Goal: Task Accomplishment & Management: Use online tool/utility

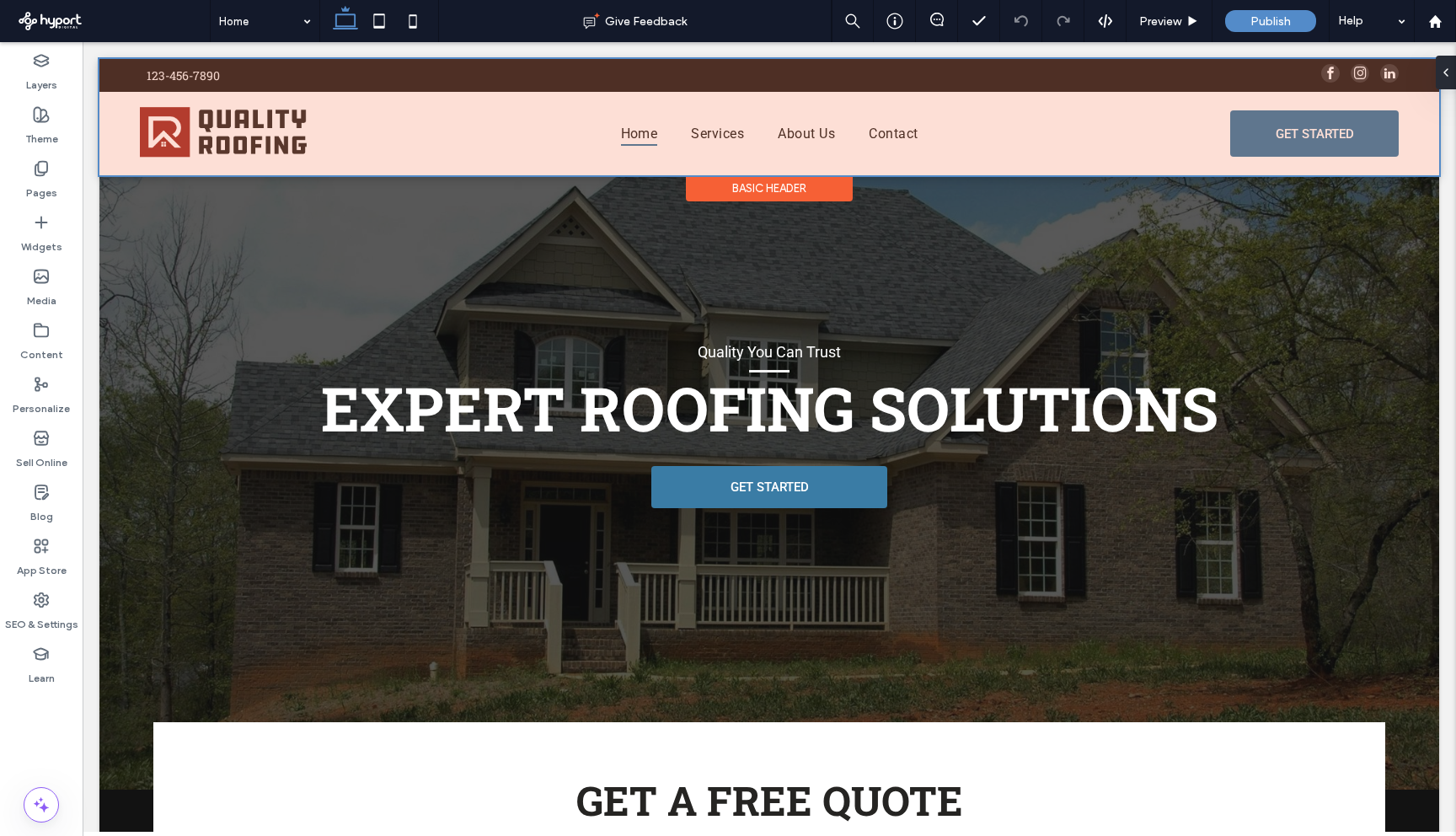
click at [1413, 112] on div at bounding box center [770, 116] width 1340 height 116
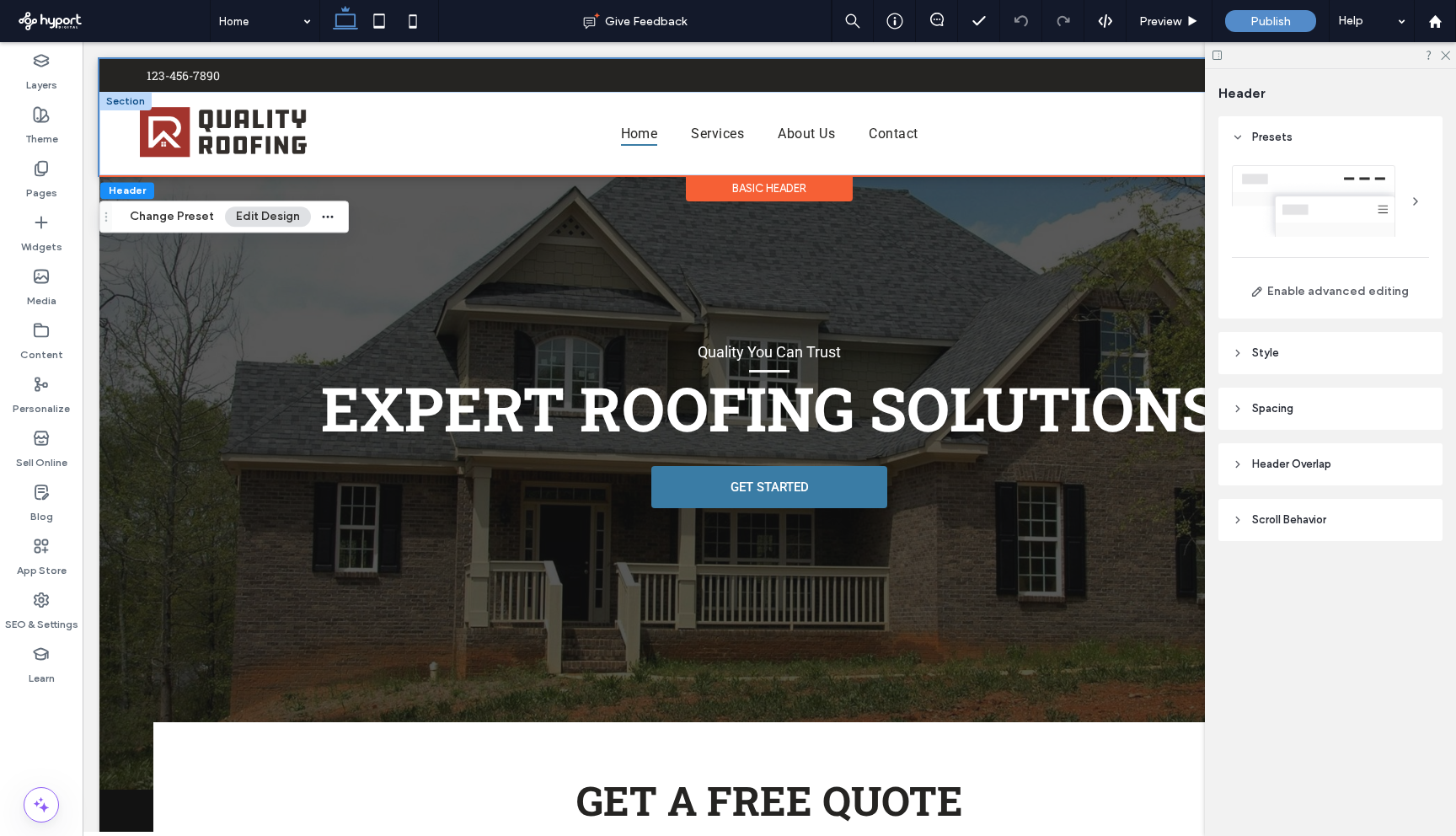
click at [114, 107] on div at bounding box center [126, 101] width 52 height 19
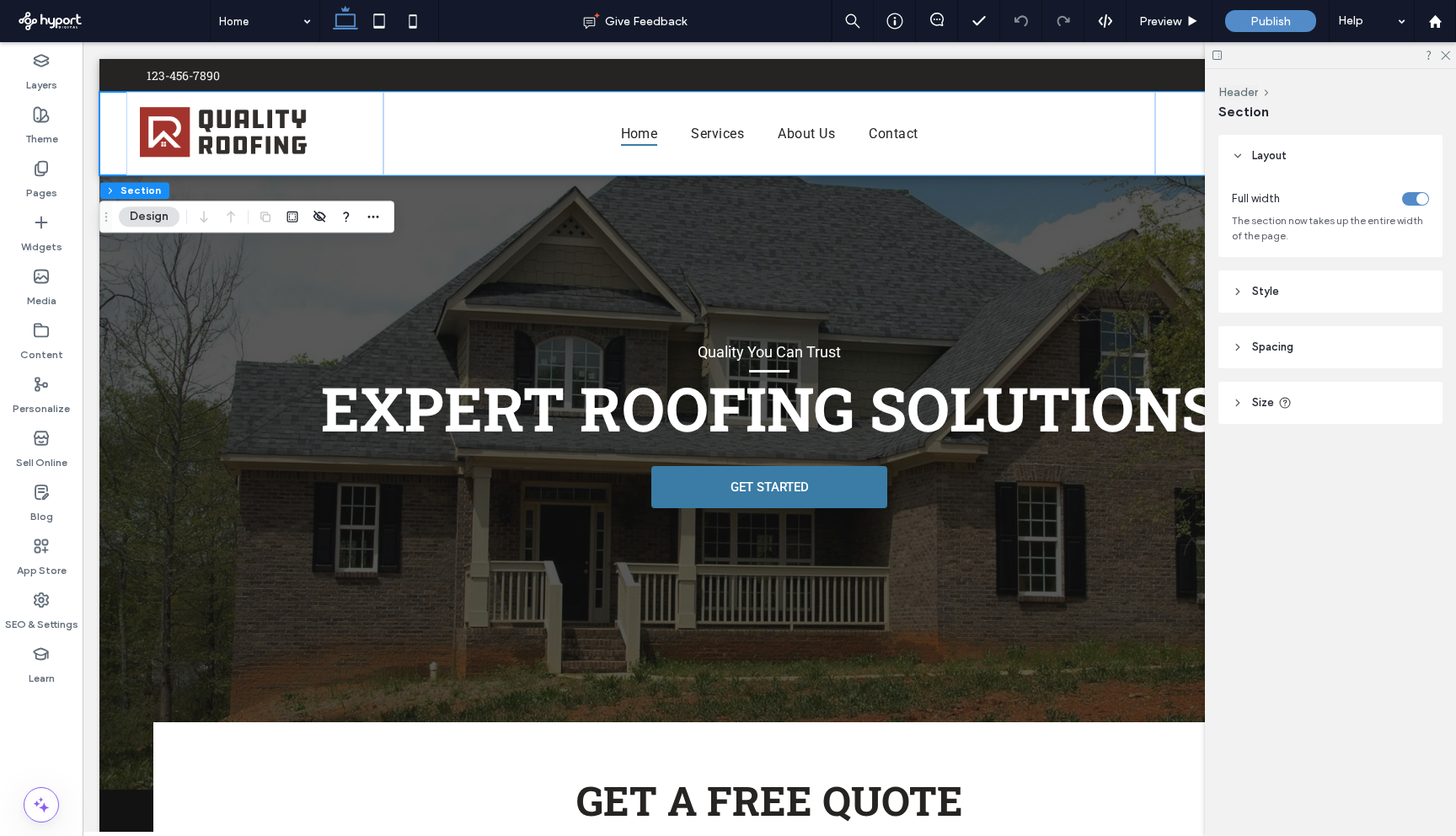
click at [1255, 285] on span "Style" at bounding box center [1266, 292] width 27 height 17
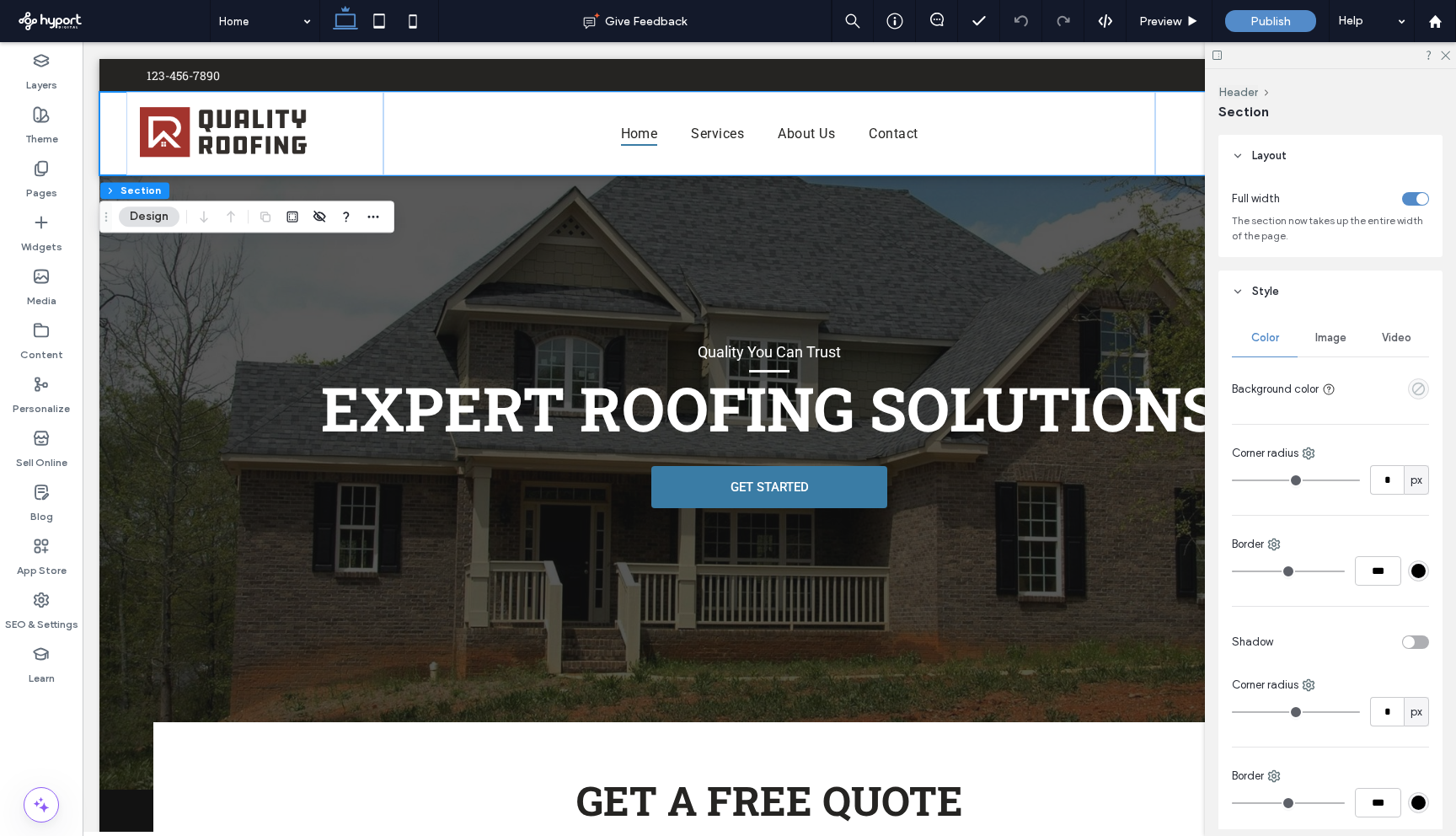
click at [1412, 387] on icon "empty color" at bounding box center [1419, 389] width 14 height 14
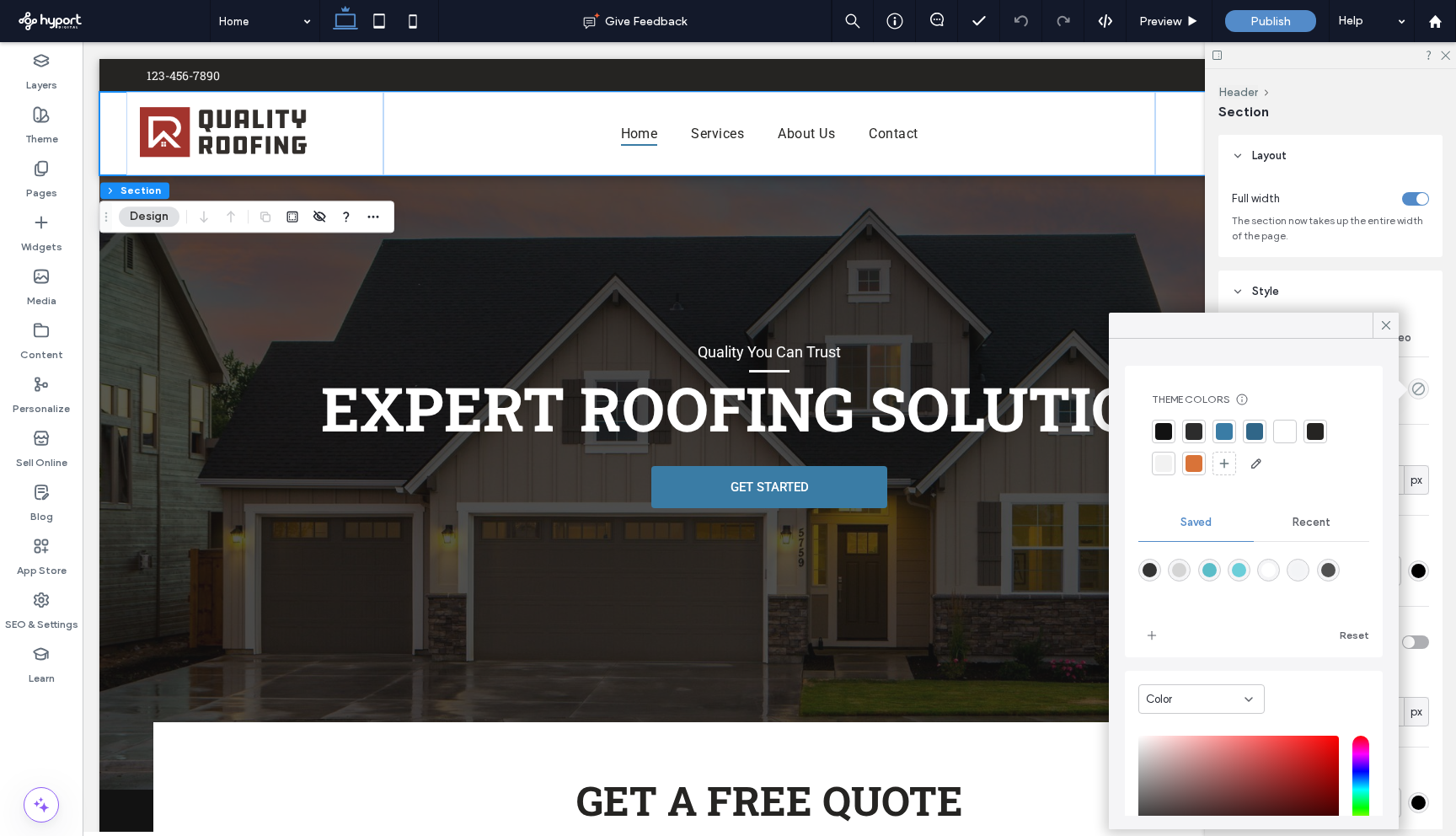
click at [1170, 426] on div at bounding box center [1163, 431] width 17 height 17
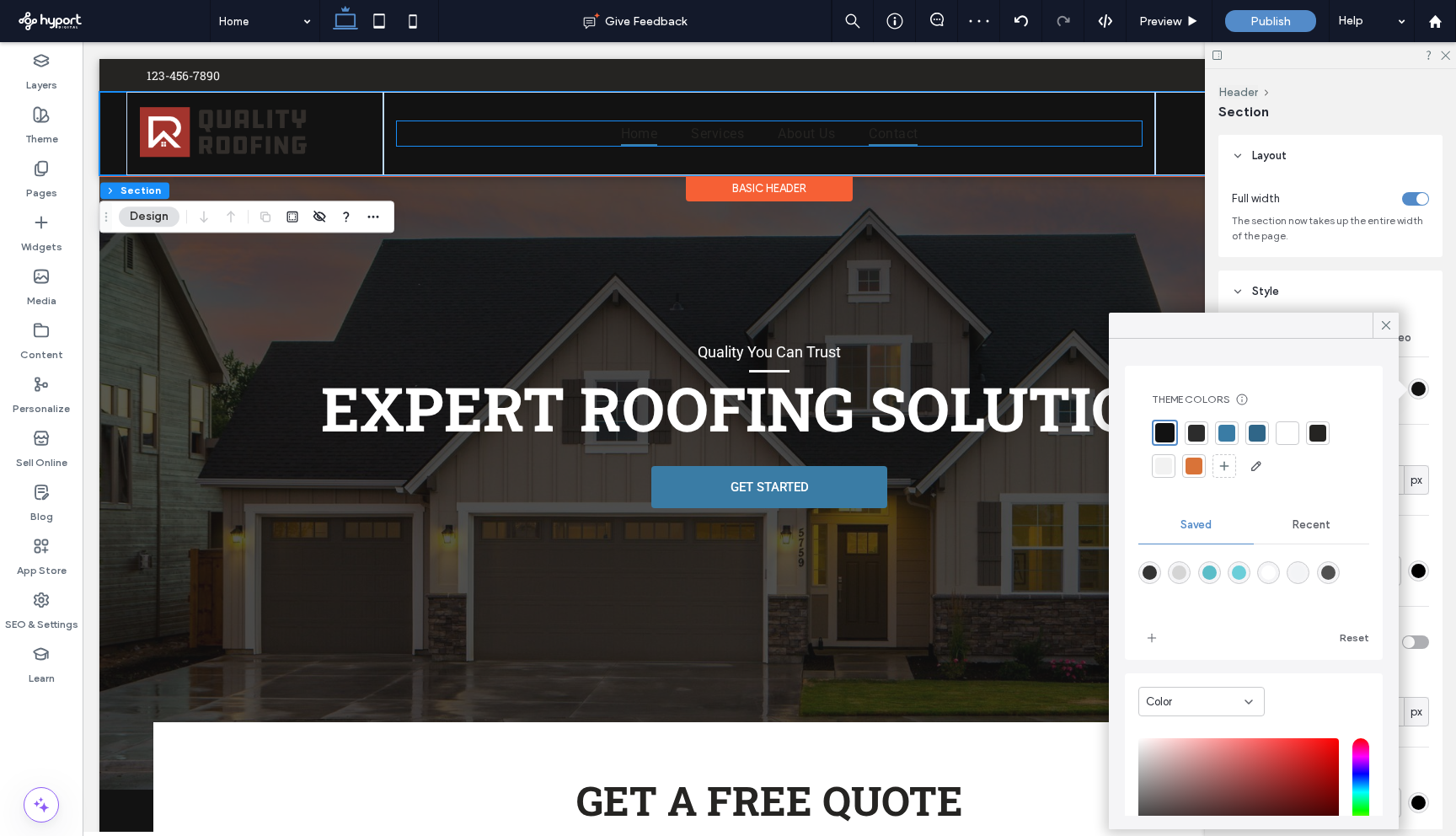
click at [913, 138] on link "Contact" at bounding box center [892, 133] width 82 height 24
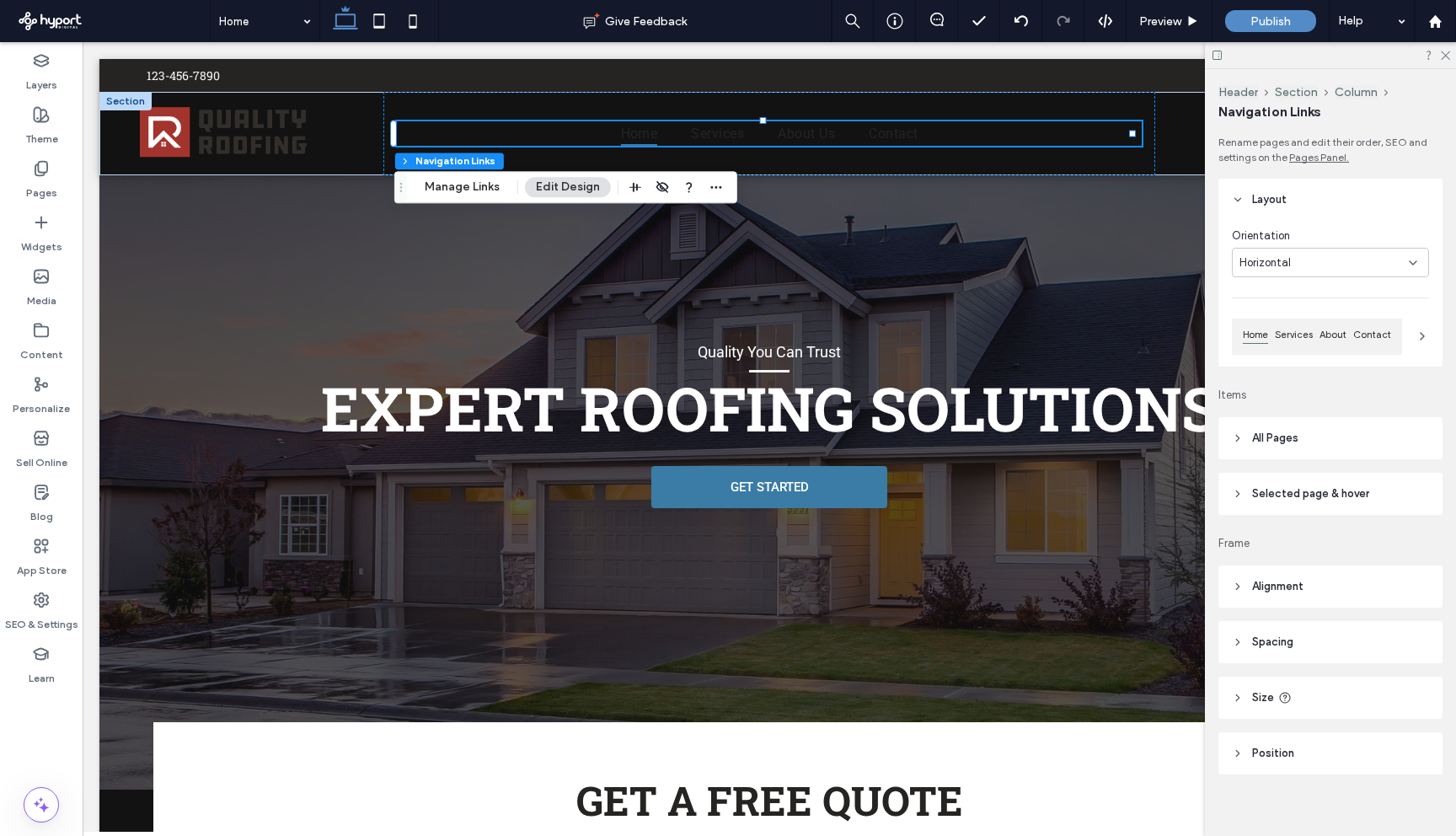
click at [1243, 496] on icon at bounding box center [1237, 493] width 12 height 12
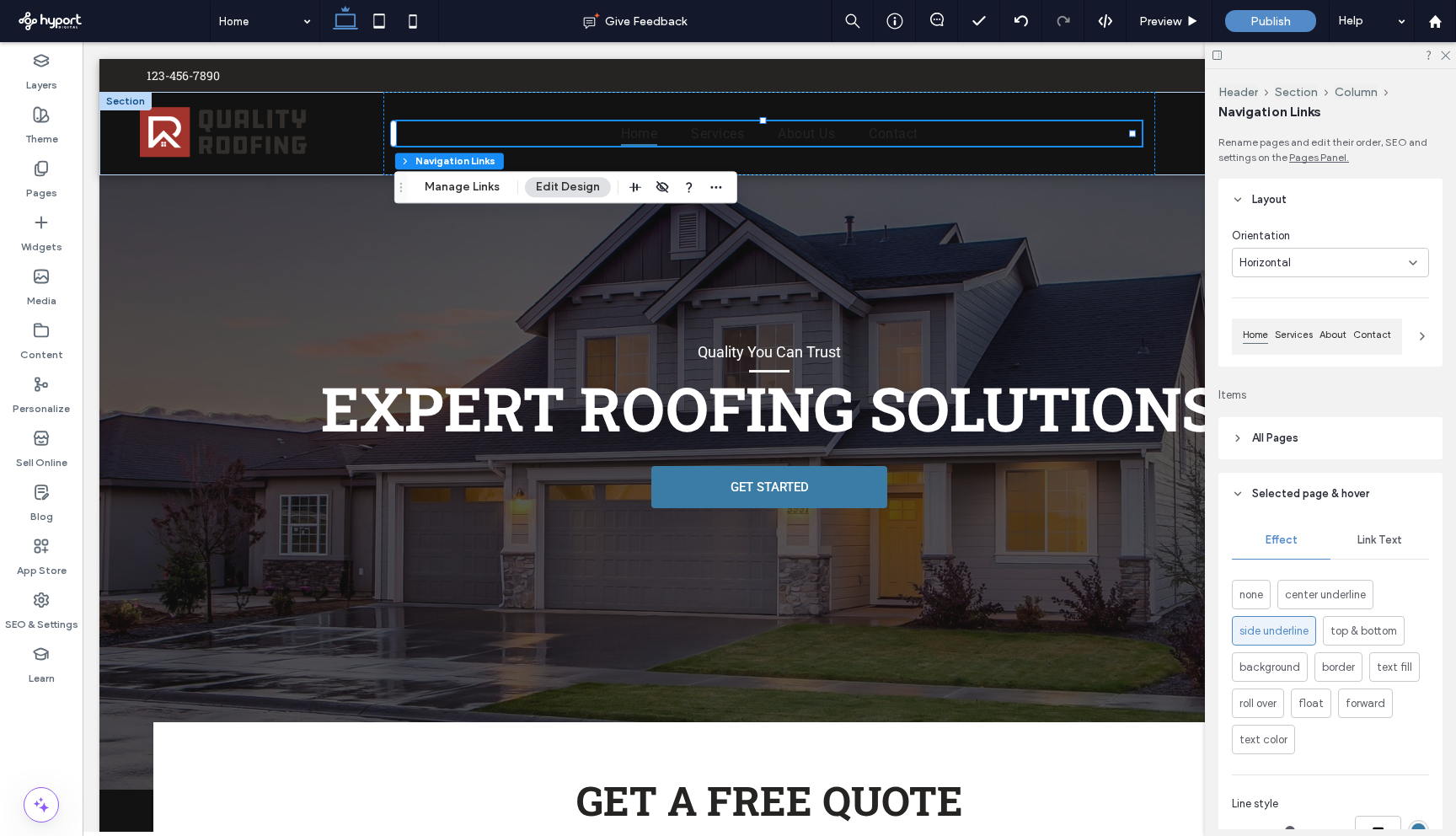
click at [1377, 546] on span "Link Text" at bounding box center [1379, 540] width 44 height 14
click at [1412, 594] on div "rgb(37, 36, 34)" at bounding box center [1419, 594] width 14 height 14
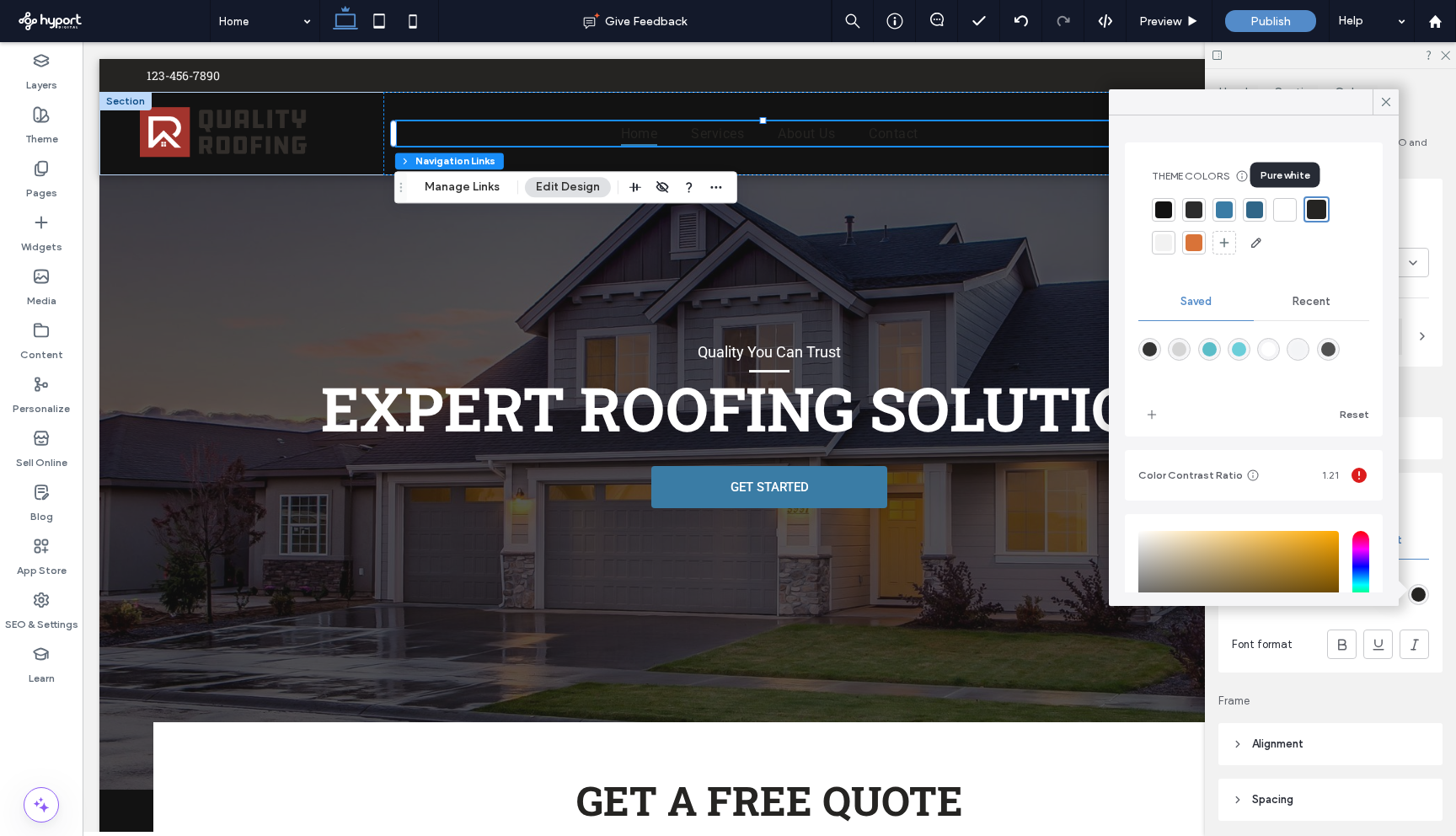
click at [1284, 209] on div at bounding box center [1285, 209] width 17 height 17
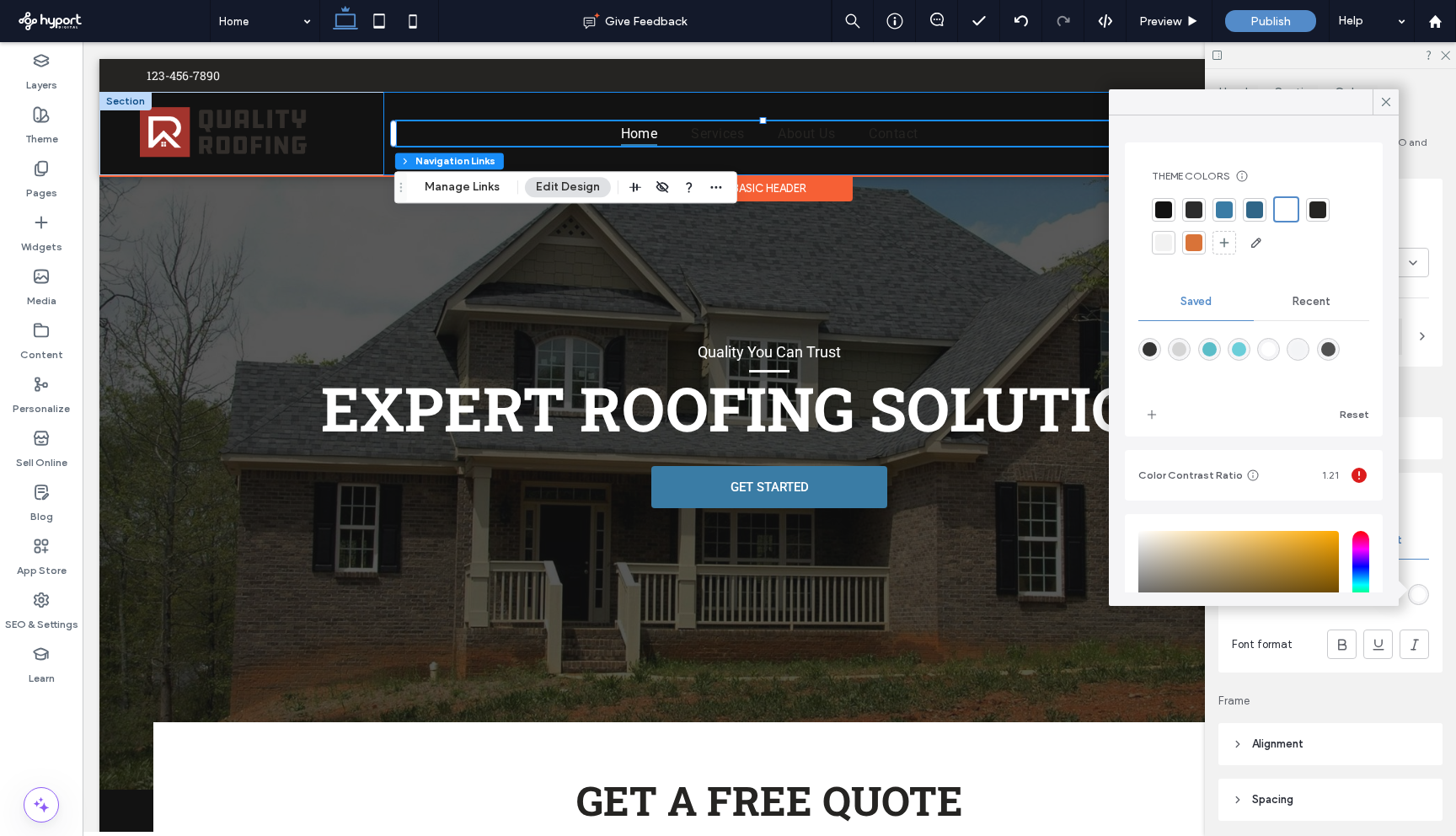
click at [873, 156] on div "Home Services About Us Contact" at bounding box center [770, 134] width 772 height 83
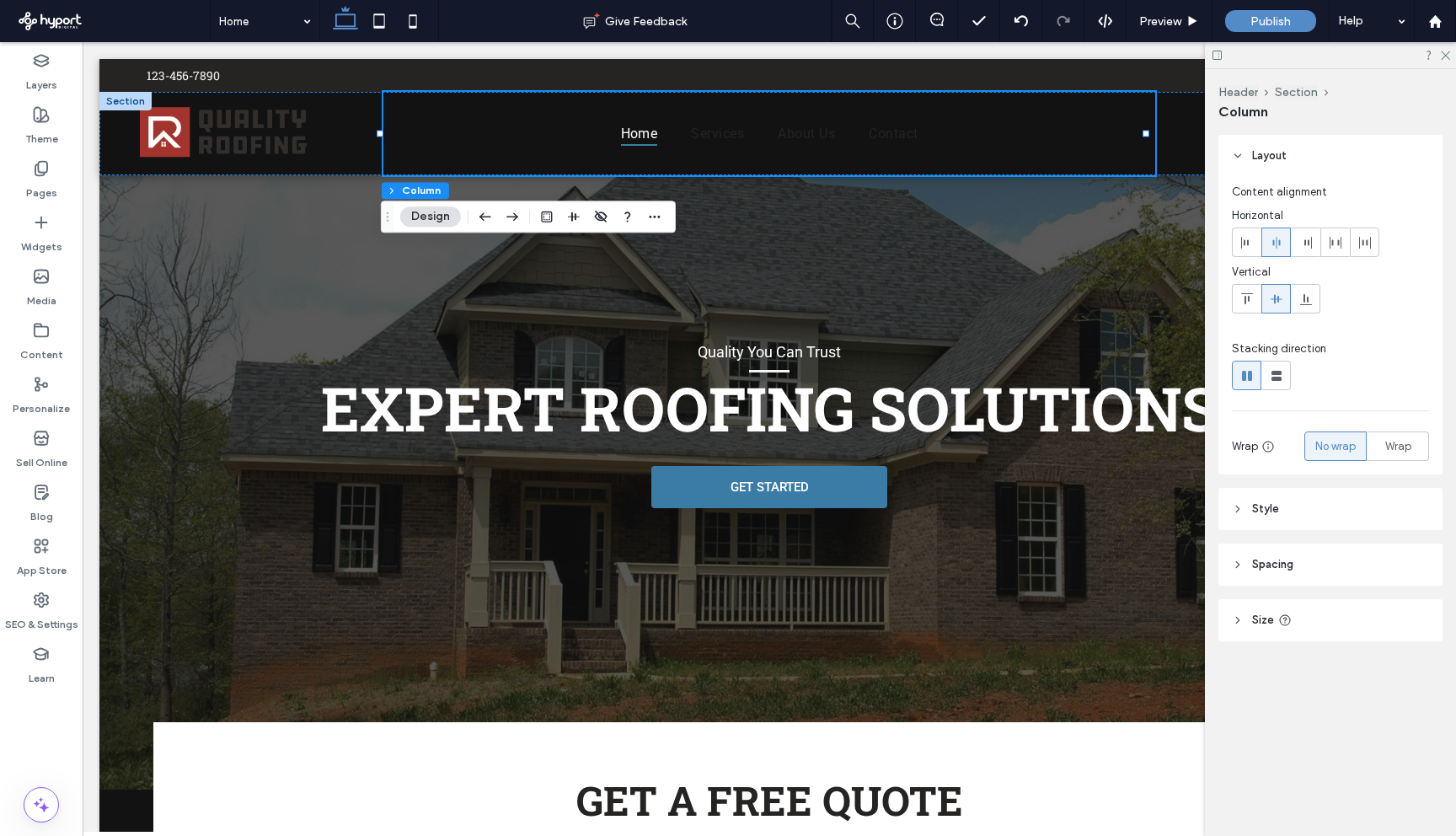
click at [1218, 54] on icon at bounding box center [1218, 55] width 13 height 13
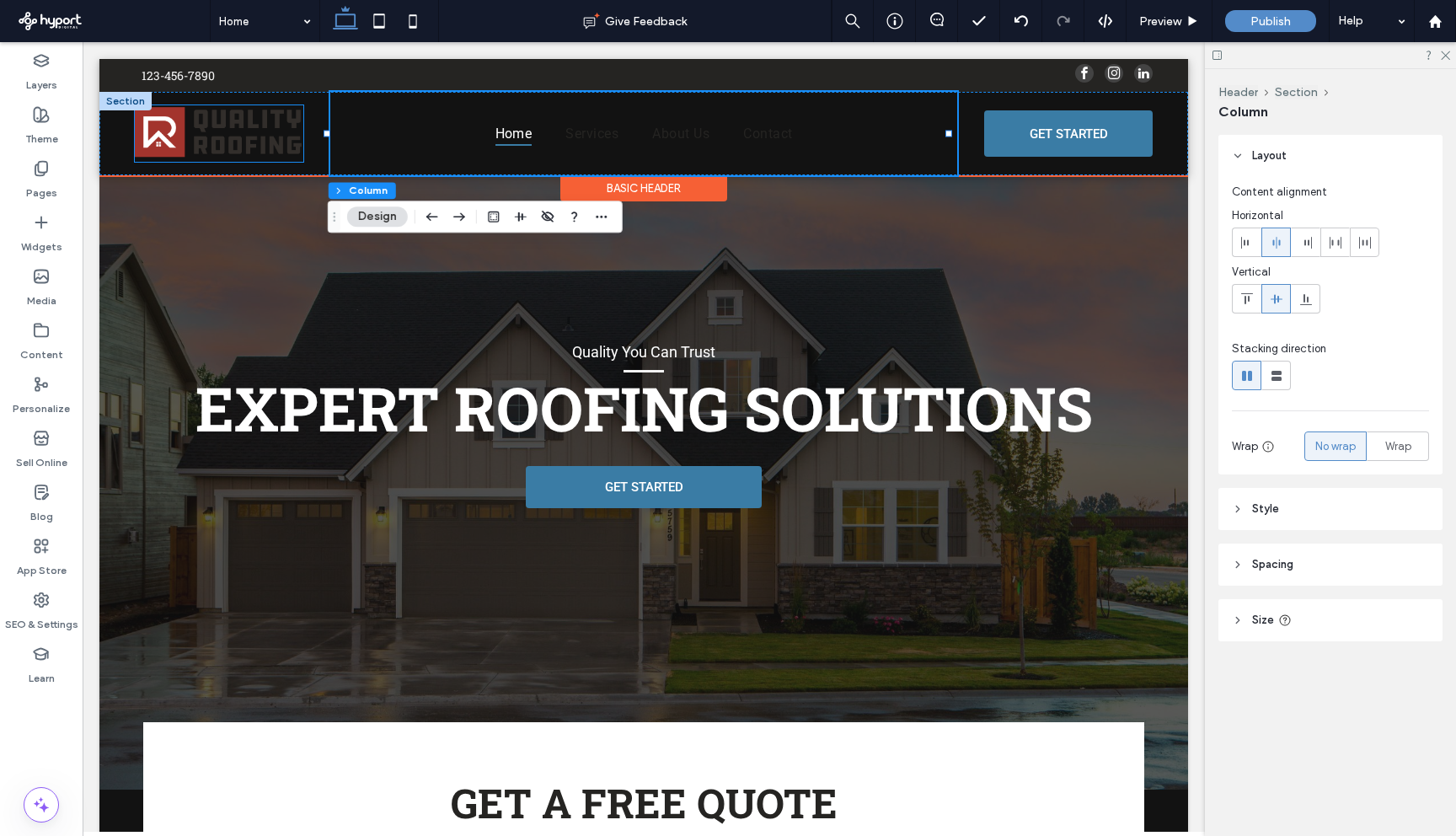
click at [191, 132] on img at bounding box center [219, 134] width 169 height 57
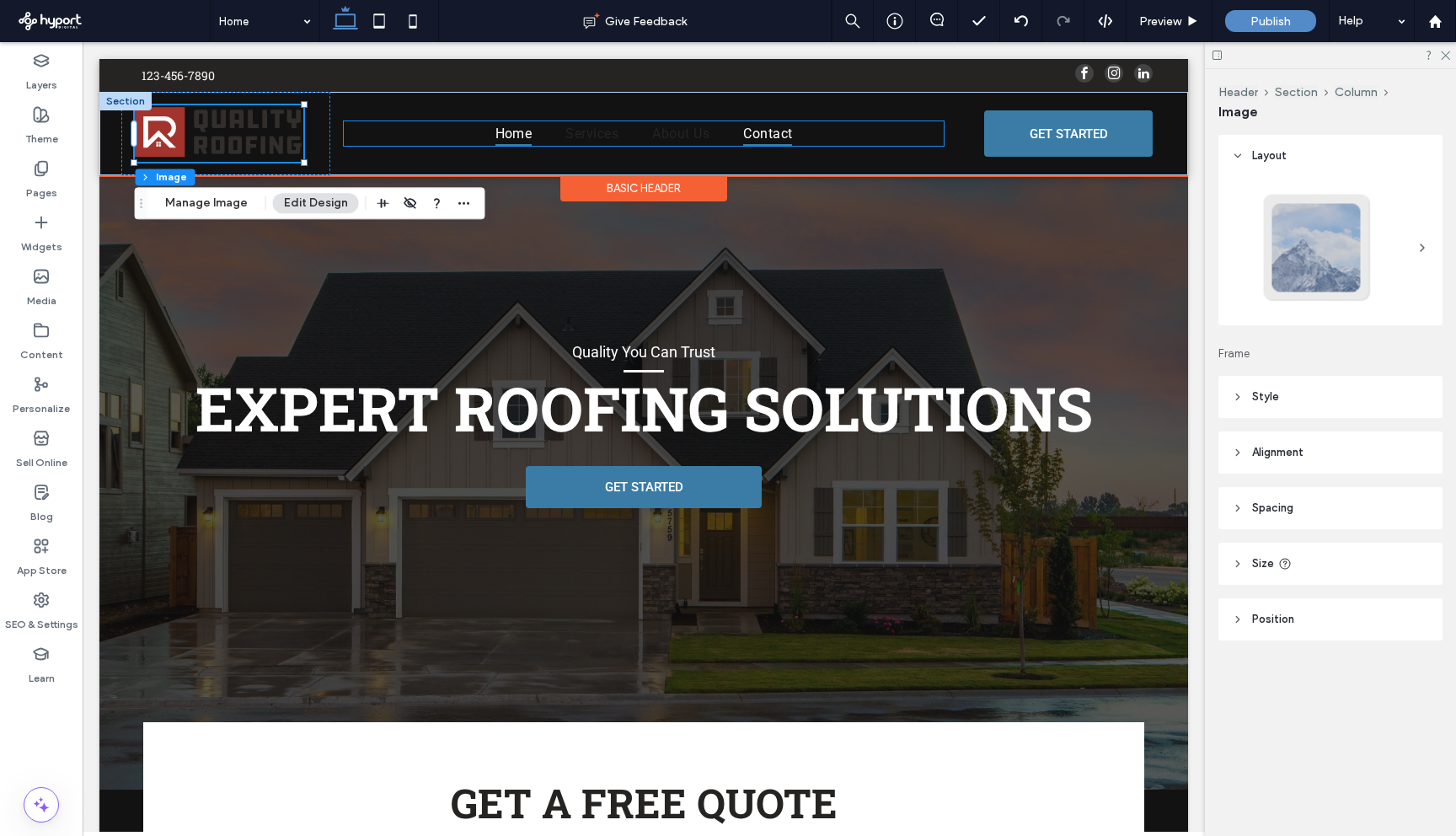
click at [768, 132] on span "Contact" at bounding box center [768, 133] width 49 height 24
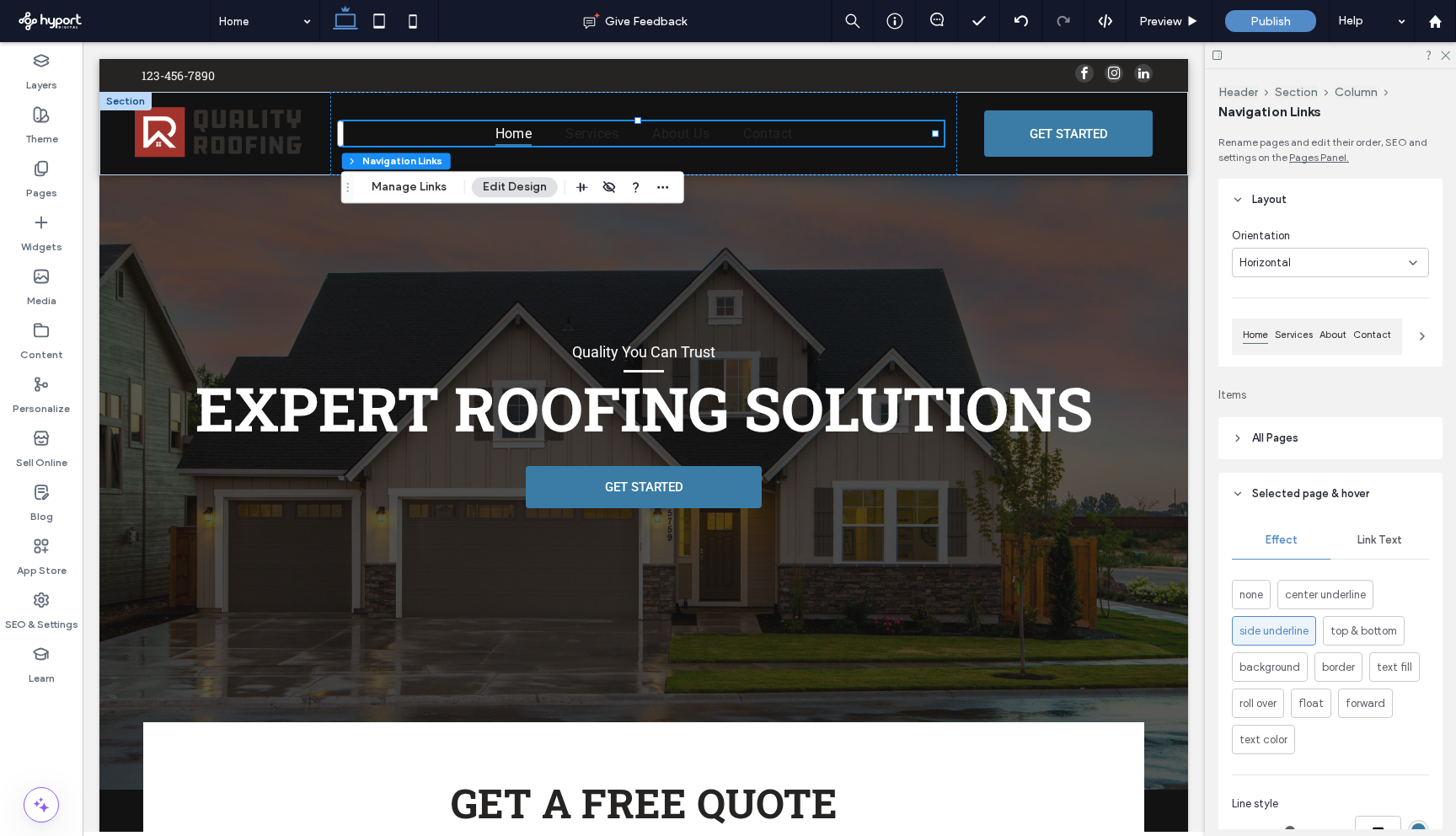
click at [1360, 542] on span "Link Text" at bounding box center [1379, 540] width 44 height 14
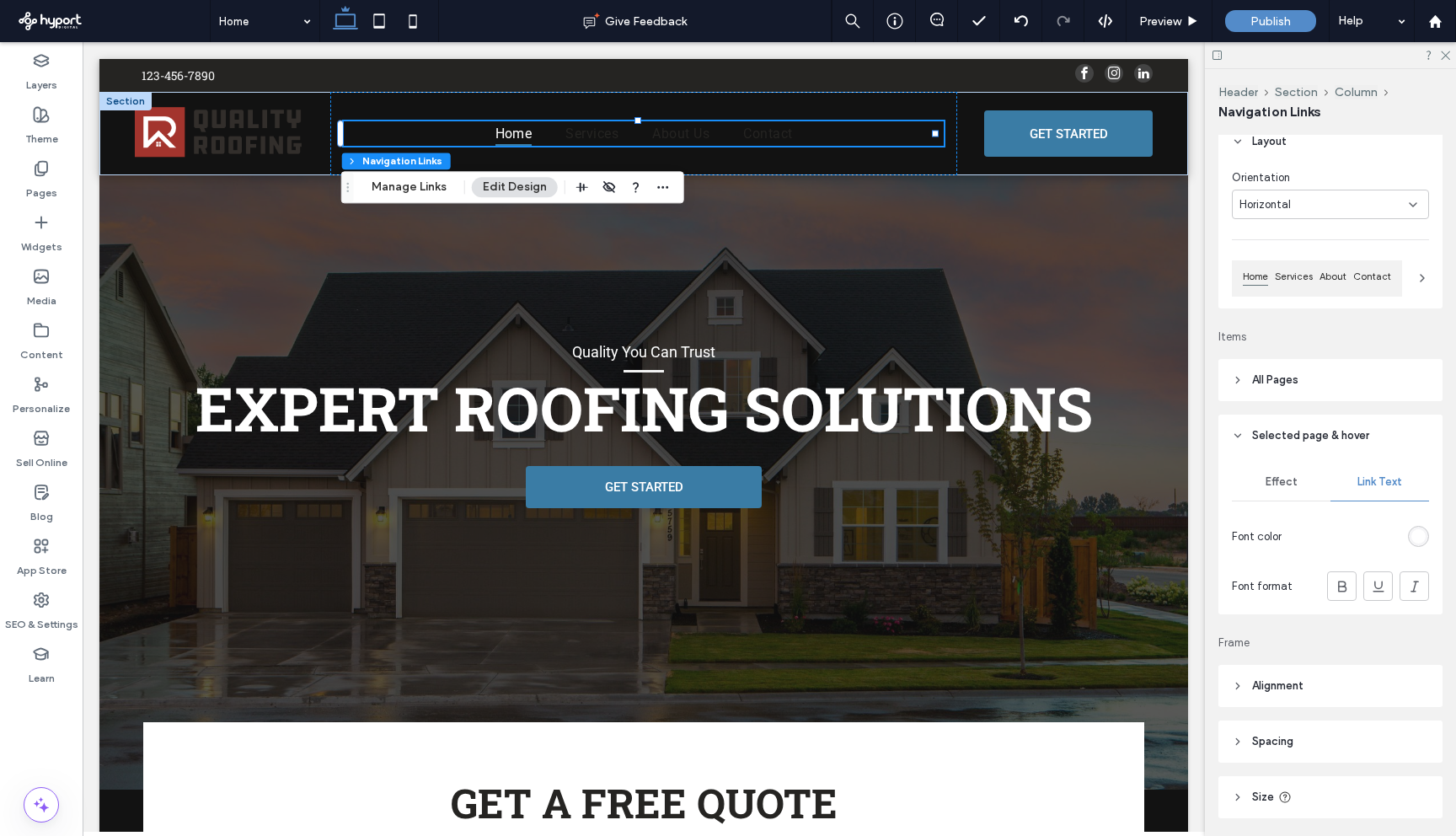
scroll to position [67, 0]
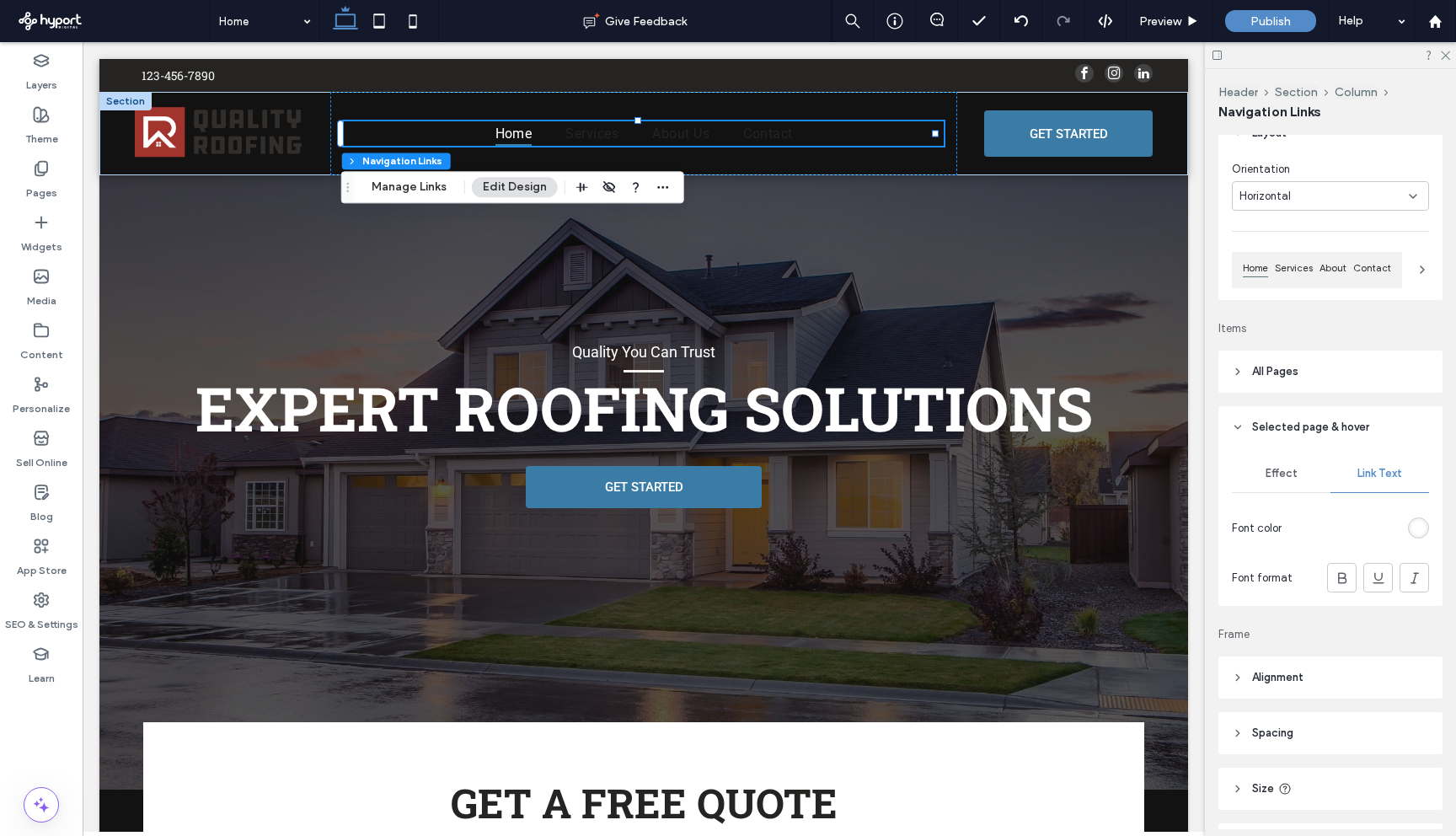
click at [1278, 481] on div "Effect" at bounding box center [1281, 473] width 98 height 37
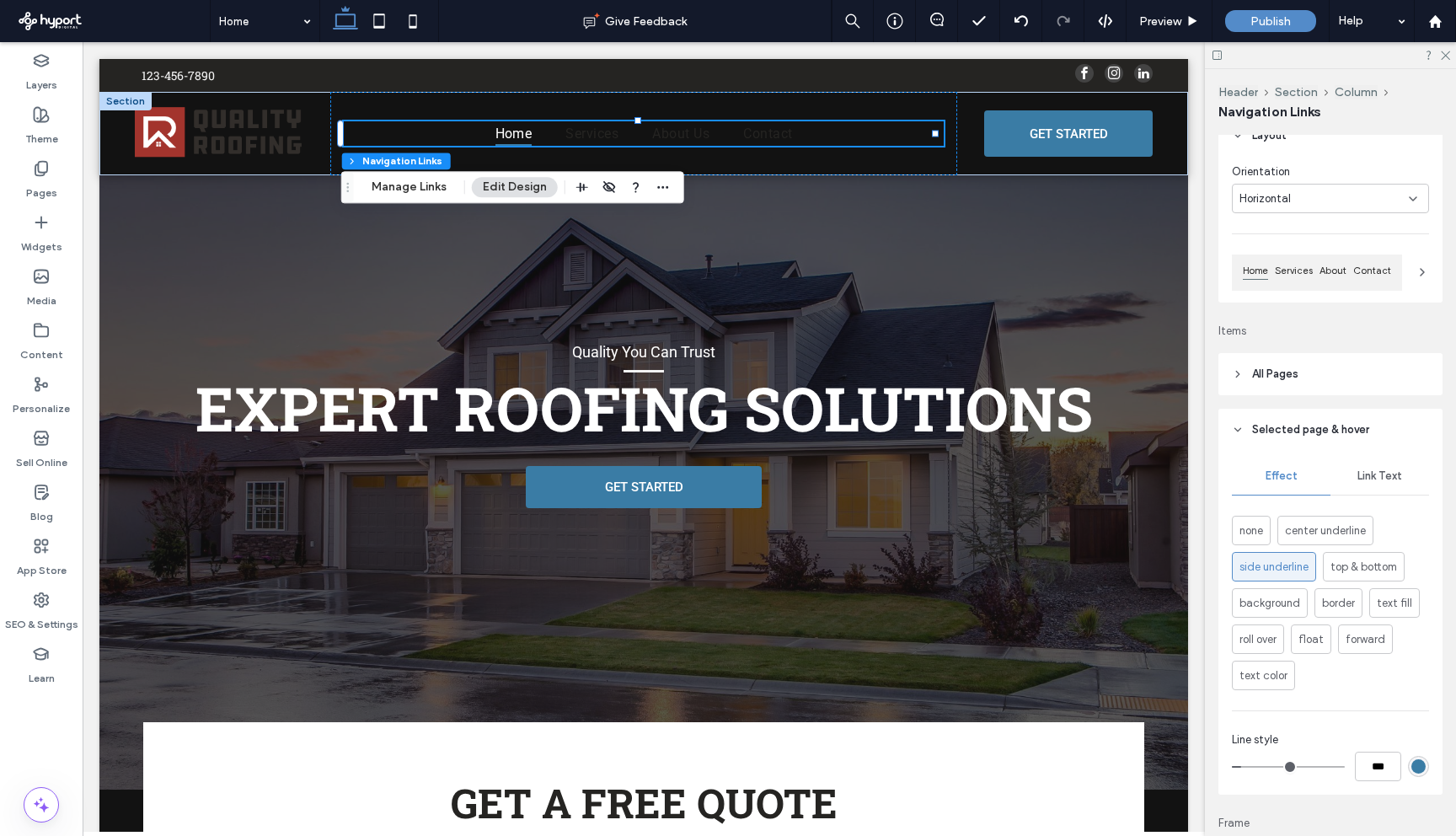
scroll to position [63, 0]
click at [1267, 386] on header "All Pages" at bounding box center [1330, 375] width 224 height 42
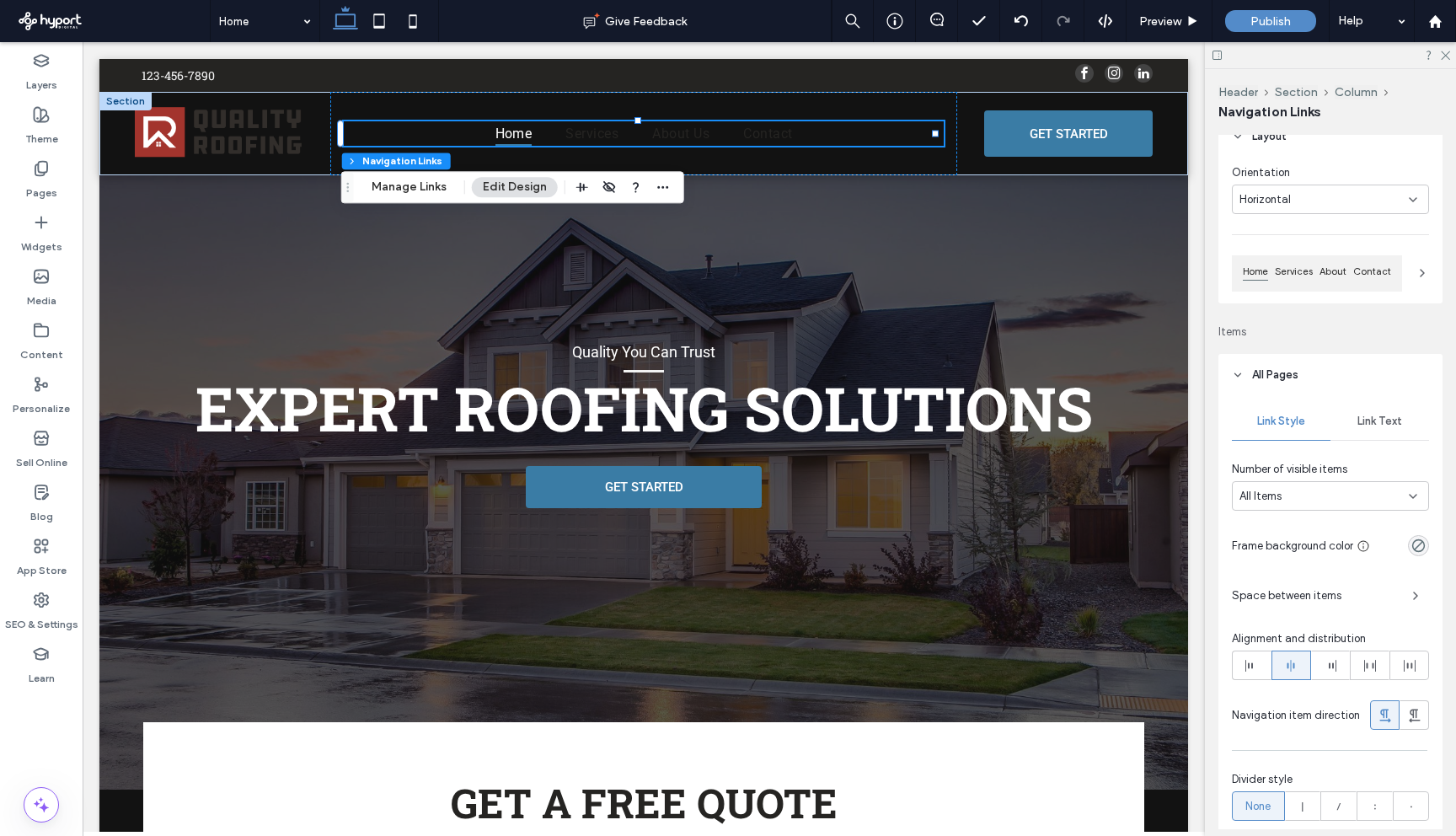
click at [1359, 422] on span "Link Text" at bounding box center [1379, 421] width 44 height 14
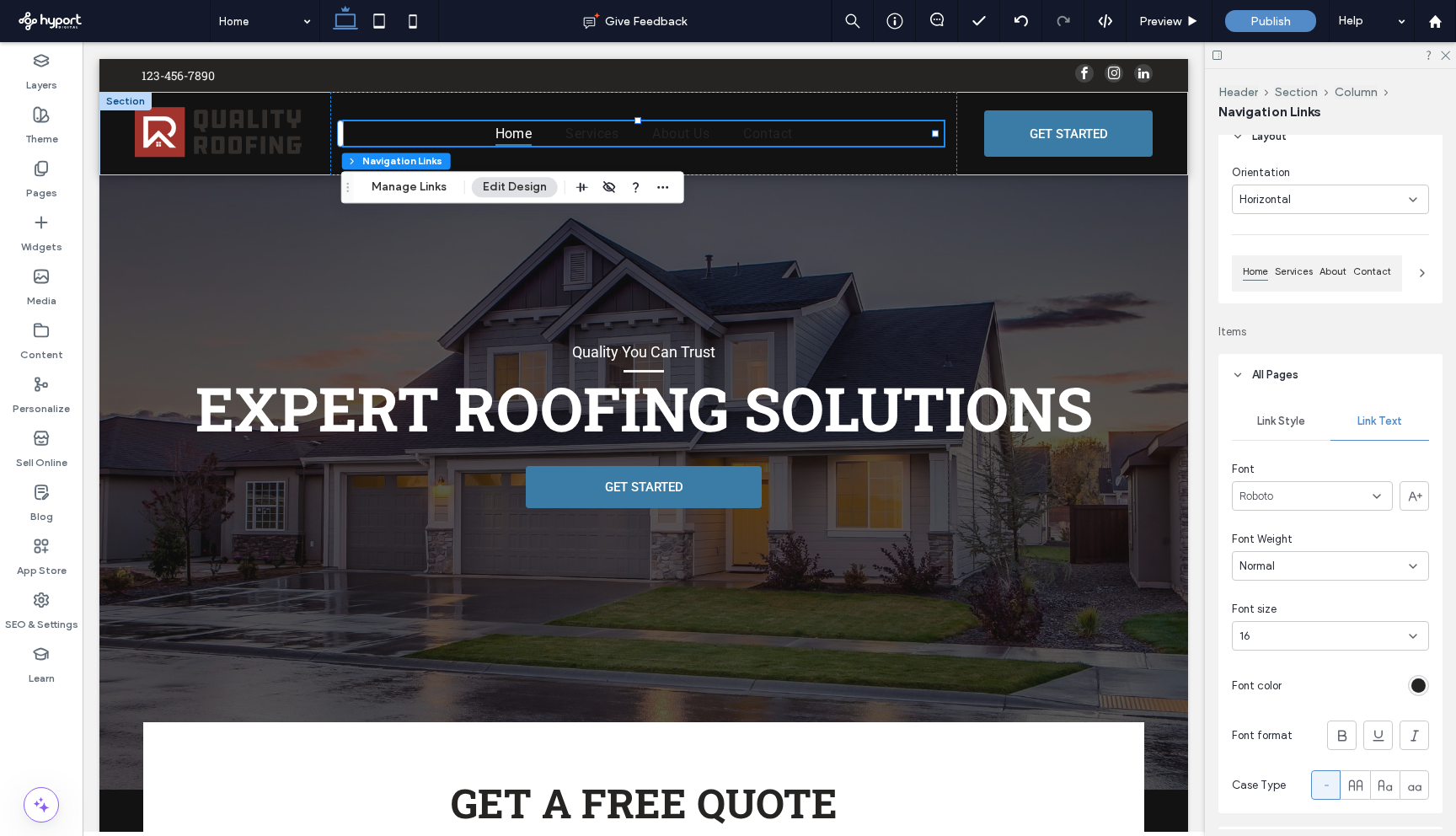
click at [1412, 691] on div "rgb(37, 36, 34)" at bounding box center [1419, 685] width 14 height 14
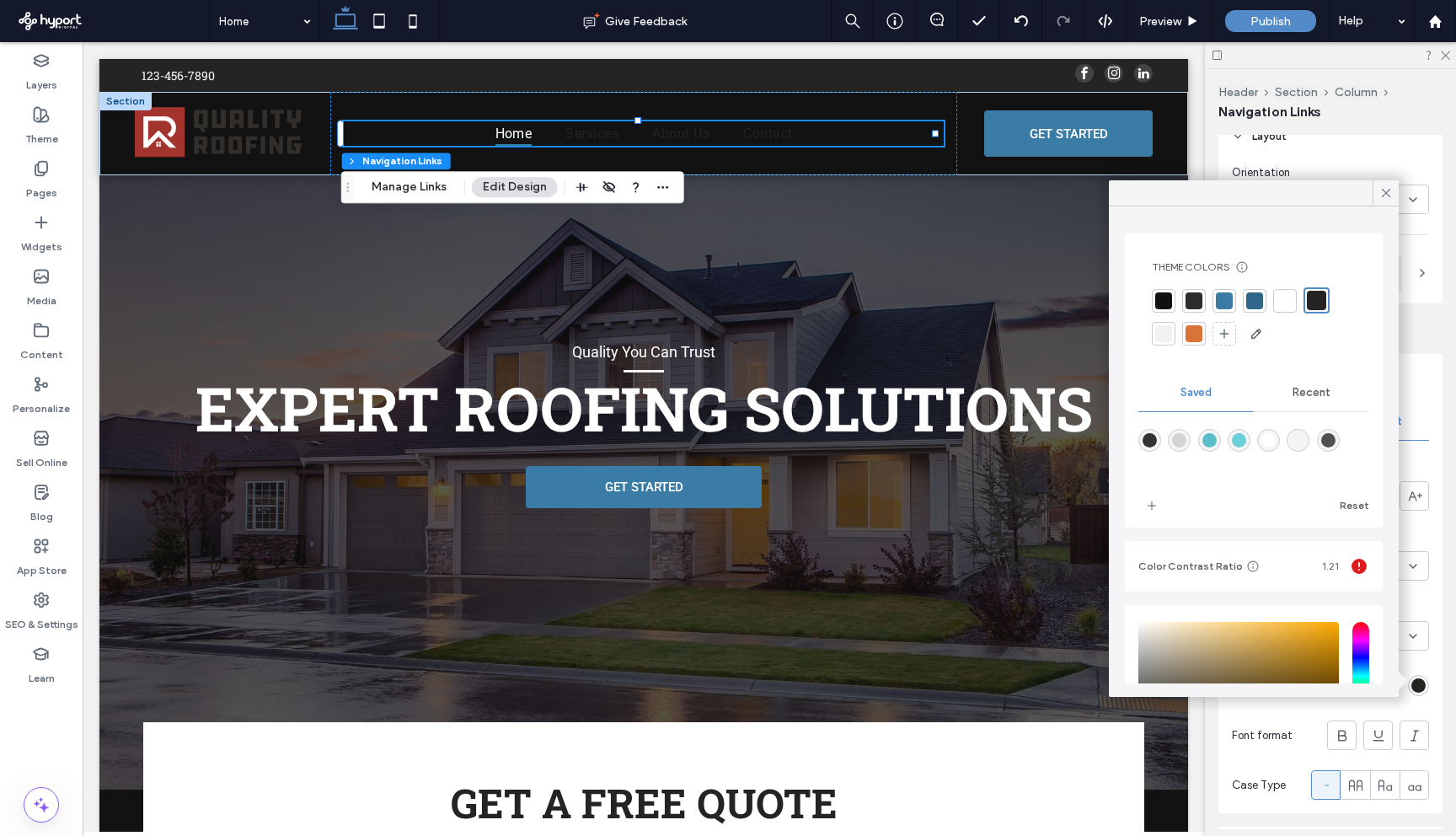
click at [1290, 300] on div at bounding box center [1285, 301] width 17 height 17
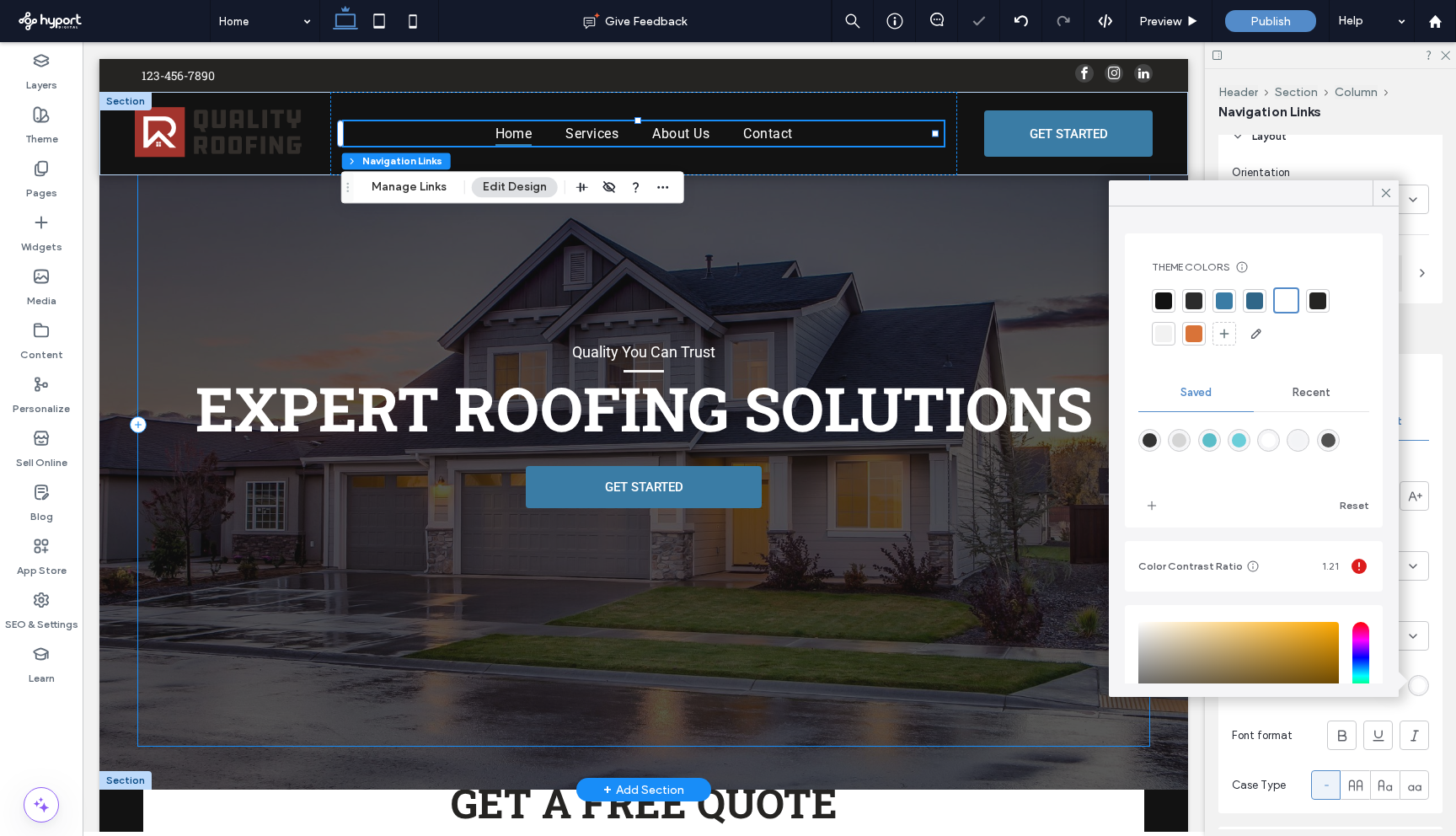
click at [969, 269] on div "Quality You Can Trust EXPERT ROOFING SOLUTIONS GET STARTED" at bounding box center [644, 424] width 1012 height 644
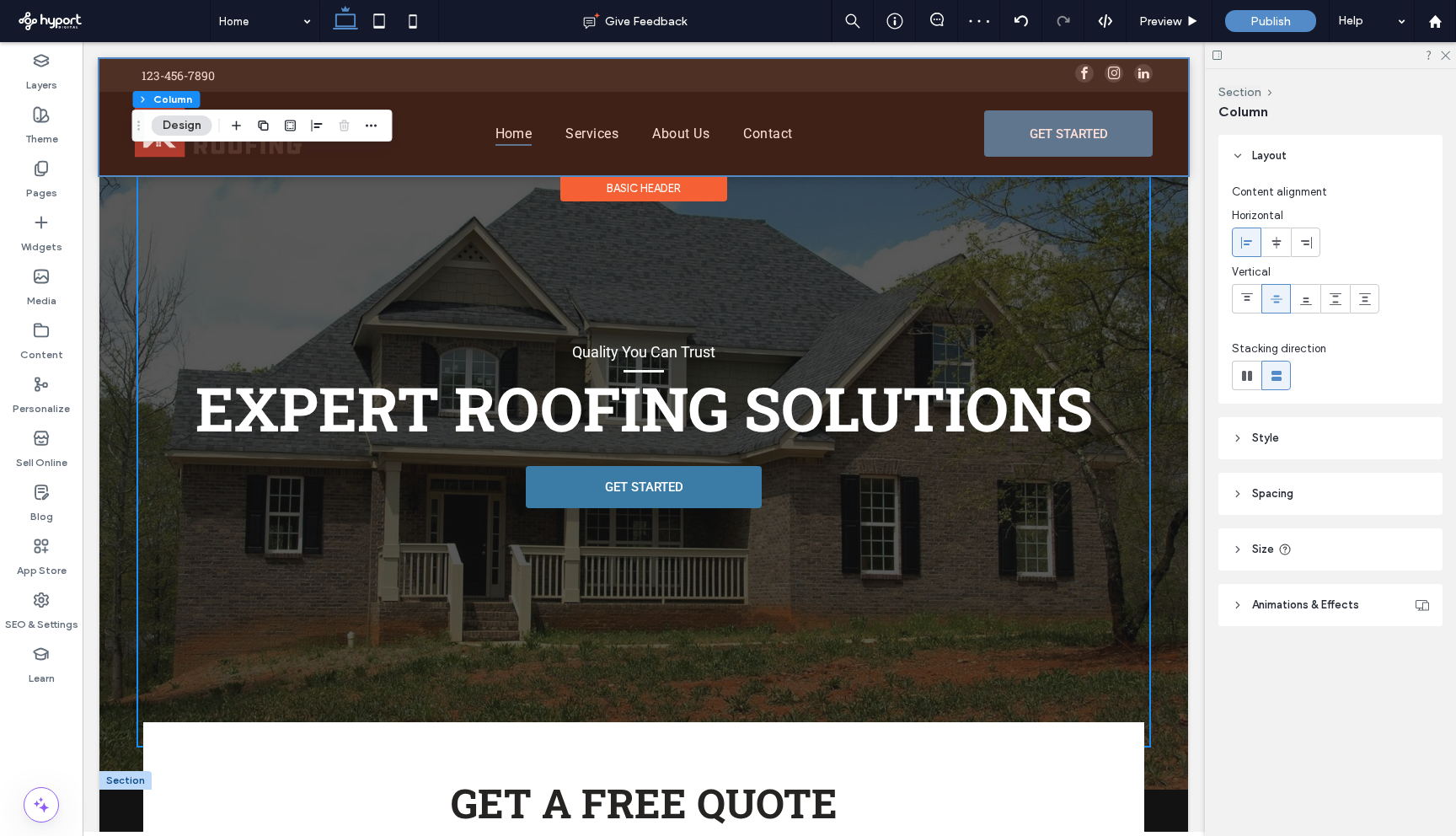
click at [1061, 154] on div at bounding box center [644, 116] width 1089 height 116
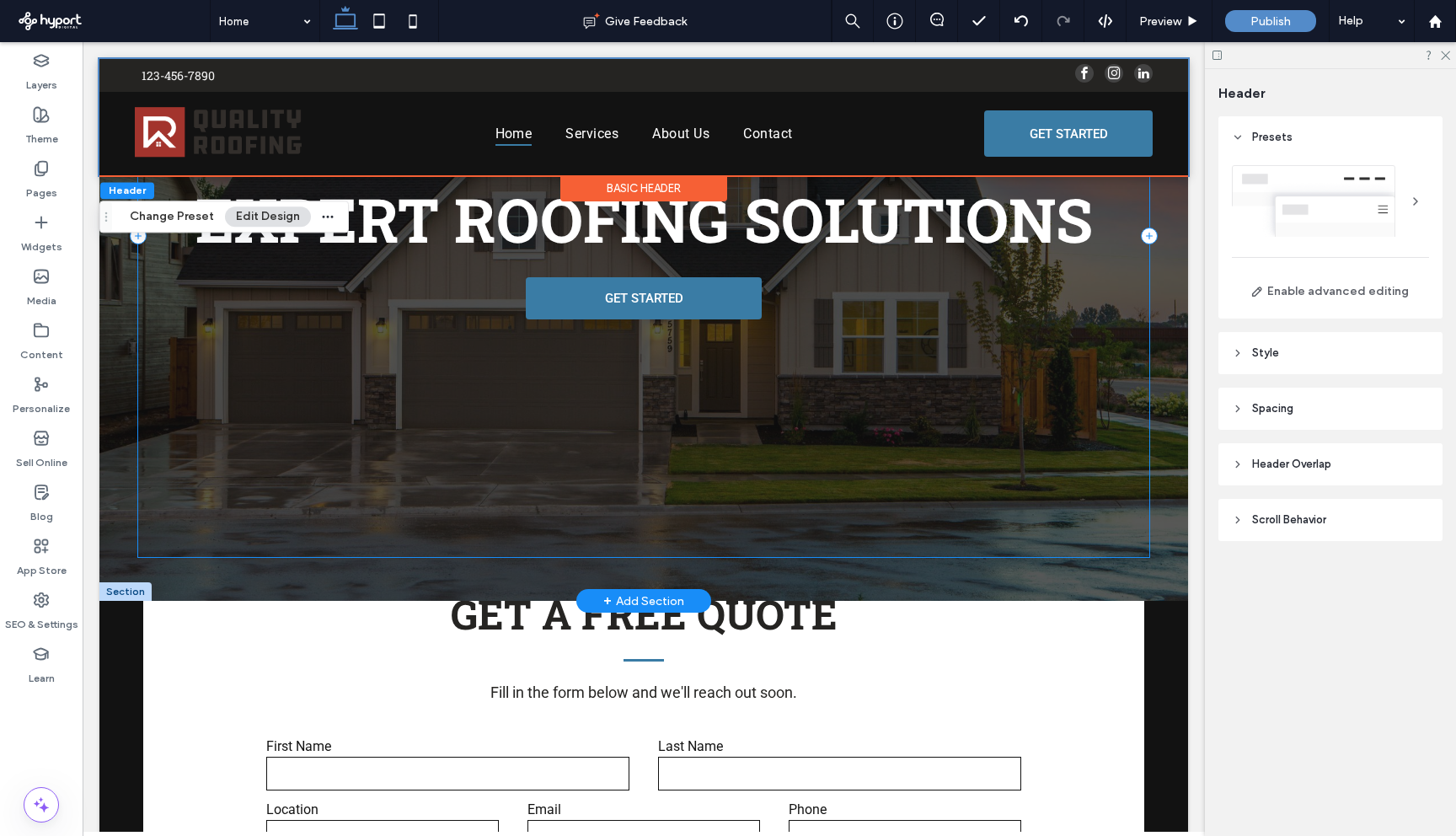
scroll to position [385, 0]
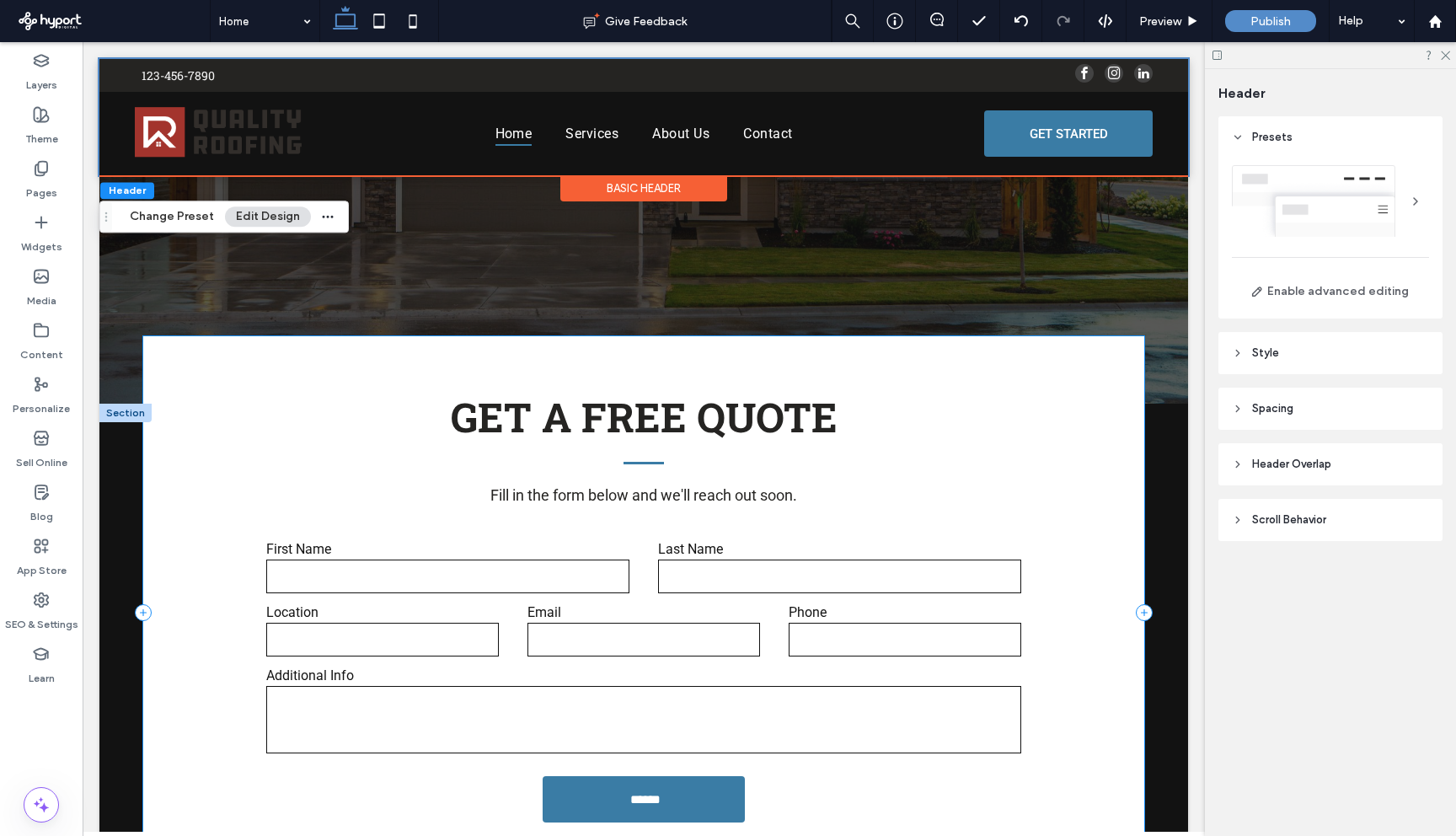
click at [188, 347] on div "Fill in the form below and we'll reach out soon. Contact Us First Name Last Nam…" at bounding box center [644, 612] width 1002 height 553
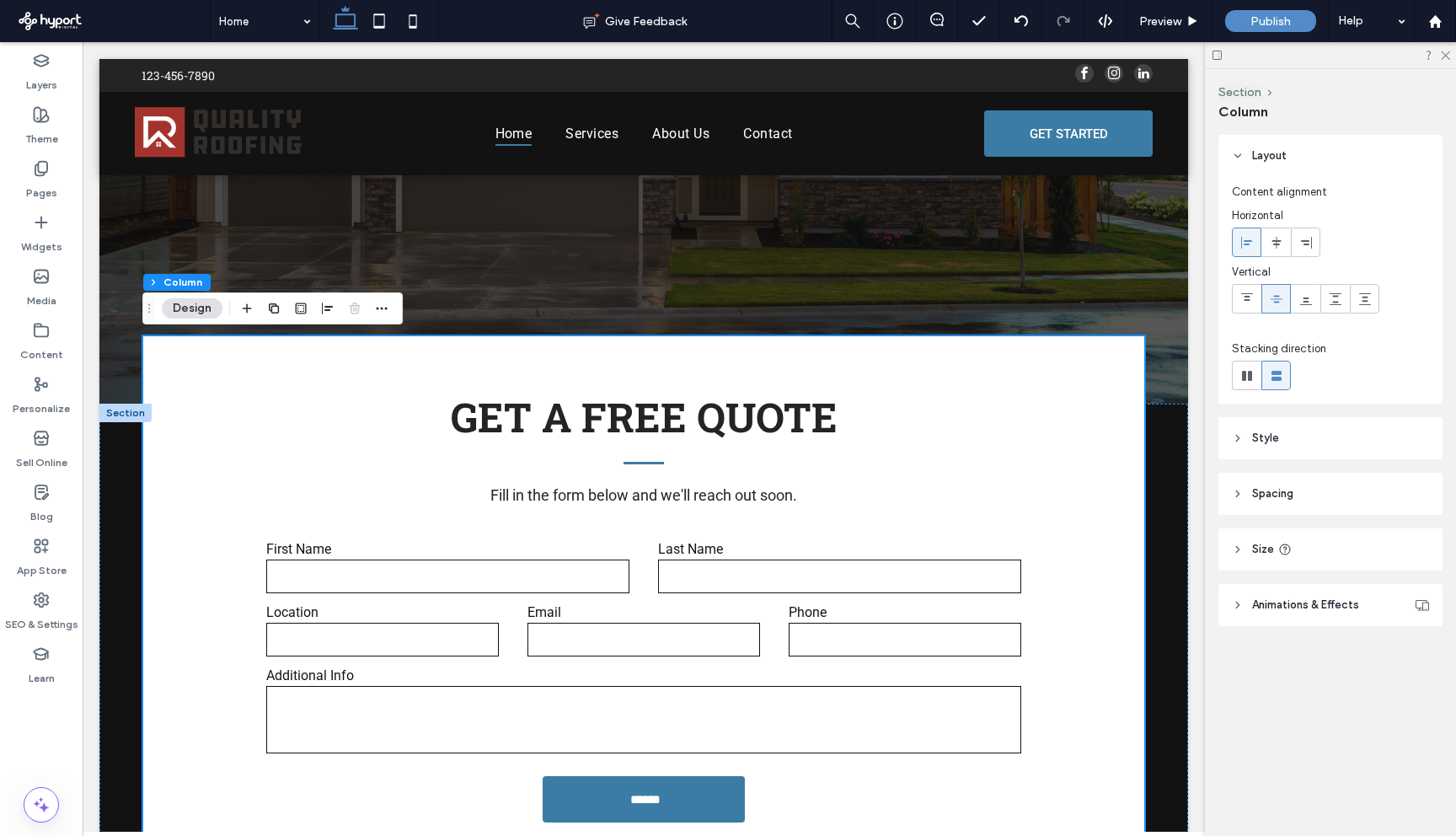
click at [1334, 447] on header "Style" at bounding box center [1330, 438] width 224 height 42
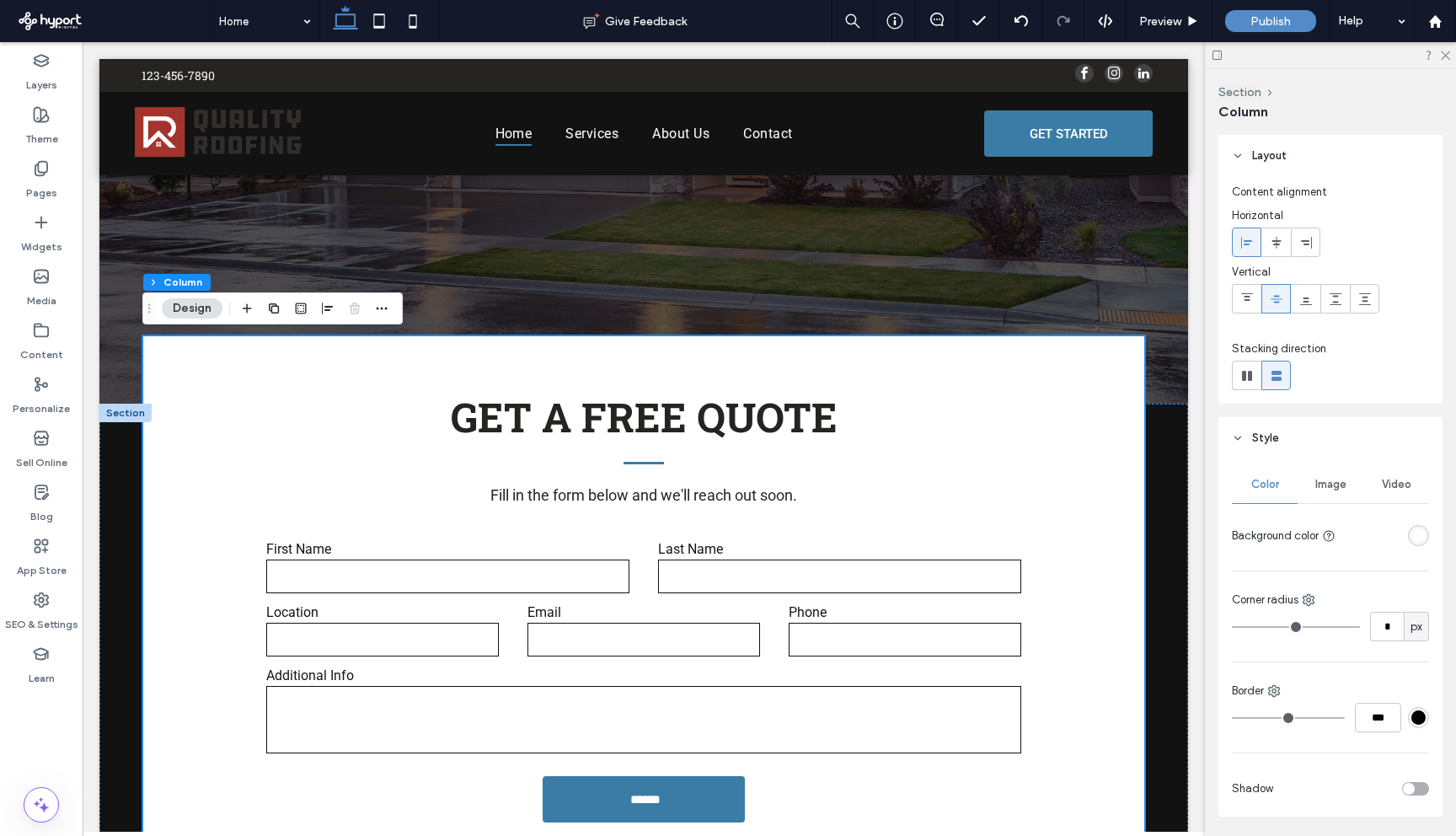
click at [1412, 541] on div "rgba(255,255,255,1)" at bounding box center [1419, 535] width 14 height 14
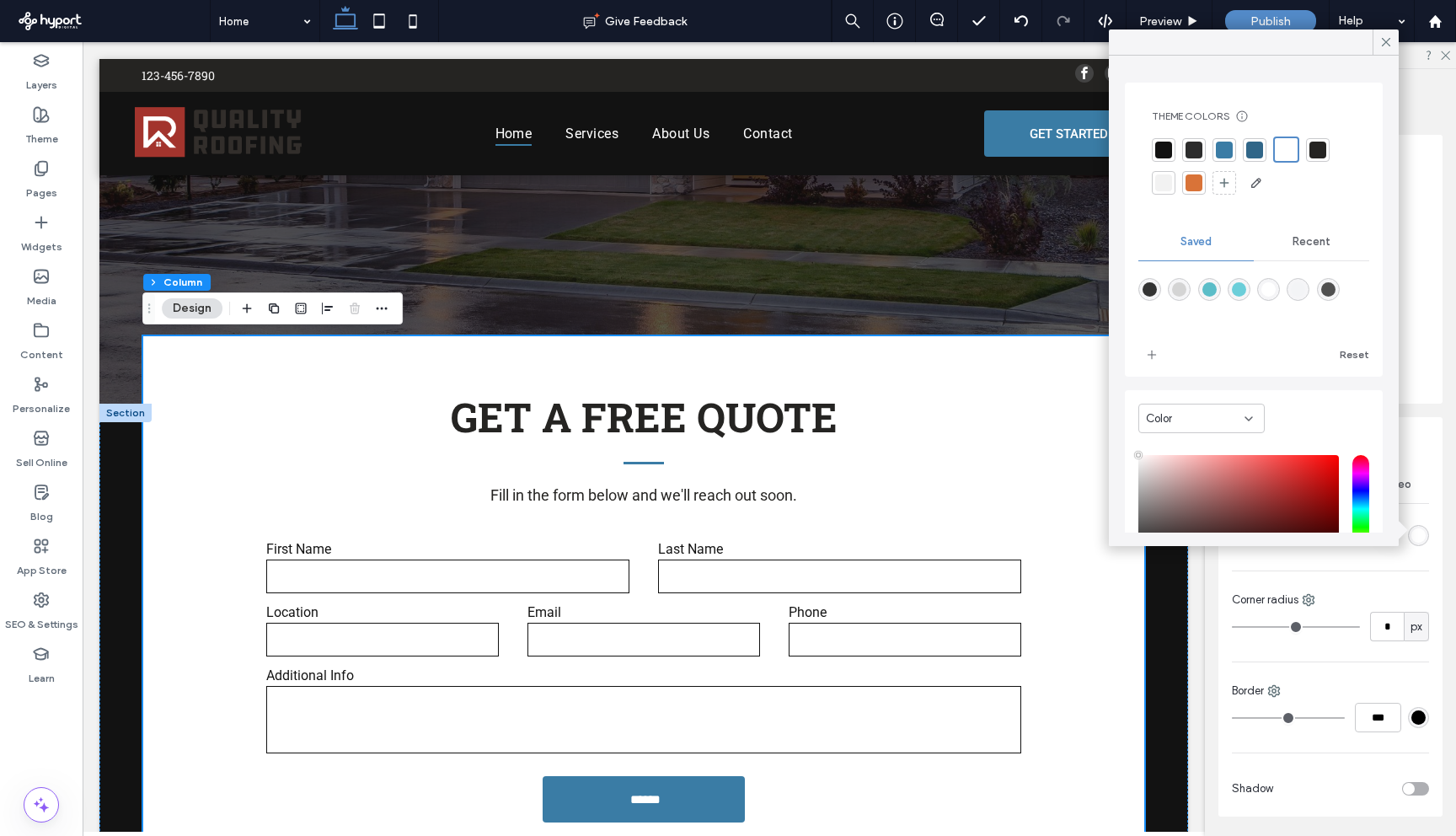
click at [1163, 147] on div at bounding box center [1163, 150] width 17 height 17
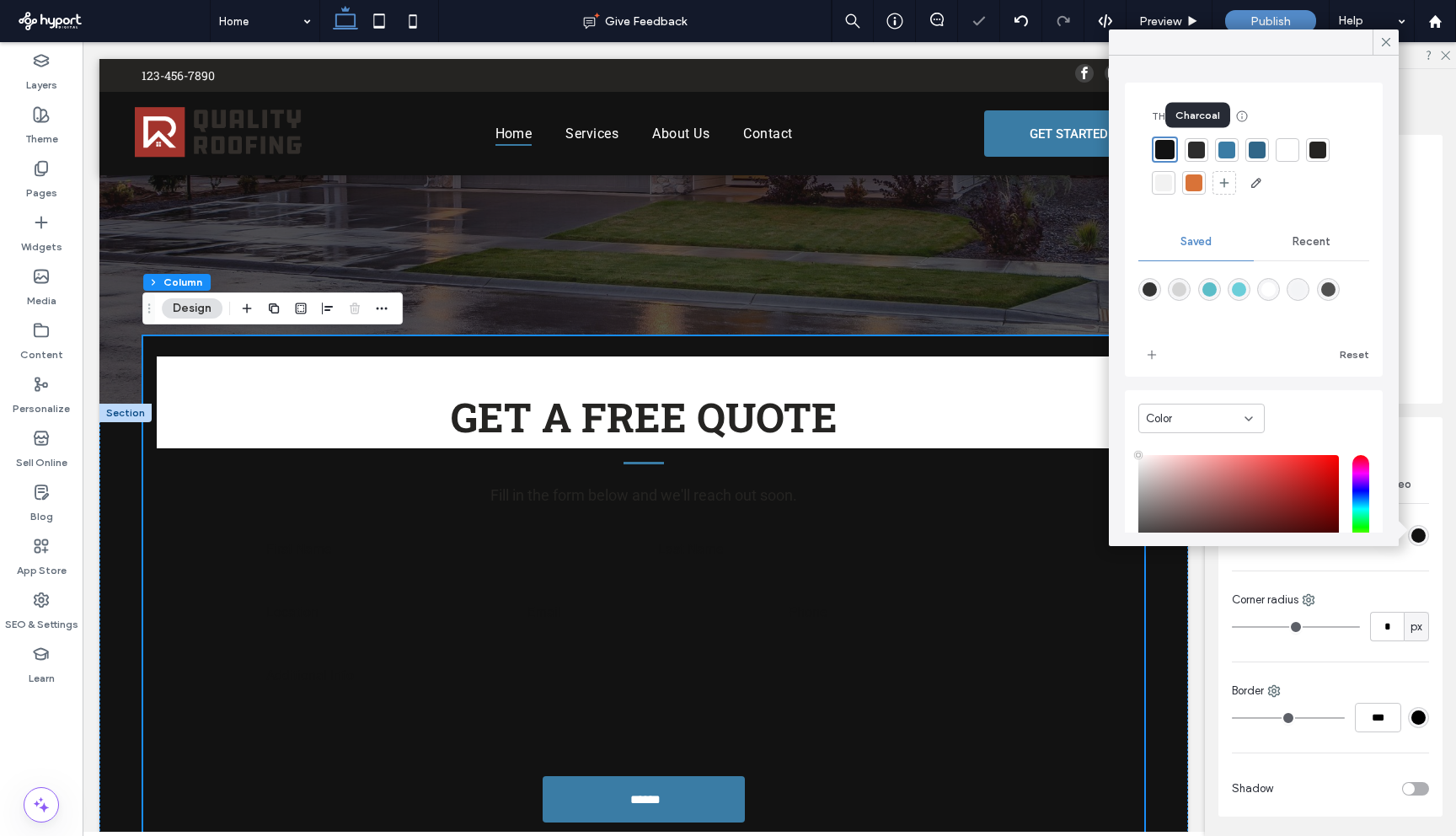
click at [1193, 151] on div at bounding box center [1197, 150] width 17 height 17
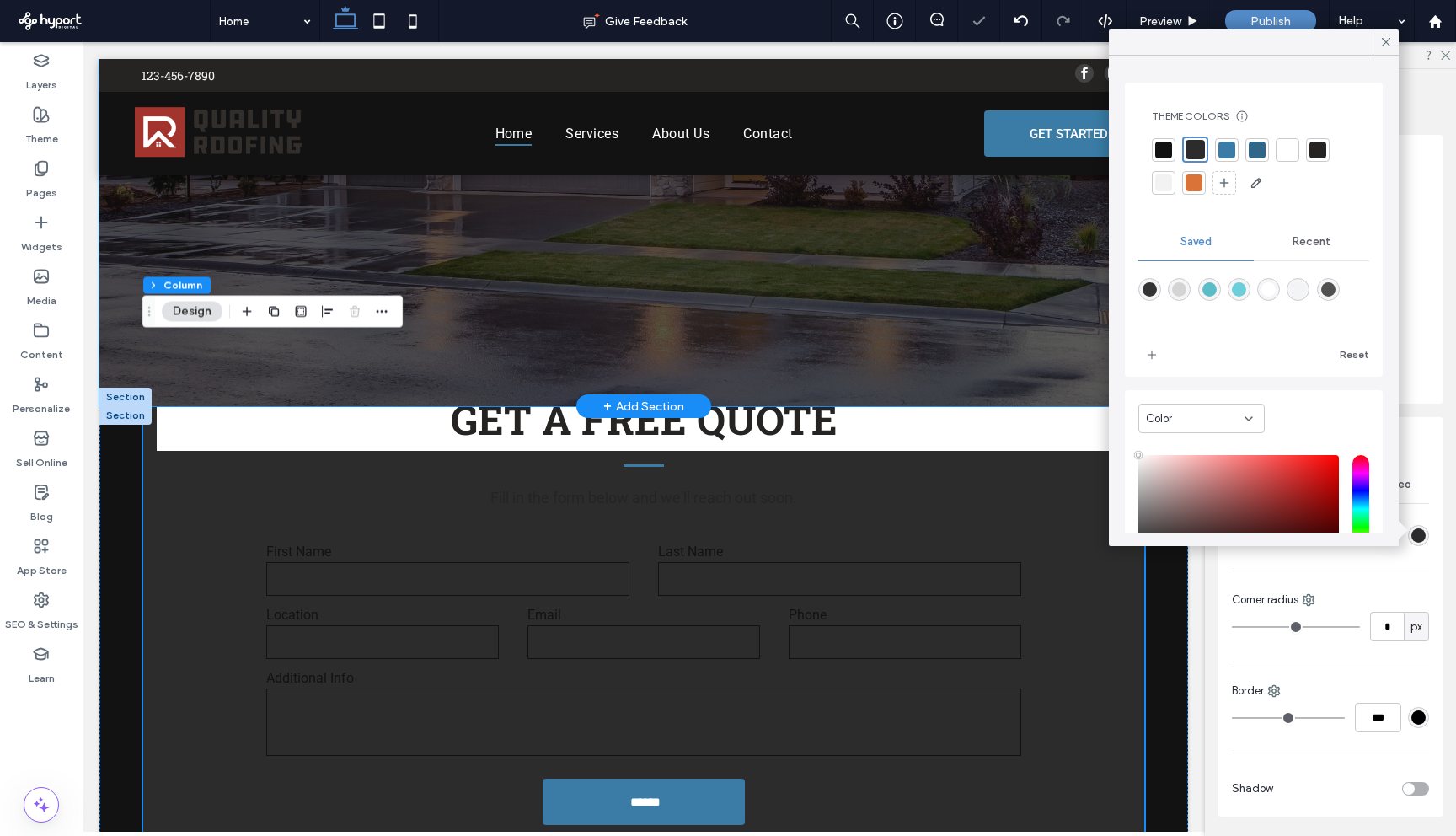
scroll to position [383, 0]
click at [964, 189] on div "Quality You Can Trust EXPERT ROOFING SOLUTIONS GET STARTED" at bounding box center [644, 42] width 1012 height 644
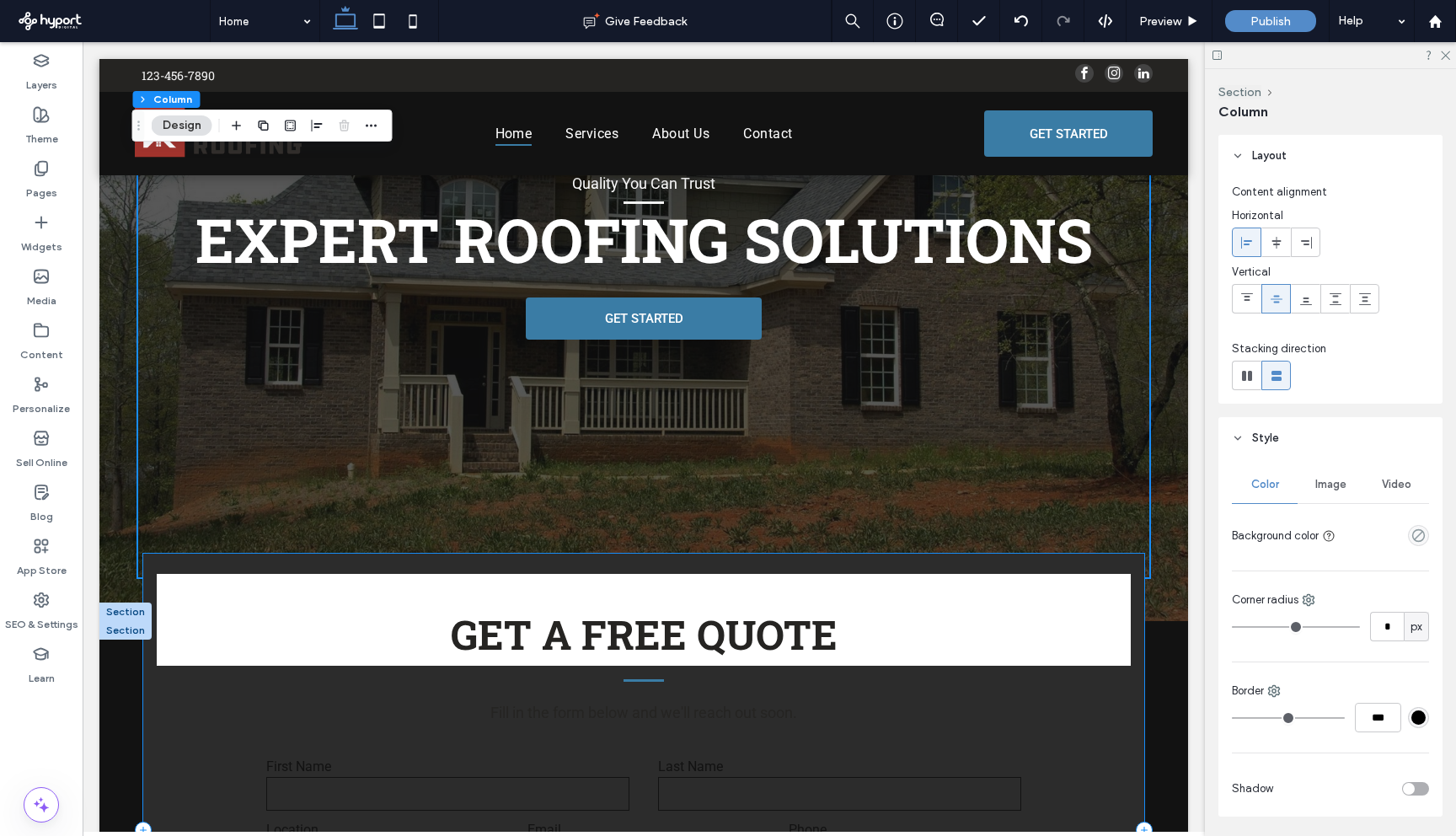
scroll to position [110, 0]
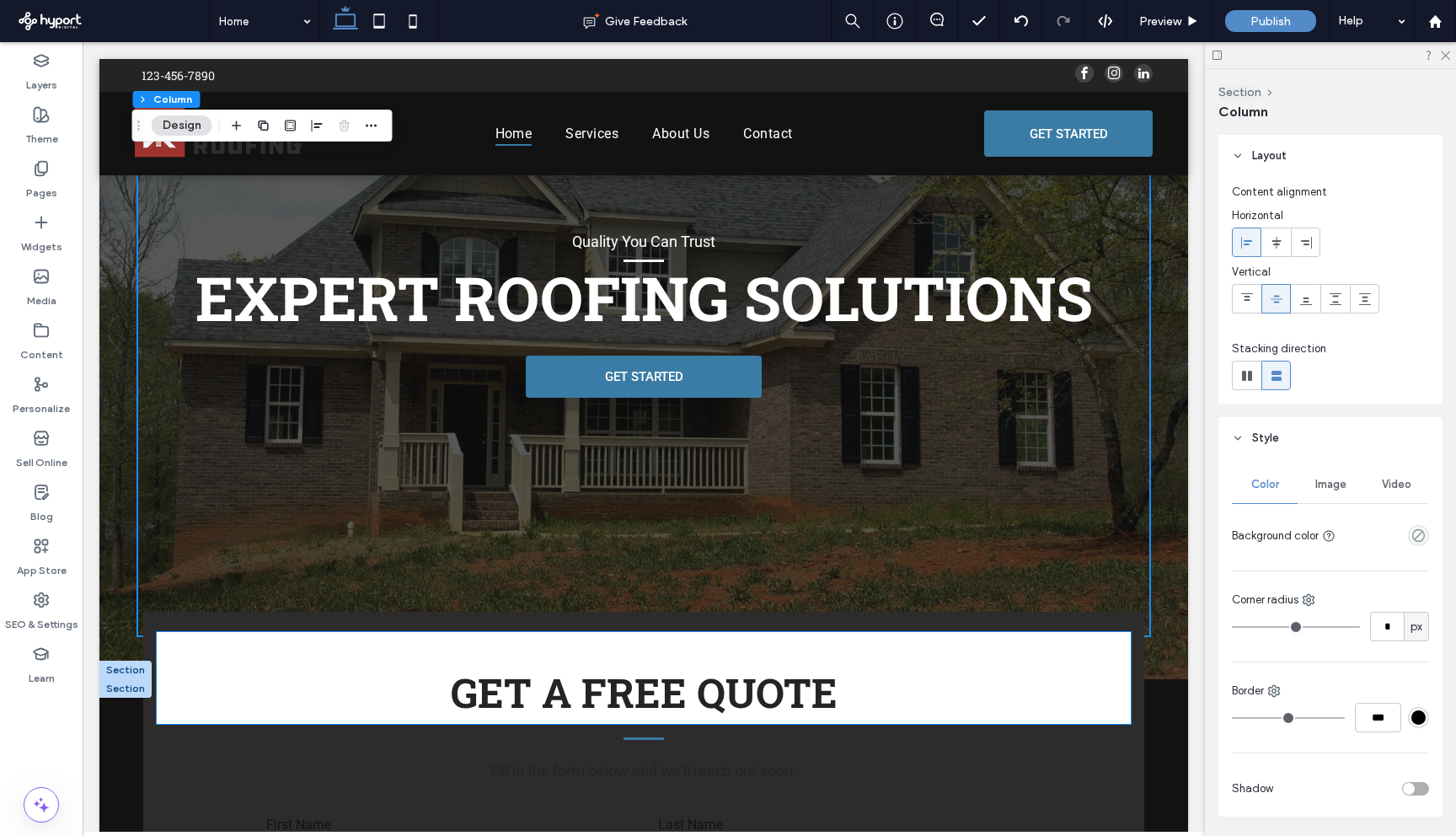
click at [957, 672] on h2 "Get A free quote" at bounding box center [645, 692] width 975 height 53
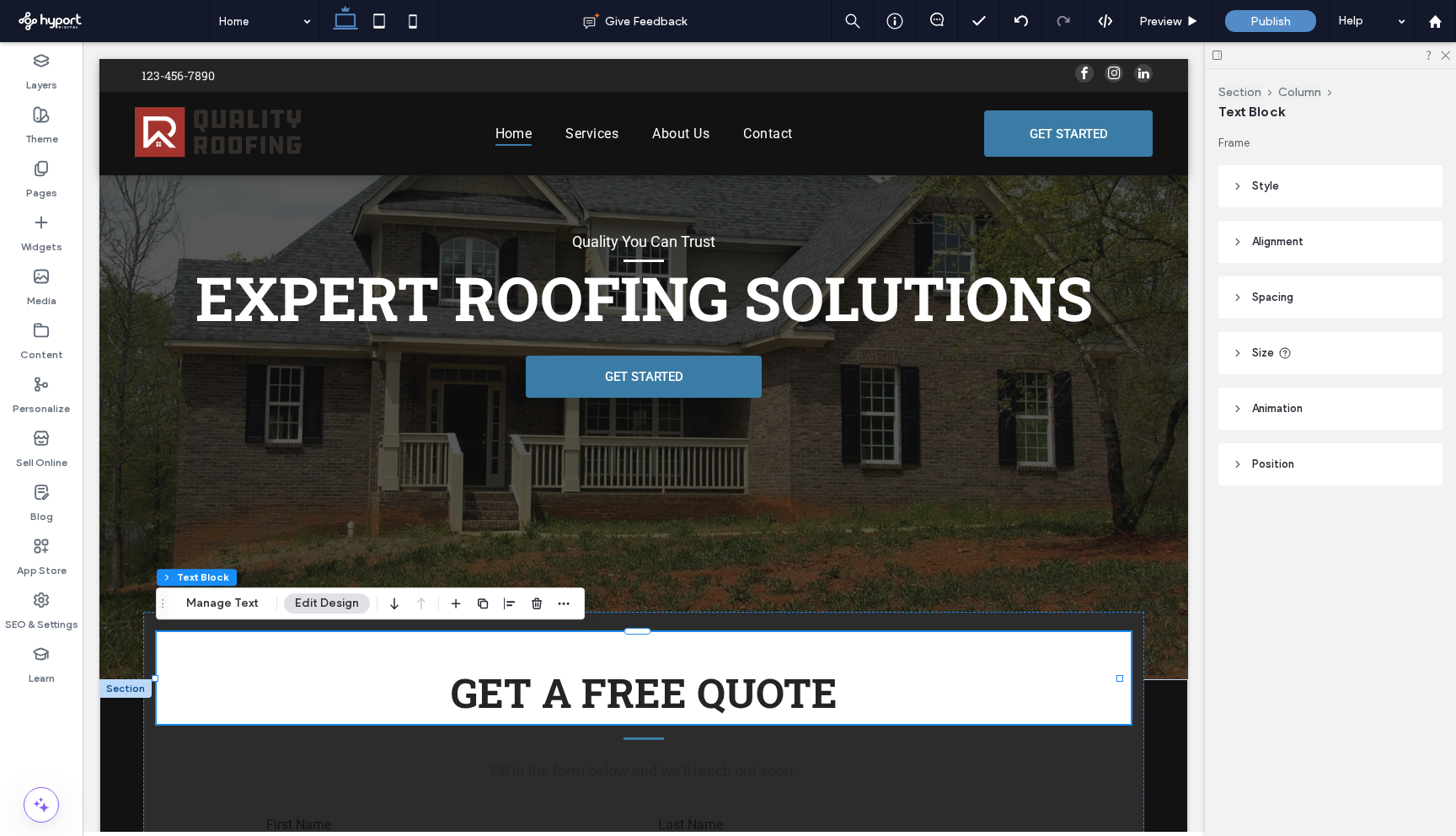
click at [1045, 683] on h2 "Get A free quote" at bounding box center [645, 692] width 975 height 53
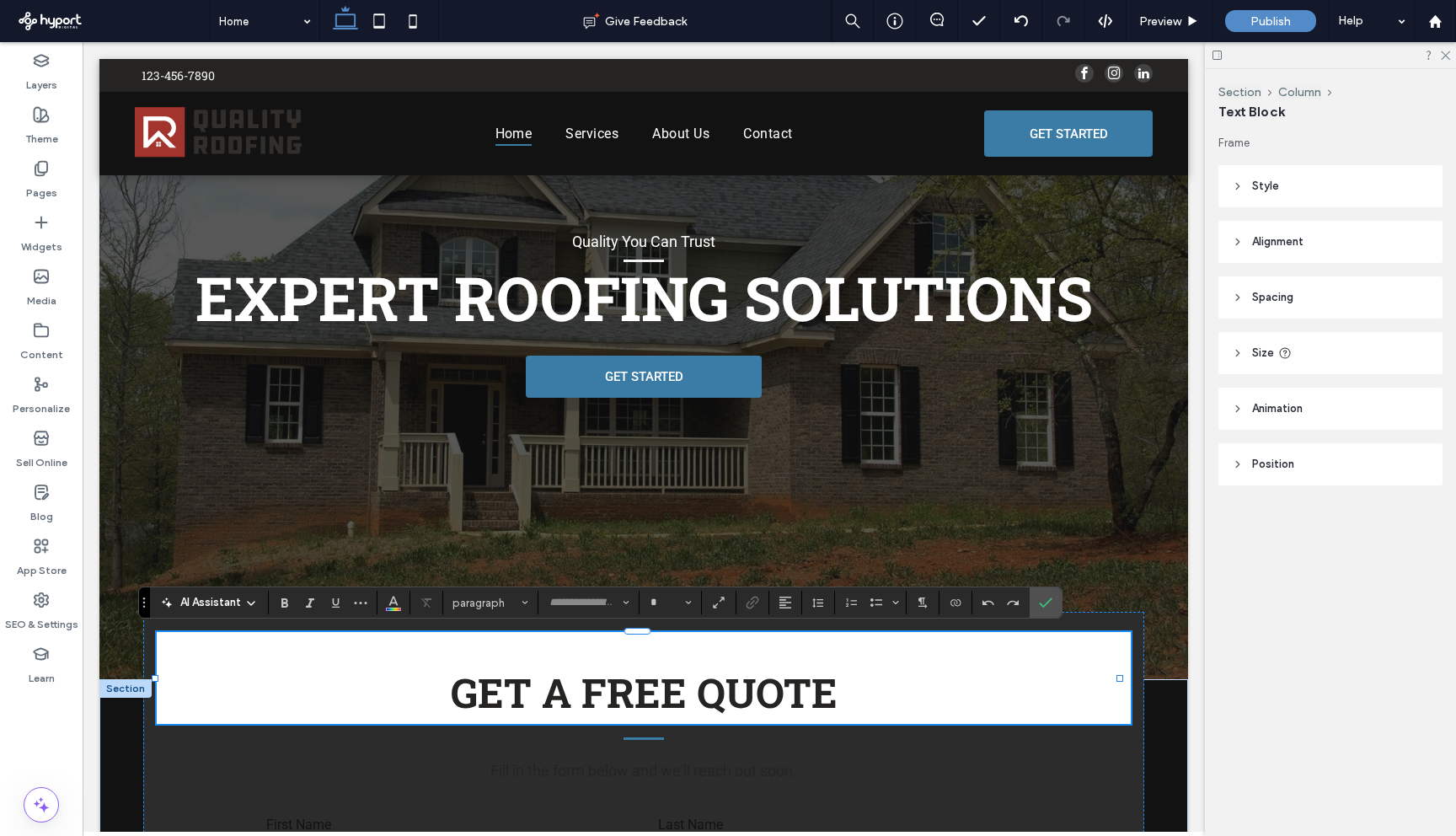
type input "**********"
type input "**"
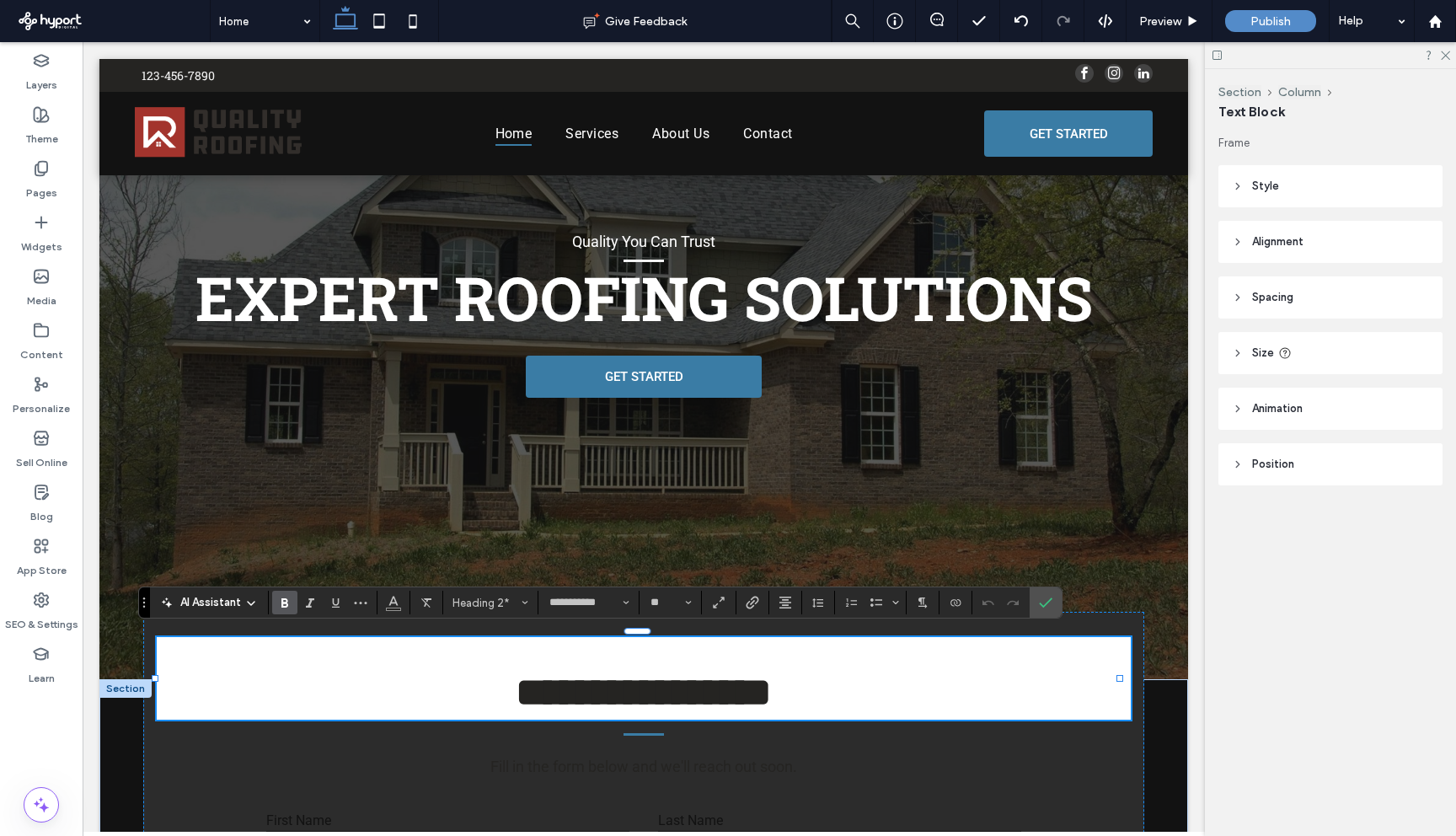
click at [1257, 207] on header "Style" at bounding box center [1330, 186] width 224 height 42
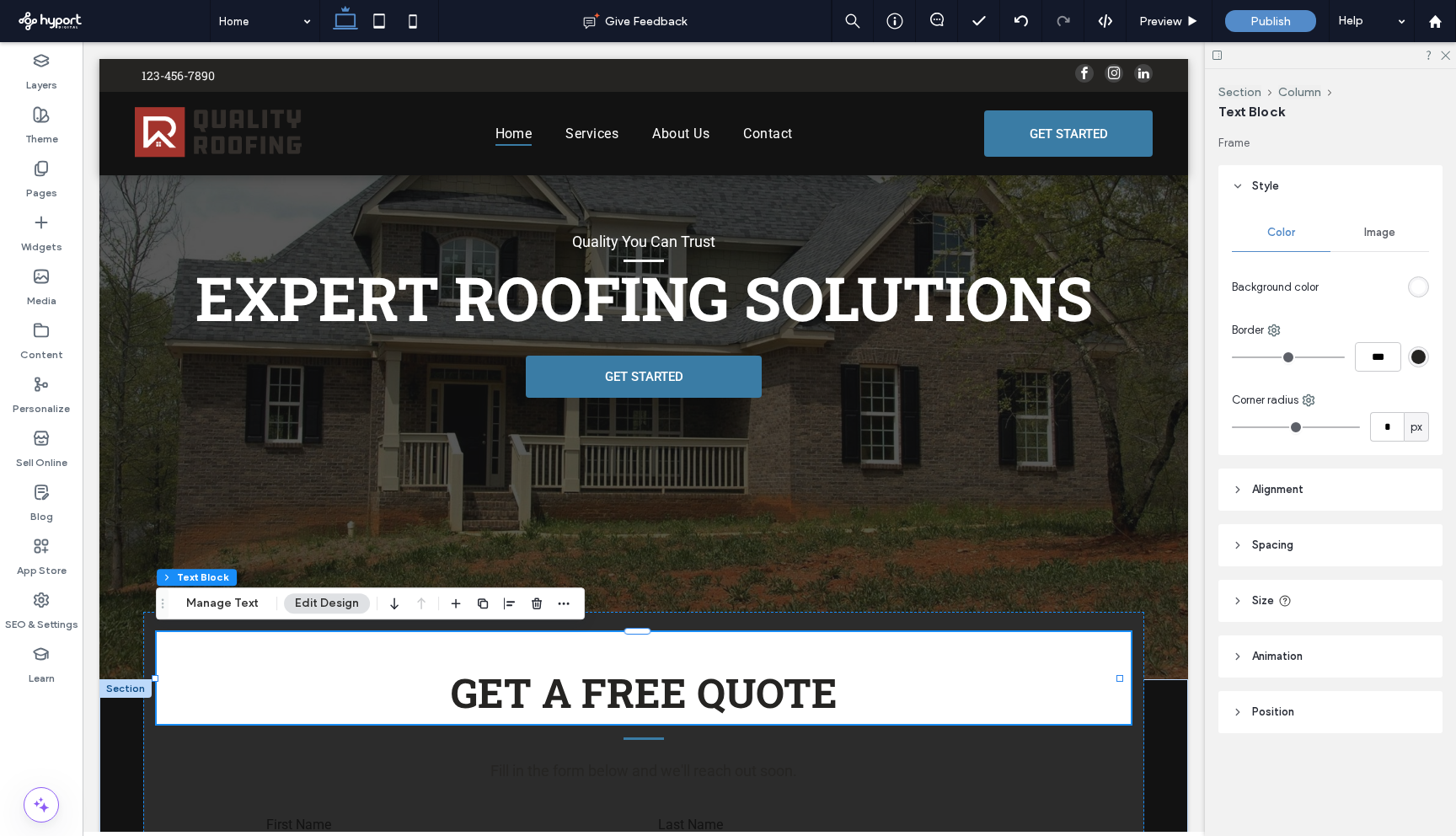
click at [1425, 285] on div "rgb(255, 255, 255)" at bounding box center [1419, 287] width 14 height 14
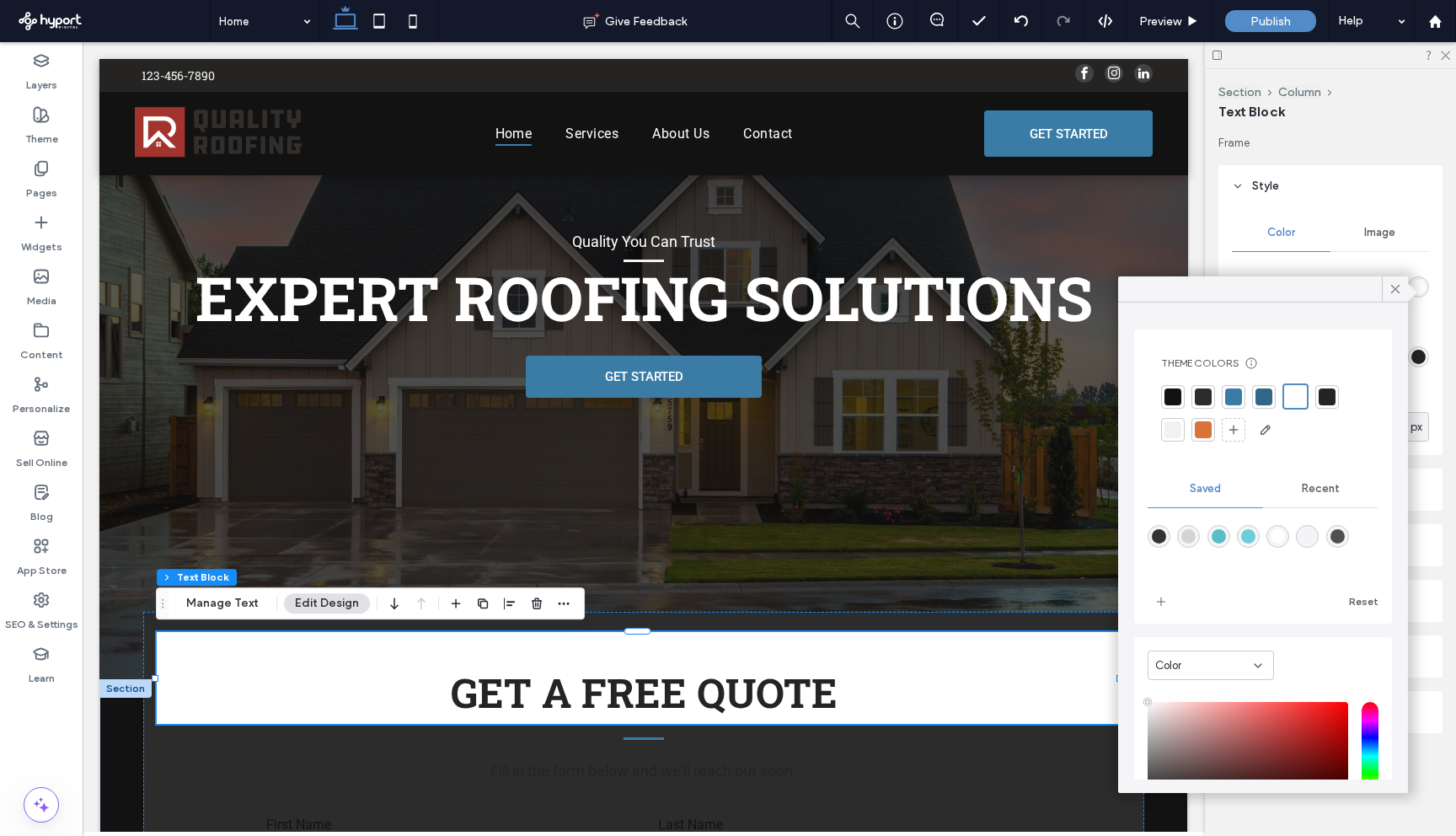
click at [1205, 396] on div at bounding box center [1203, 396] width 17 height 17
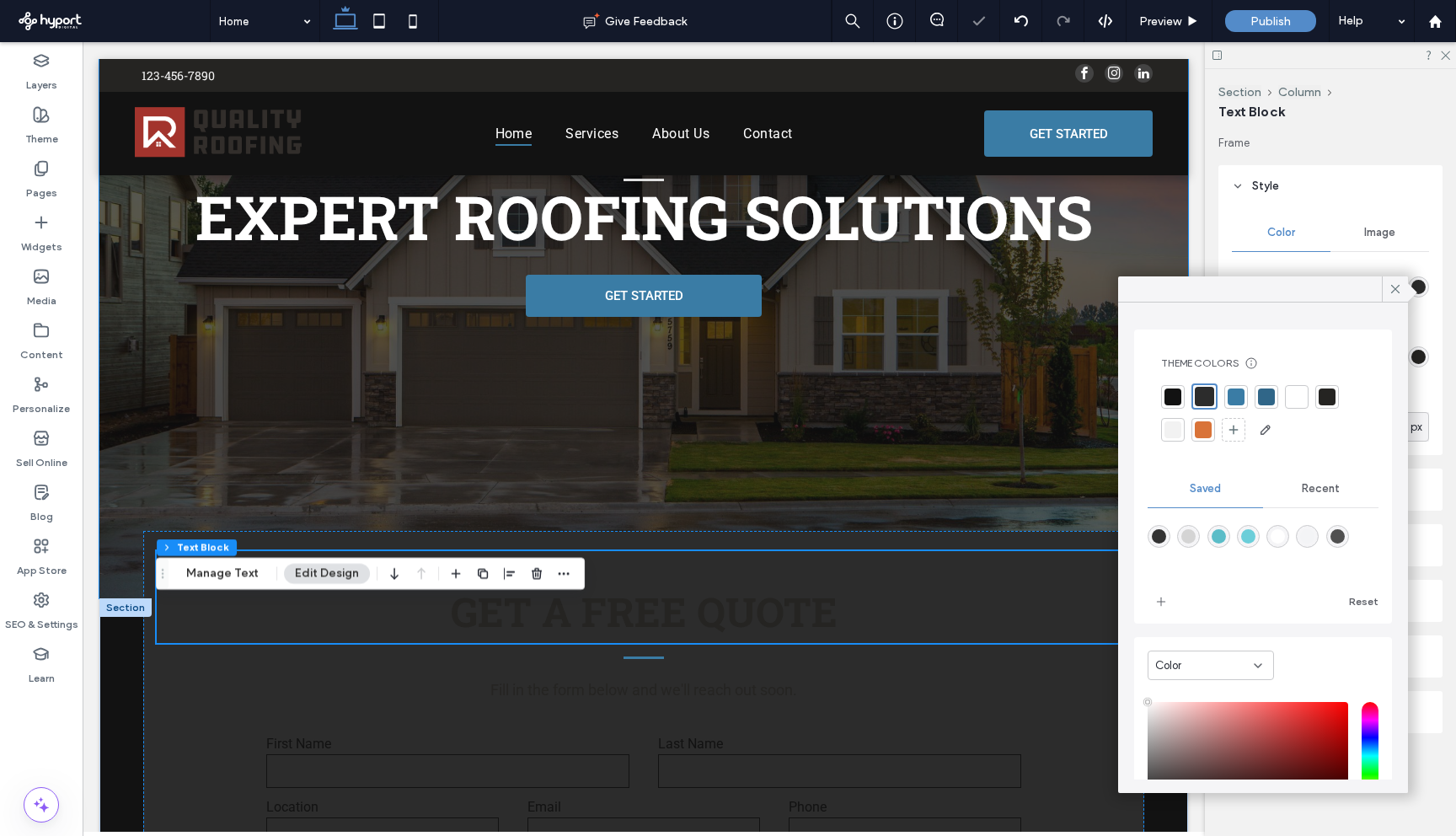
scroll to position [192, 0]
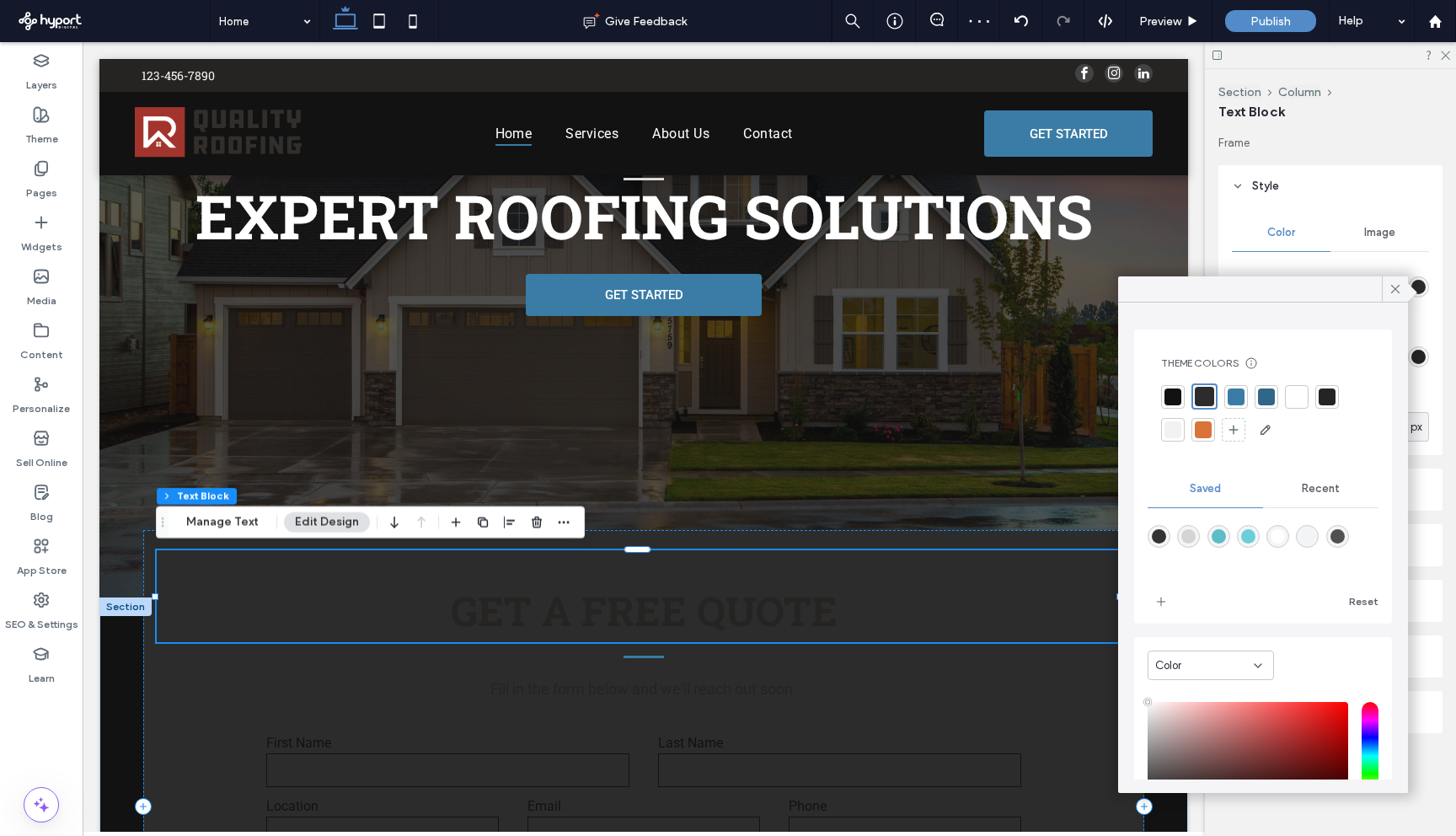
click at [806, 618] on span "Get A free quote" at bounding box center [644, 610] width 387 height 53
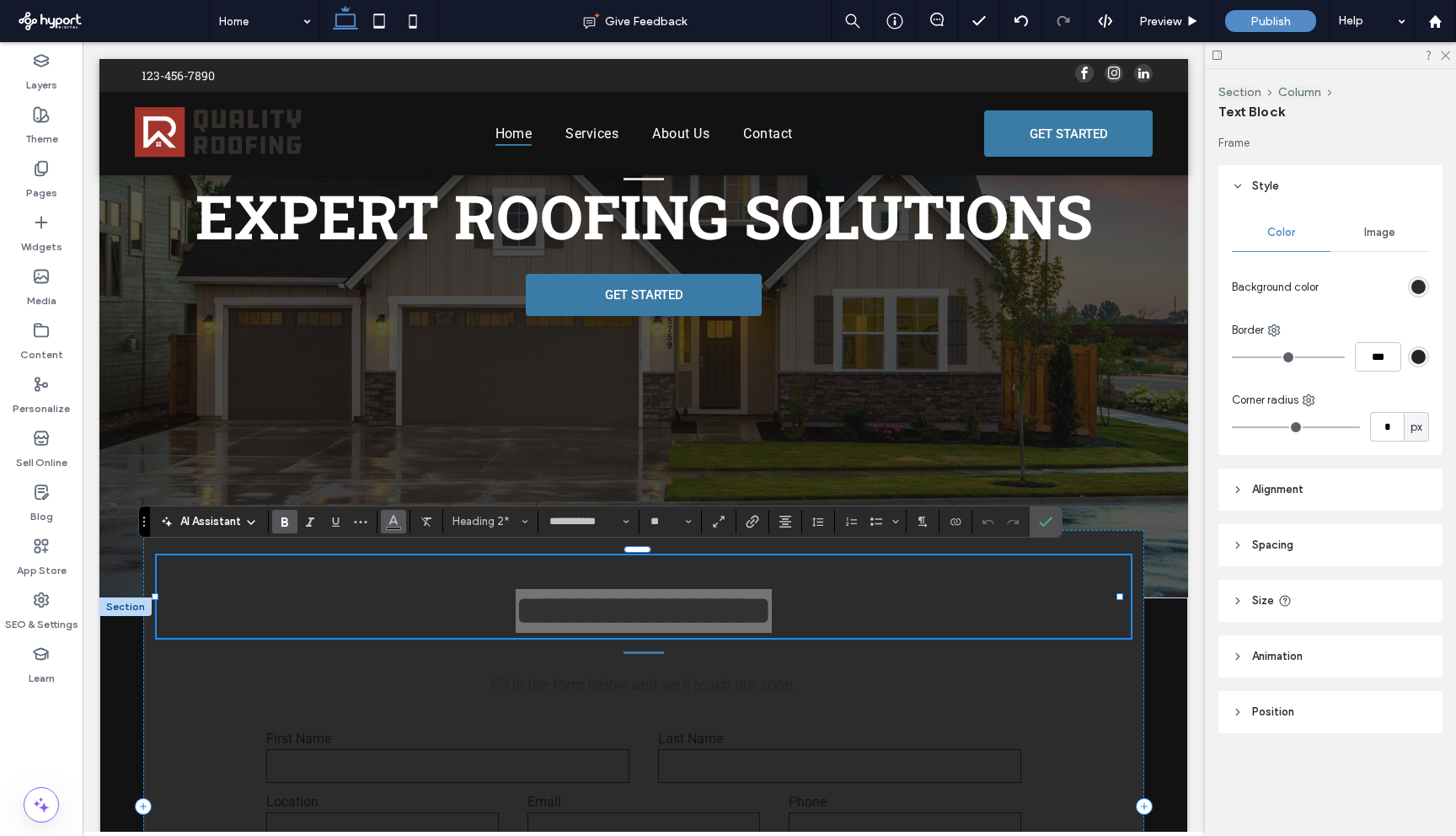
click at [394, 523] on icon "Color" at bounding box center [393, 519] width 14 height 14
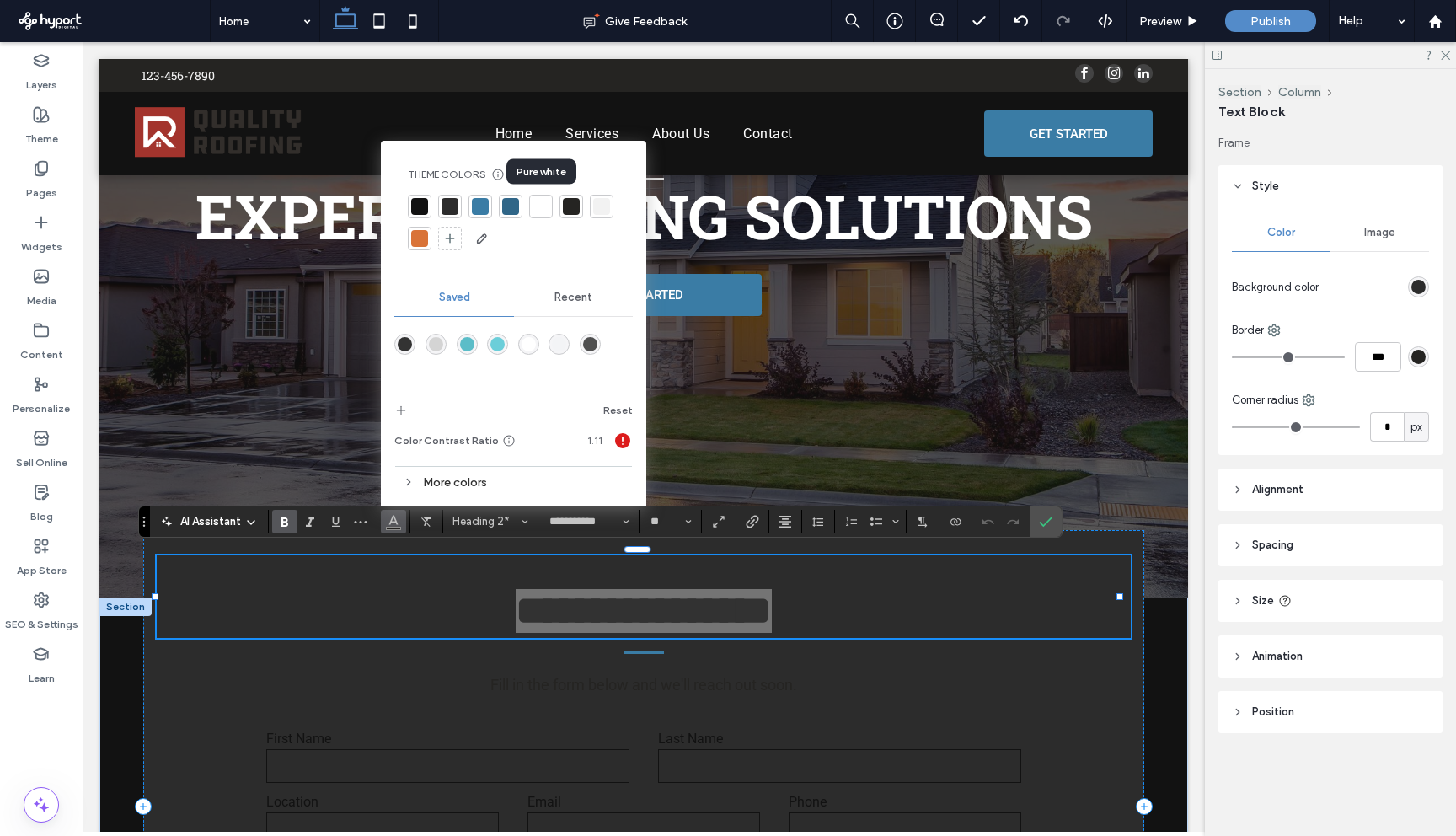
click at [542, 207] on div at bounding box center [541, 206] width 17 height 17
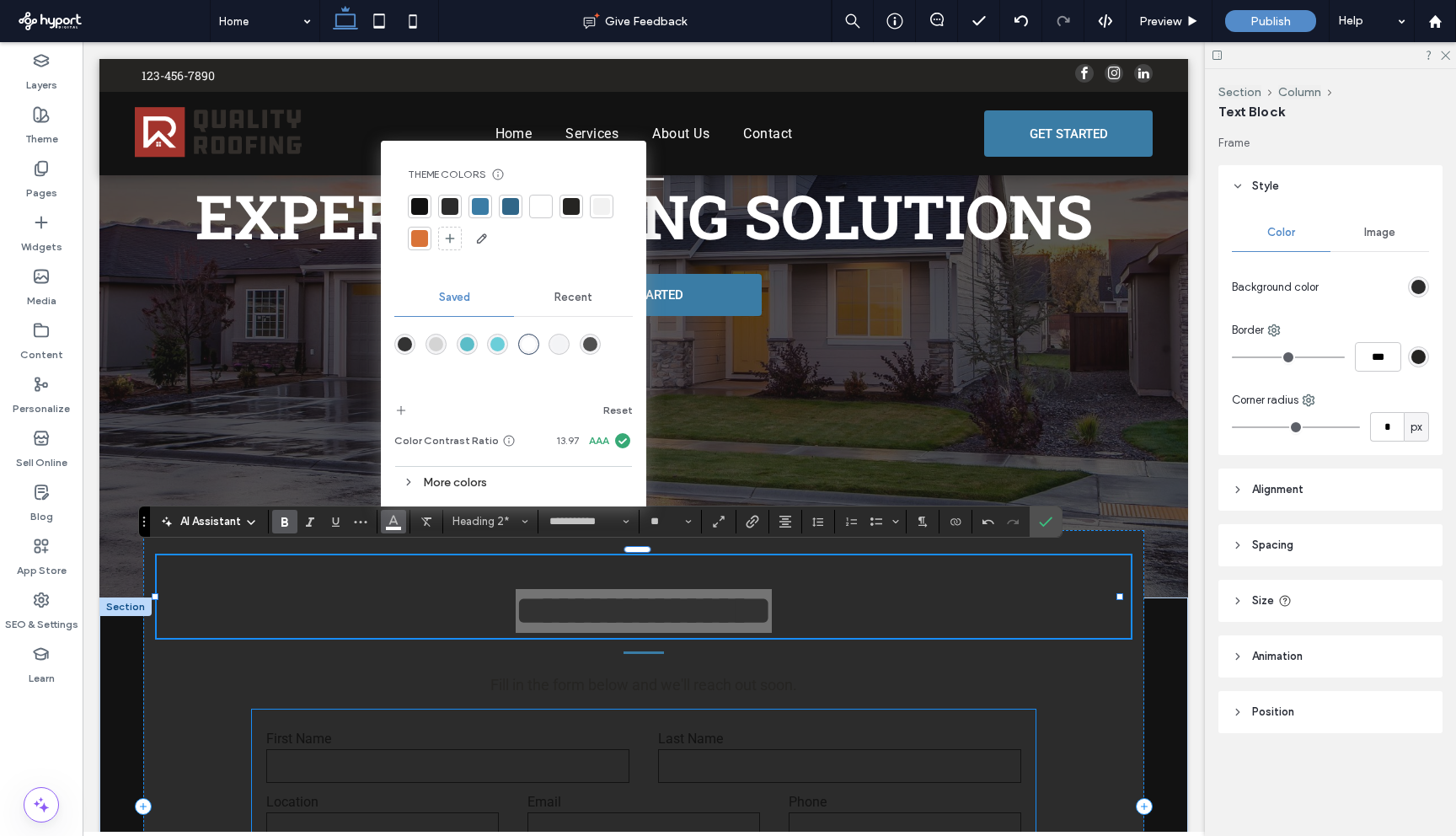
click at [675, 760] on input "text" at bounding box center [840, 766] width 363 height 33
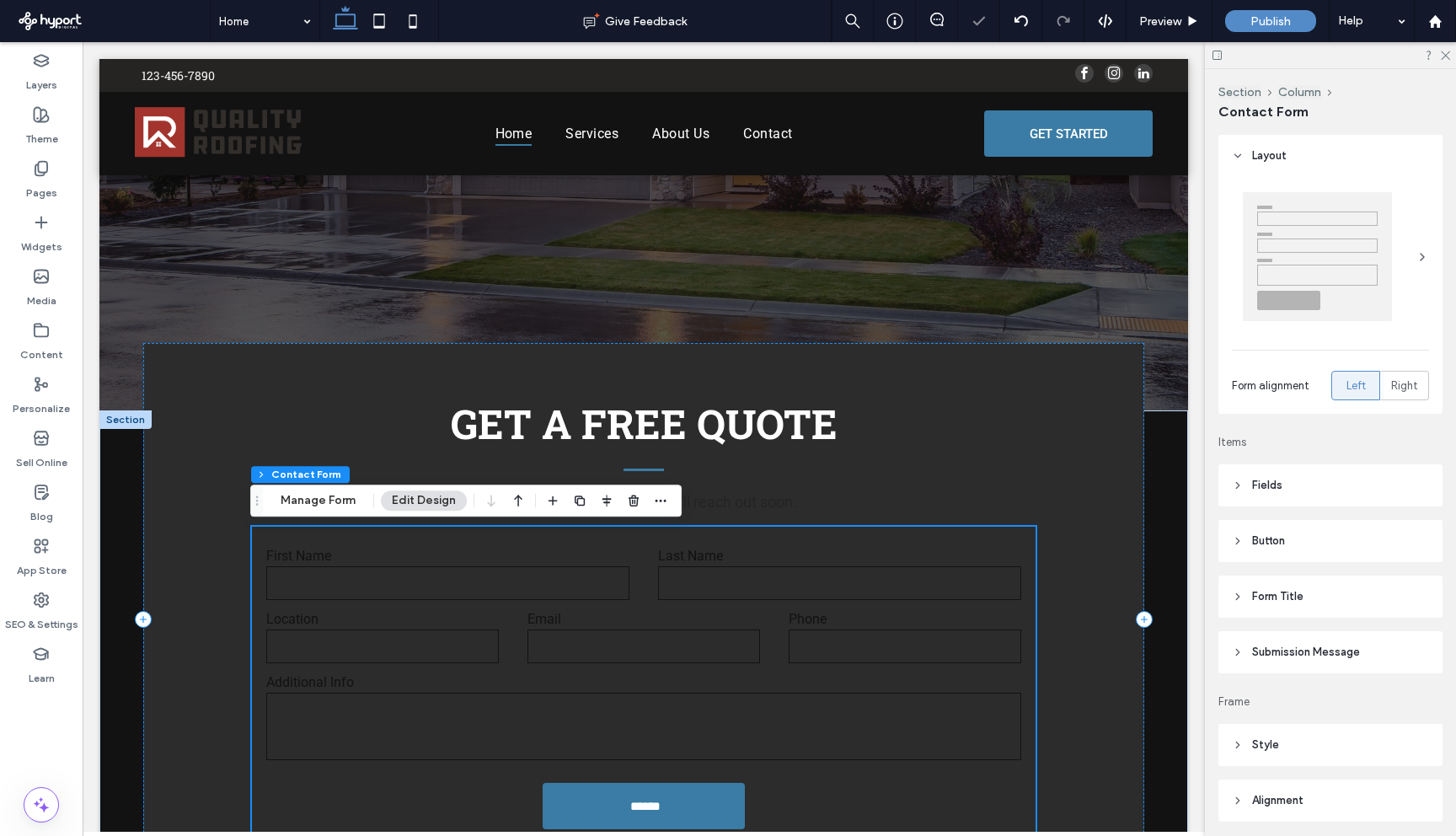
scroll to position [381, 0]
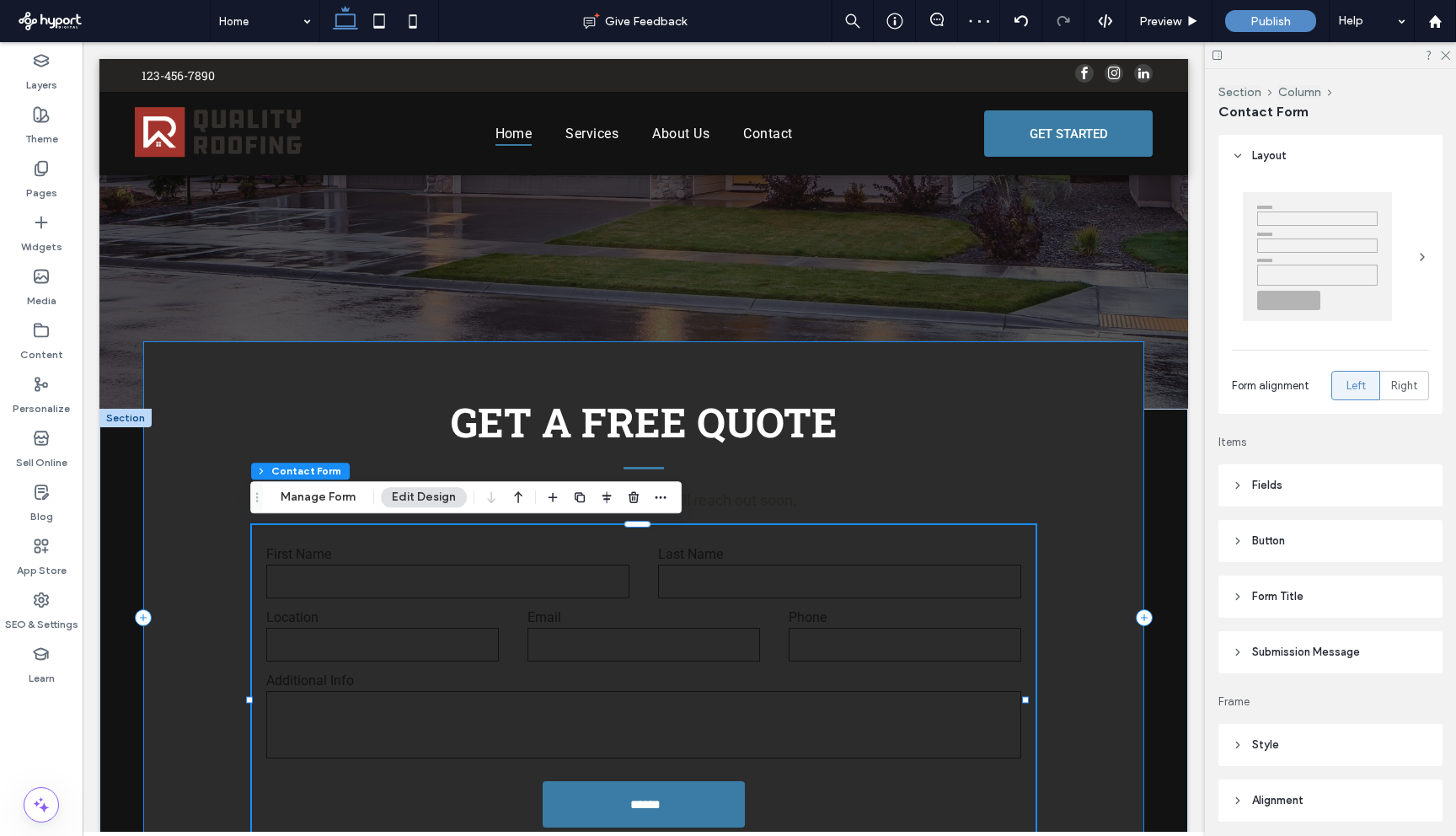
click at [650, 464] on div "Fill in the form below and we'll reach out soon. Contact Us First Name Last Nam…" at bounding box center [644, 618] width 1002 height 553
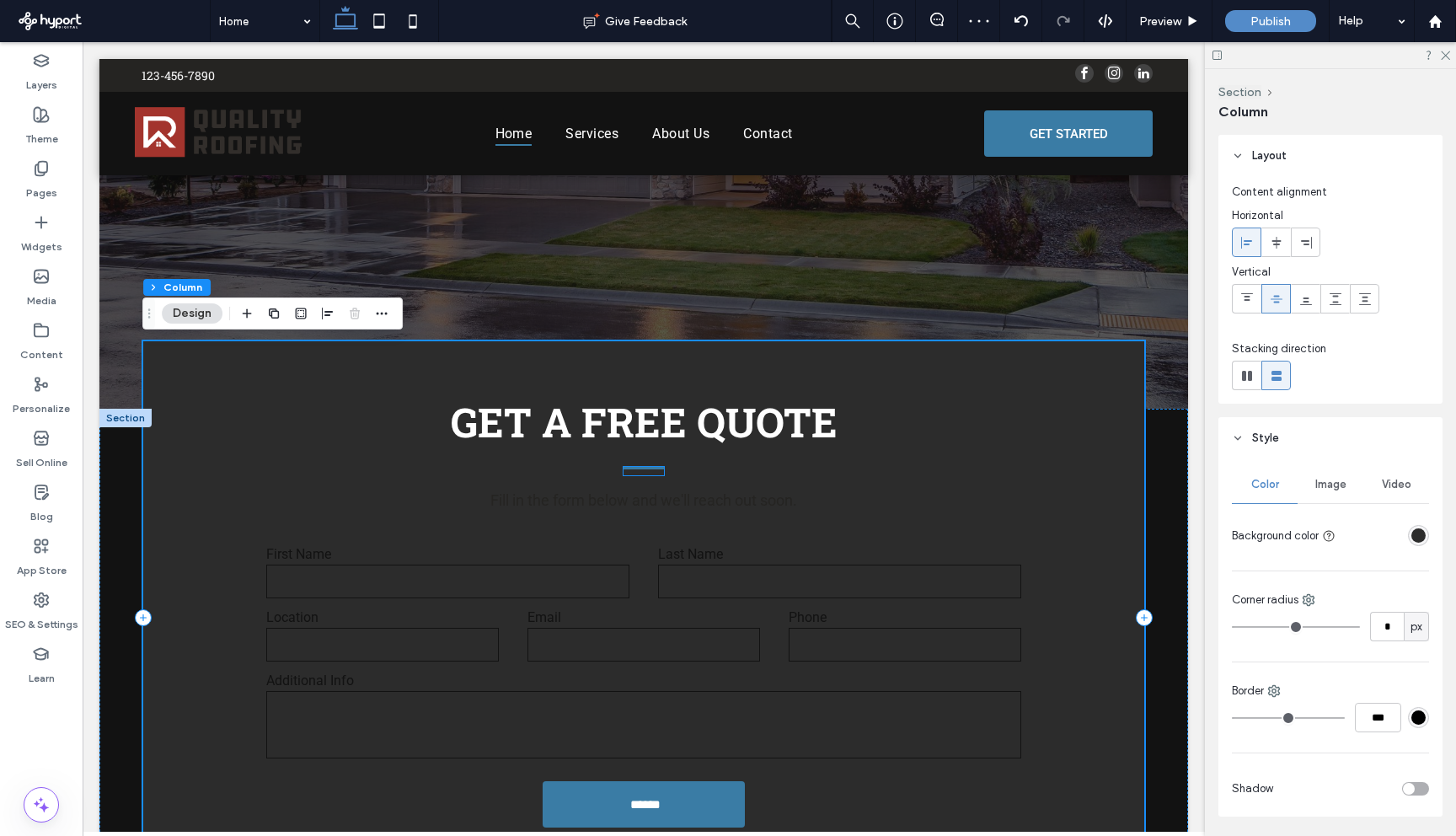
click at [649, 468] on hr at bounding box center [644, 468] width 41 height 3
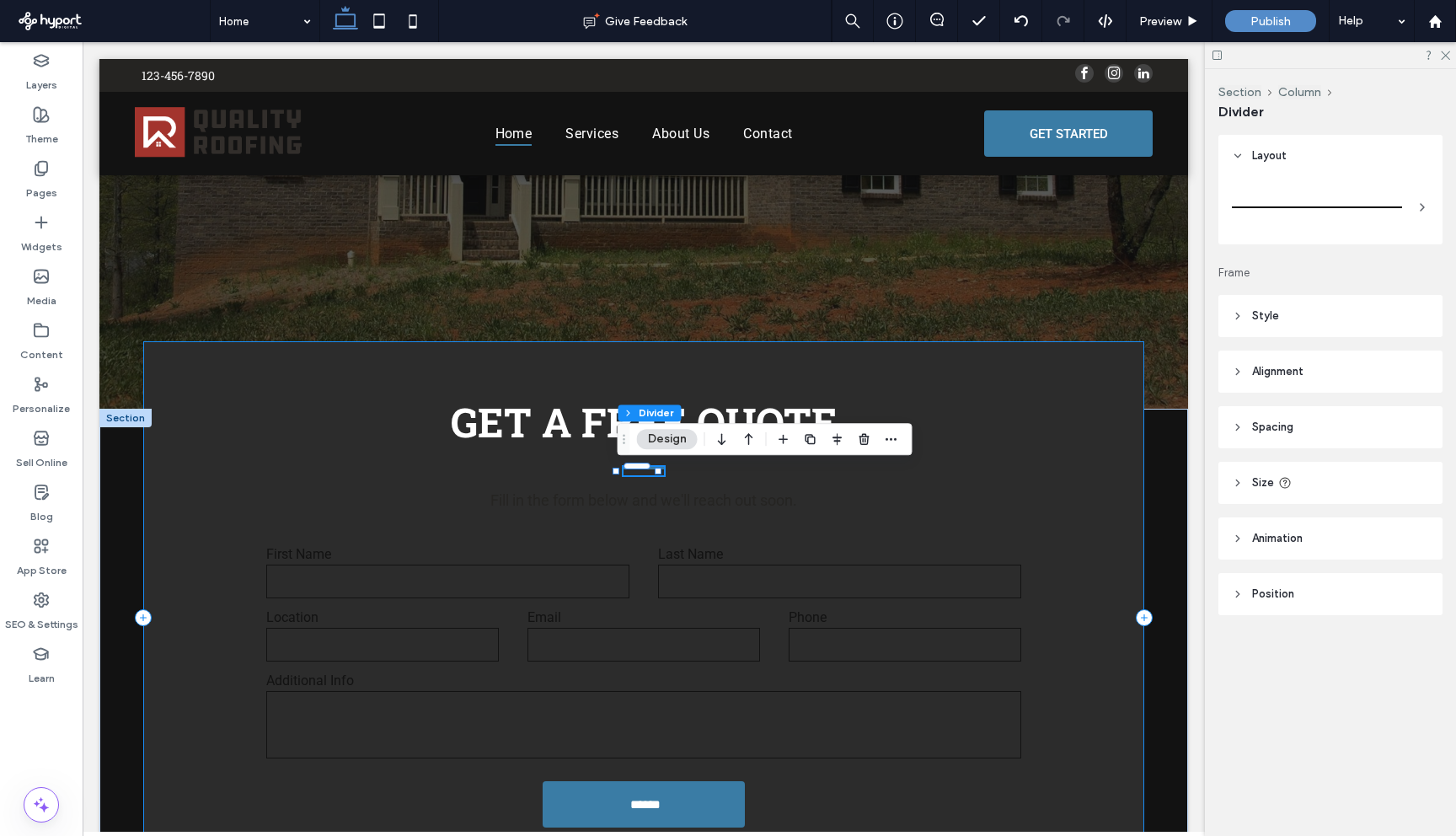
click at [730, 523] on div "Fill in the form below and we'll reach out soon. Contact Us First Name Last Nam…" at bounding box center [644, 618] width 1002 height 553
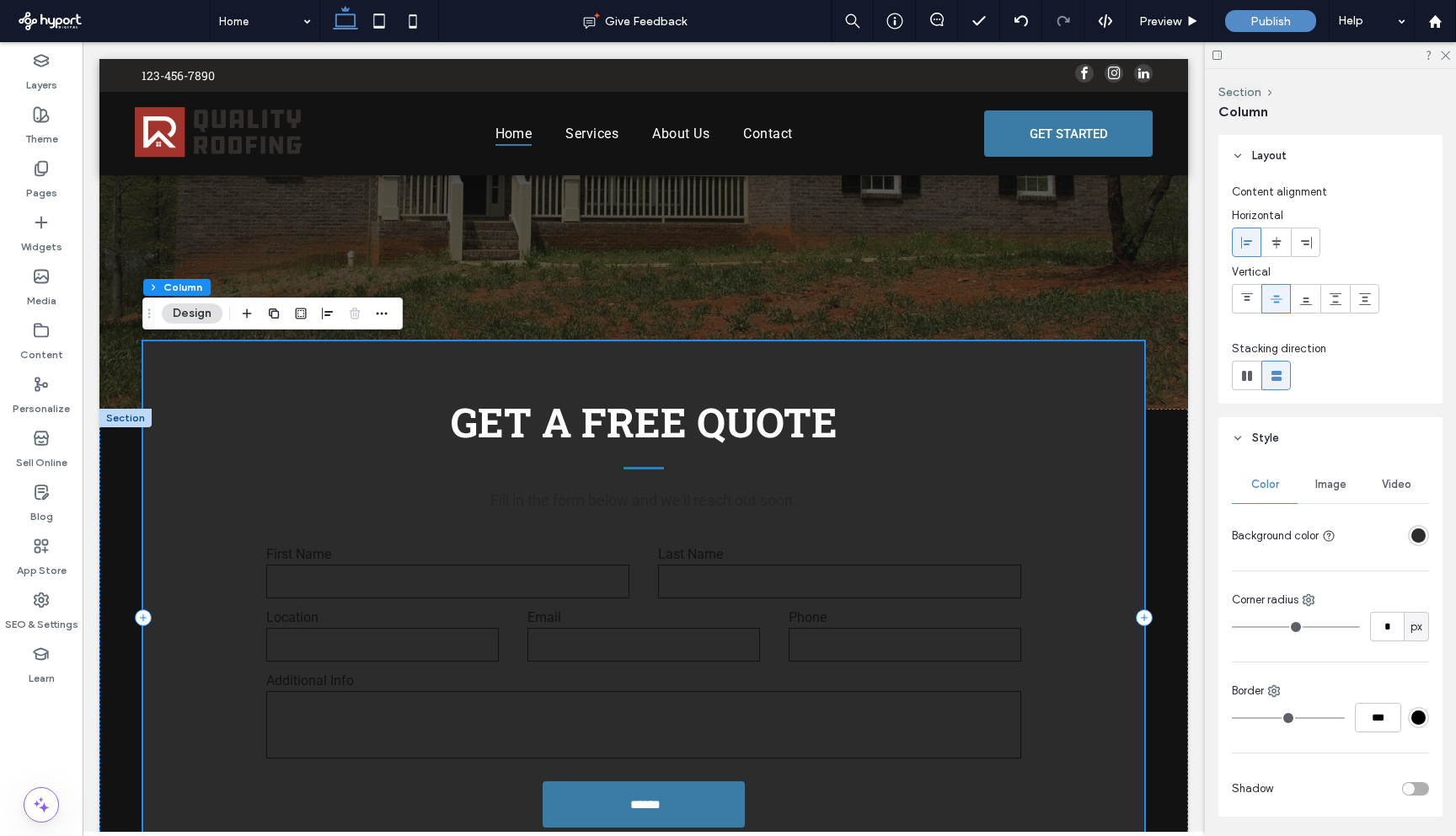
click at [731, 512] on div "Fill in the form below and we'll reach out soon. Contact Us First Name Last Nam…" at bounding box center [644, 618] width 1002 height 553
click at [733, 510] on p "Fill in the form below and we'll reach out soon." at bounding box center [645, 499] width 975 height 23
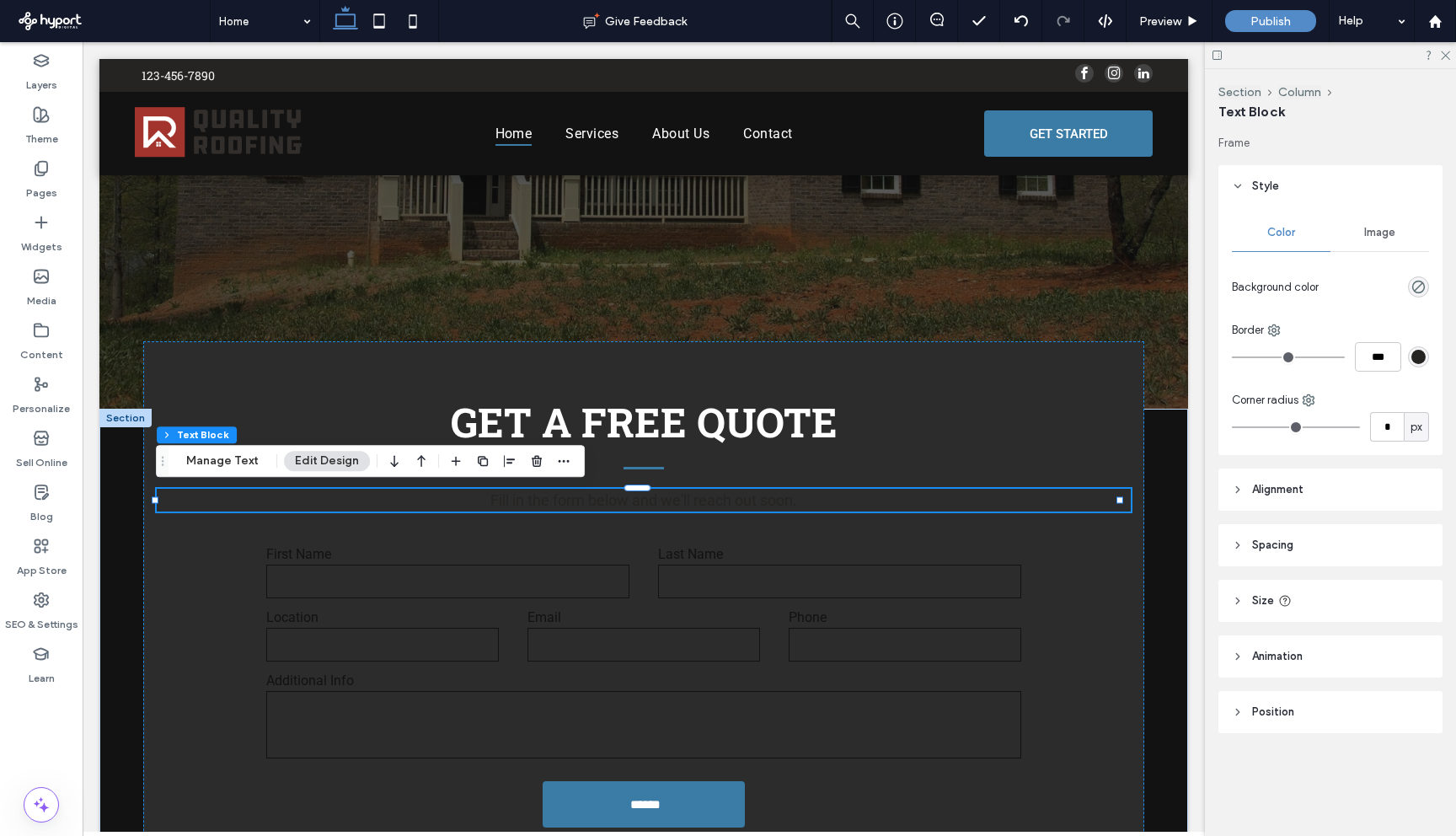
click at [1267, 489] on span "Alignment" at bounding box center [1278, 489] width 51 height 17
click at [232, 464] on button "Manage Text" at bounding box center [222, 460] width 95 height 20
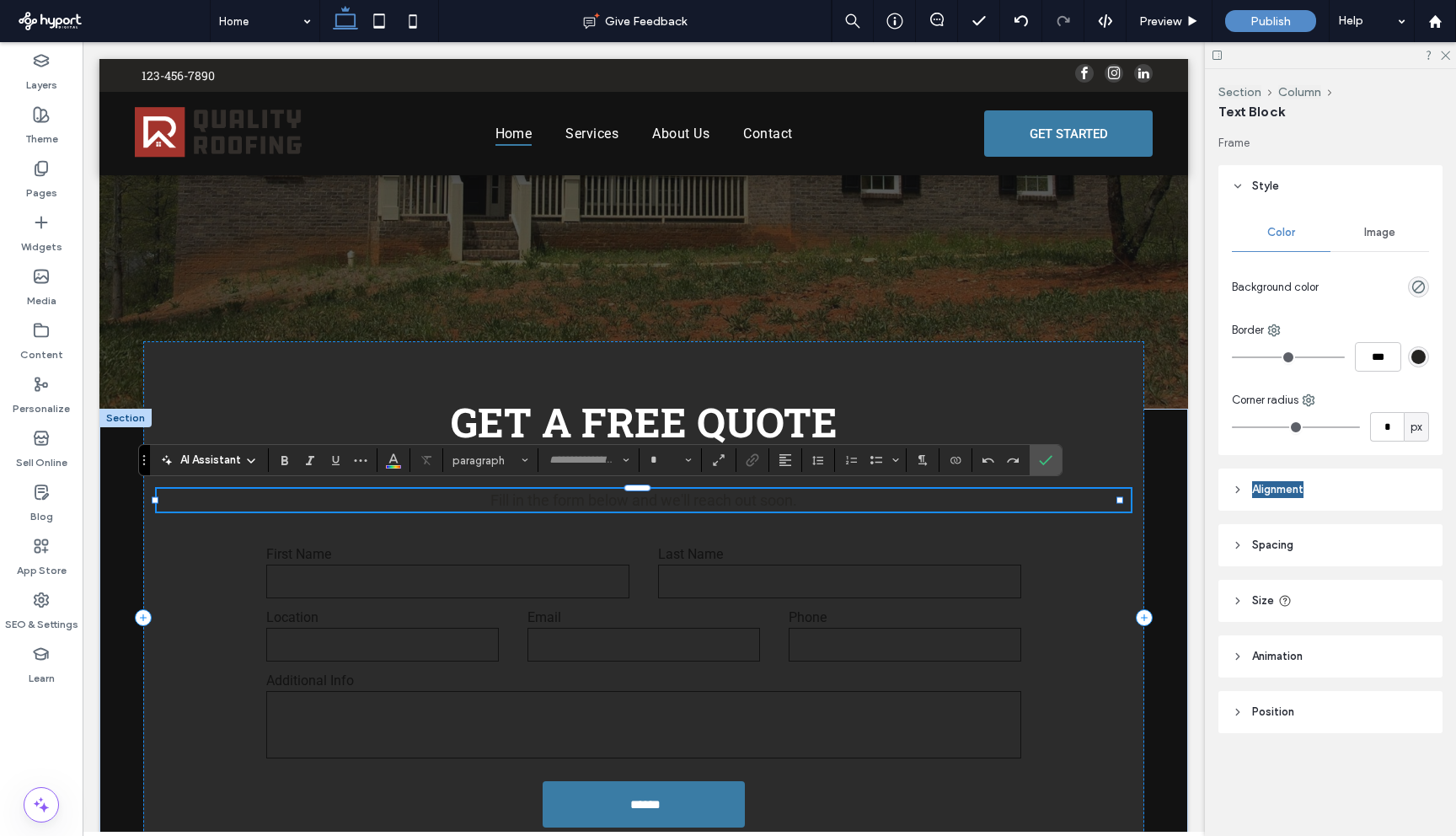
type input "******"
type input "**"
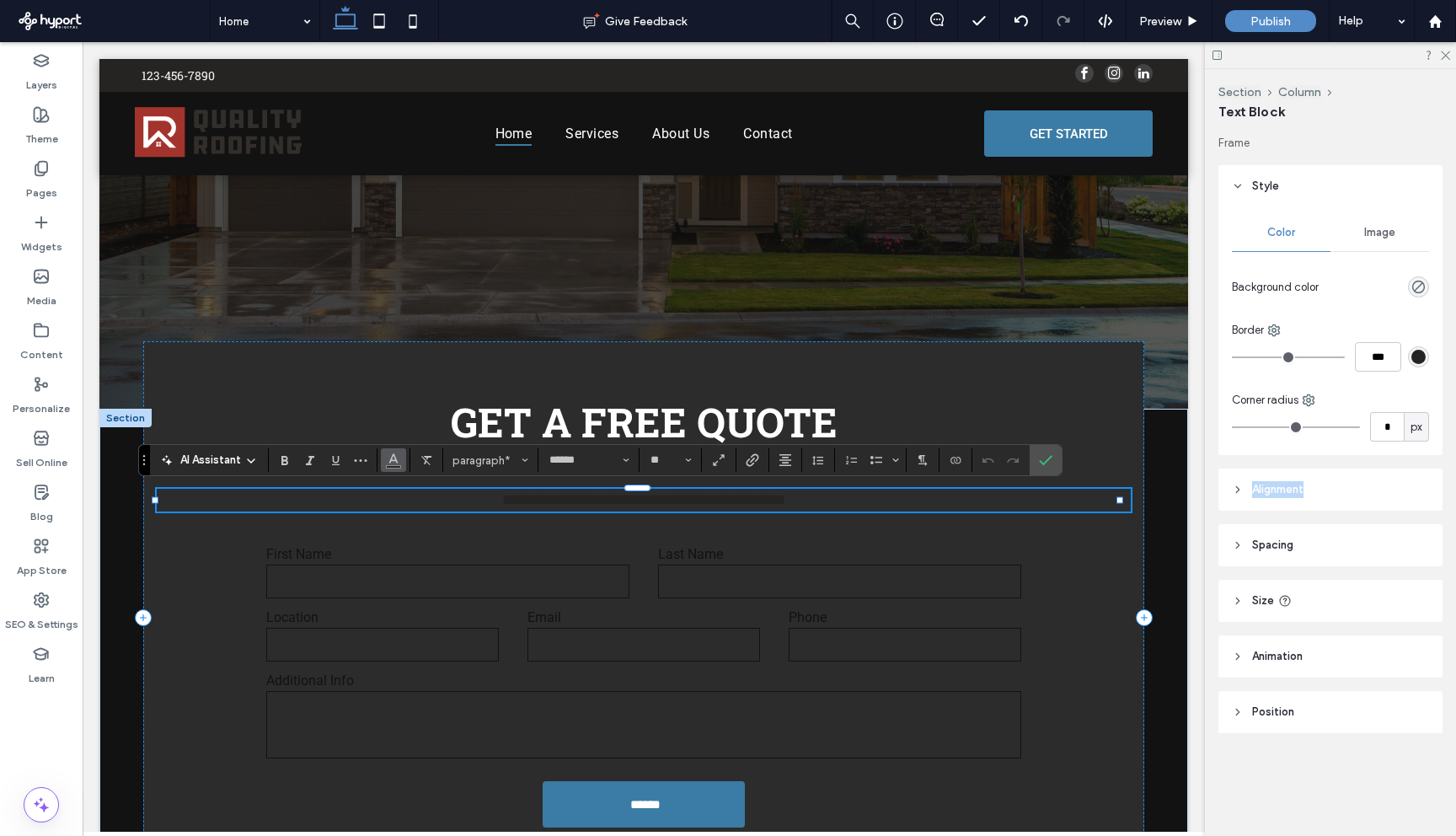
click at [395, 459] on use "Color" at bounding box center [394, 459] width 9 height 9
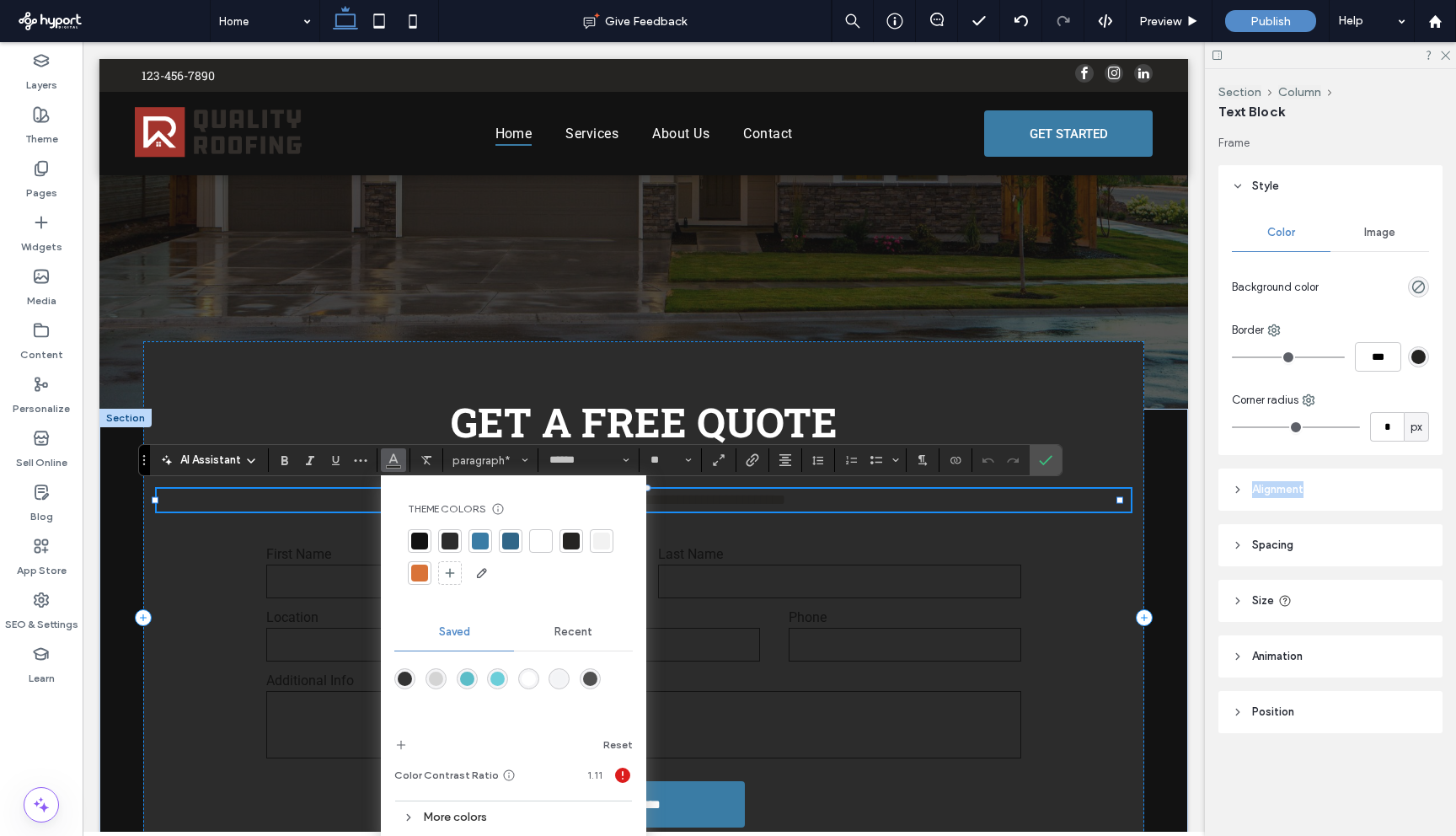
click at [545, 543] on div at bounding box center [541, 541] width 17 height 17
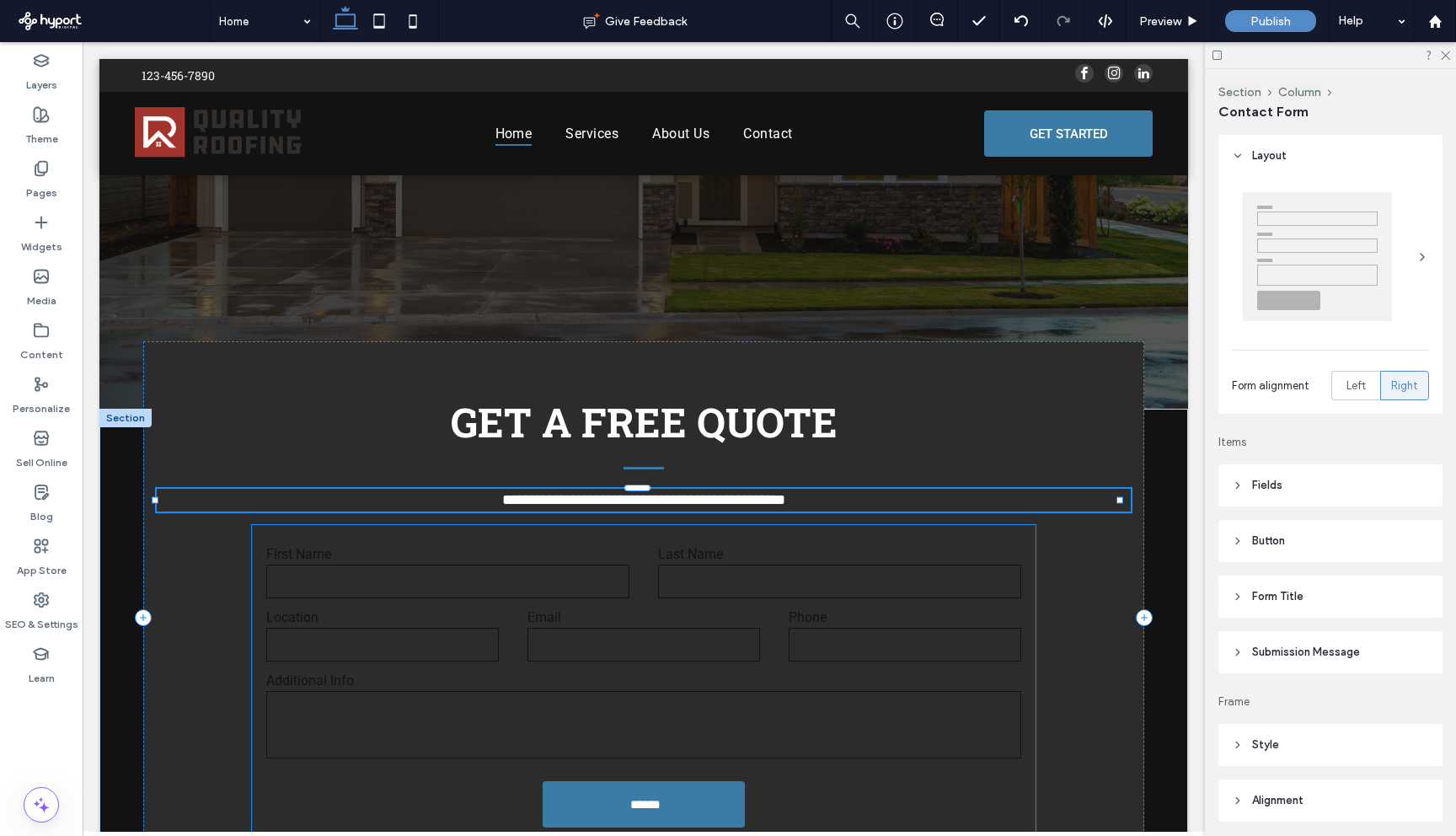
type input "*"
type input "***"
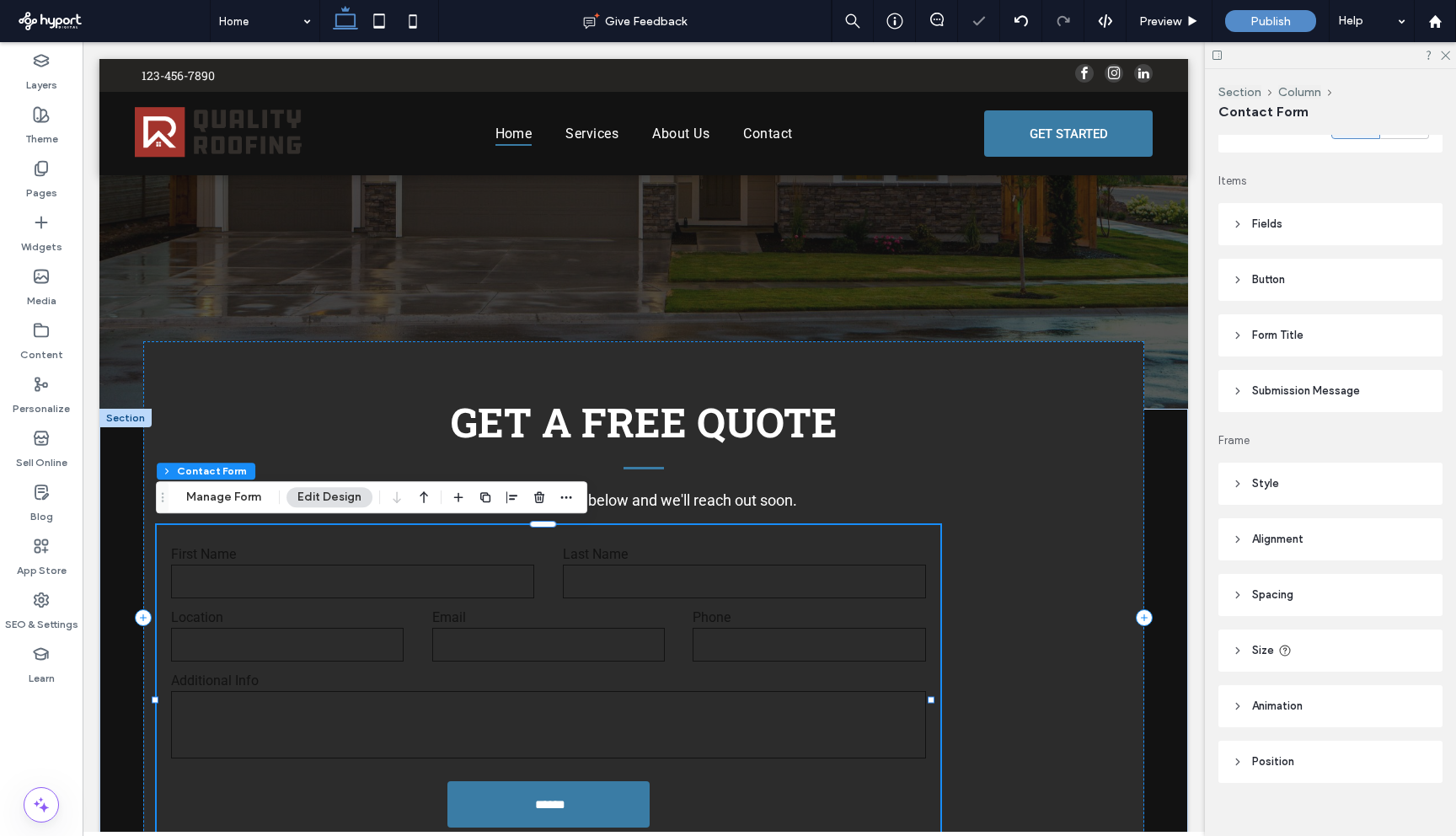
scroll to position [283, 0]
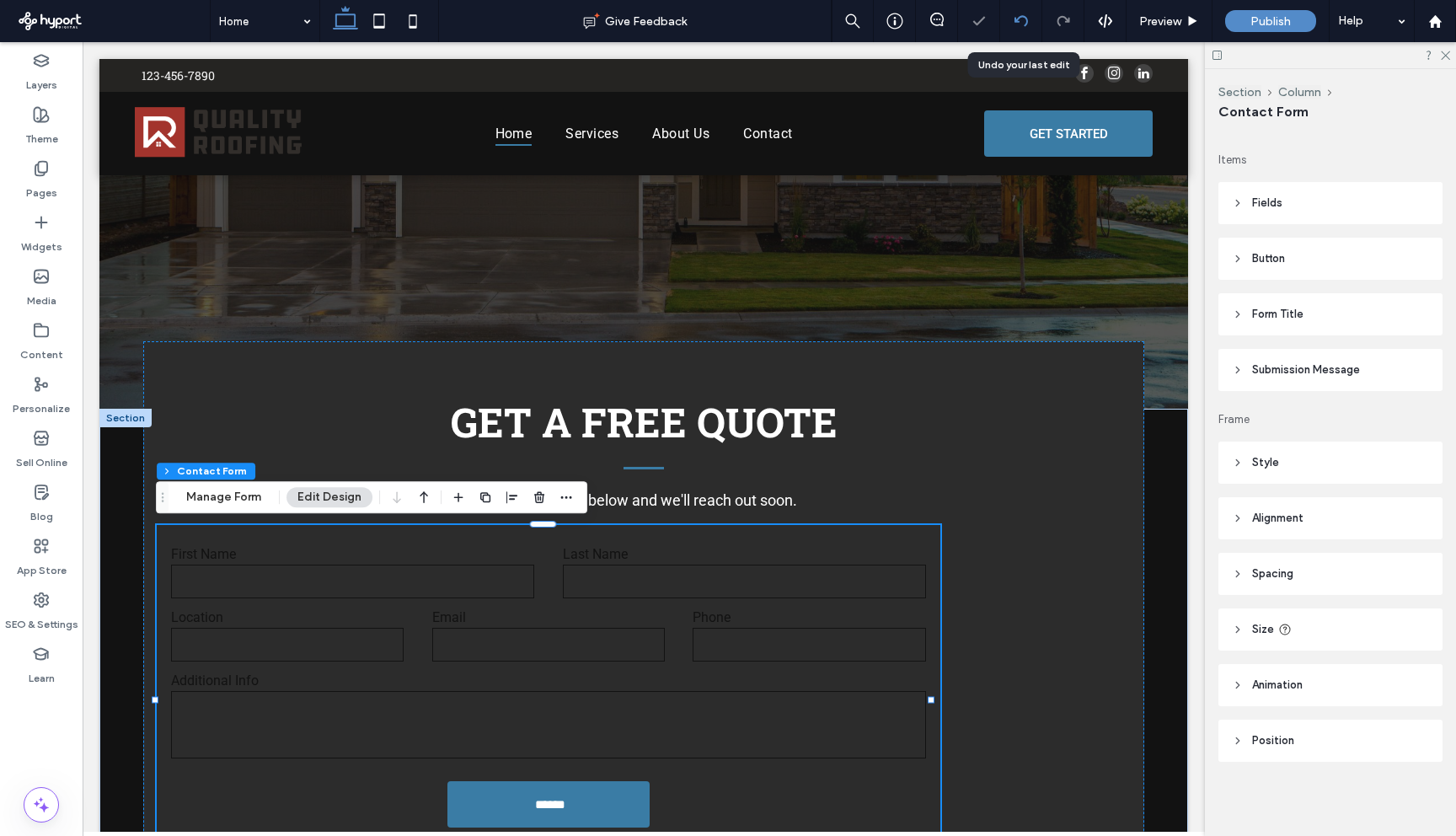
click at [1015, 19] on use at bounding box center [1021, 21] width 14 height 11
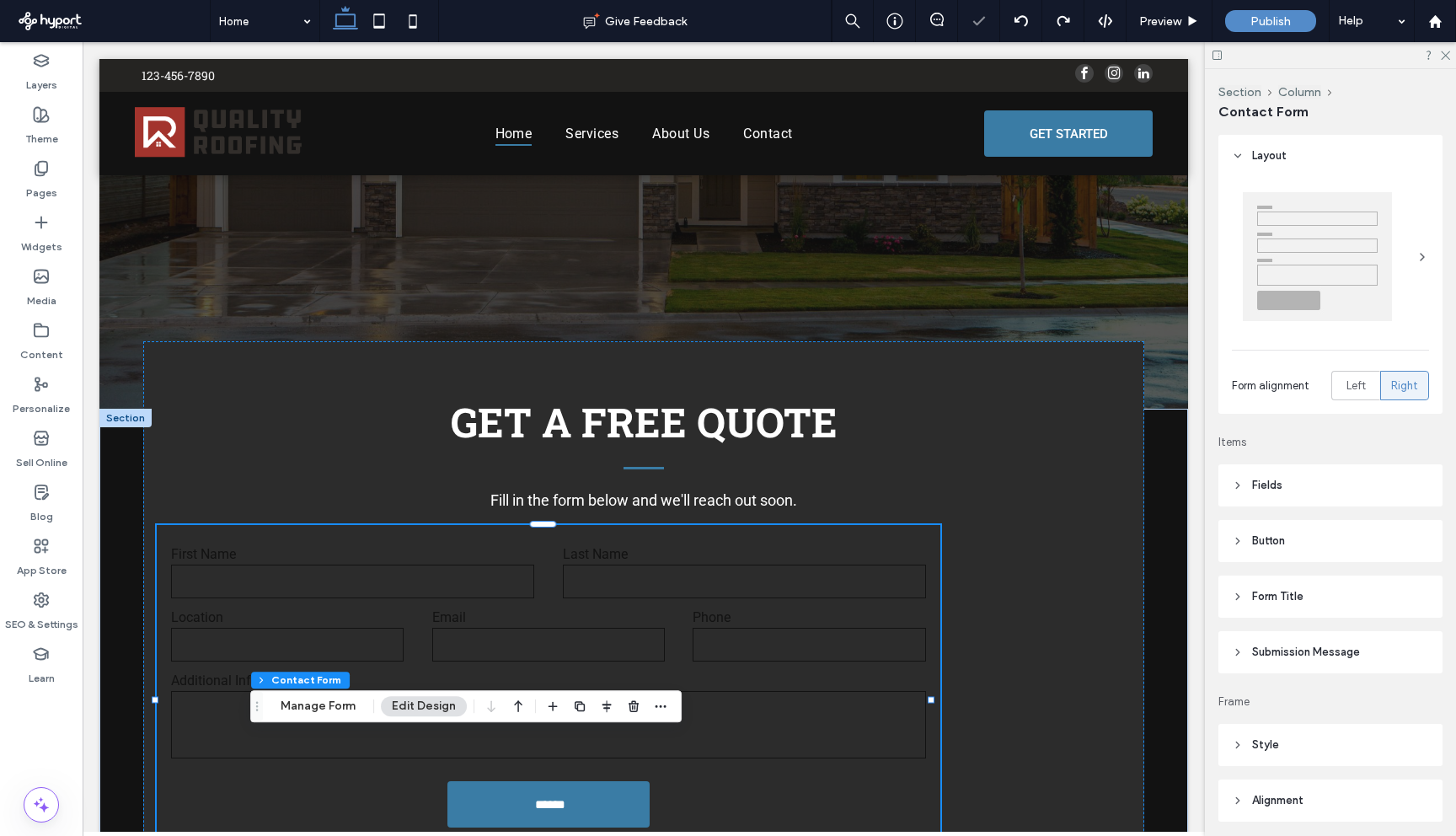
type input "*"
type input "***"
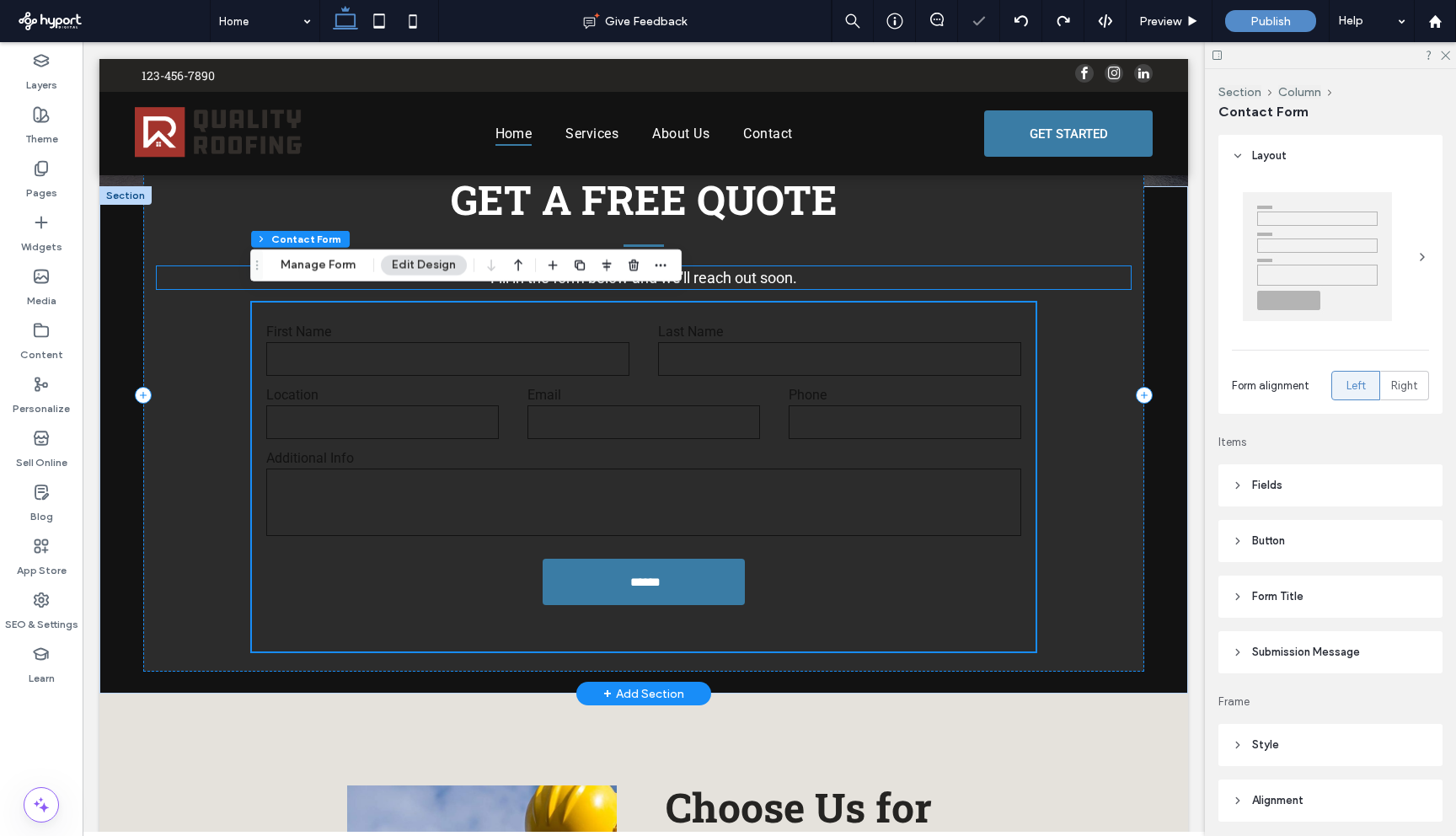
scroll to position [593, 0]
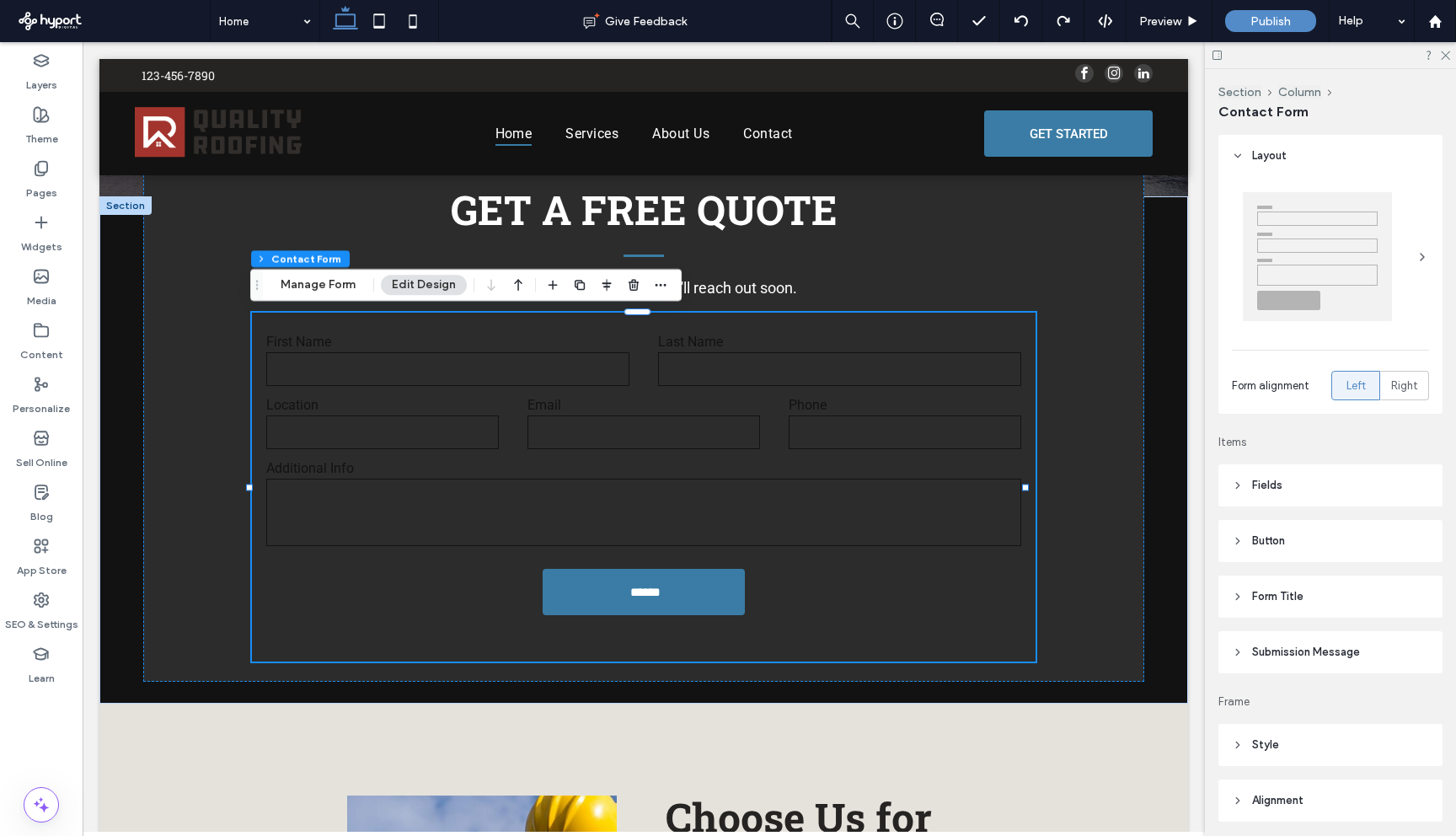
click at [1255, 481] on span "Fields" at bounding box center [1268, 485] width 31 height 17
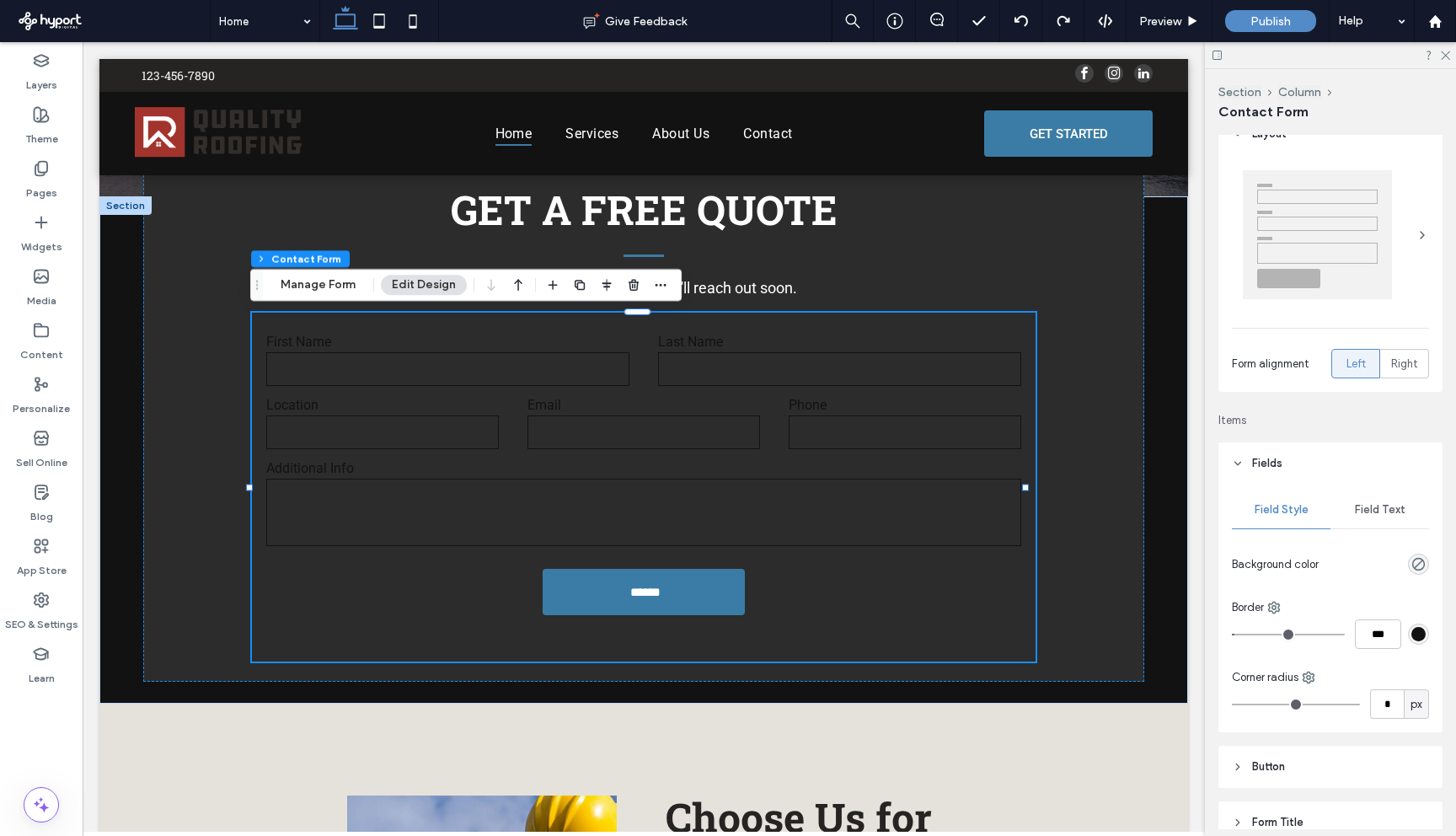
scroll to position [93, 0]
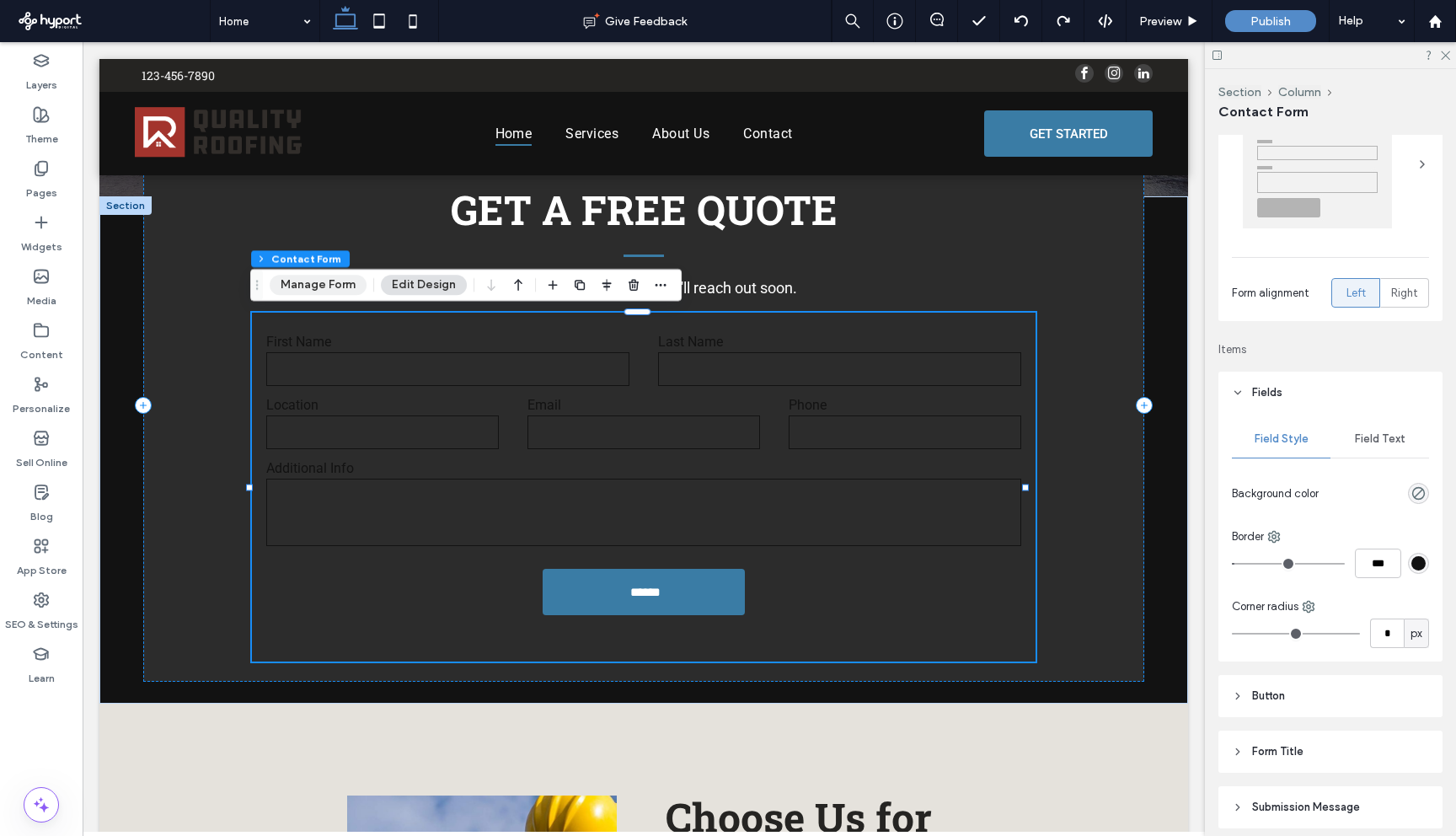
click at [341, 289] on button "Manage Form" at bounding box center [318, 284] width 97 height 20
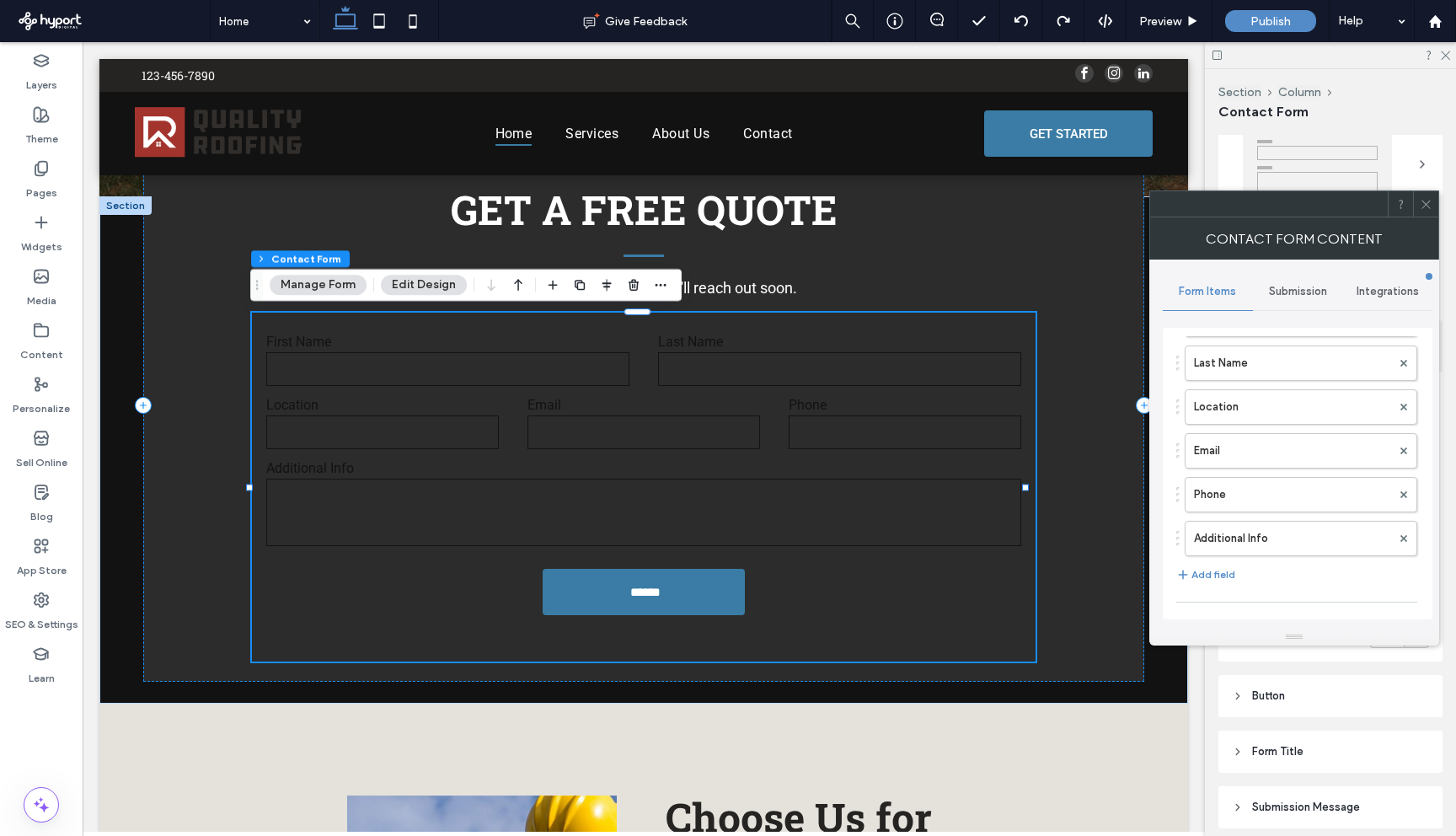
scroll to position [187, 0]
click at [1310, 364] on label "Email" at bounding box center [1293, 368] width 197 height 33
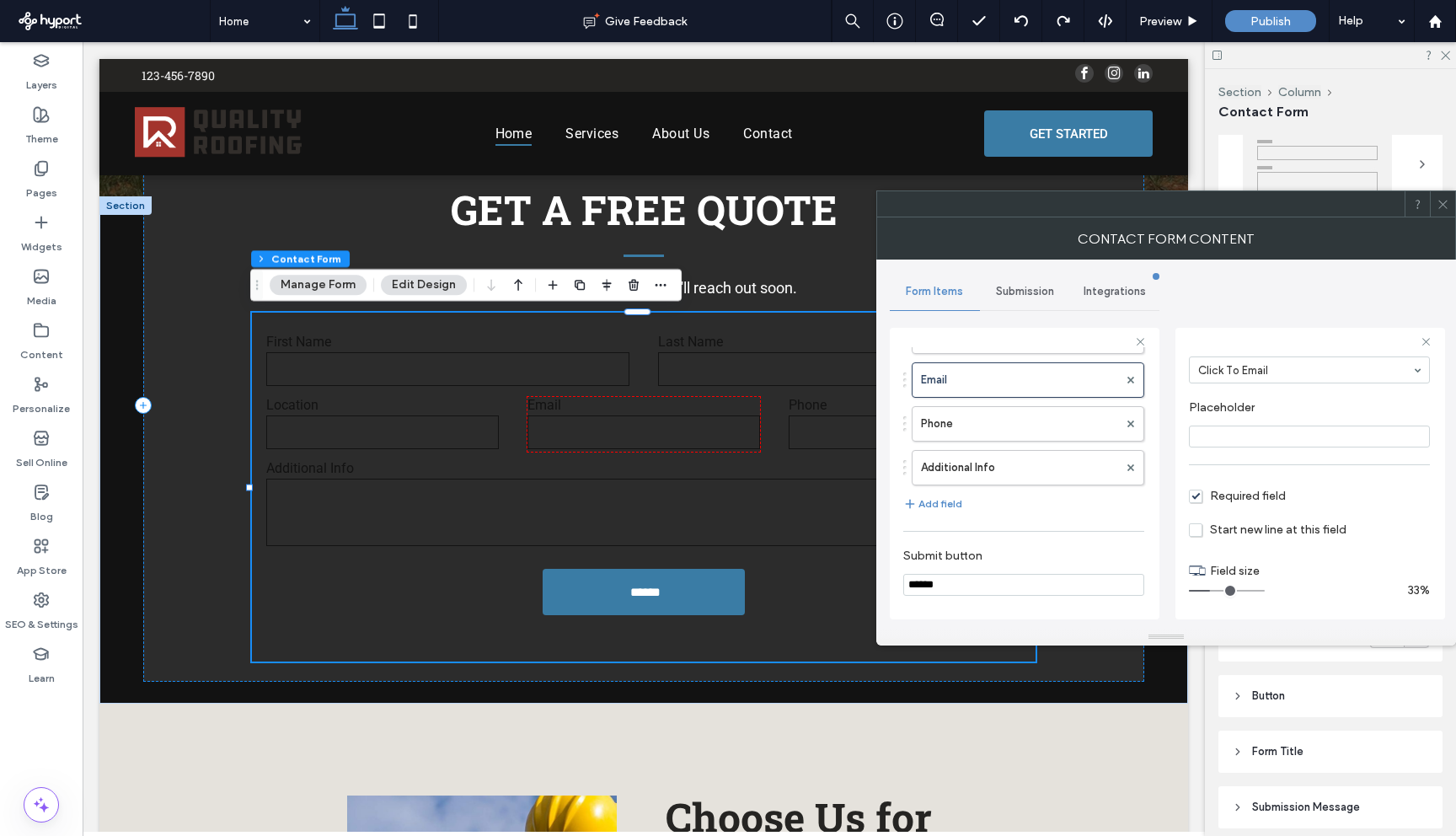
scroll to position [119, 0]
click at [789, 424] on input "tel" at bounding box center [905, 432] width 233 height 33
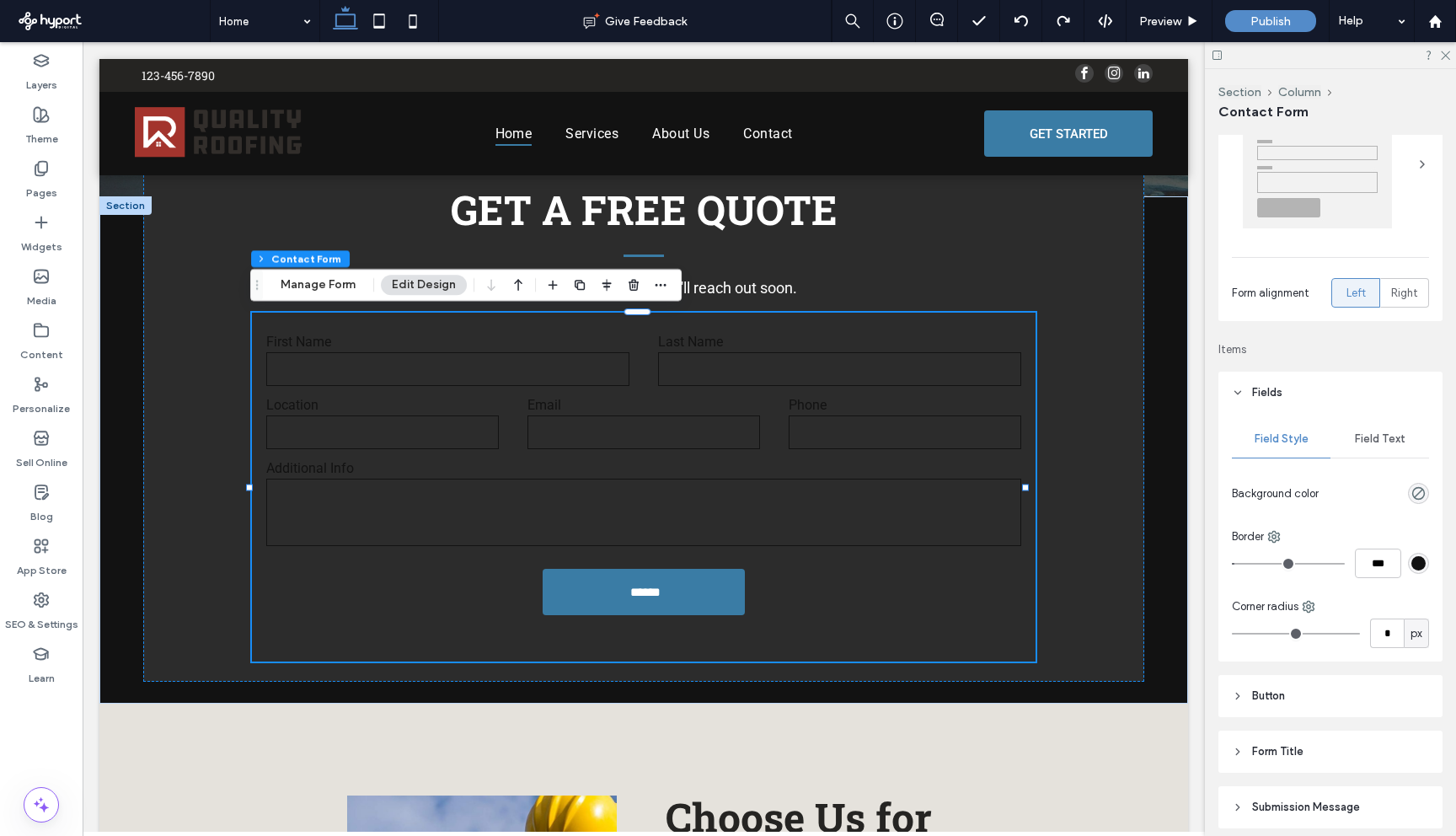
click at [1355, 433] on span "Field Text" at bounding box center [1380, 439] width 51 height 14
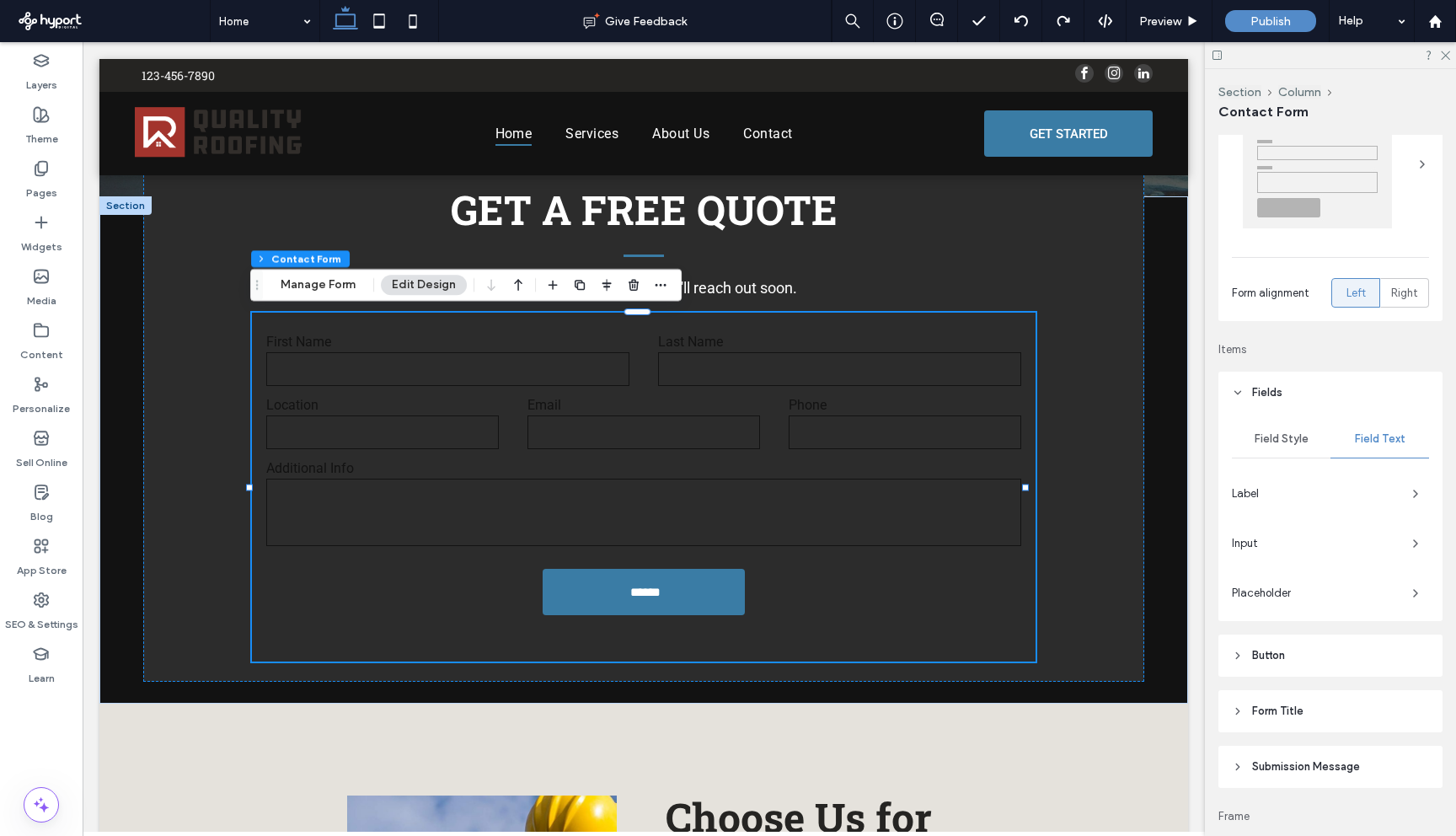
click at [1332, 503] on div "Label" at bounding box center [1330, 494] width 197 height 27
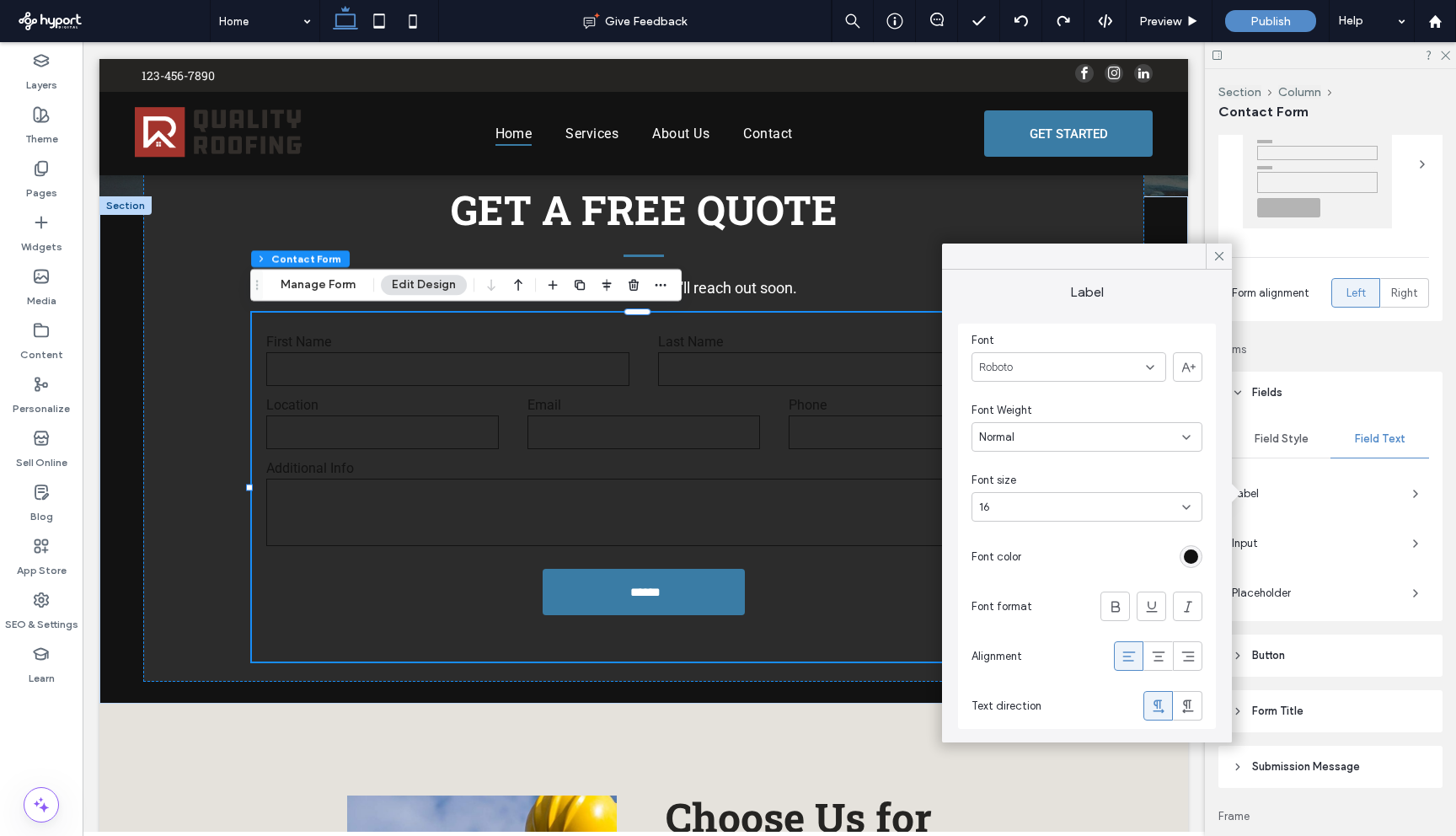
click at [1196, 551] on div at bounding box center [1190, 556] width 23 height 23
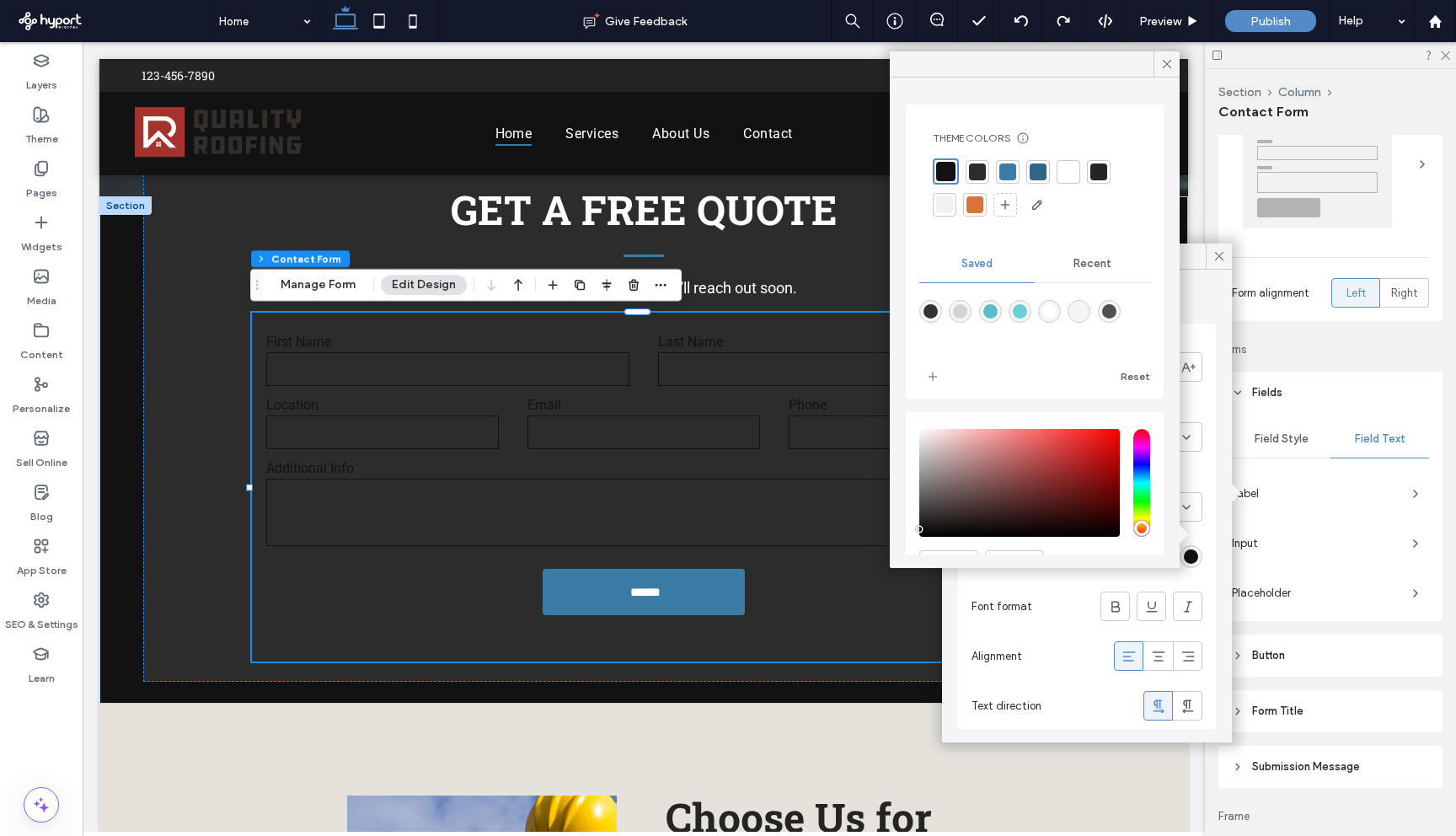
click at [1065, 173] on div at bounding box center [1069, 172] width 17 height 17
click at [1377, 444] on span "Field Text" at bounding box center [1380, 439] width 51 height 14
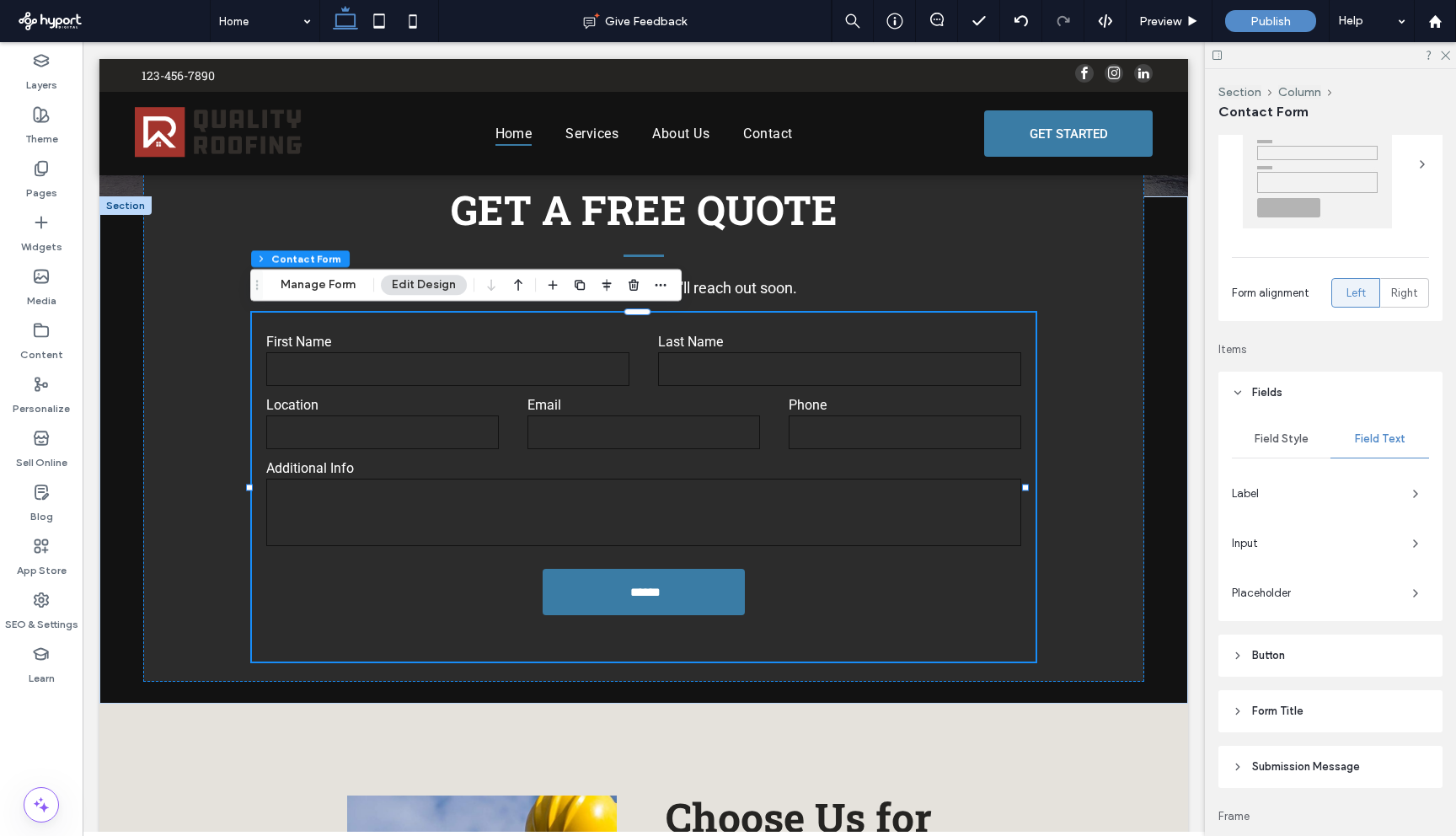
click at [1293, 548] on span "Input" at bounding box center [1315, 543] width 167 height 17
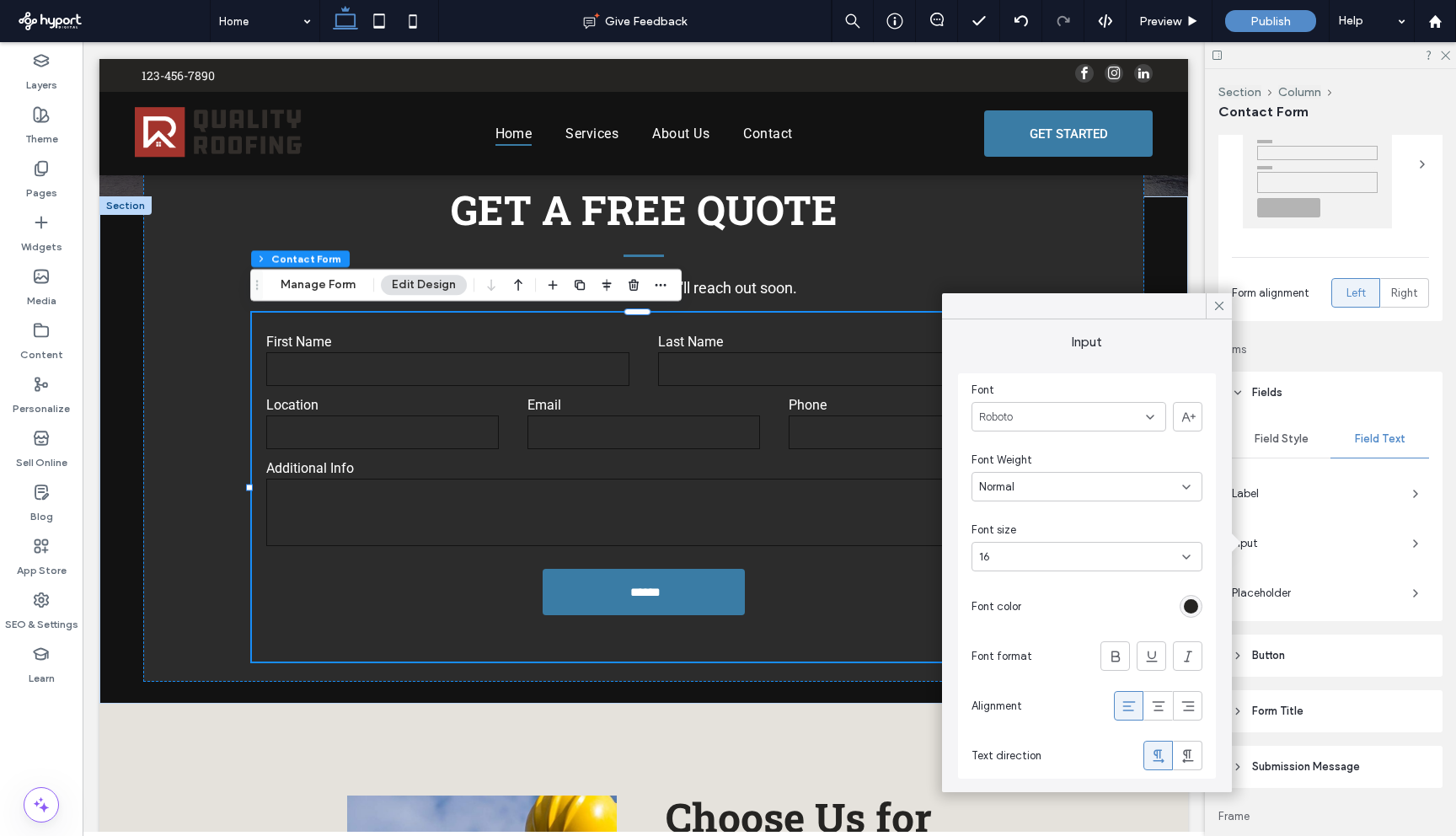
click at [1190, 611] on div "rgb(37, 36, 34)" at bounding box center [1191, 606] width 14 height 14
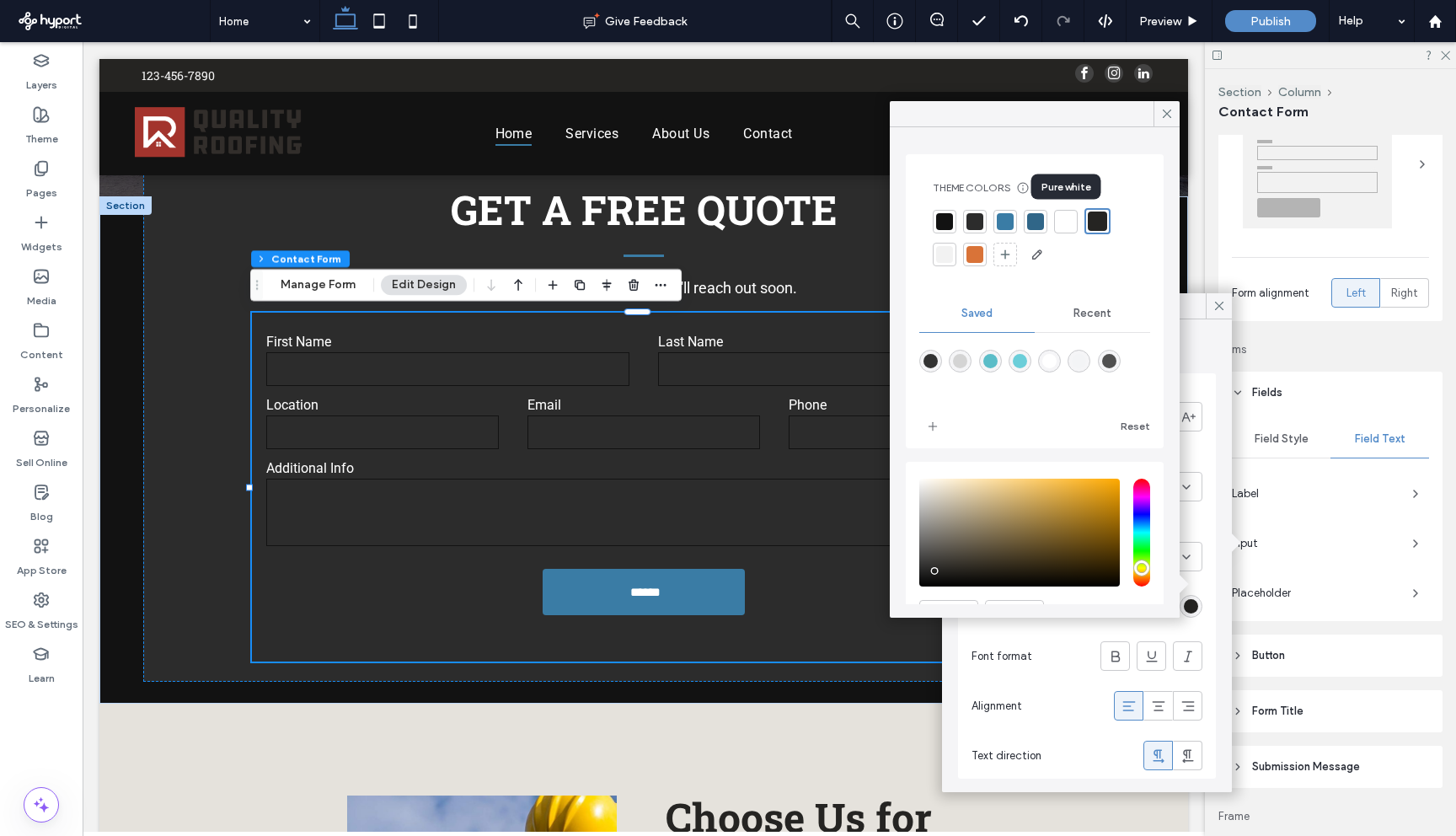
click at [1060, 228] on div at bounding box center [1066, 221] width 17 height 17
click at [1331, 492] on span "Label" at bounding box center [1315, 493] width 167 height 17
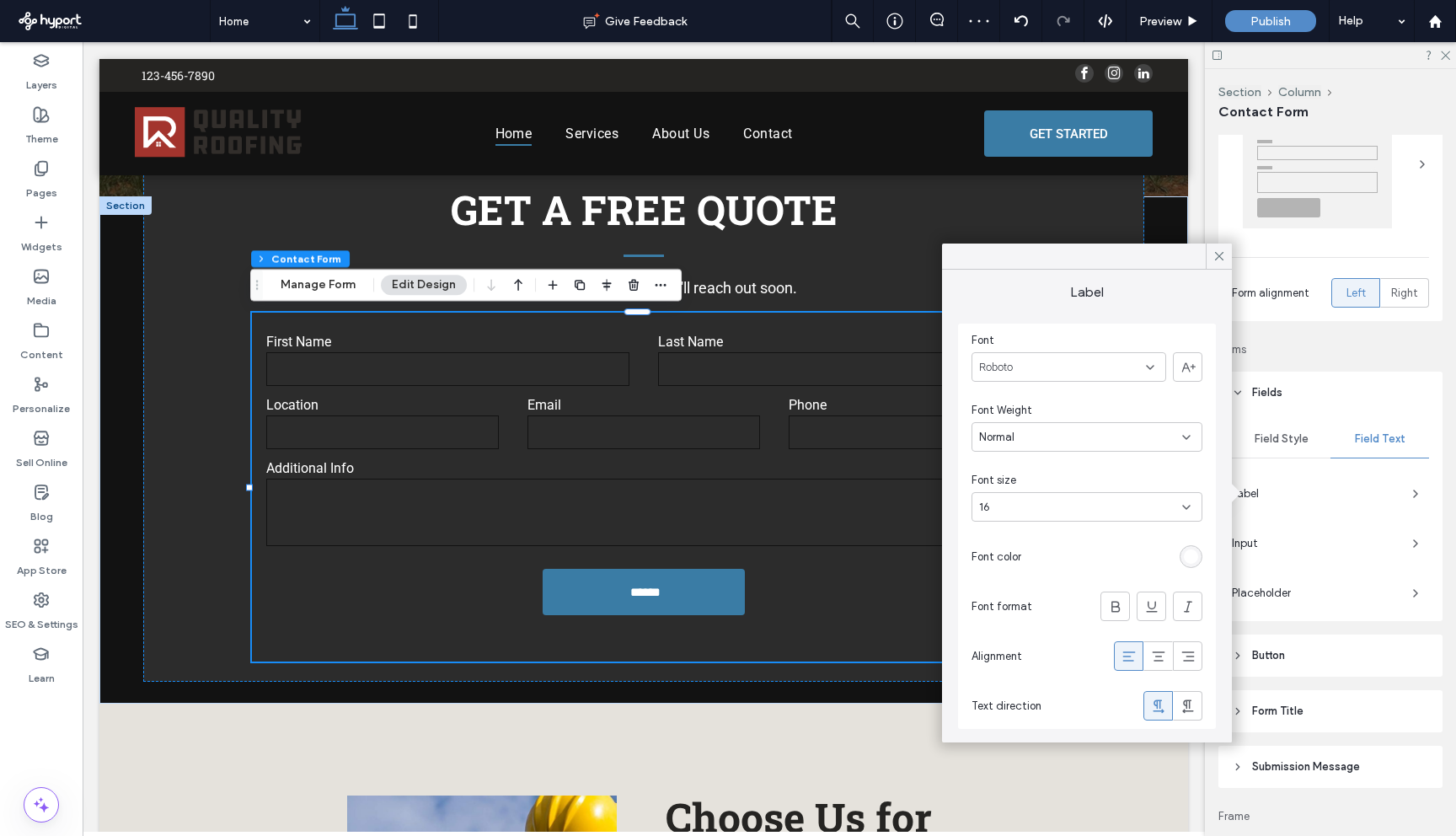
click at [1194, 553] on div "rgb(255, 255, 255)" at bounding box center [1191, 556] width 14 height 14
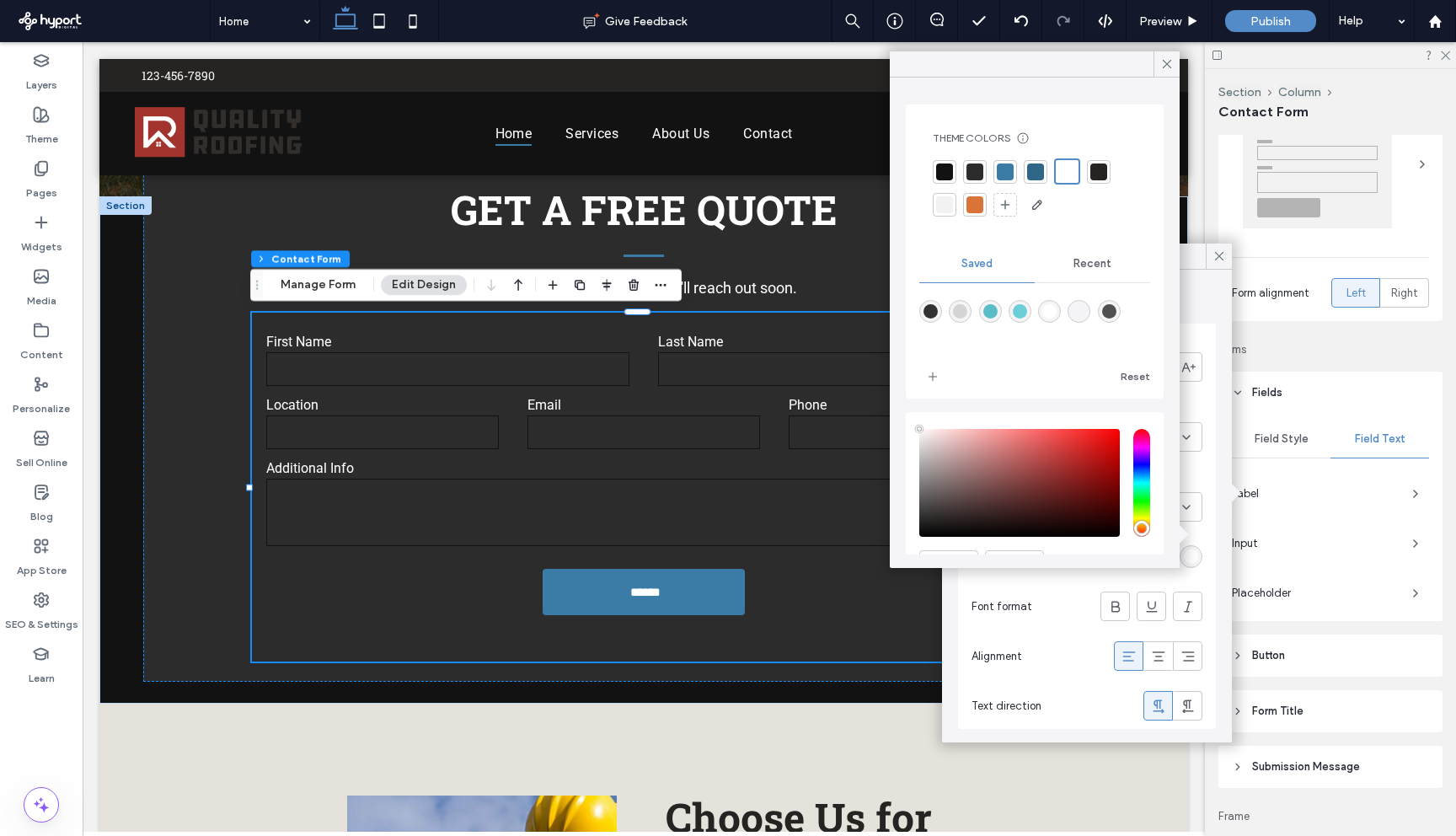
click at [947, 202] on div at bounding box center [945, 204] width 17 height 17
click at [1027, 169] on div at bounding box center [1035, 170] width 17 height 17
click at [941, 206] on div at bounding box center [945, 204] width 17 height 17
click at [1343, 480] on div "Label" at bounding box center [1330, 494] width 197 height 27
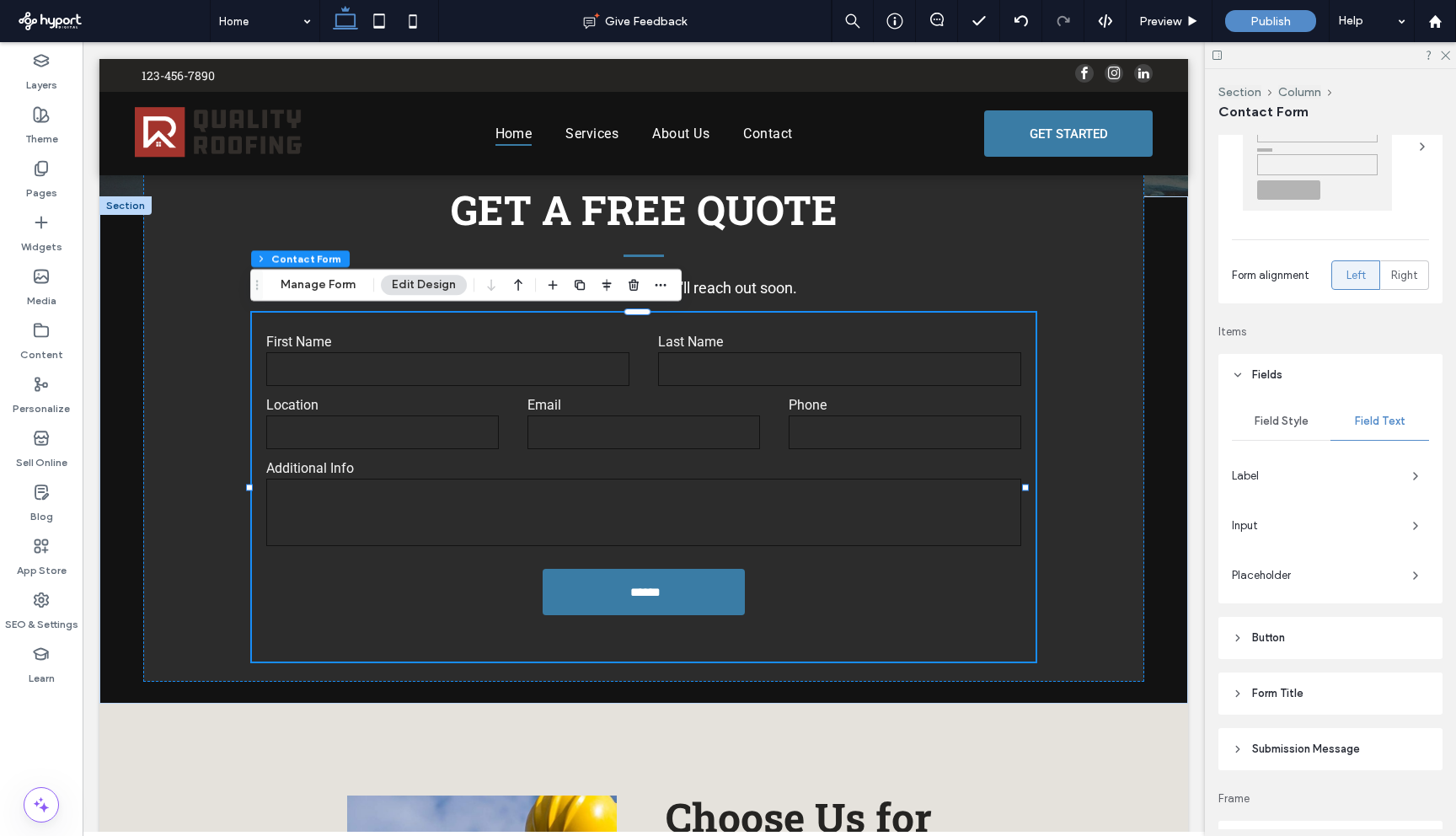
scroll to position [124, 0]
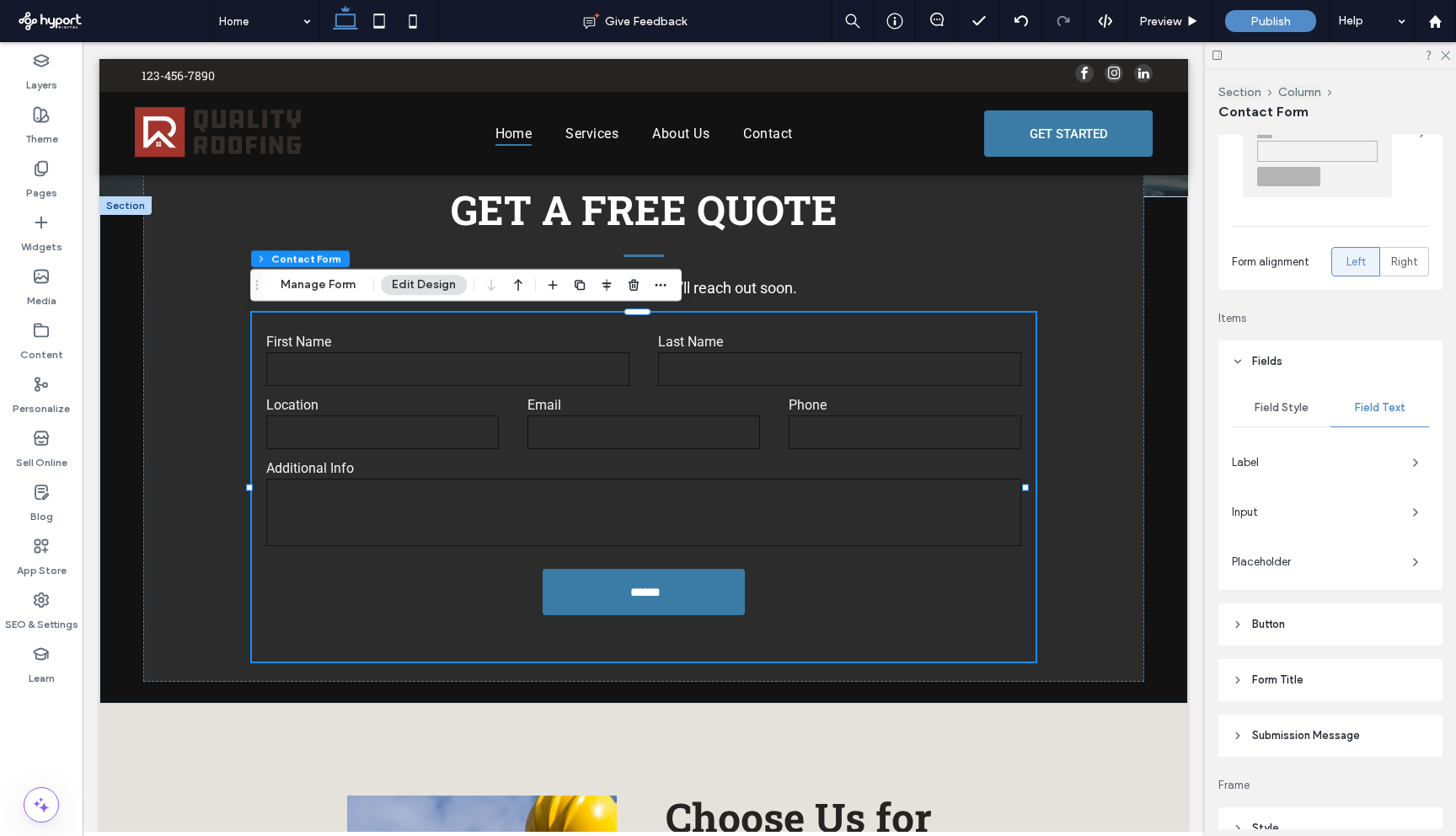
click at [1291, 412] on span "Field Style" at bounding box center [1282, 407] width 54 height 14
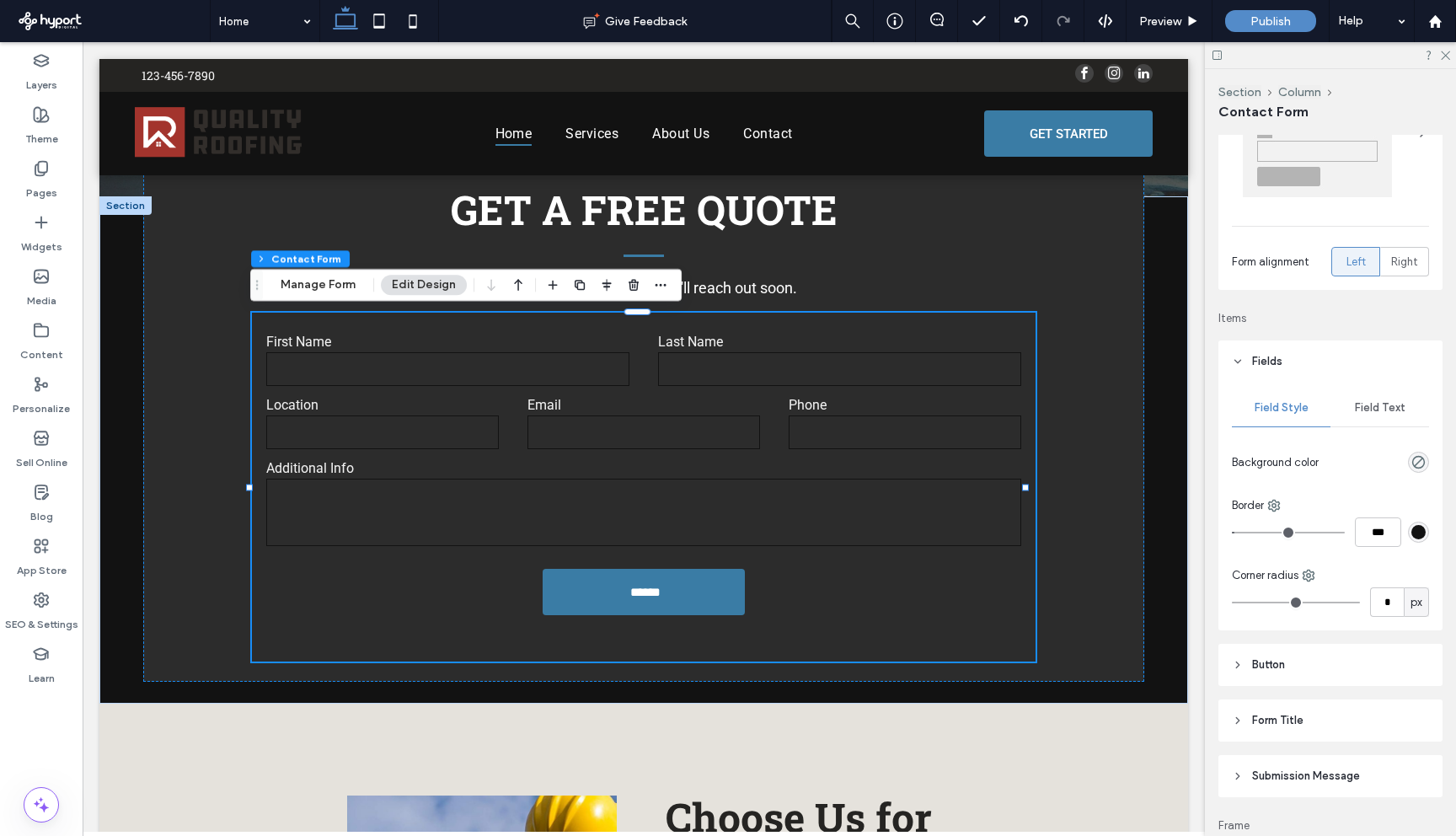
click at [1417, 532] on div "rgb(18, 18, 18)" at bounding box center [1418, 532] width 21 height 21
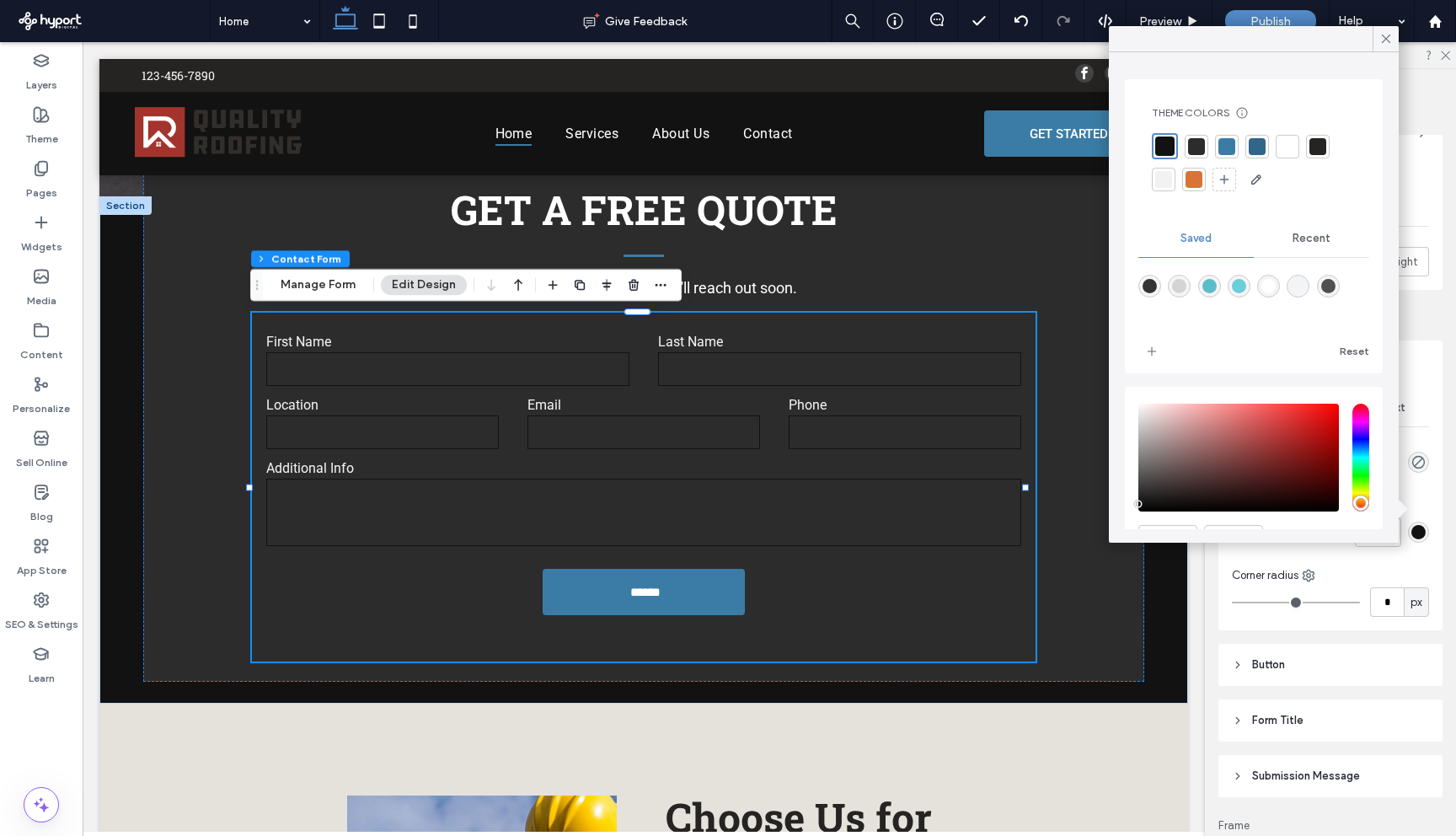
click at [1191, 190] on div at bounding box center [1194, 180] width 23 height 23
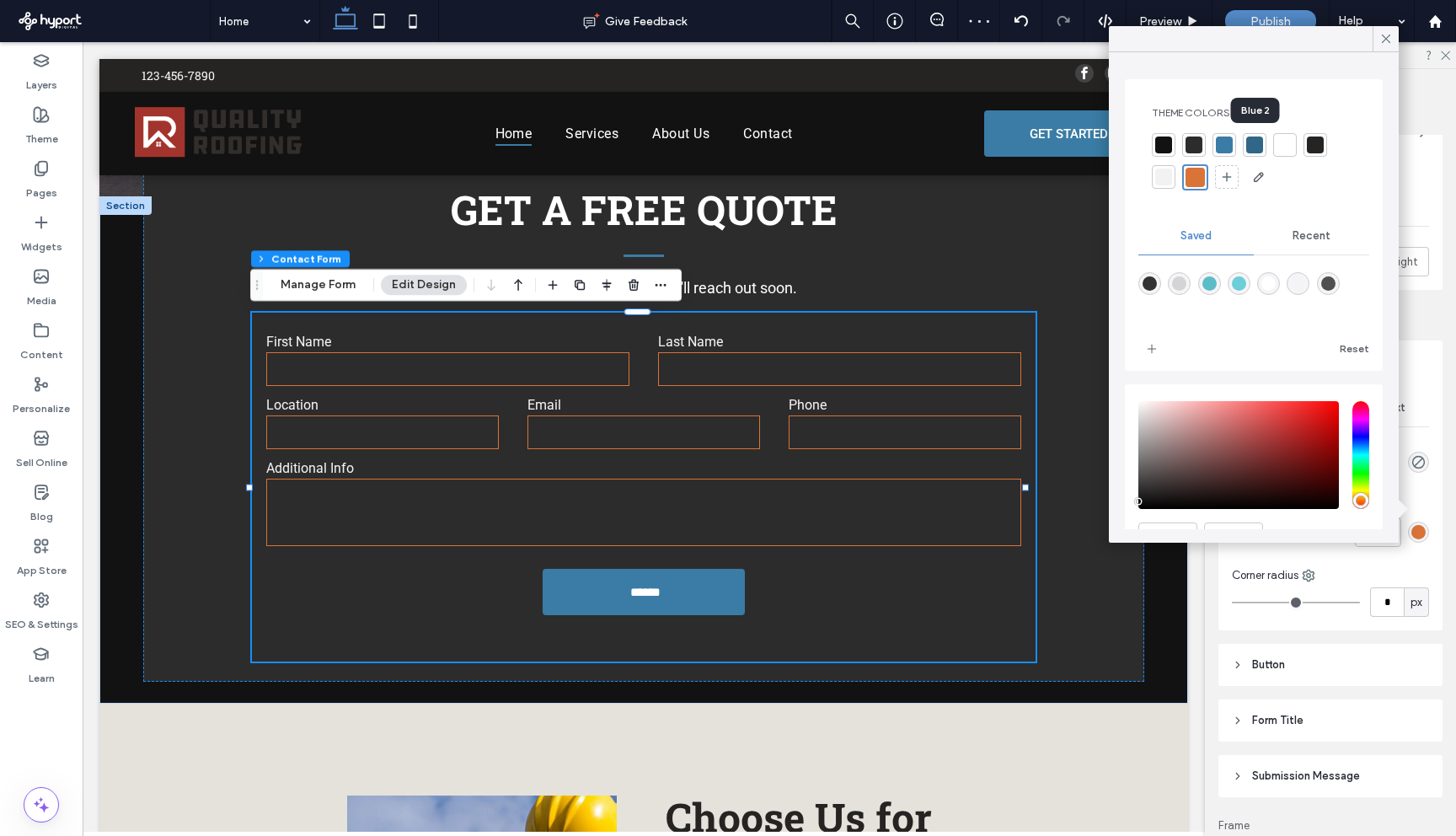
drag, startPoint x: 1258, startPoint y: 144, endPoint x: 1230, endPoint y: 143, distance: 28.0
click at [1257, 144] on div at bounding box center [1255, 144] width 17 height 17
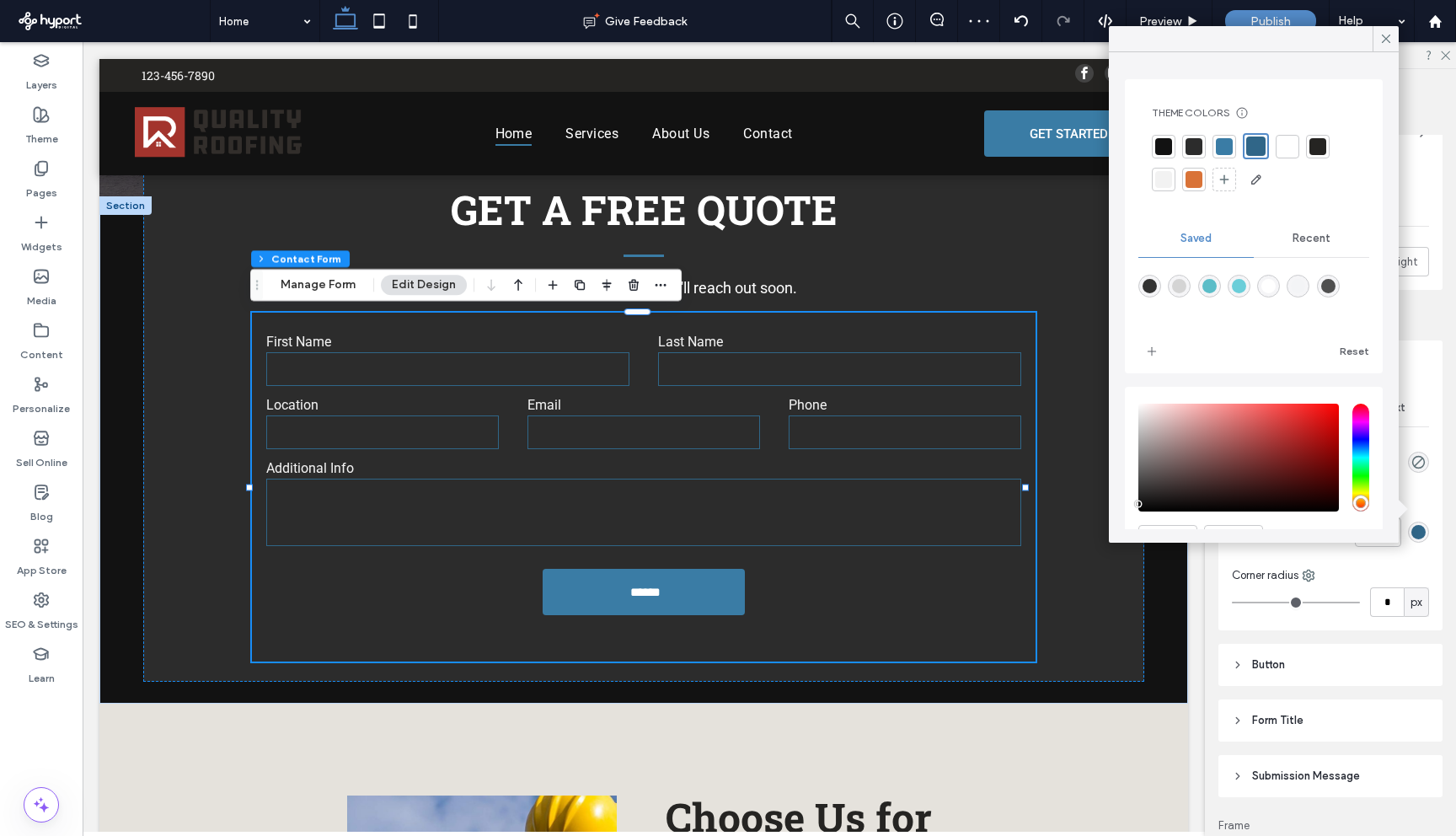
click at [1230, 143] on div at bounding box center [1224, 146] width 17 height 17
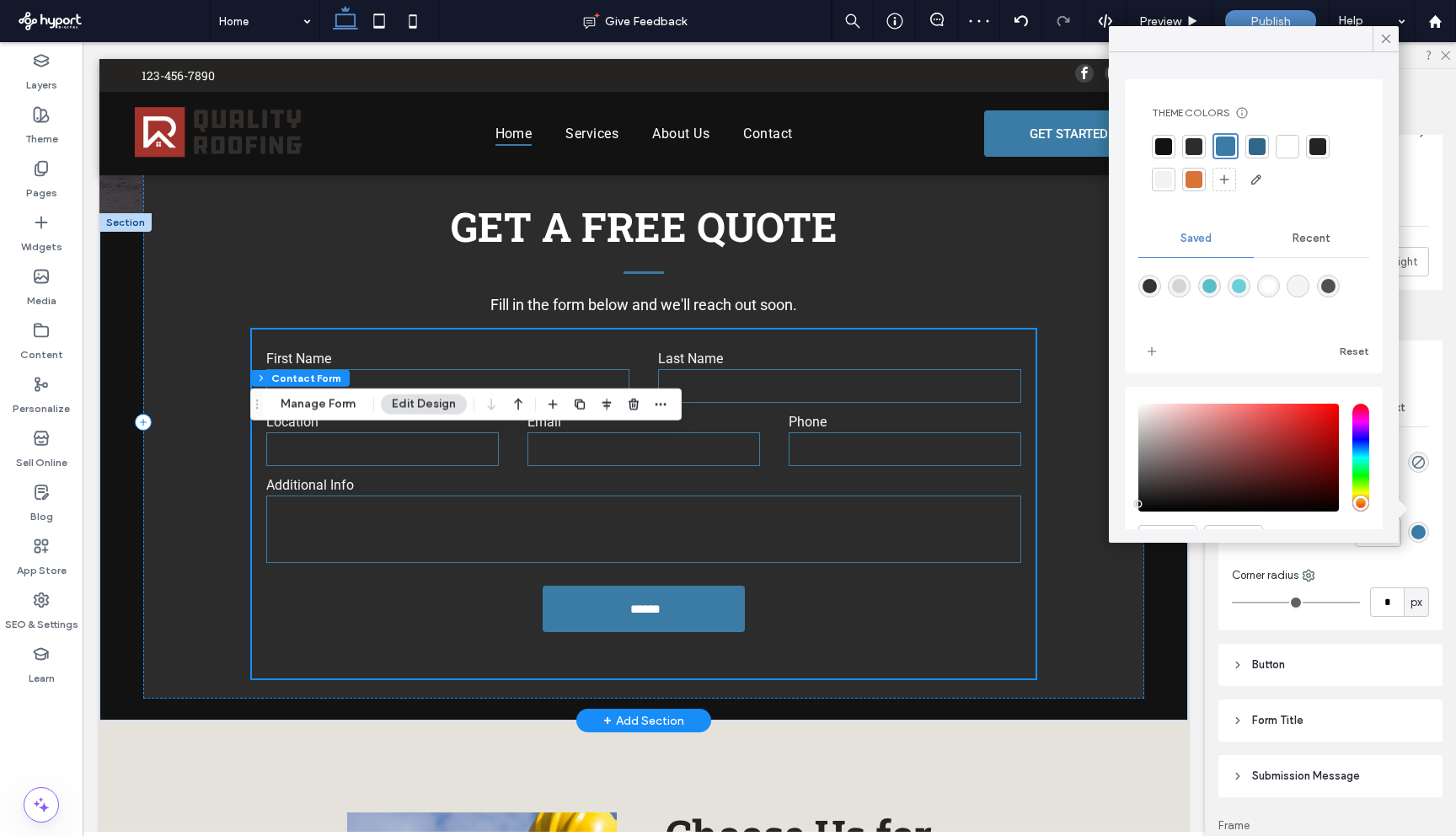
scroll to position [395, 0]
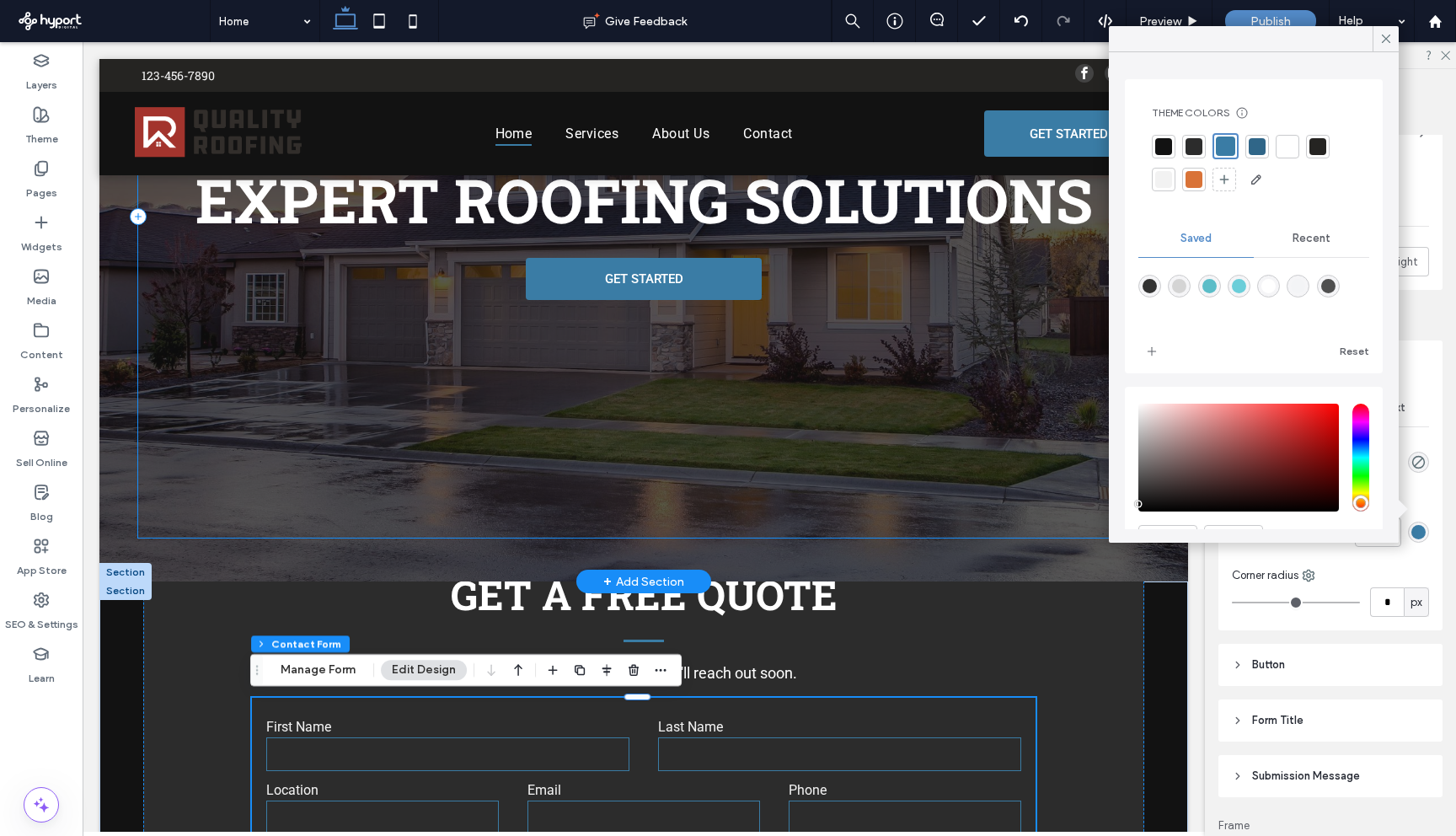
click at [1004, 354] on div "Quality You Can Trust EXPERT ROOFING SOLUTIONS GET STARTED" at bounding box center [644, 216] width 1012 height 644
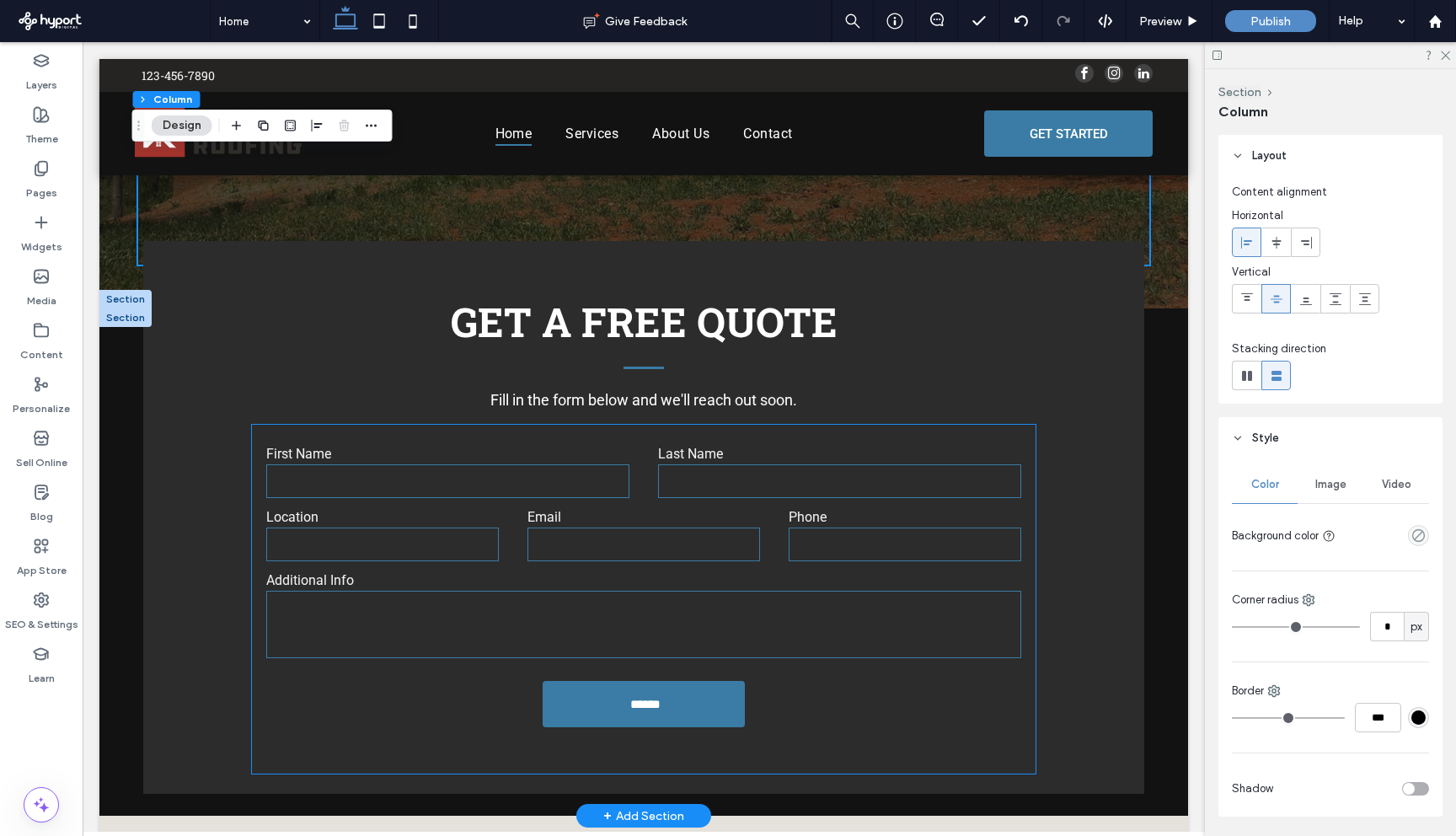
scroll to position [583, 0]
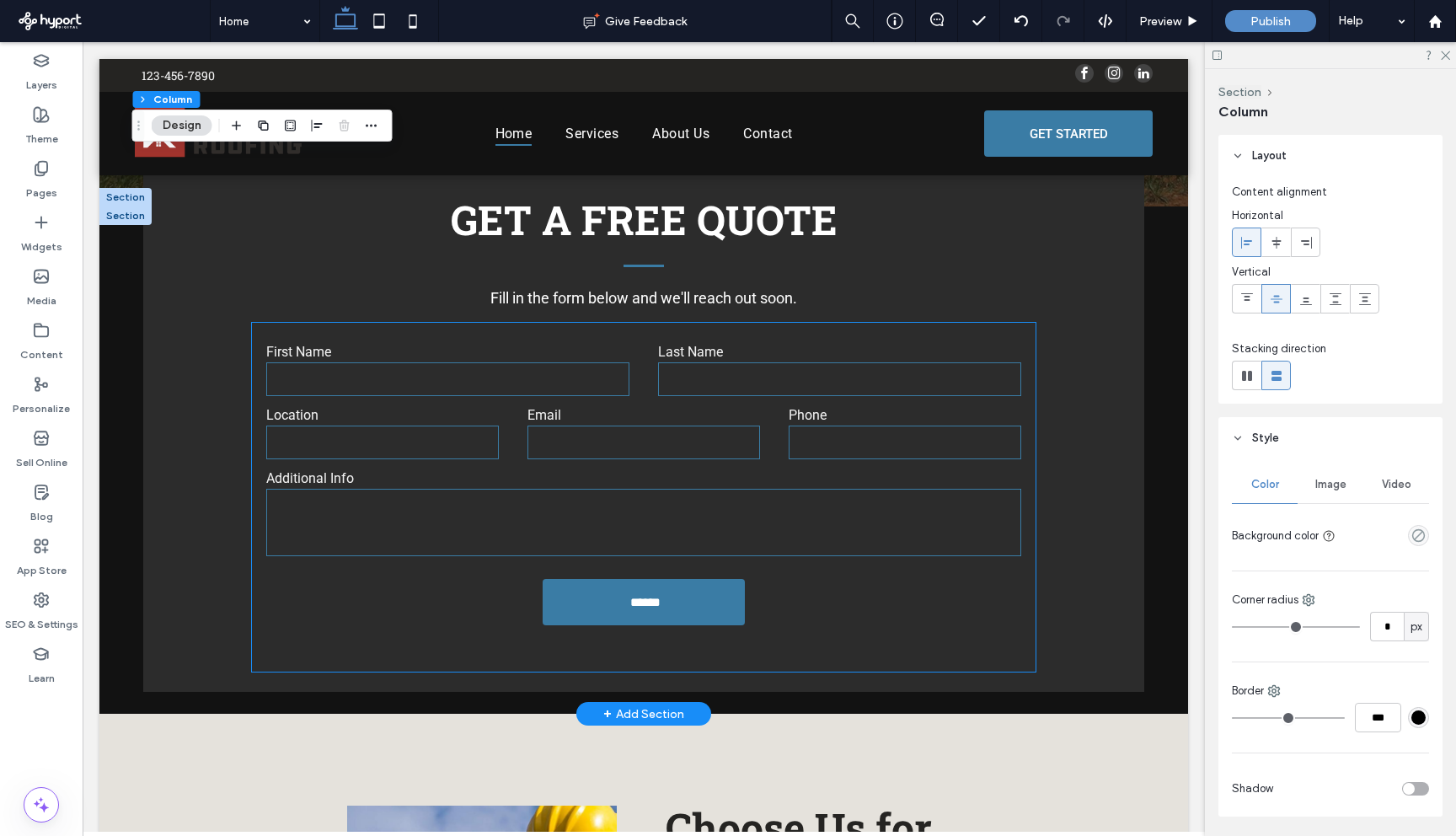
click at [882, 493] on textarea at bounding box center [644, 522] width 755 height 68
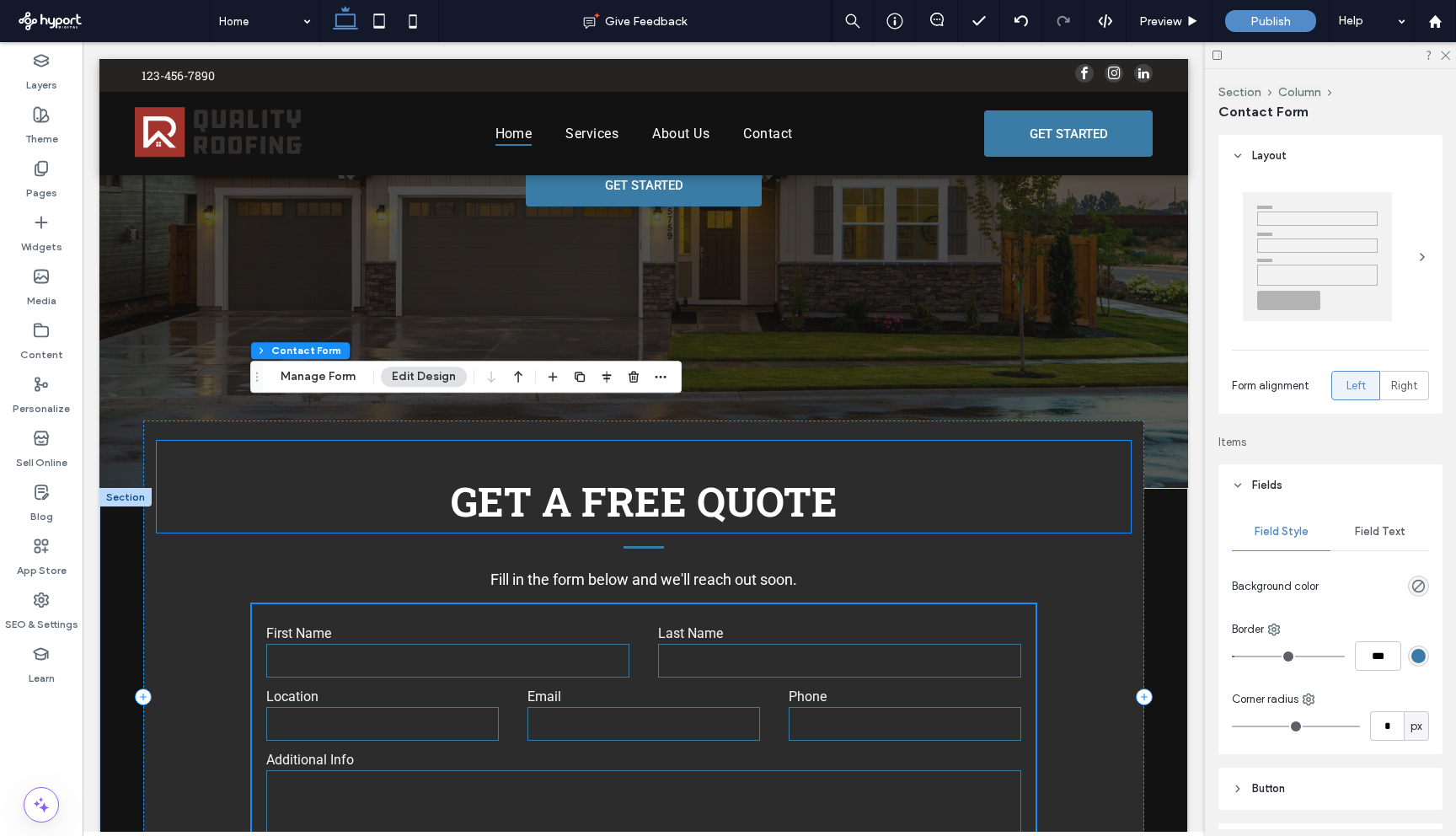
scroll to position [66, 0]
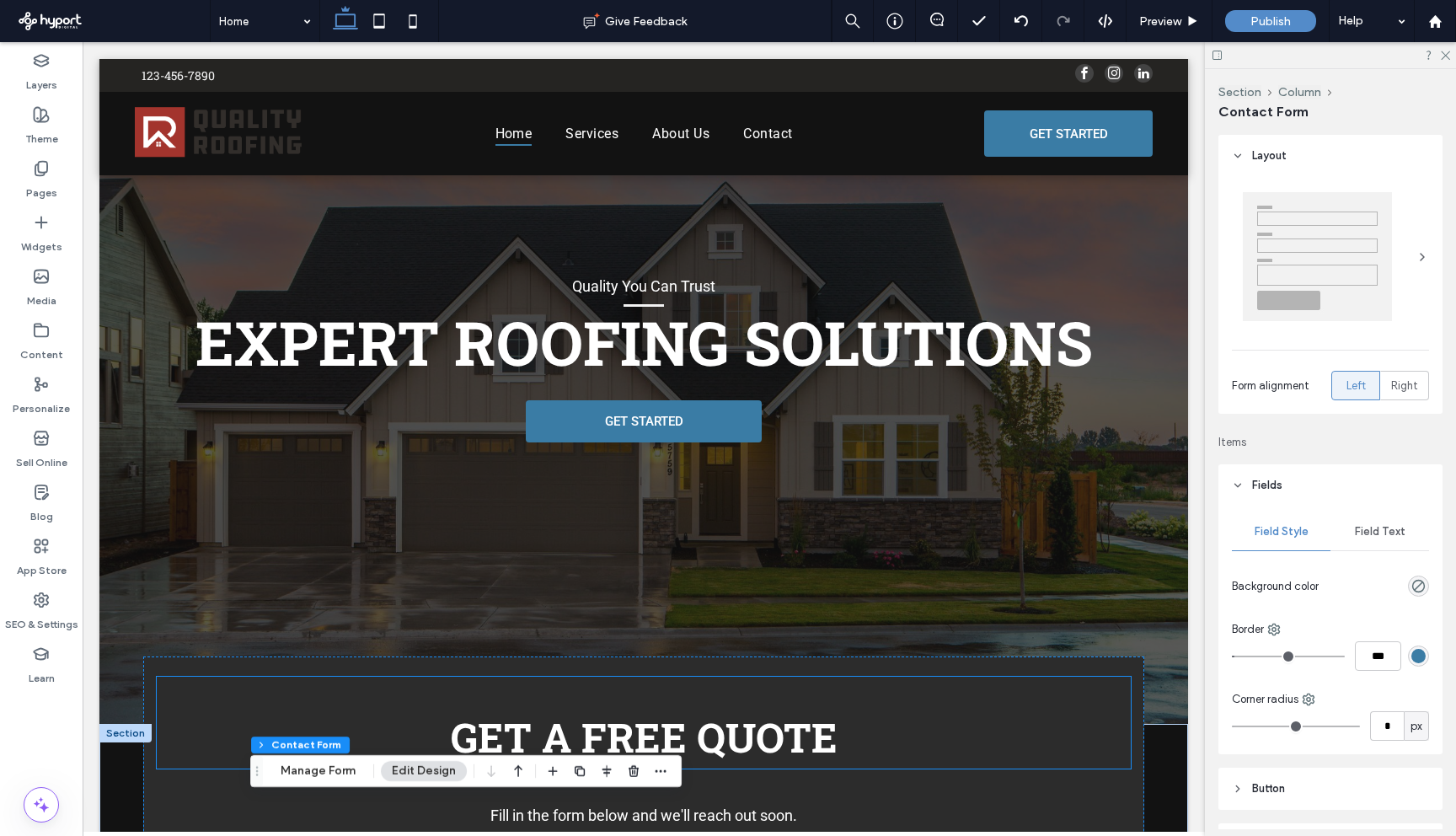
click at [767, 746] on span "Get A free quote" at bounding box center [644, 737] width 387 height 53
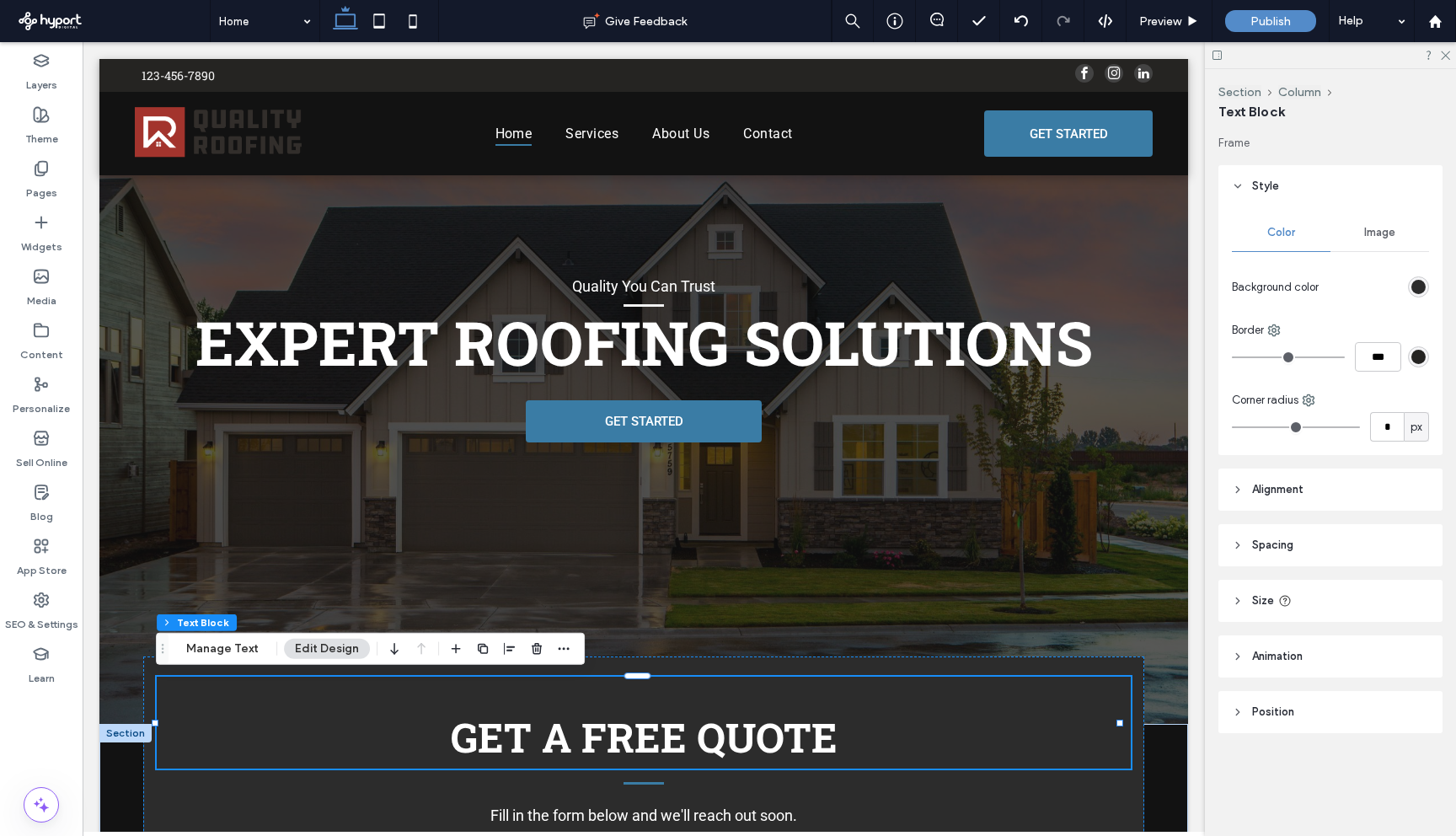
click at [704, 733] on span "Get A free quote" at bounding box center [644, 737] width 387 height 53
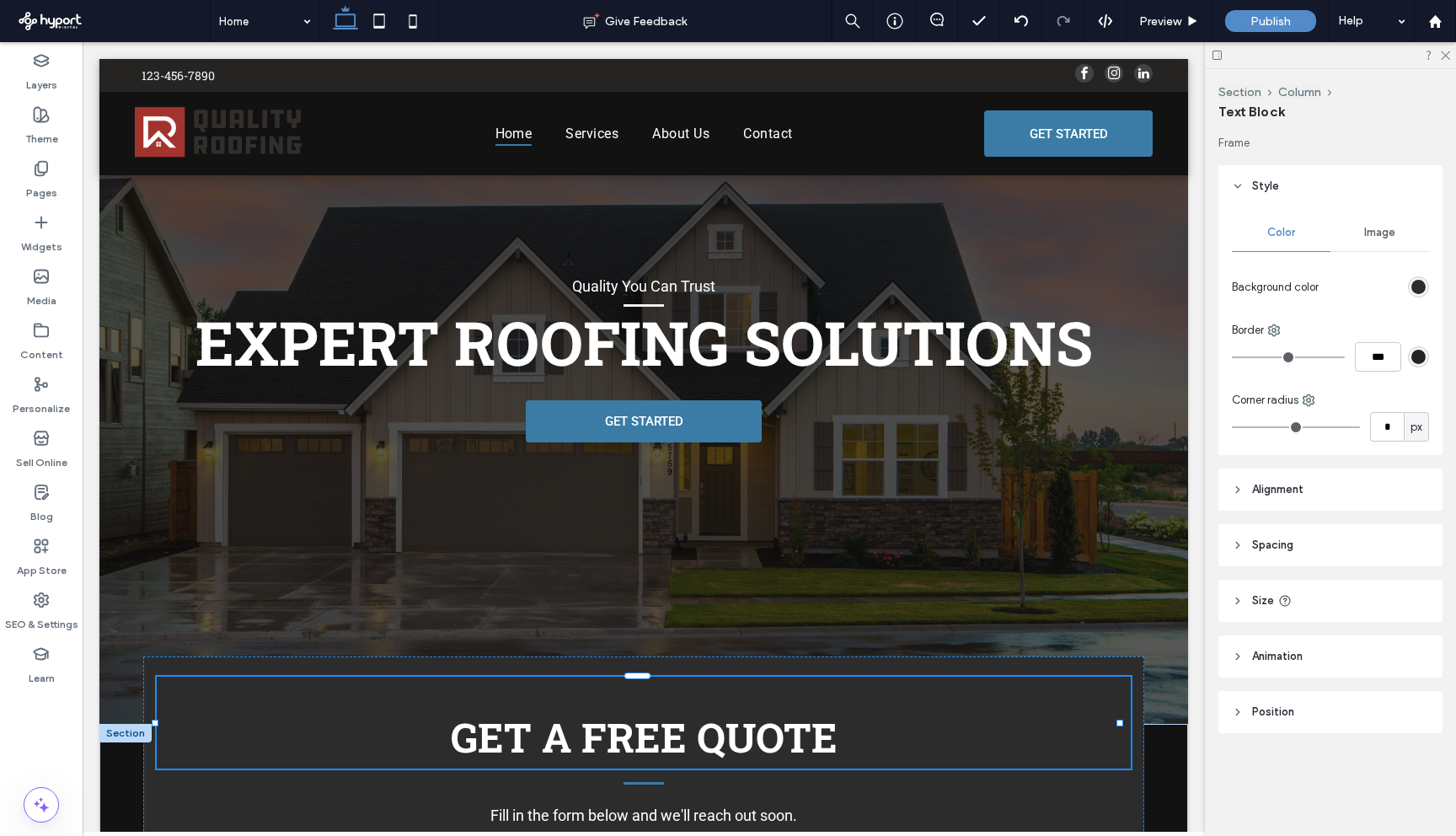
type input "**********"
type input "**"
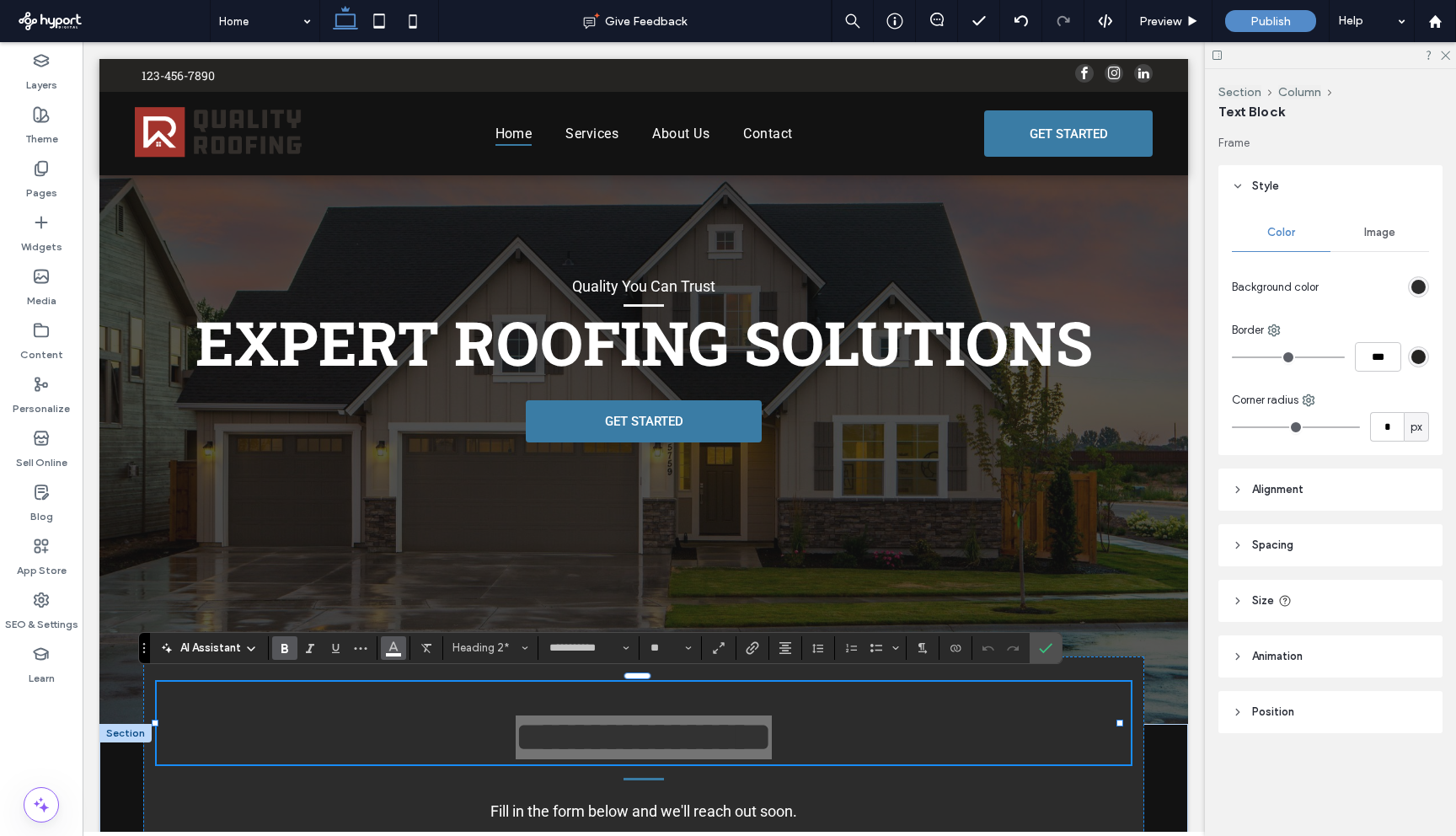
click at [391, 646] on use "Color" at bounding box center [394, 646] width 9 height 9
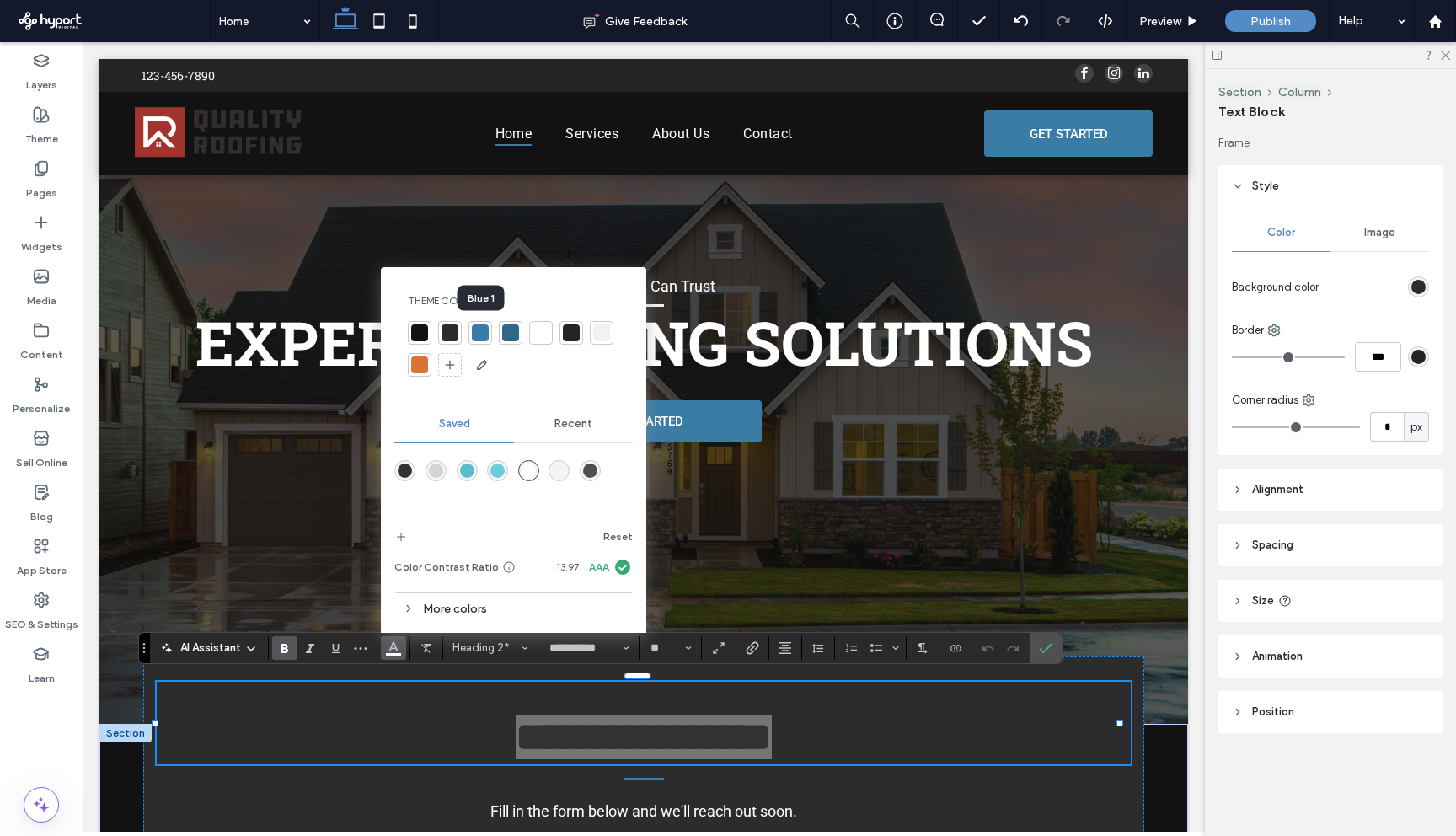
click at [481, 330] on div at bounding box center [481, 332] width 17 height 17
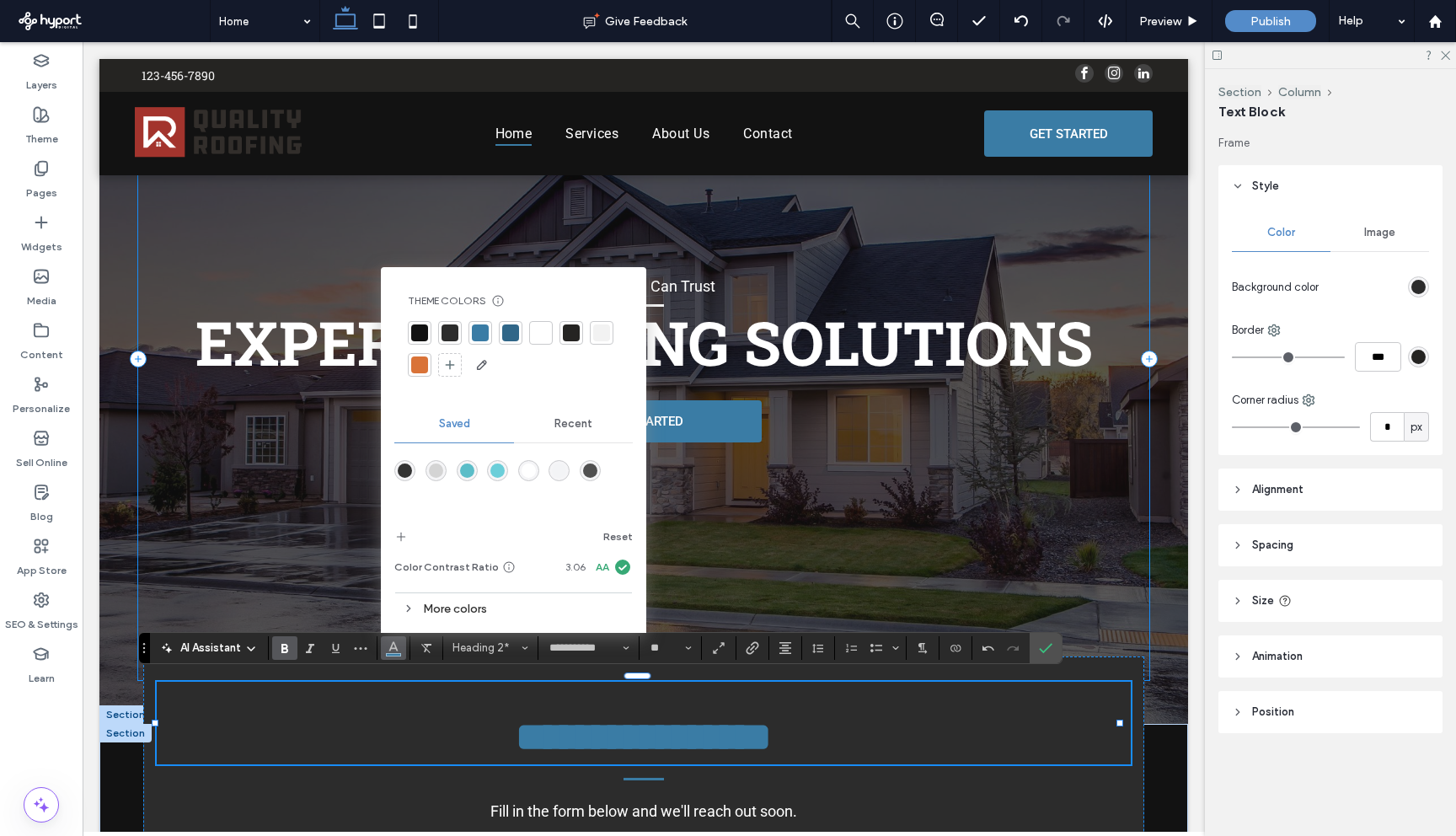
click at [1017, 452] on div "Quality You Can Trust EXPERT ROOFING SOLUTIONS GET STARTED" at bounding box center [644, 358] width 1012 height 644
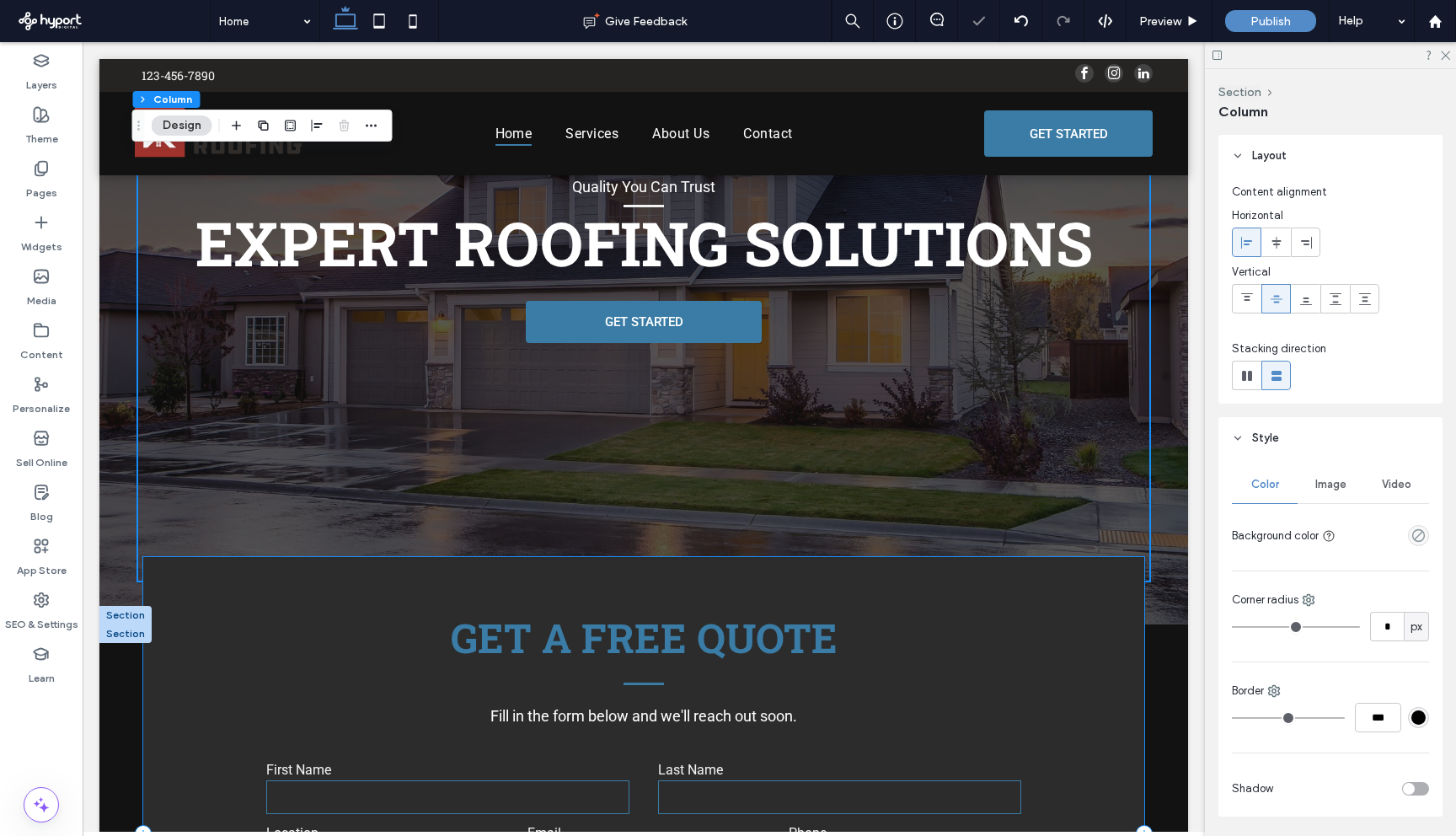
scroll to position [320, 0]
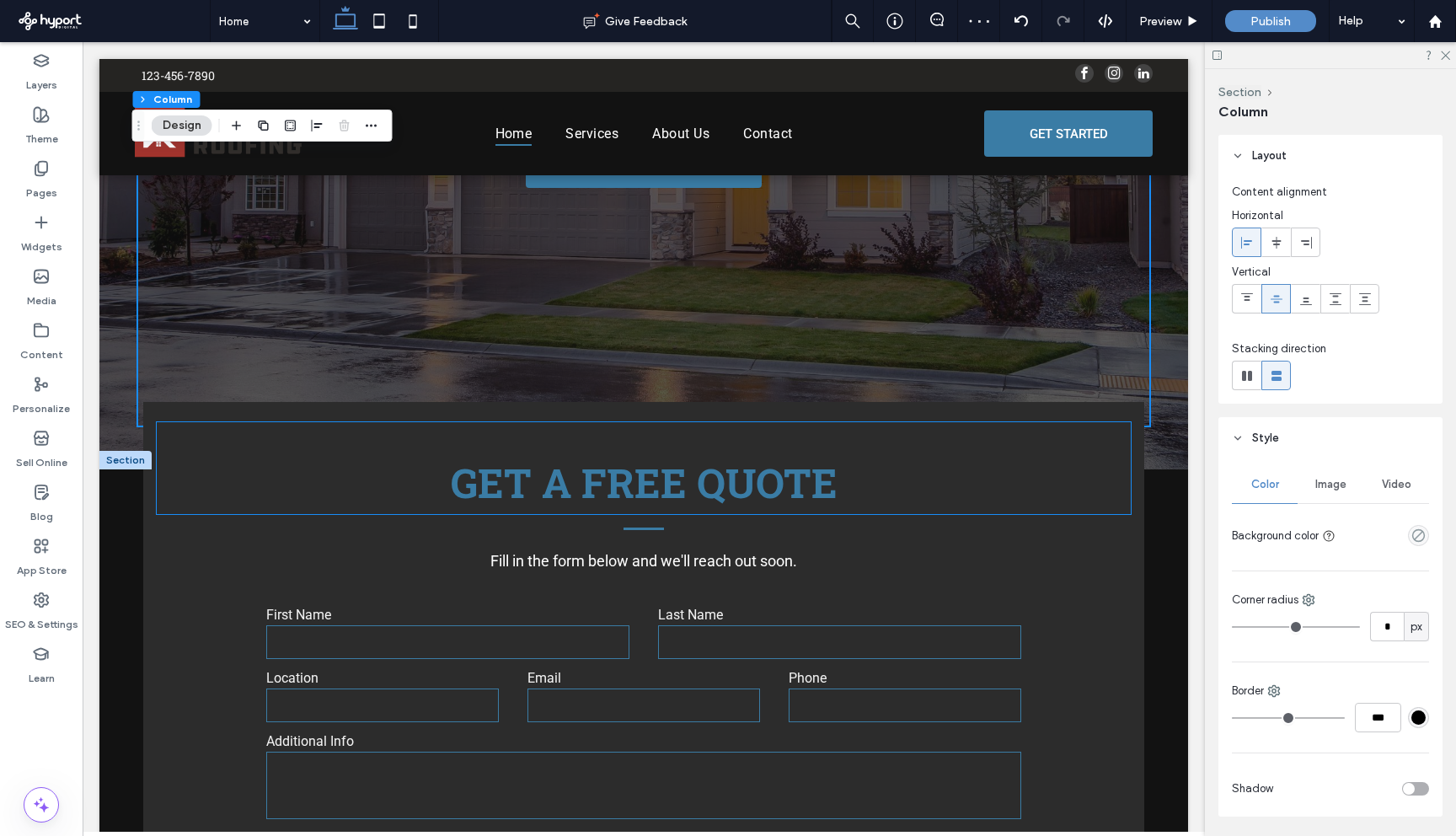
click at [721, 487] on span "Get A free quote" at bounding box center [644, 482] width 387 height 53
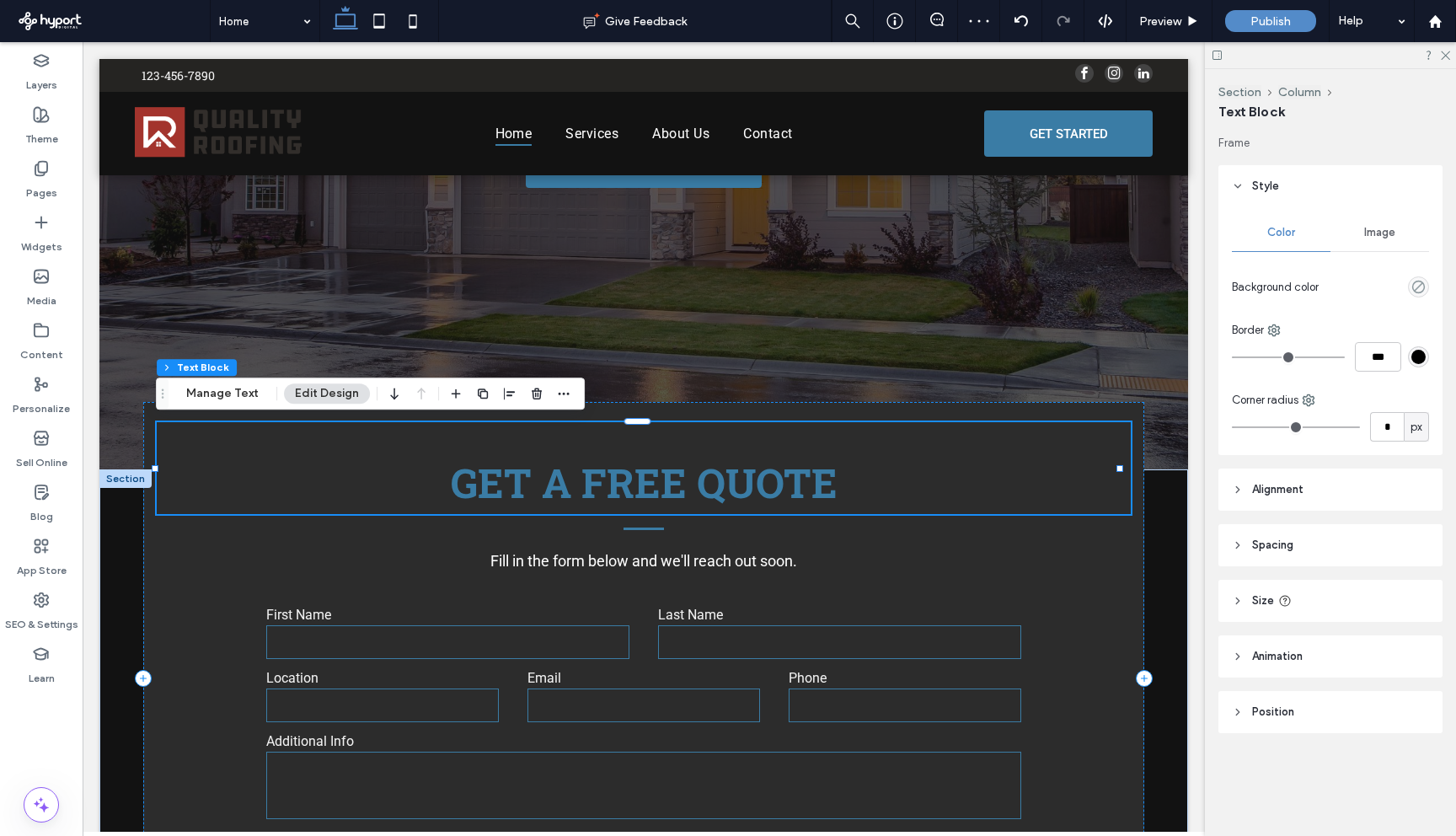
click at [721, 487] on span "Get A free quote" at bounding box center [644, 482] width 387 height 53
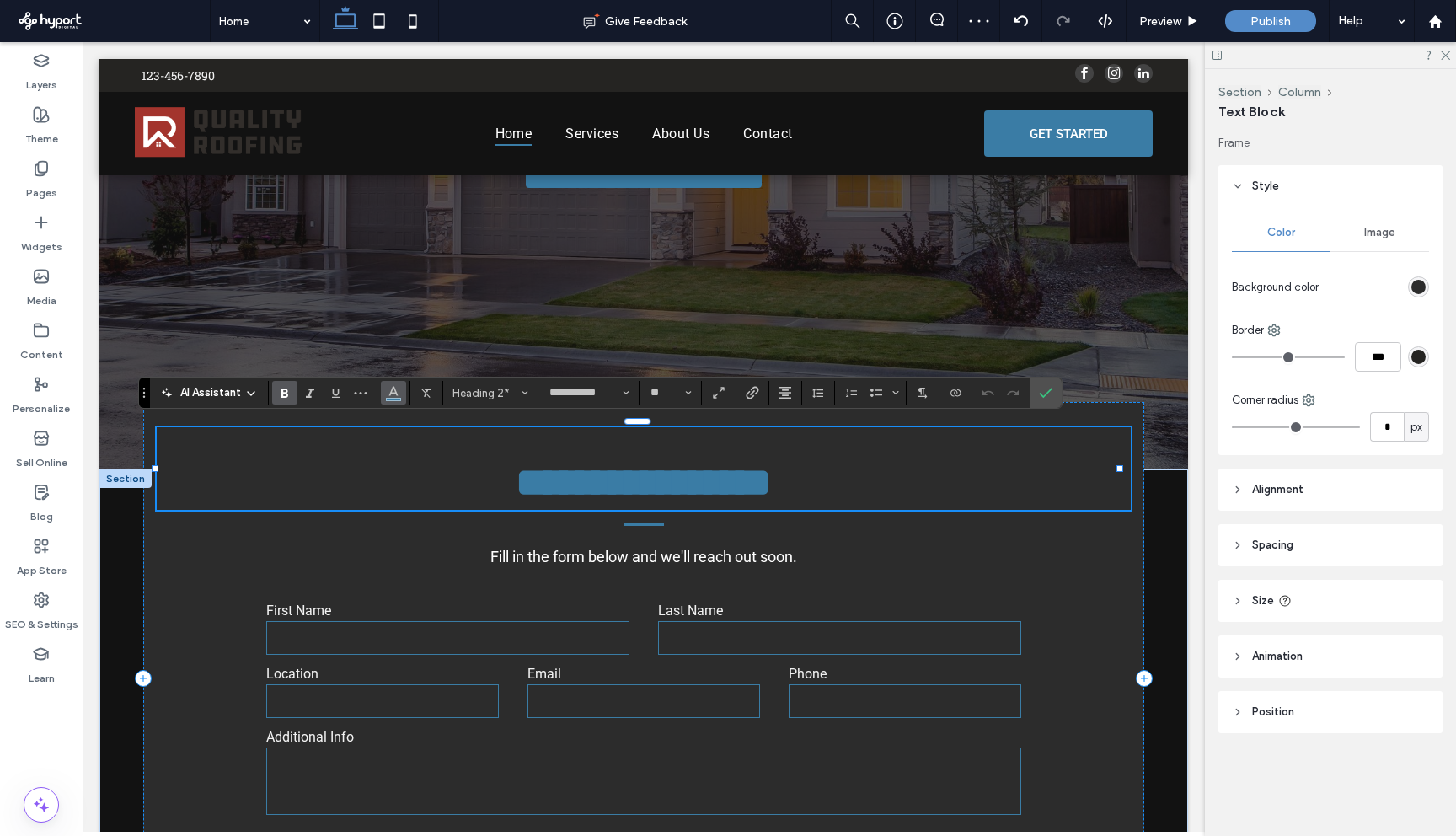
click at [397, 396] on icon "Color" at bounding box center [393, 391] width 14 height 14
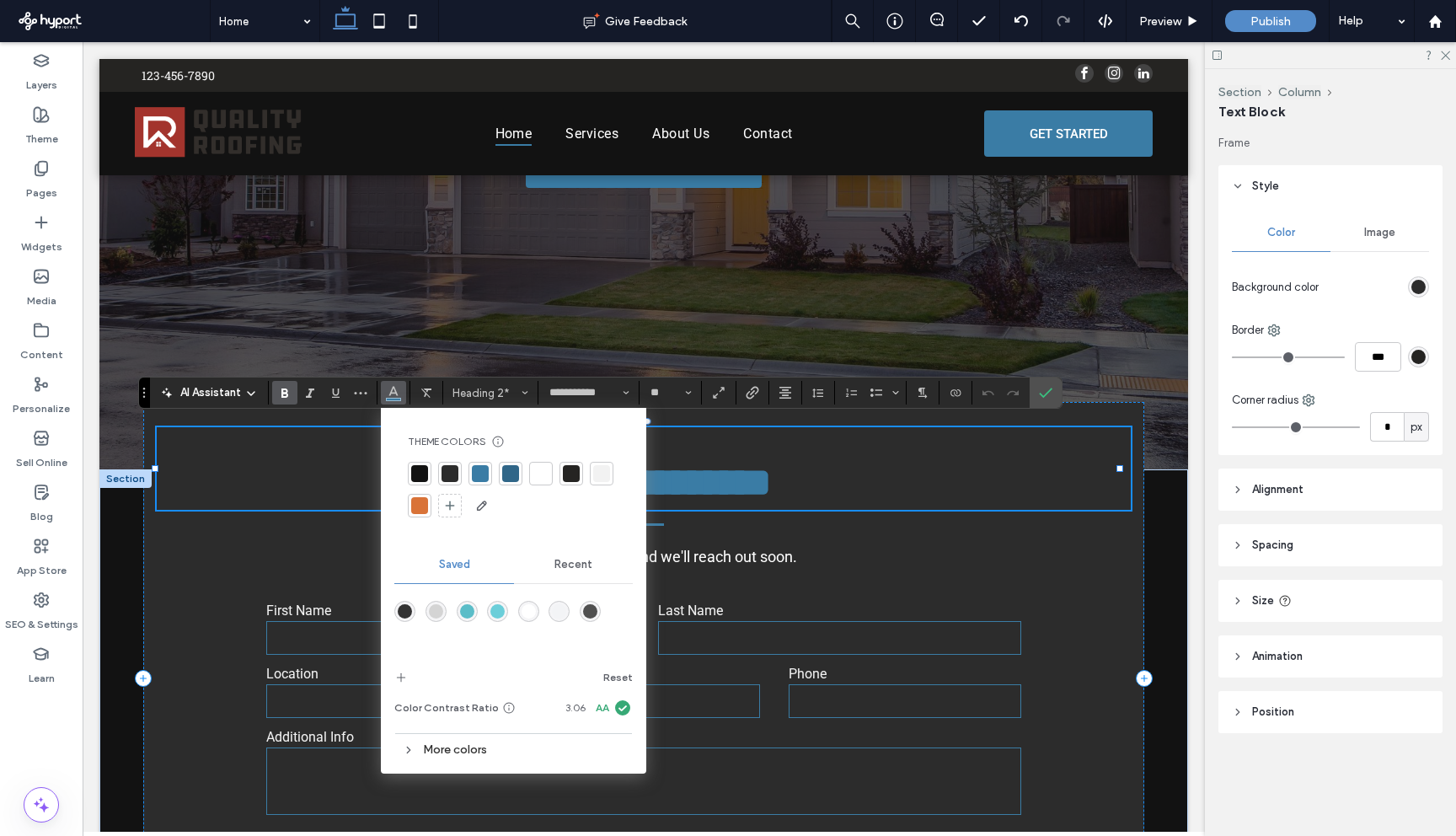
click at [537, 468] on div at bounding box center [541, 473] width 17 height 17
click at [893, 530] on div "**********" at bounding box center [644, 678] width 1002 height 553
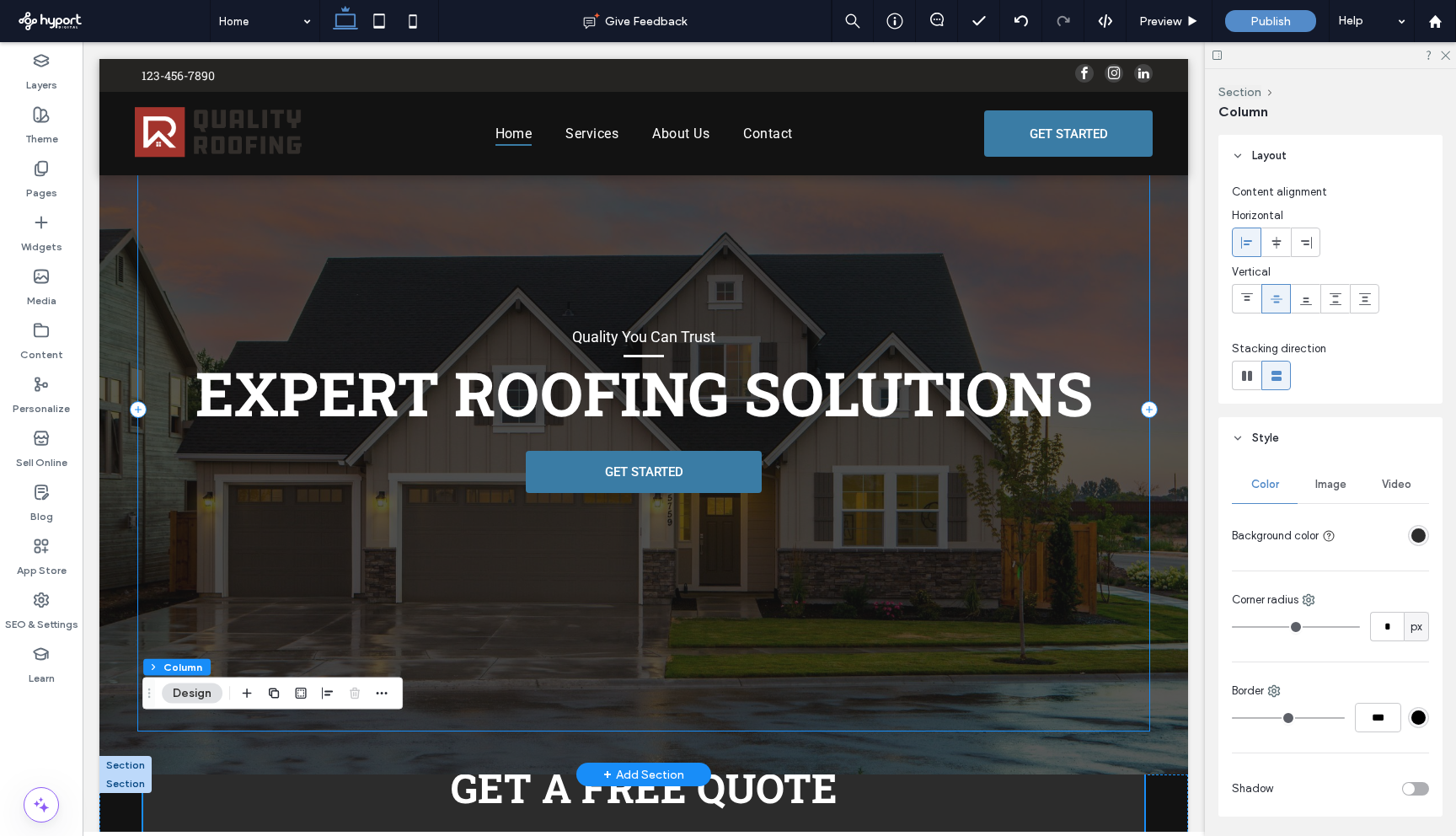
scroll to position [0, 0]
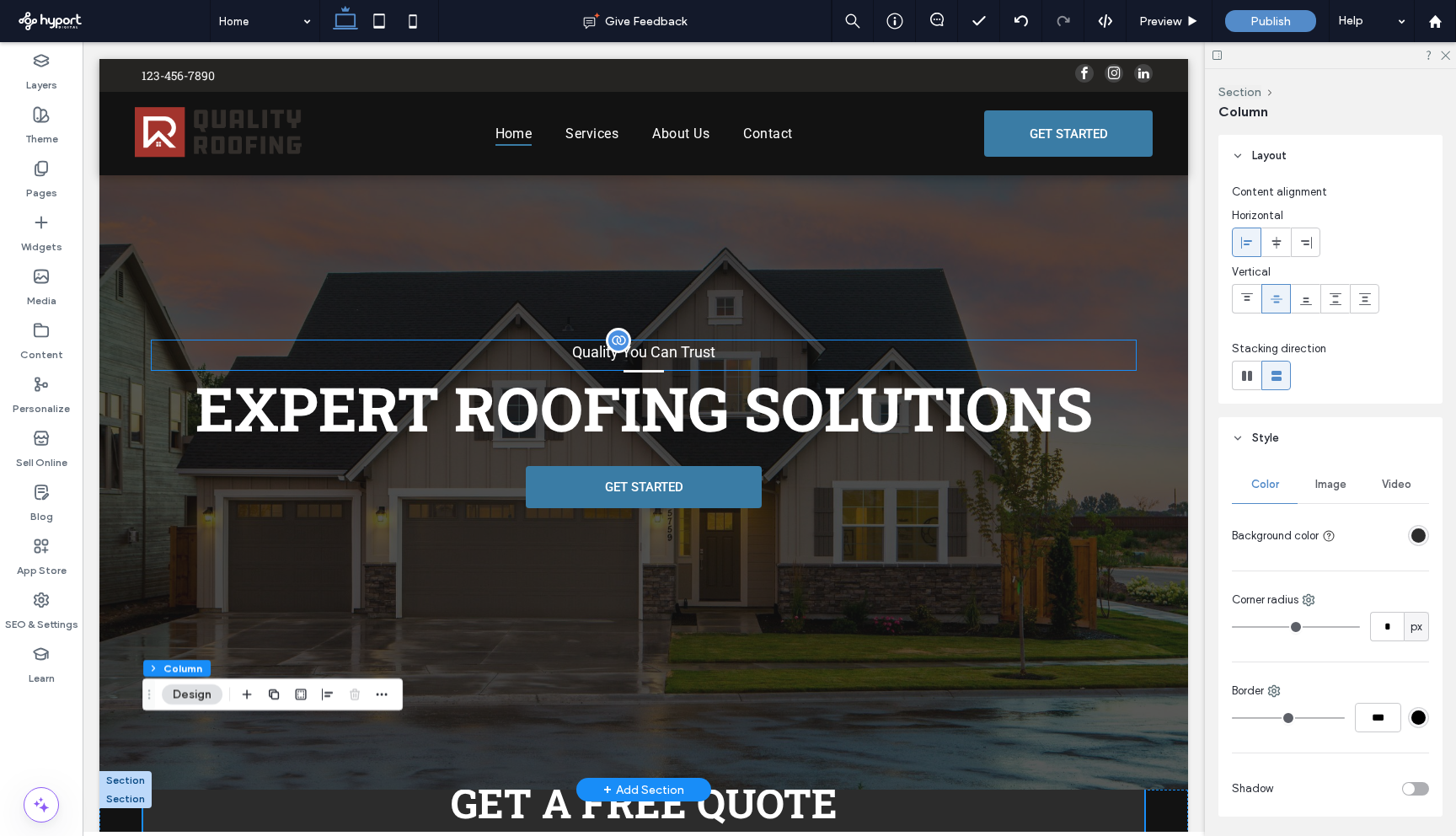
click at [676, 358] on p "Quality You Can Trust" at bounding box center [644, 351] width 985 height 23
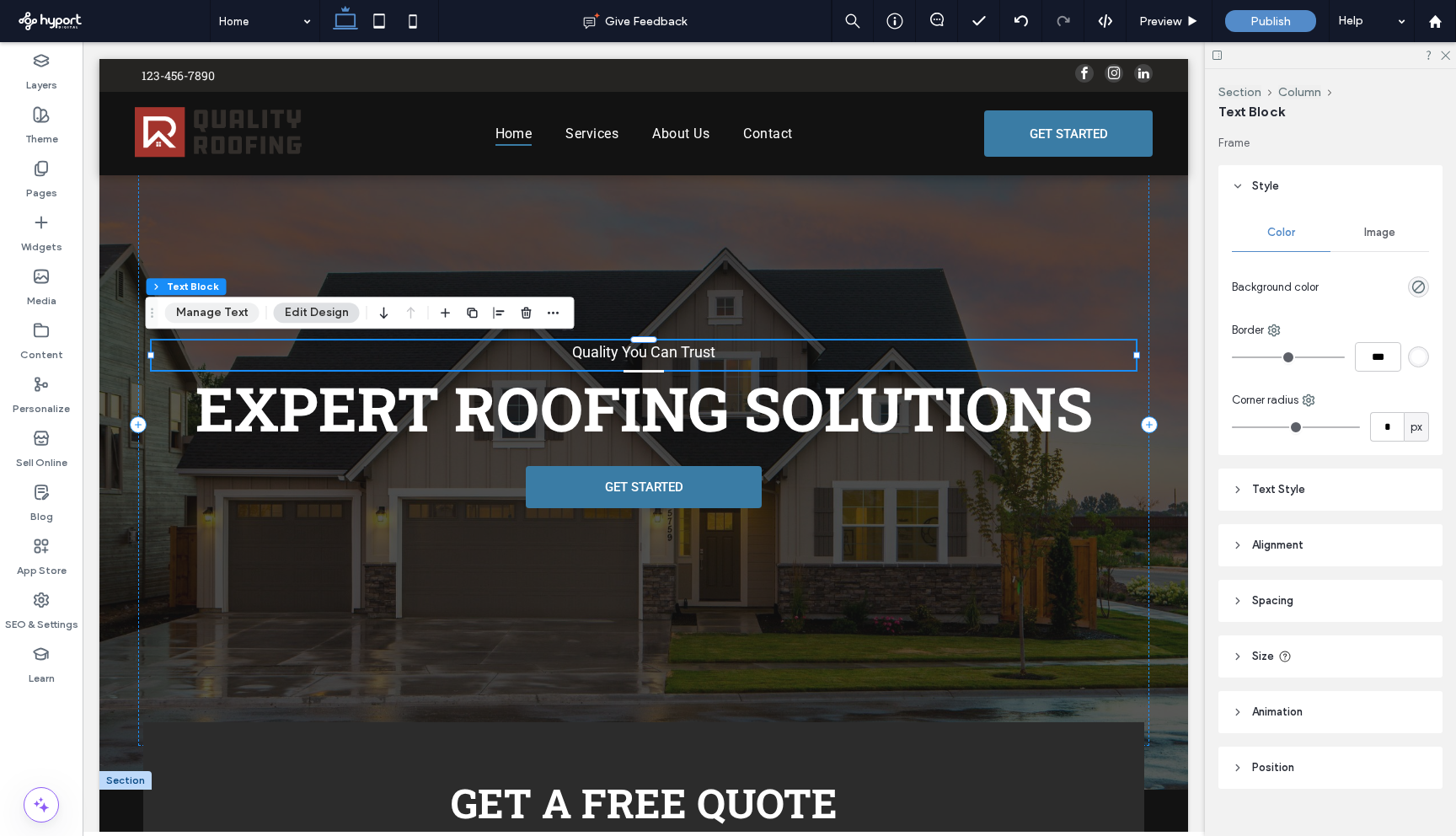
click at [218, 310] on button "Manage Text" at bounding box center [212, 312] width 95 height 20
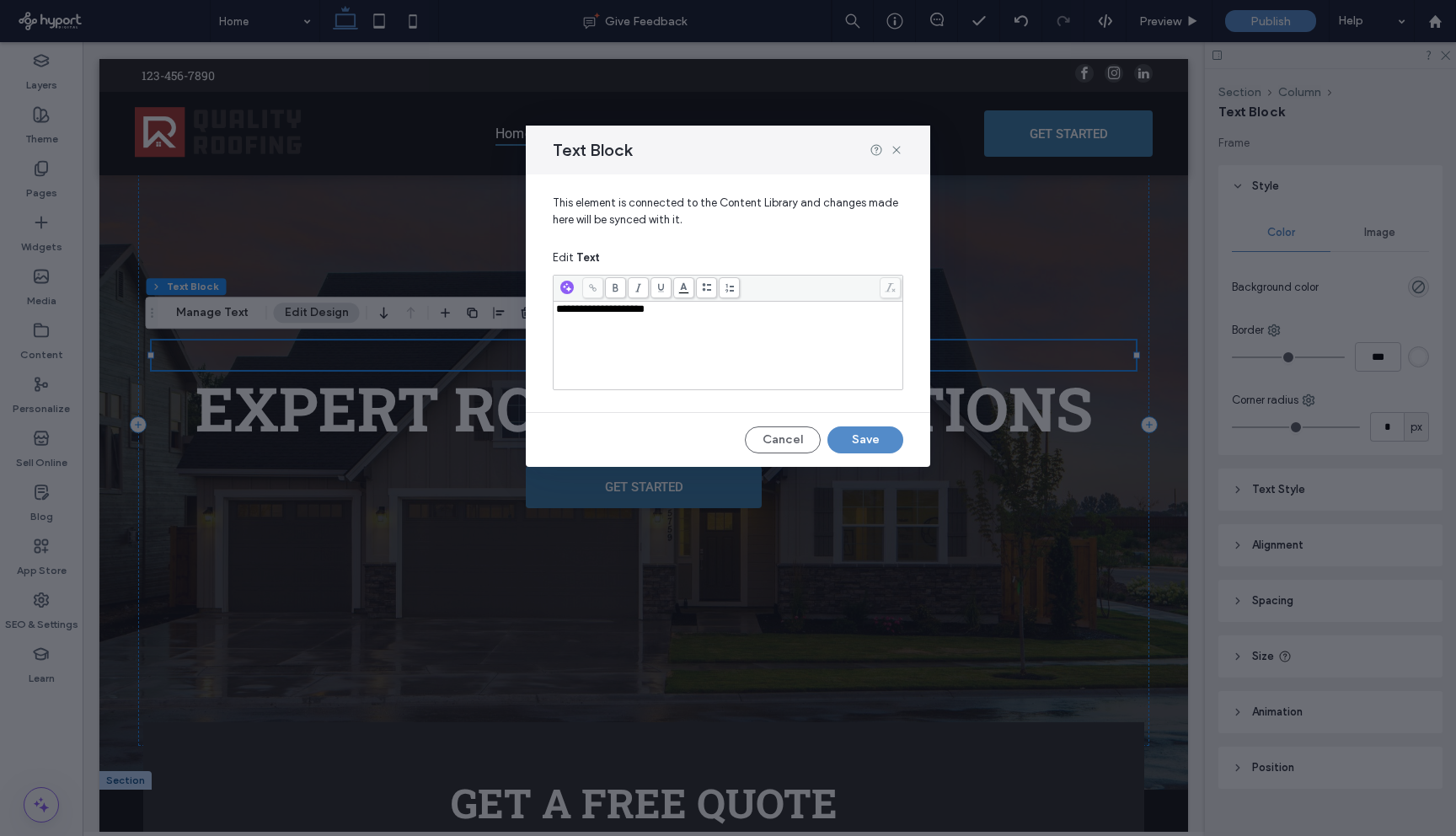
click at [661, 326] on div "**********" at bounding box center [729, 345] width 345 height 84
click at [863, 435] on button "Save" at bounding box center [865, 440] width 76 height 27
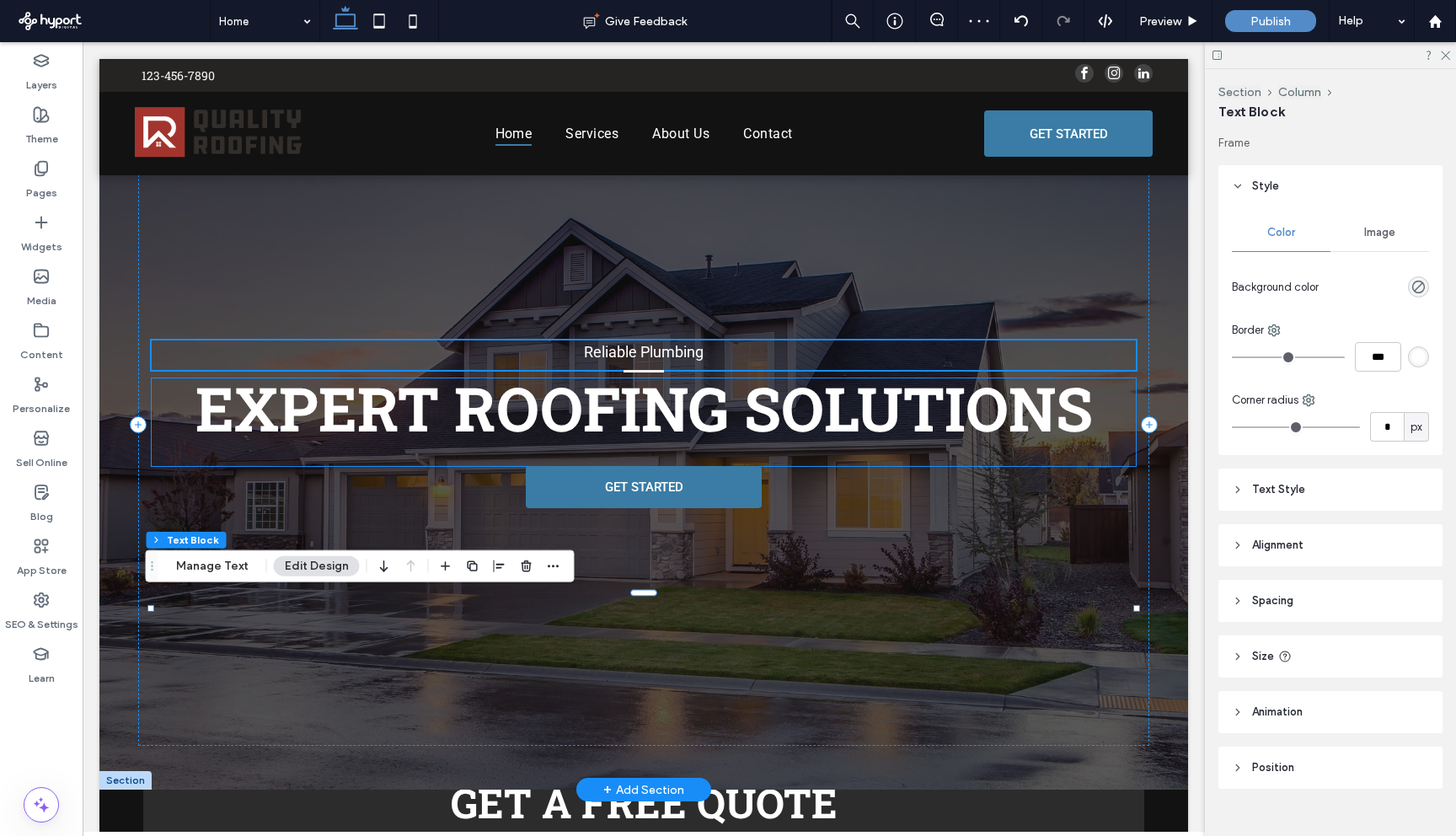
click at [685, 368] on div "Reliable Plumbing EXPERT ROOFING SOLUTIONS GET STARTED" at bounding box center [644, 424] width 1012 height 644
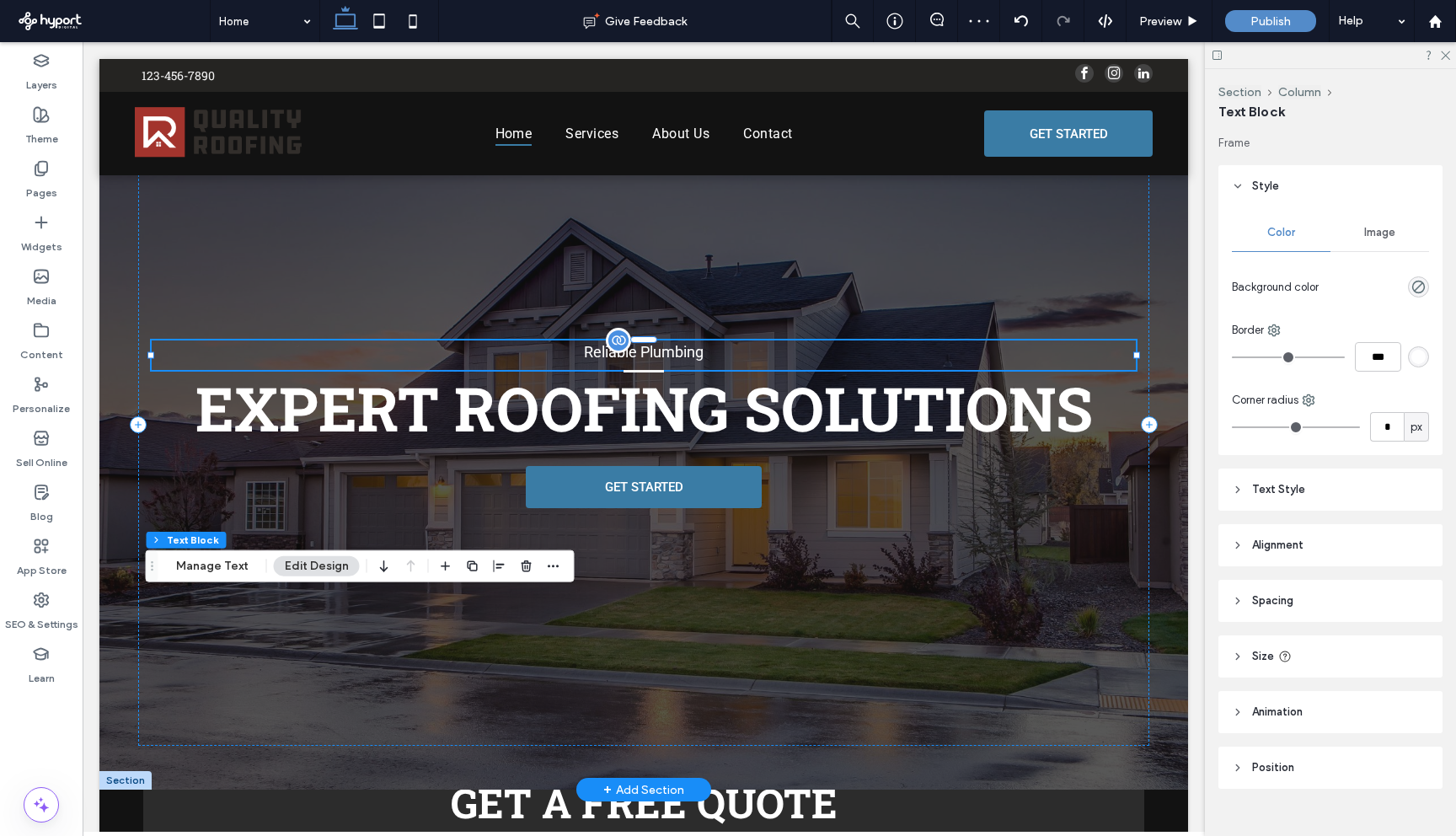
click at [615, 346] on div at bounding box center [619, 340] width 25 height 25
click at [612, 346] on div at bounding box center [619, 340] width 25 height 25
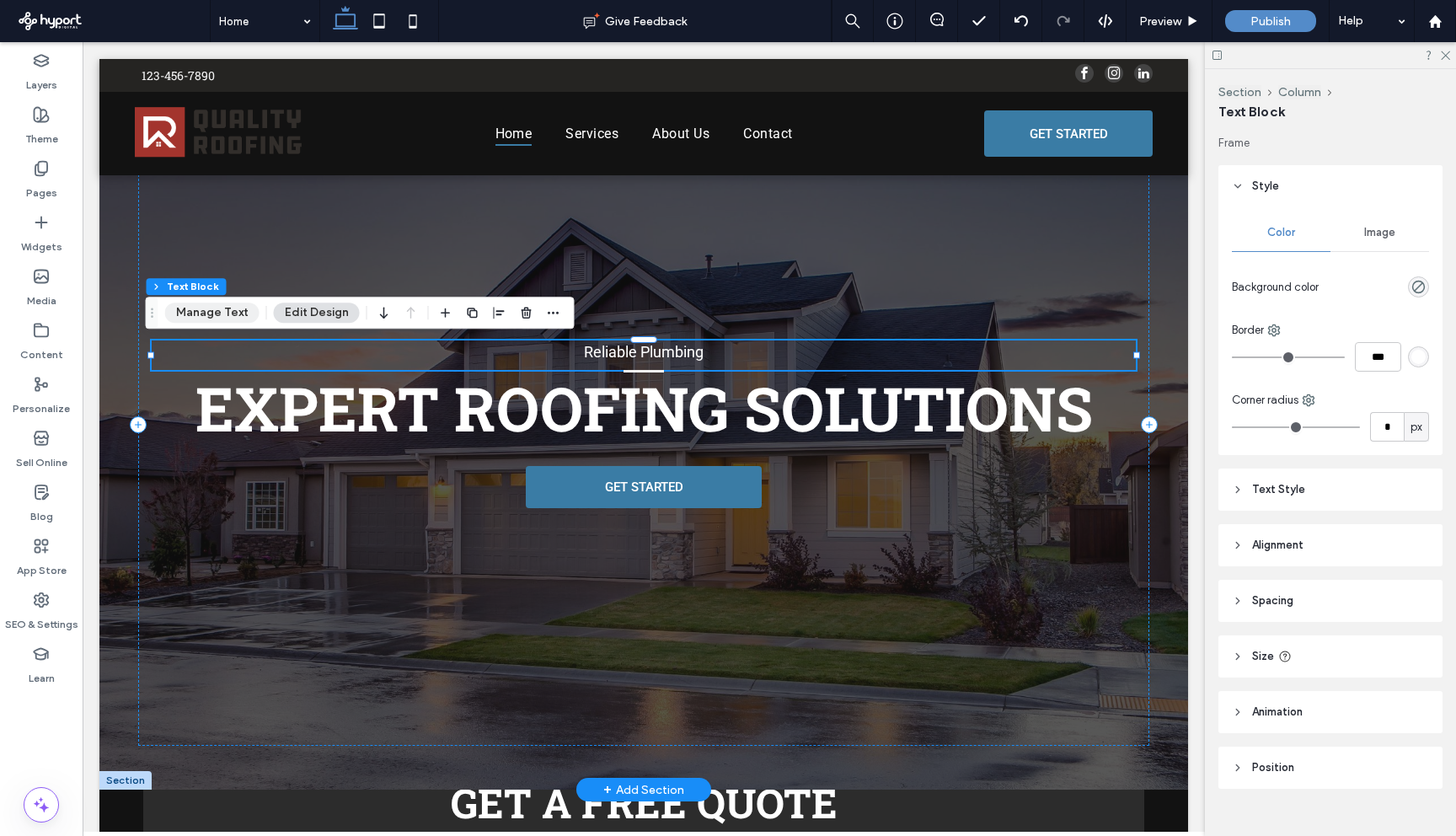
click at [237, 308] on button "Manage Text" at bounding box center [212, 312] width 95 height 20
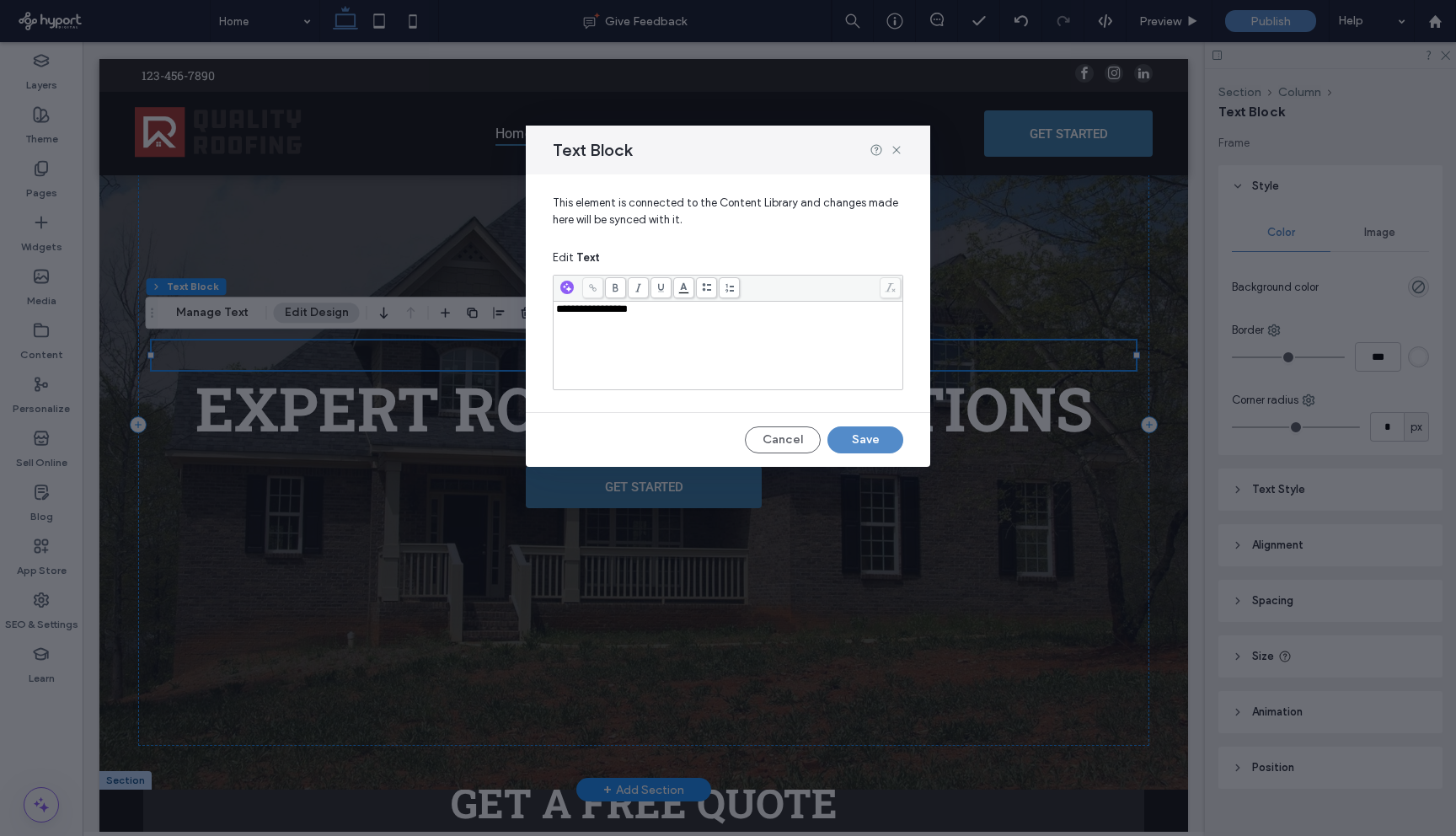
click at [686, 313] on div "**********" at bounding box center [729, 309] width 345 height 12
click at [701, 314] on div "**********" at bounding box center [729, 309] width 345 height 12
click at [806, 431] on button "Cancel" at bounding box center [783, 440] width 76 height 27
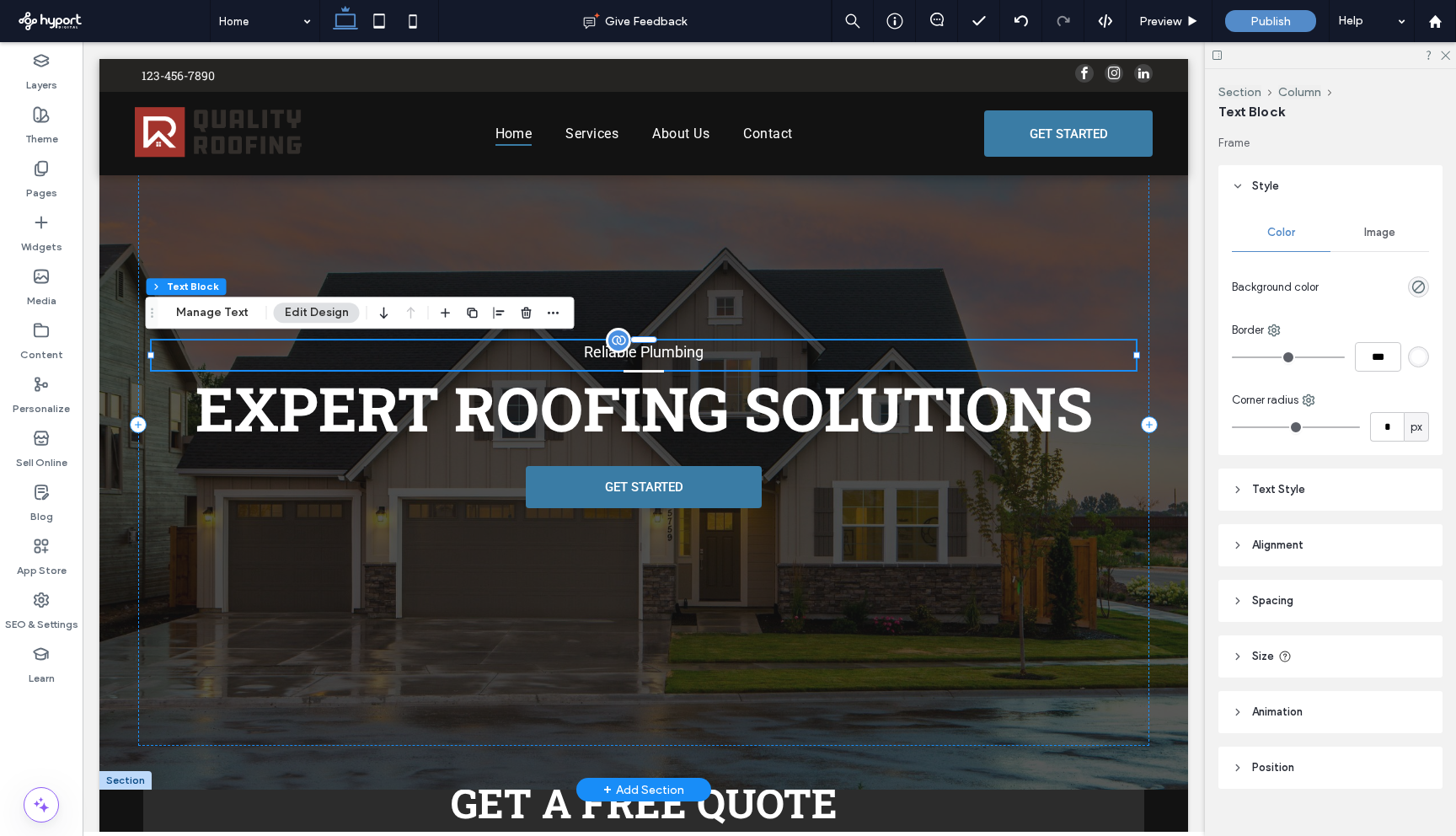
click at [612, 347] on div at bounding box center [619, 340] width 25 height 25
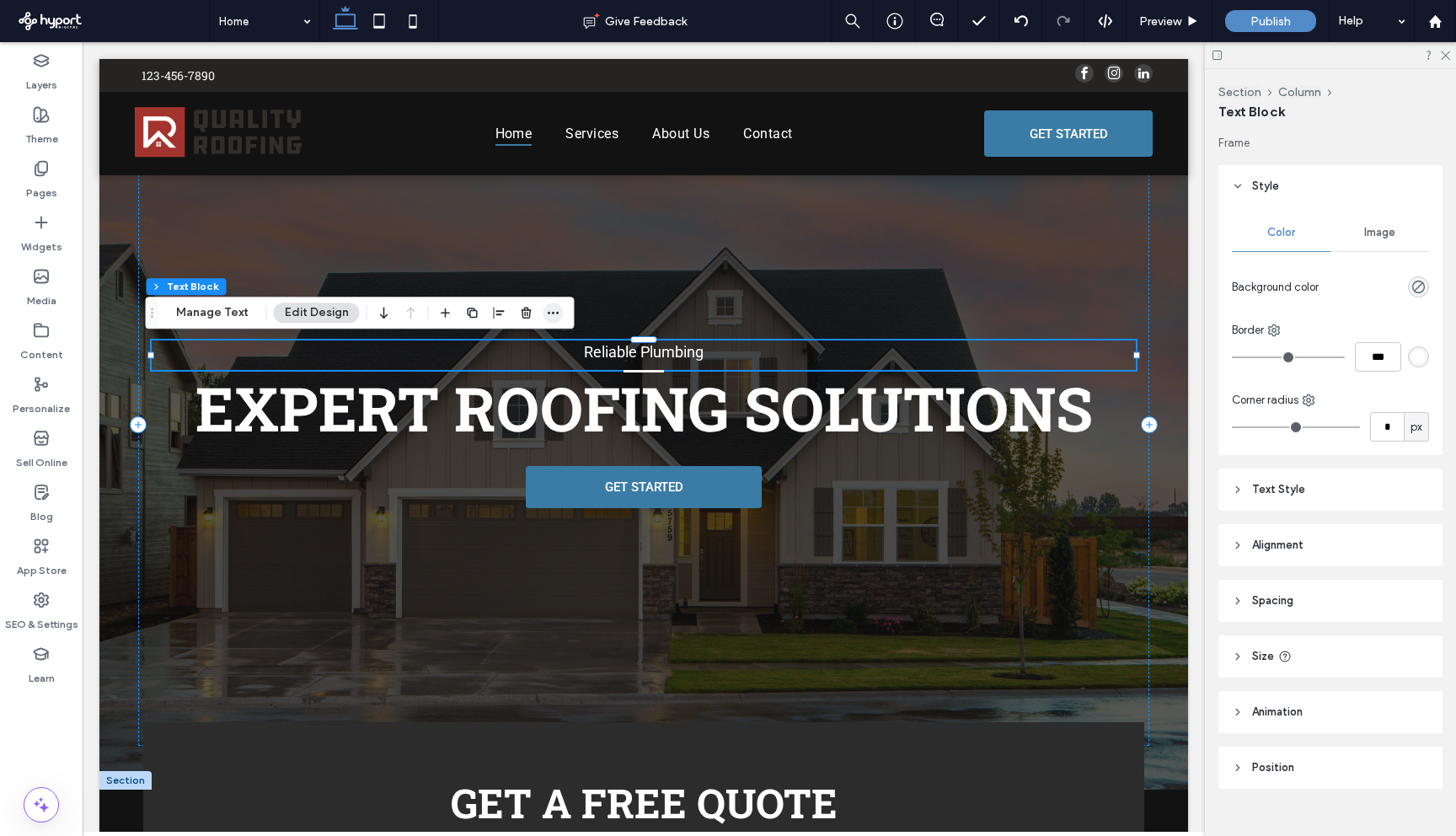
click at [559, 311] on span "button" at bounding box center [554, 312] width 20 height 20
click at [233, 309] on button "Manage Text" at bounding box center [212, 312] width 95 height 20
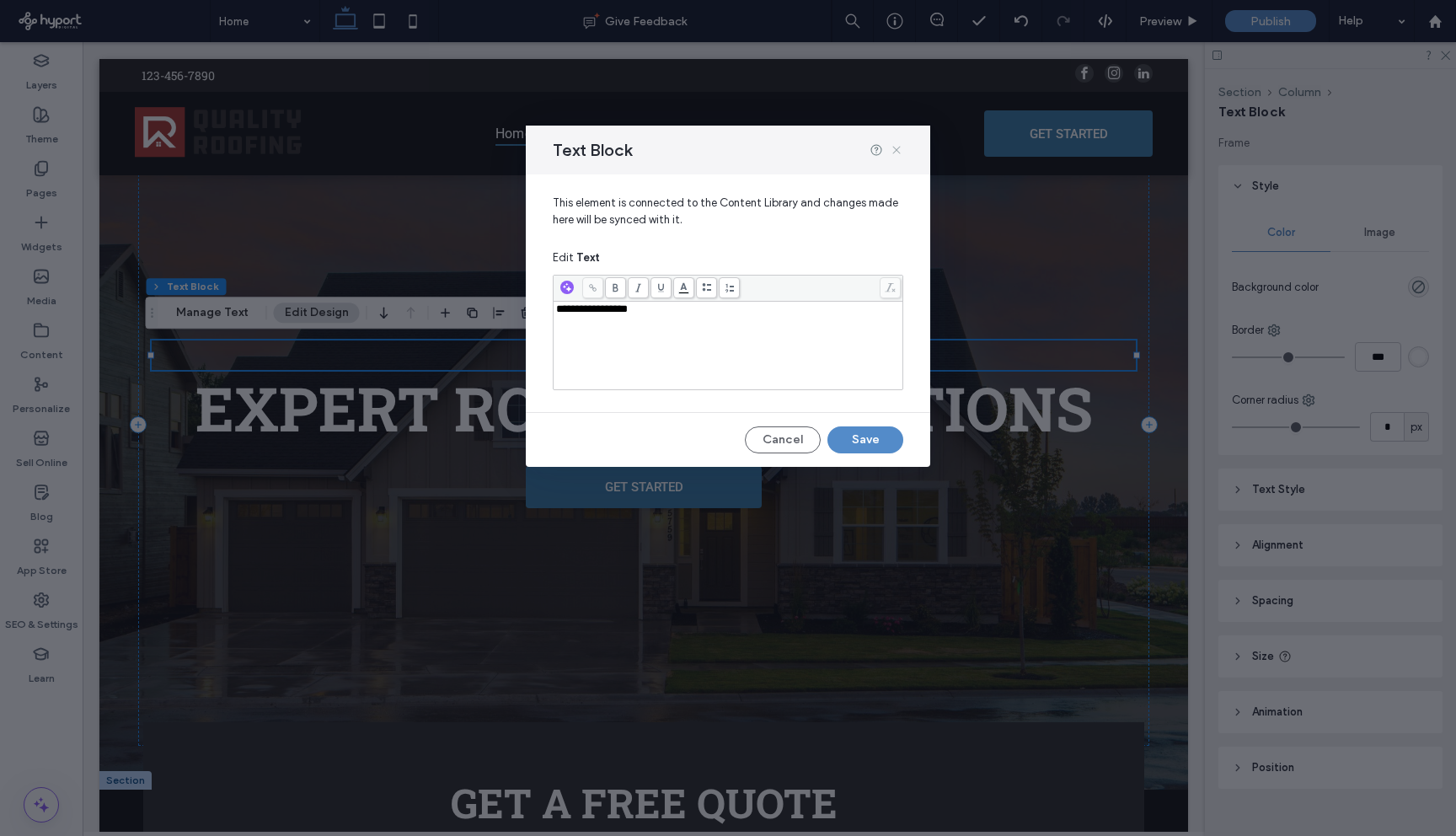
click at [900, 154] on icon at bounding box center [896, 150] width 14 height 14
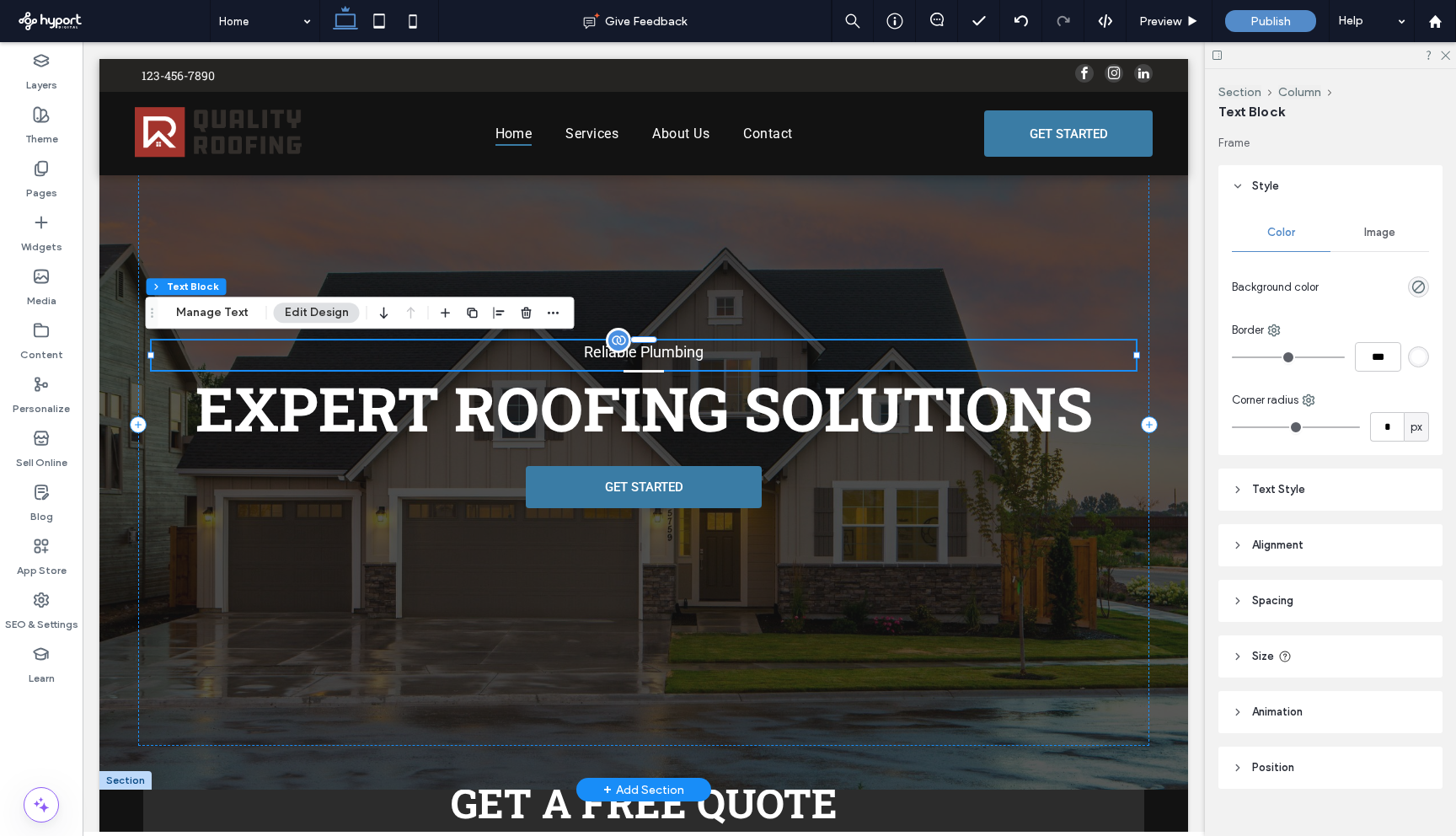
click at [622, 343] on div at bounding box center [619, 340] width 25 height 25
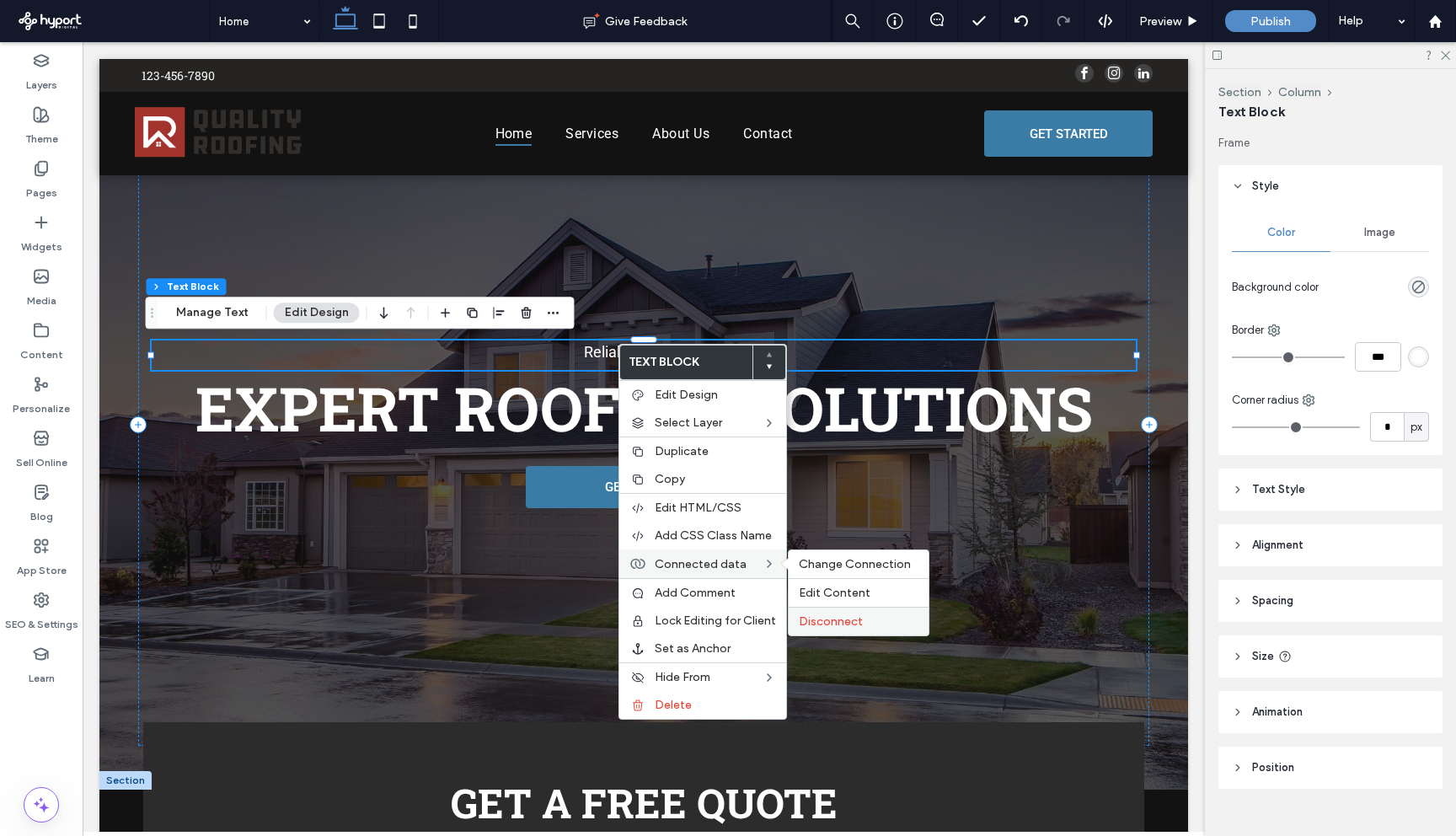
drag, startPoint x: 846, startPoint y: 624, endPoint x: 714, endPoint y: 492, distance: 186.7
click at [846, 624] on span "Disconnect" at bounding box center [831, 621] width 64 height 14
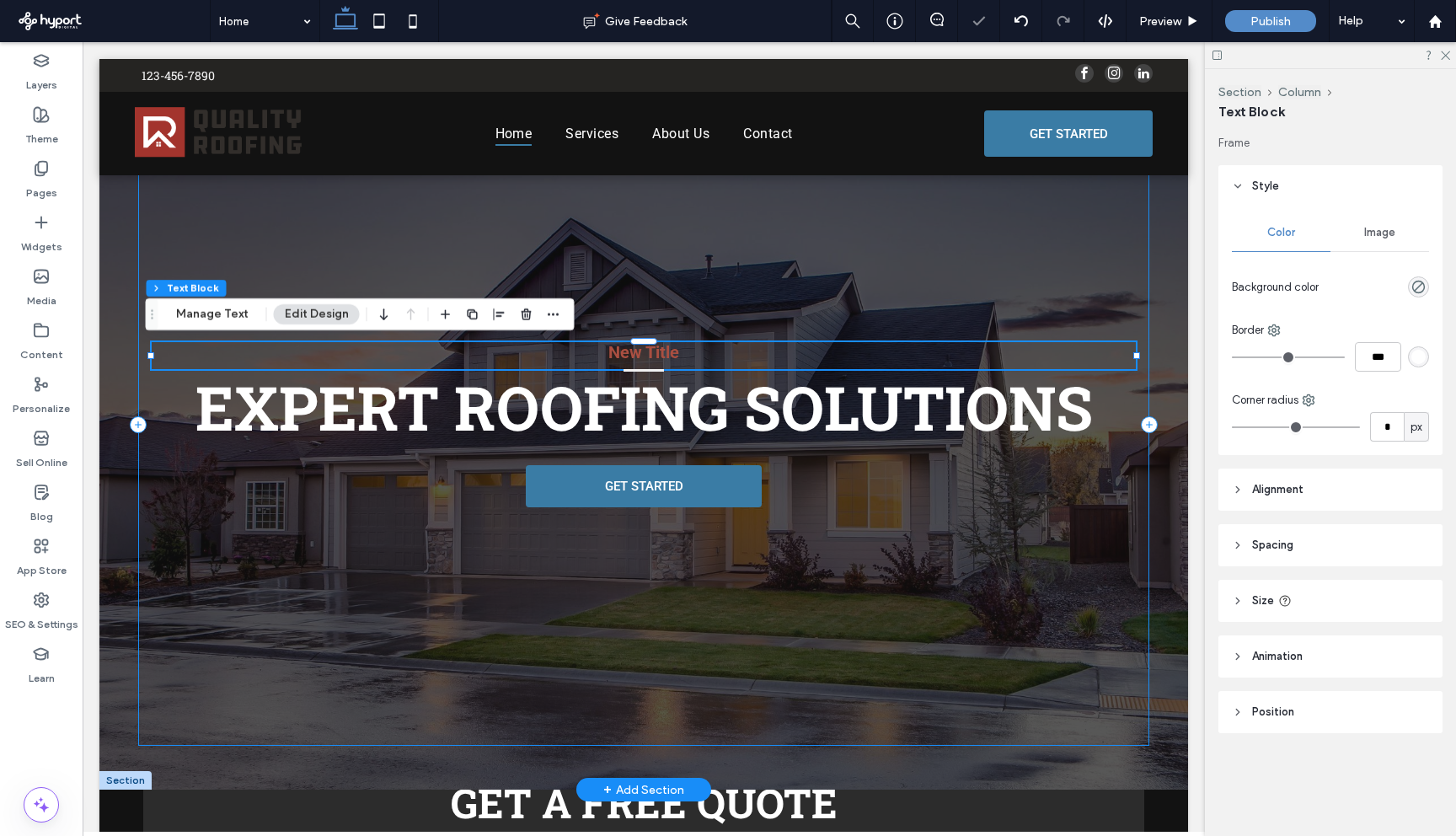
click at [667, 347] on h3 "New Title" at bounding box center [644, 352] width 985 height 20
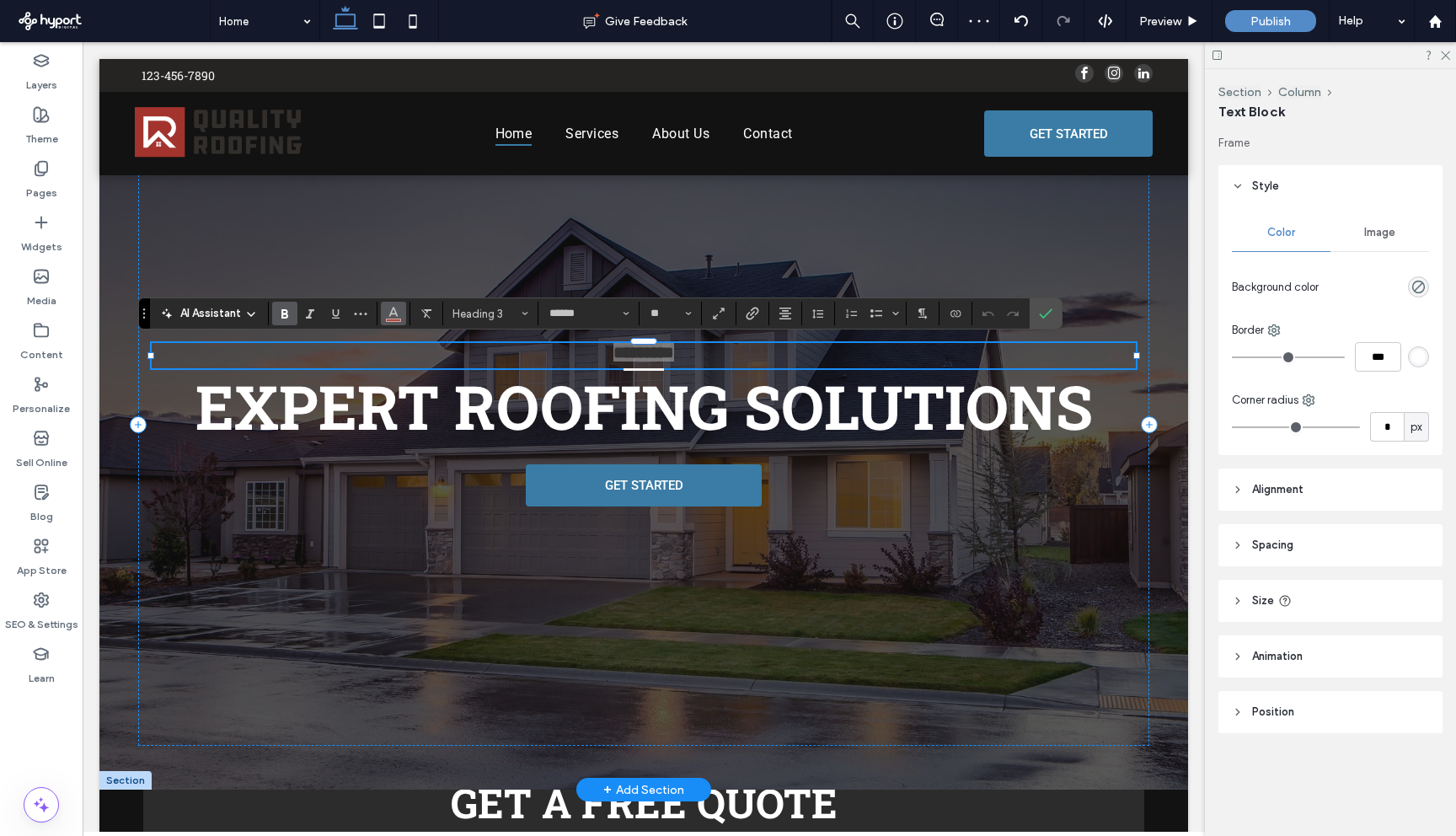
click at [395, 311] on use "Color" at bounding box center [394, 312] width 9 height 9
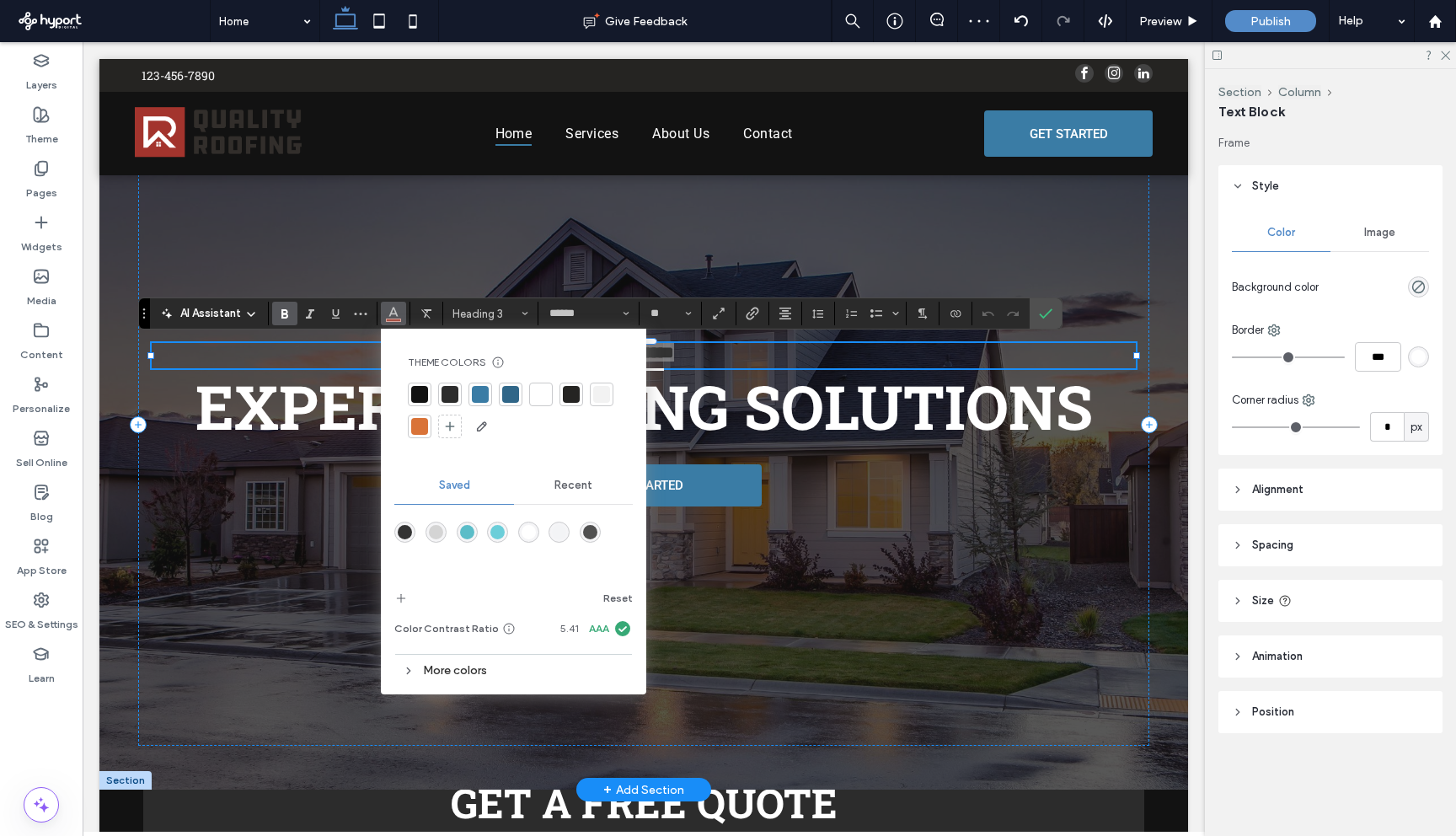
click at [539, 396] on div at bounding box center [541, 394] width 17 height 17
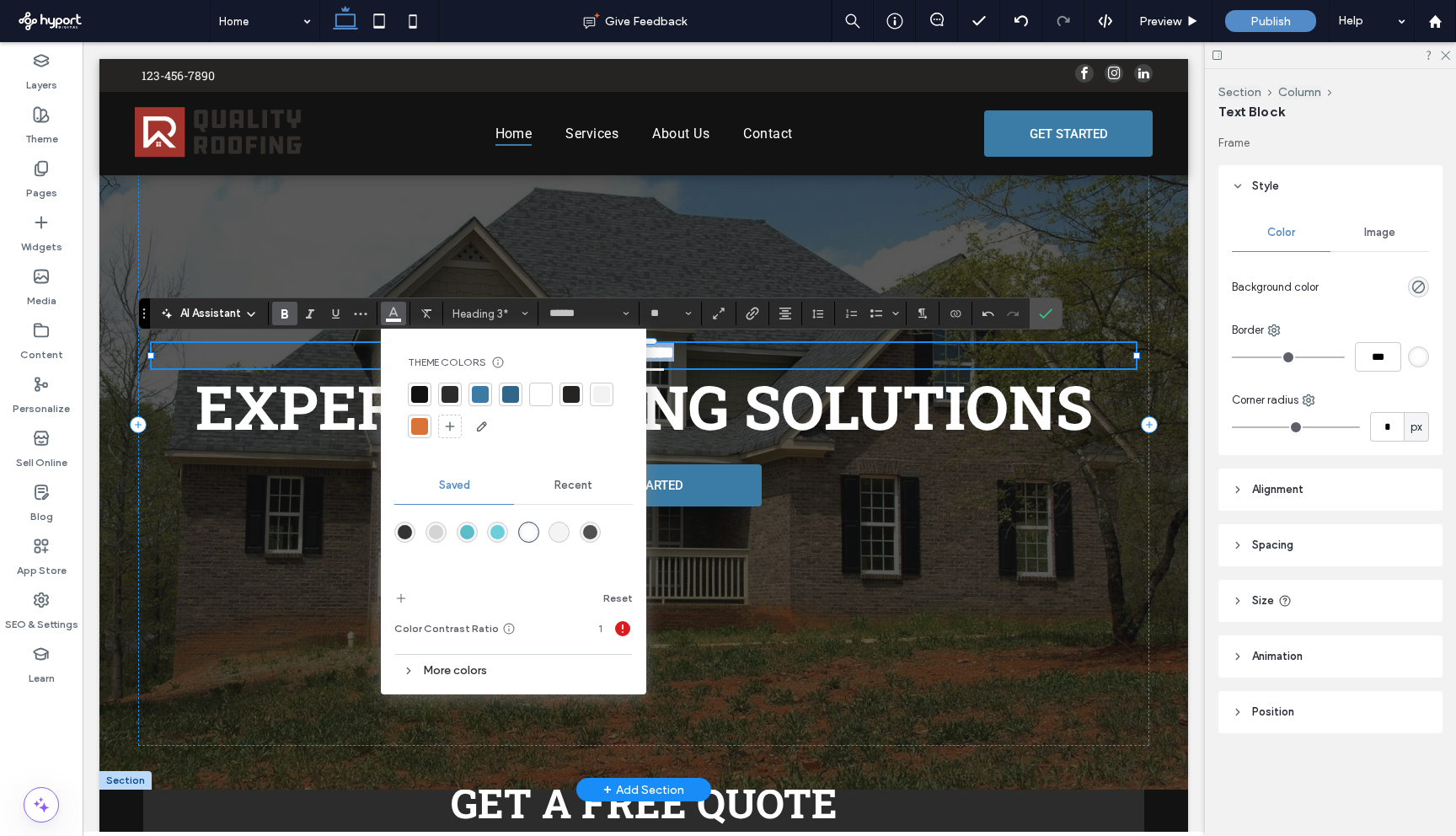
click at [750, 365] on div "*********" at bounding box center [644, 356] width 985 height 25
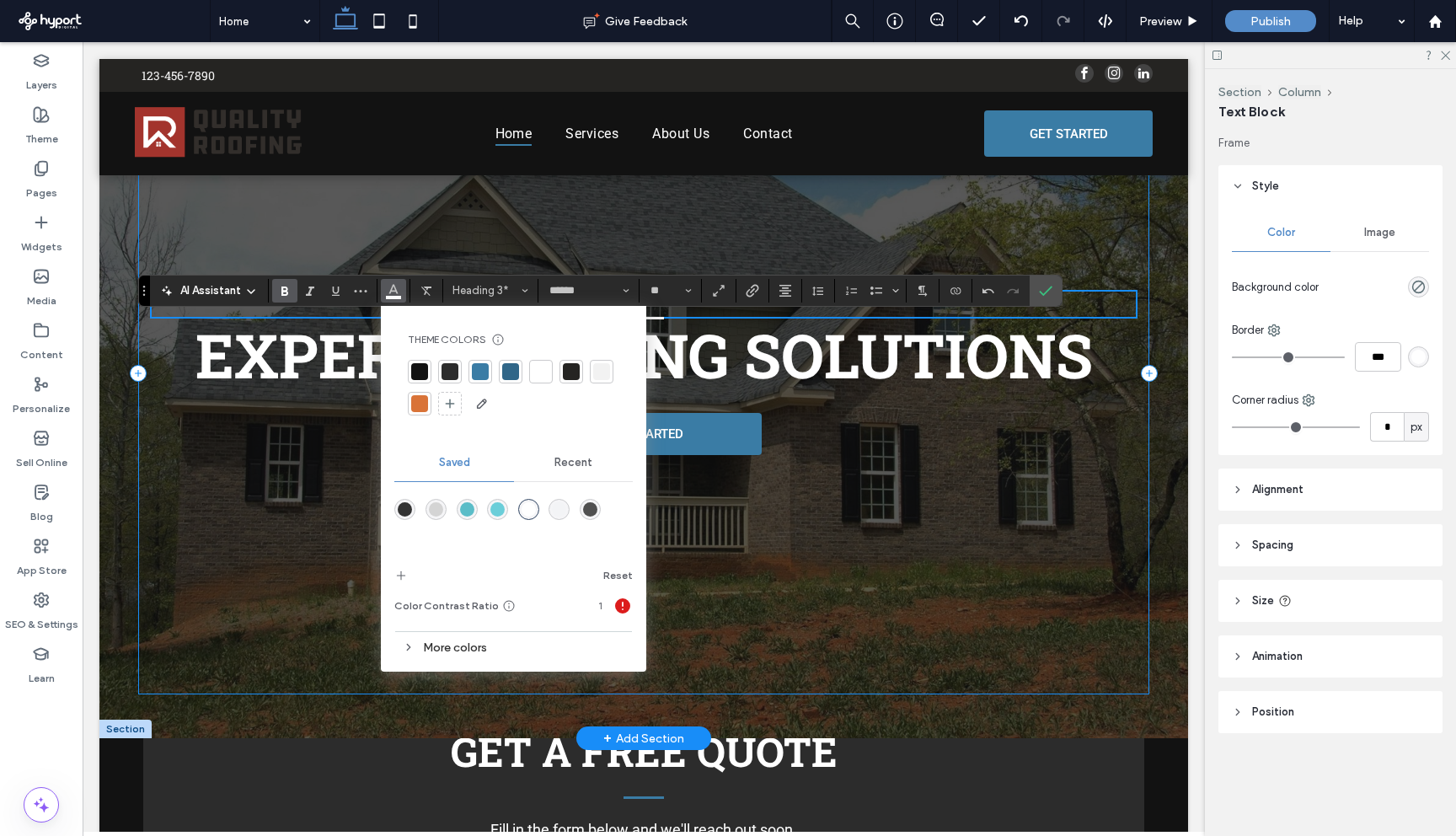
scroll to position [55, 0]
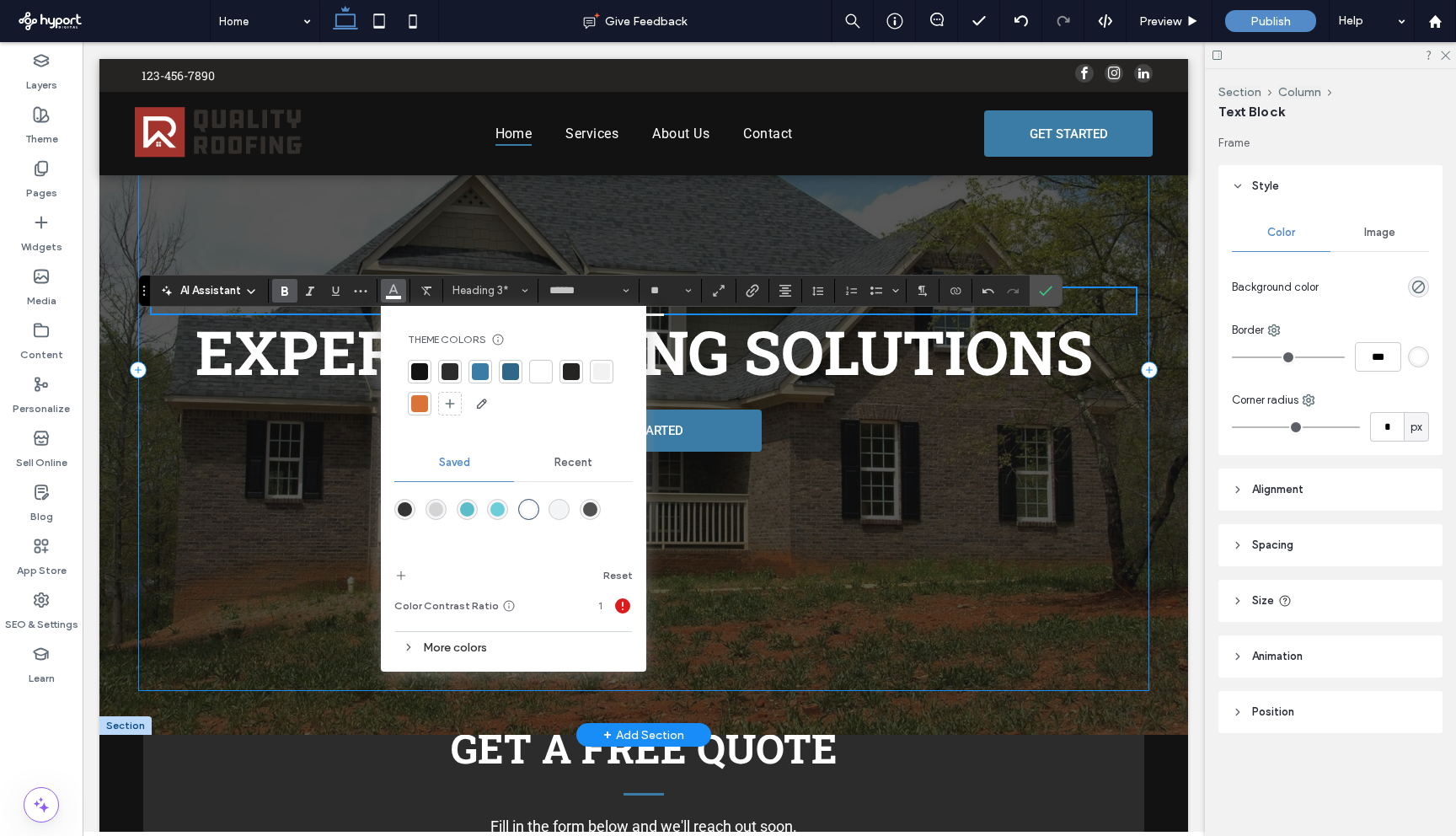
click at [792, 471] on div "********* EXPERT ROOFING SOLUTIONS GET STARTED" at bounding box center [644, 369] width 1012 height 644
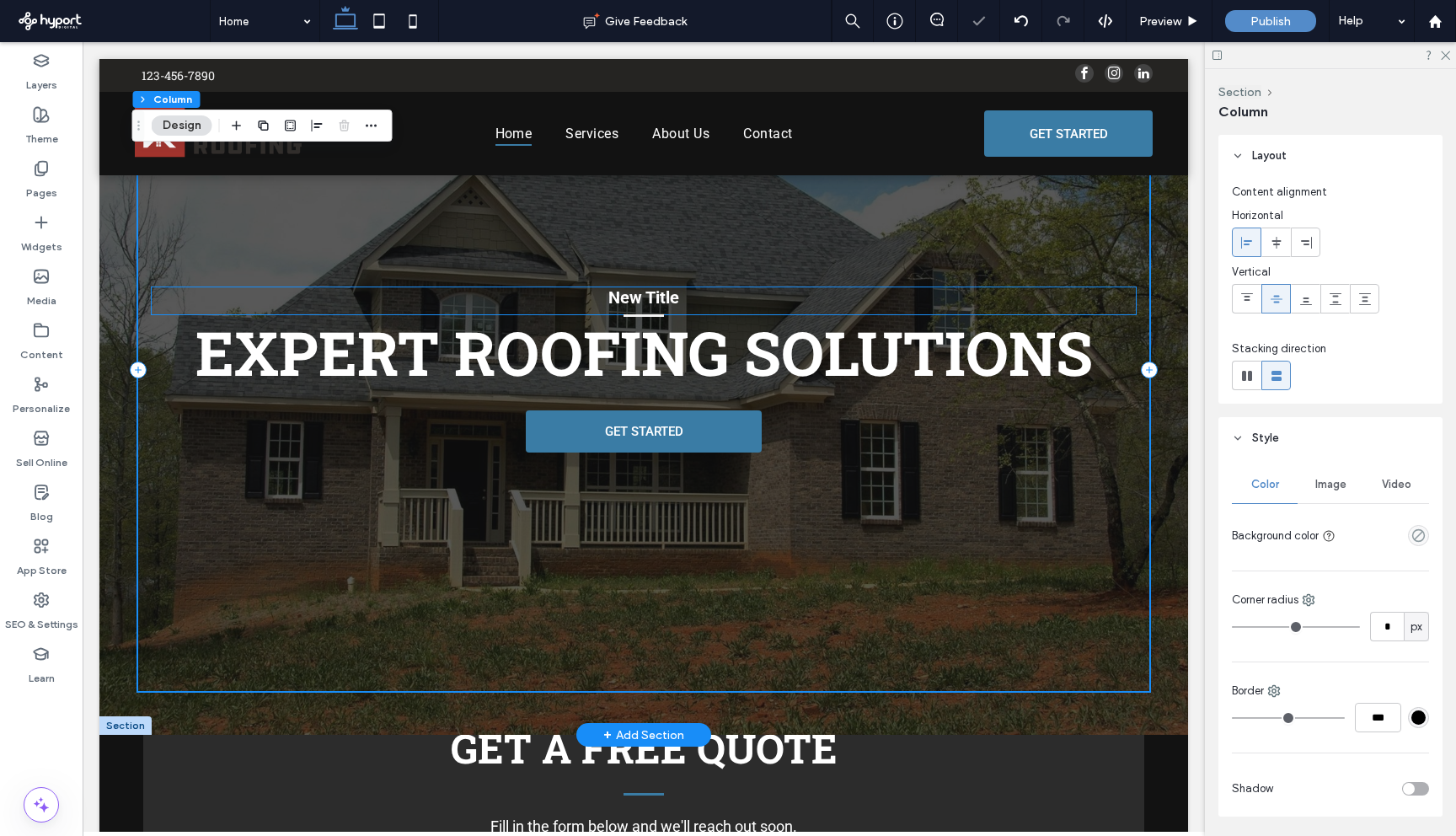
click at [656, 293] on span "New Title" at bounding box center [644, 297] width 70 height 20
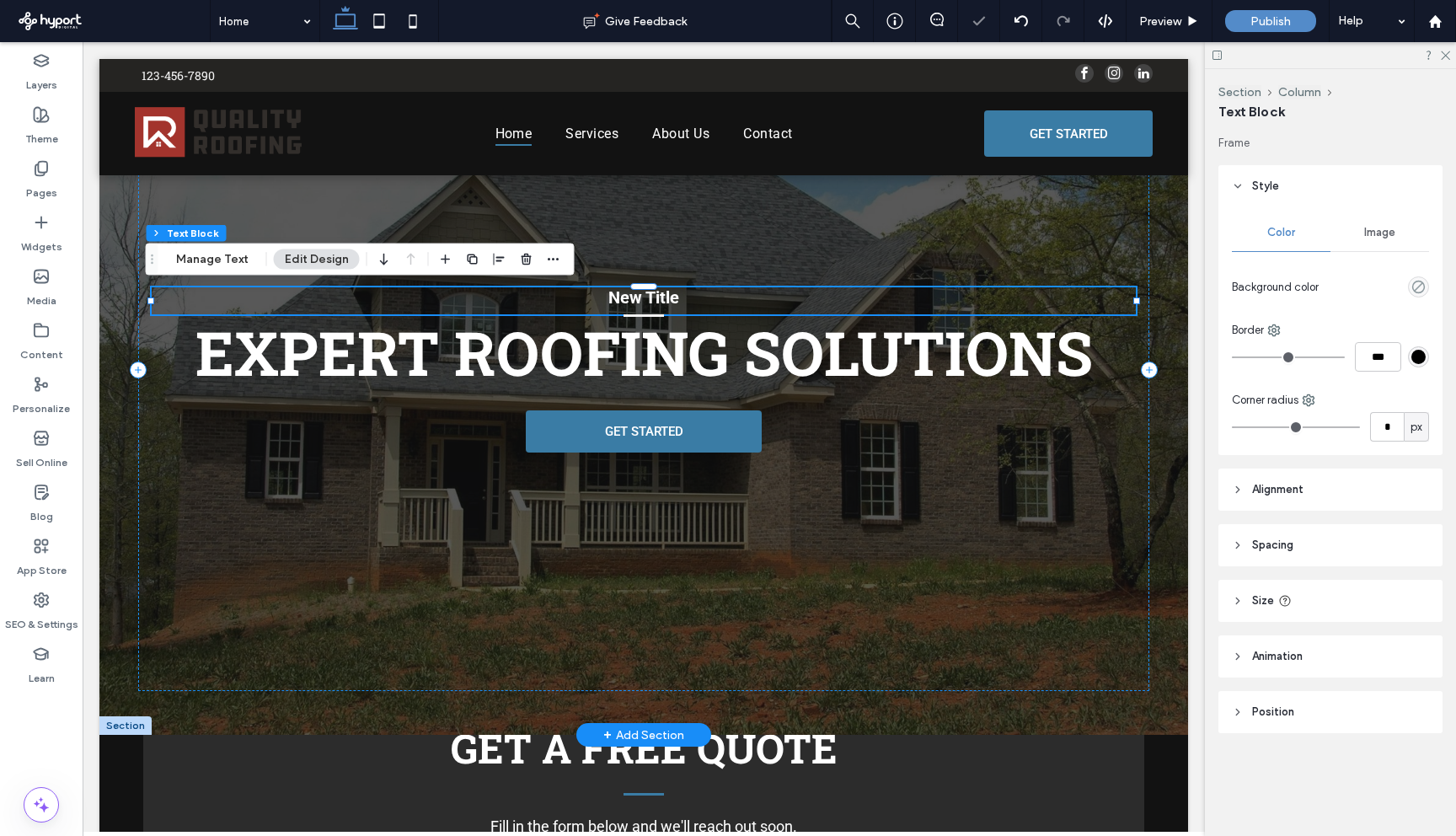
click at [656, 293] on span "New Title" at bounding box center [644, 297] width 70 height 20
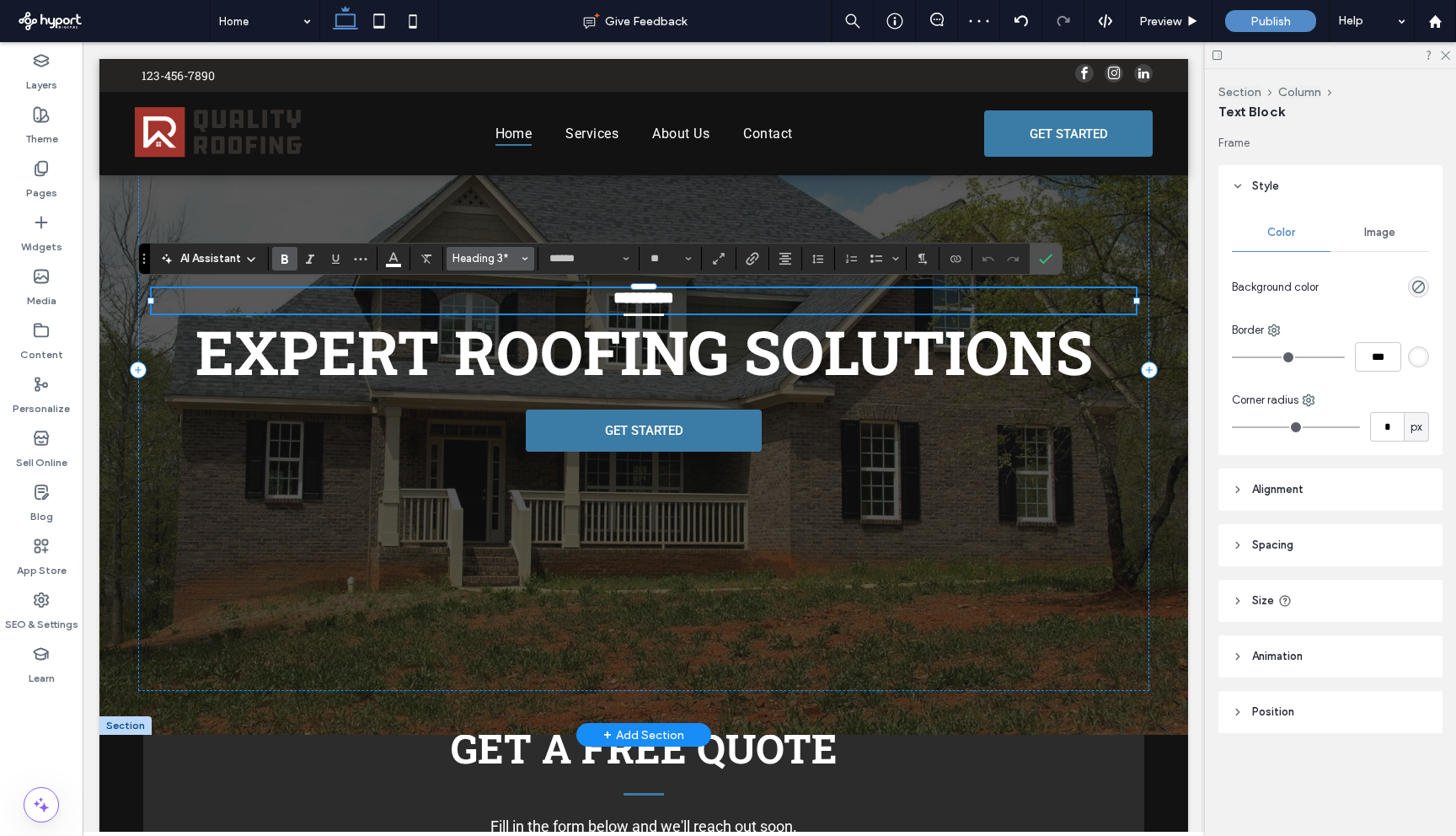
click at [510, 252] on span "Heading 3*" at bounding box center [485, 258] width 66 height 13
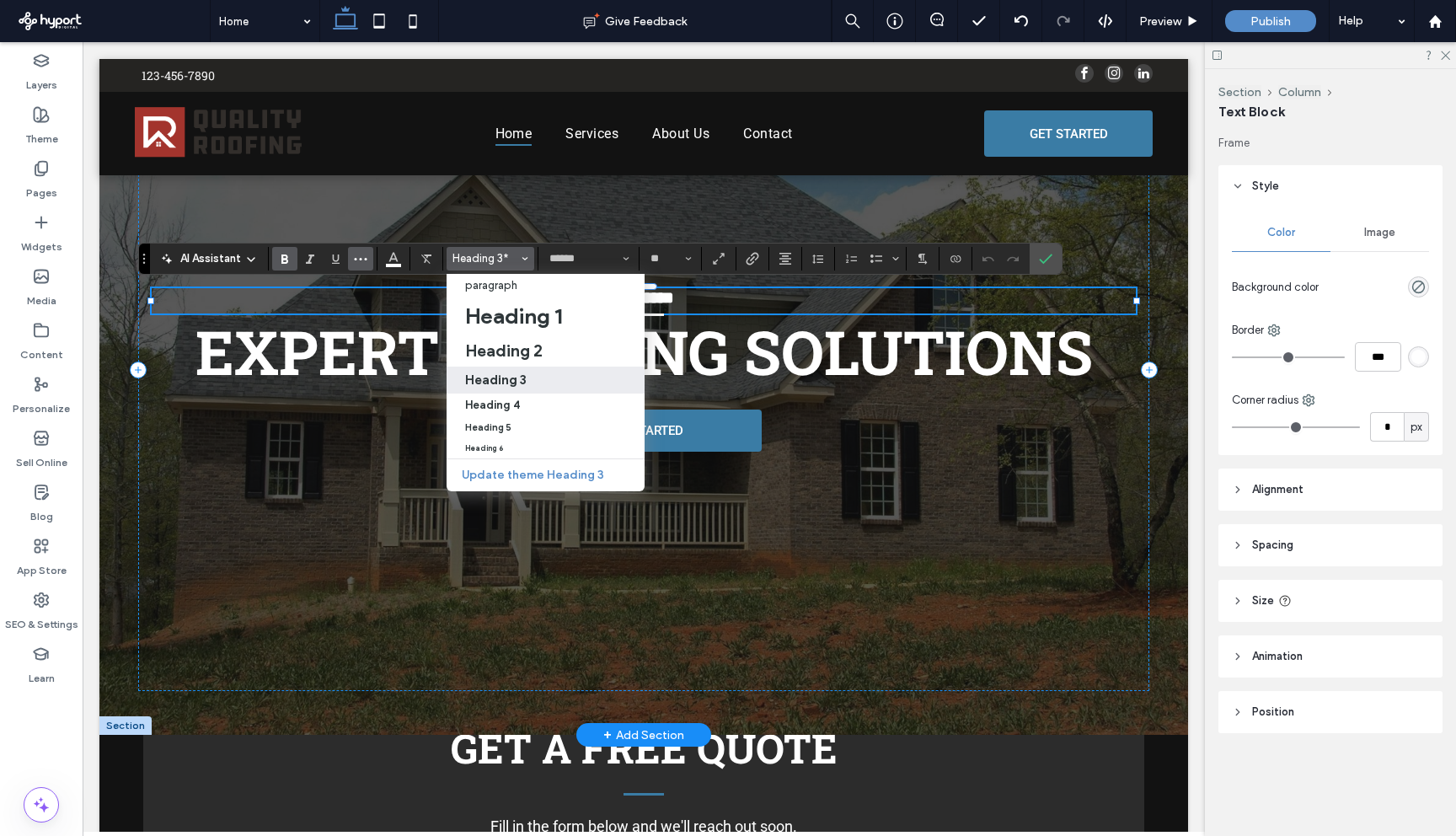
click at [366, 255] on icon "More" at bounding box center [360, 258] width 14 height 14
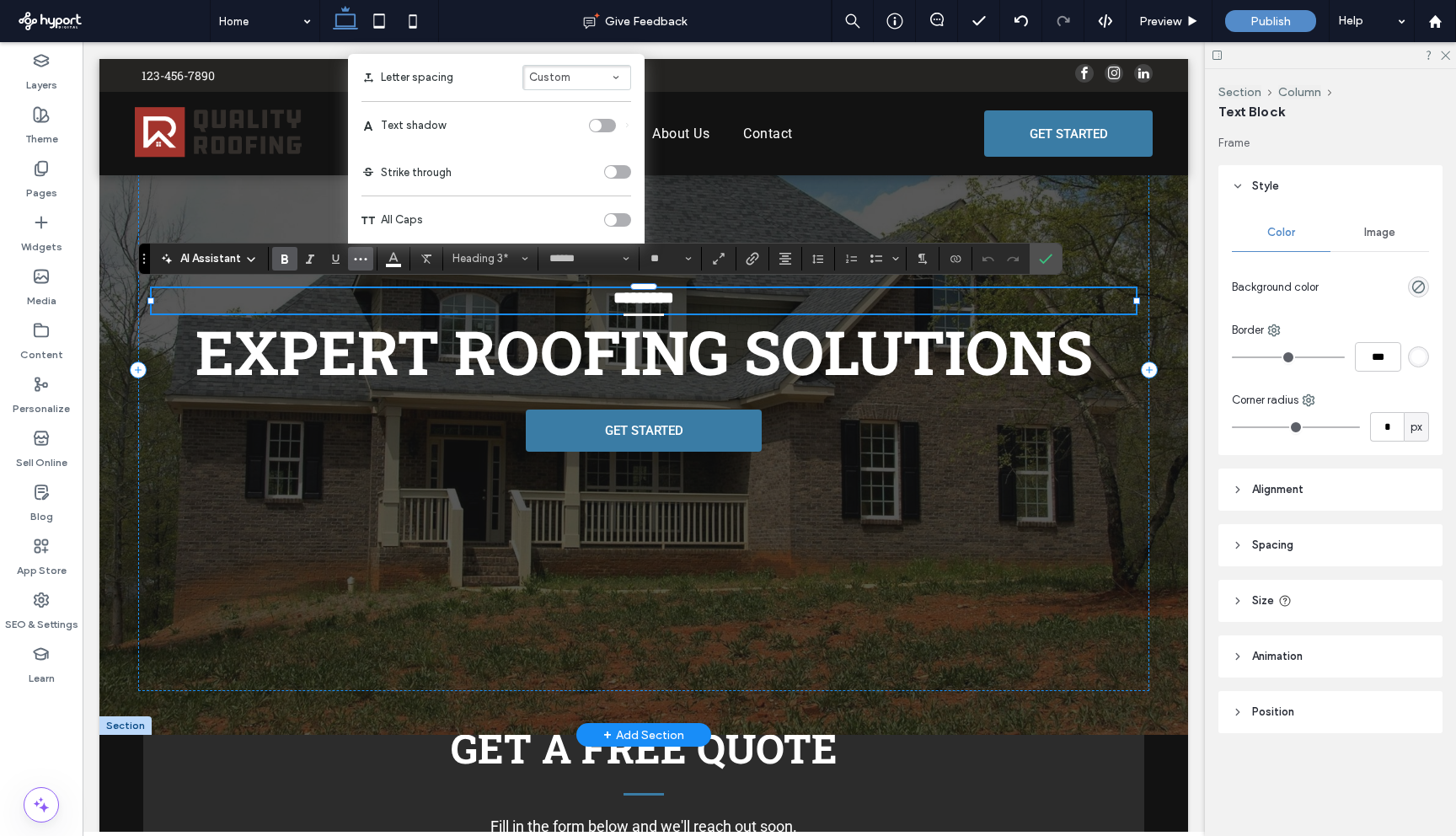
click at [617, 215] on div "toggle" at bounding box center [618, 219] width 27 height 14
click at [742, 328] on span "EXPERT ROOFING SOLUTIONS" at bounding box center [644, 351] width 898 height 80
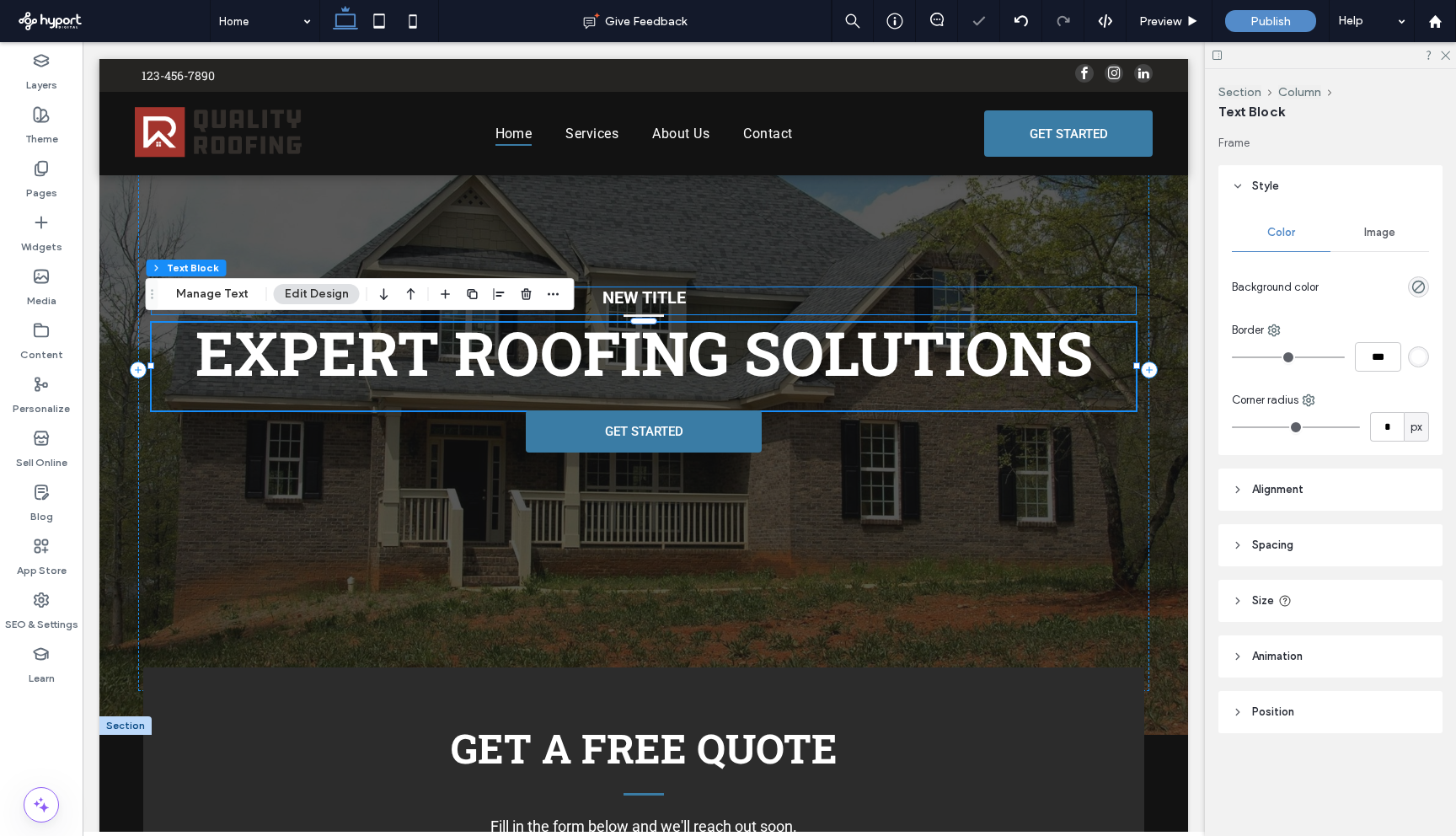
click at [669, 298] on span "New Title" at bounding box center [644, 297] width 83 height 20
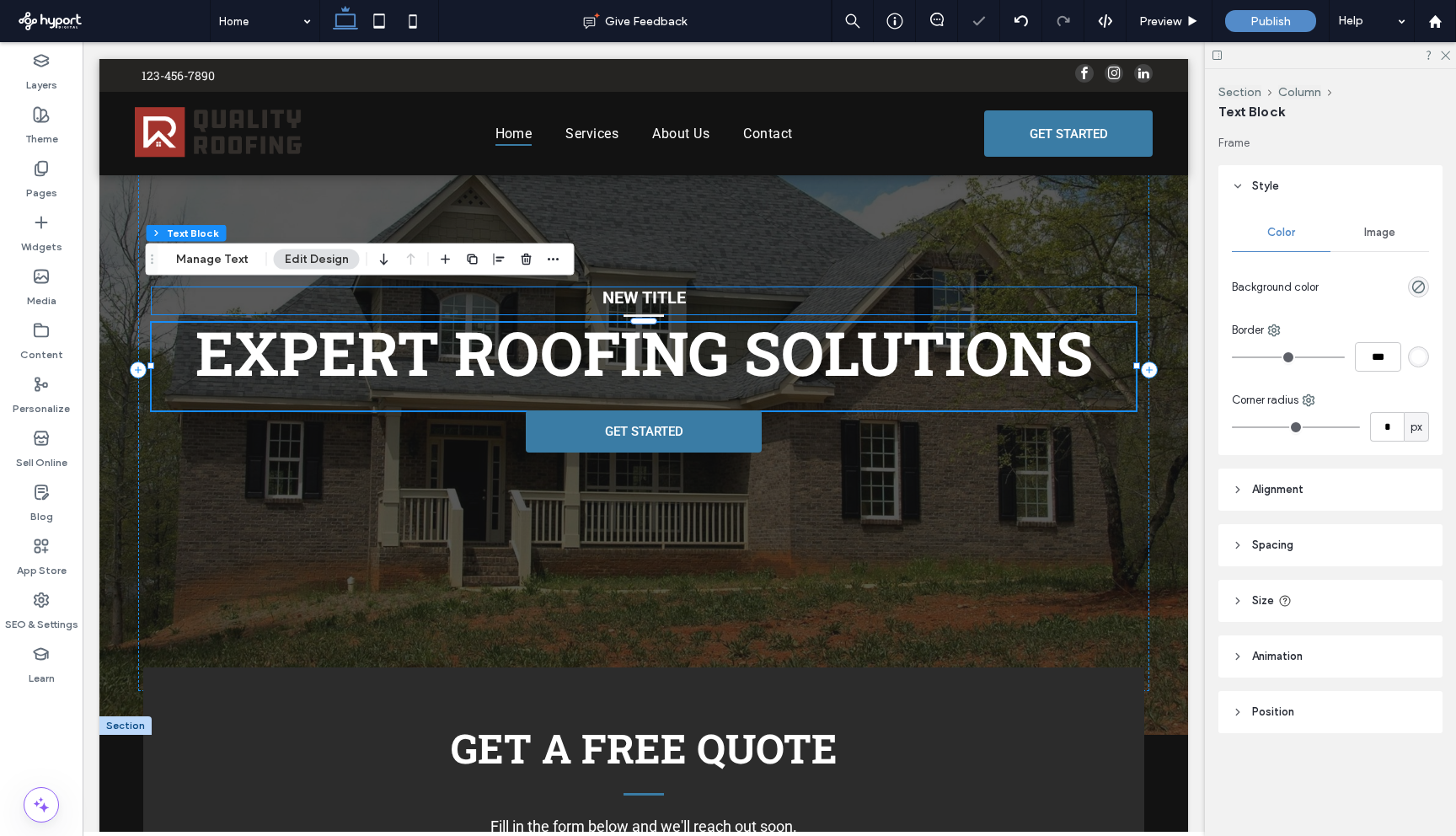
click at [669, 298] on span "New Title" at bounding box center [644, 297] width 83 height 20
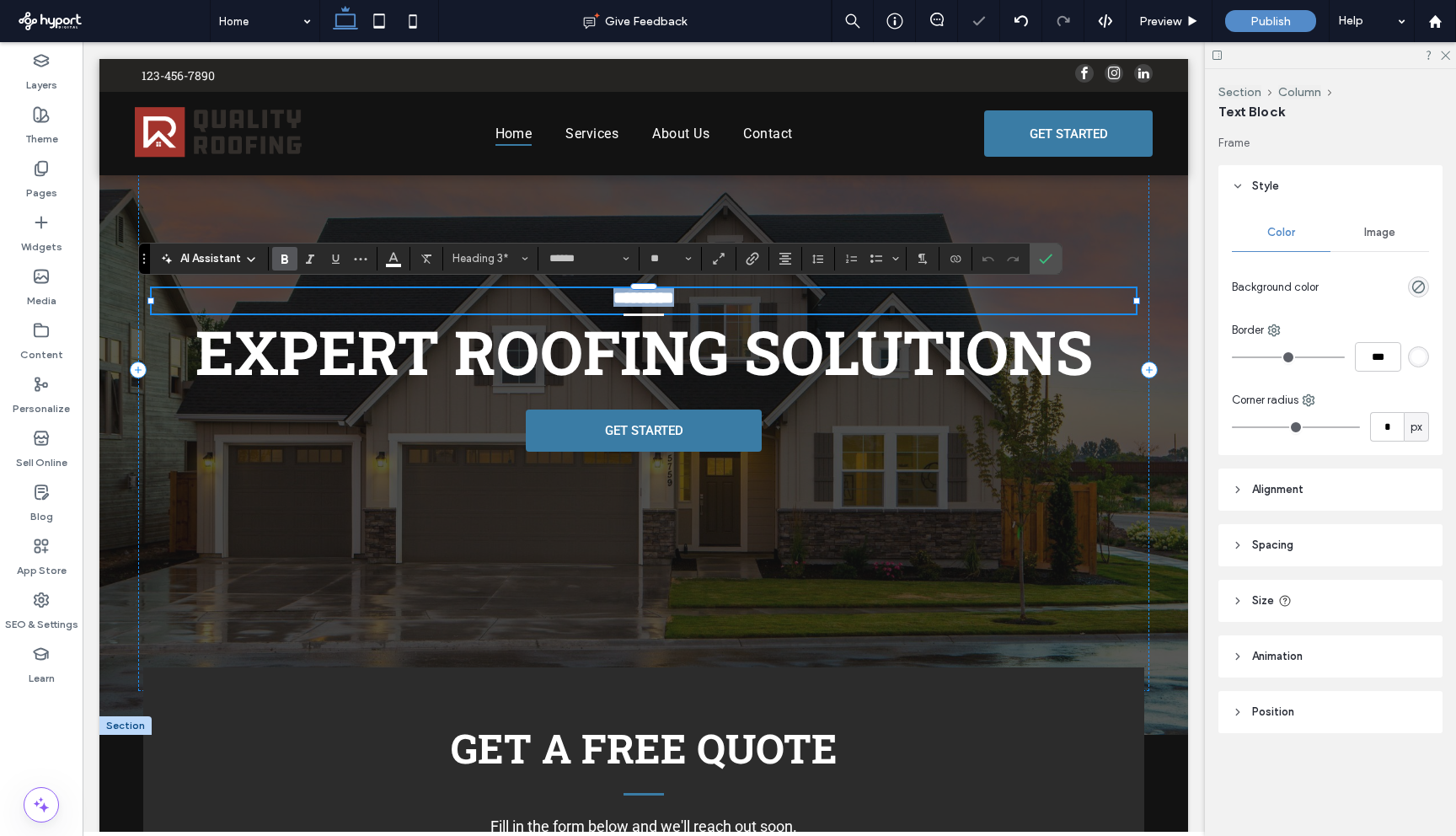
click at [669, 298] on span "*********" at bounding box center [643, 297] width 61 height 17
type input "**"
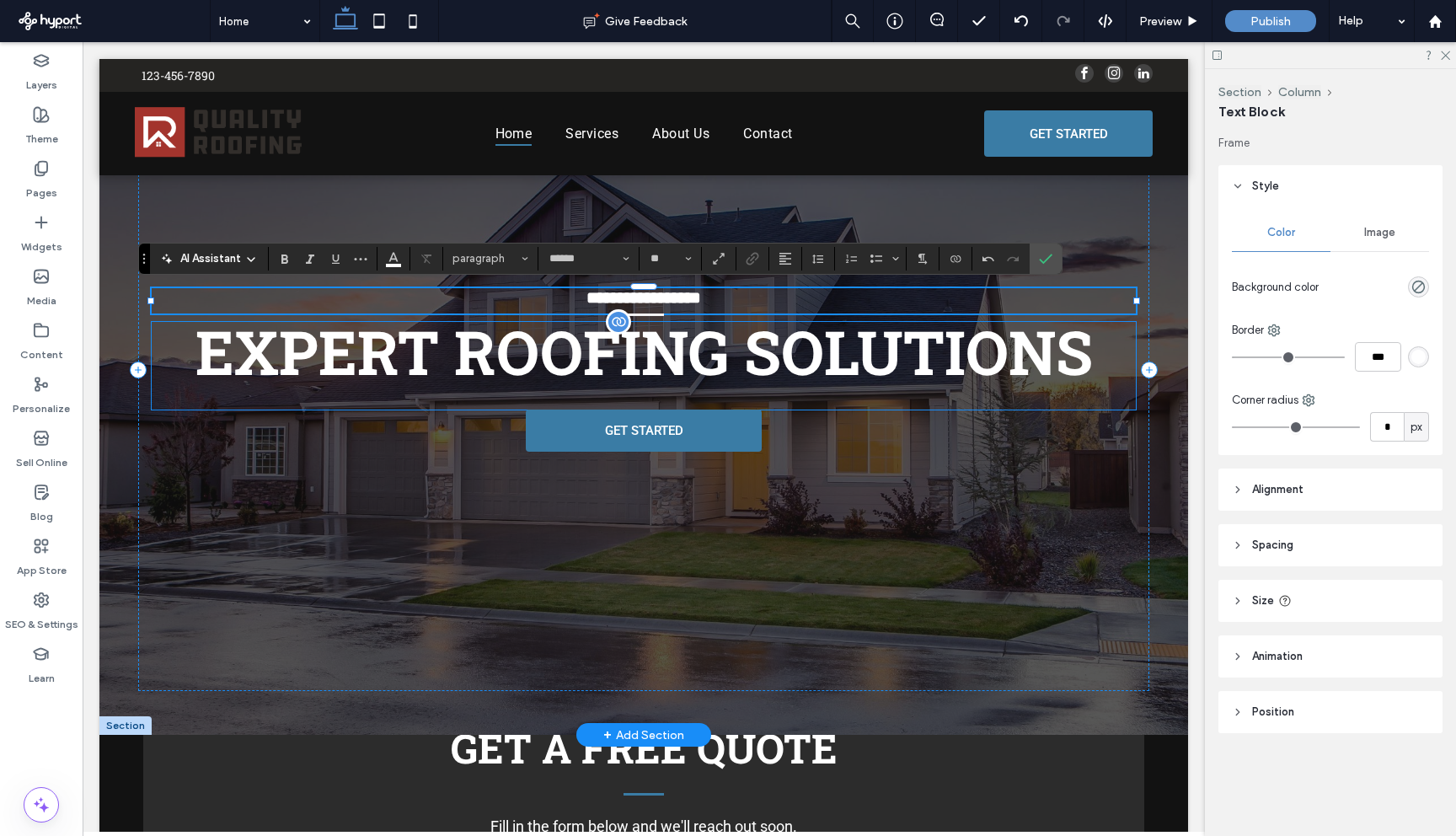
click at [601, 367] on span "EXPERT ROOFING SOLUTIONS" at bounding box center [644, 351] width 898 height 80
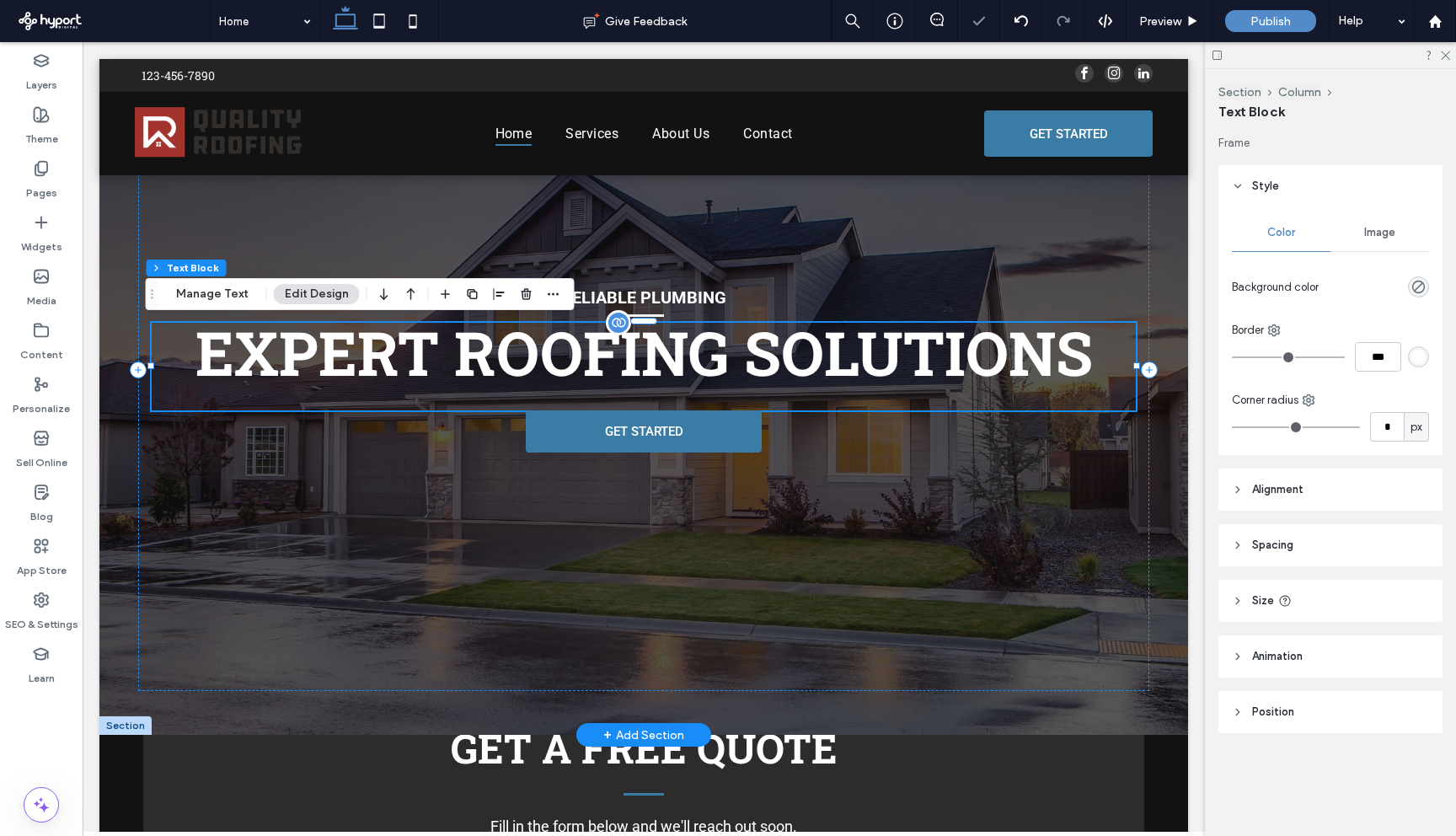
click at [601, 367] on div "EXPERT ROOFING SOLUTIONS" at bounding box center [644, 366] width 985 height 88
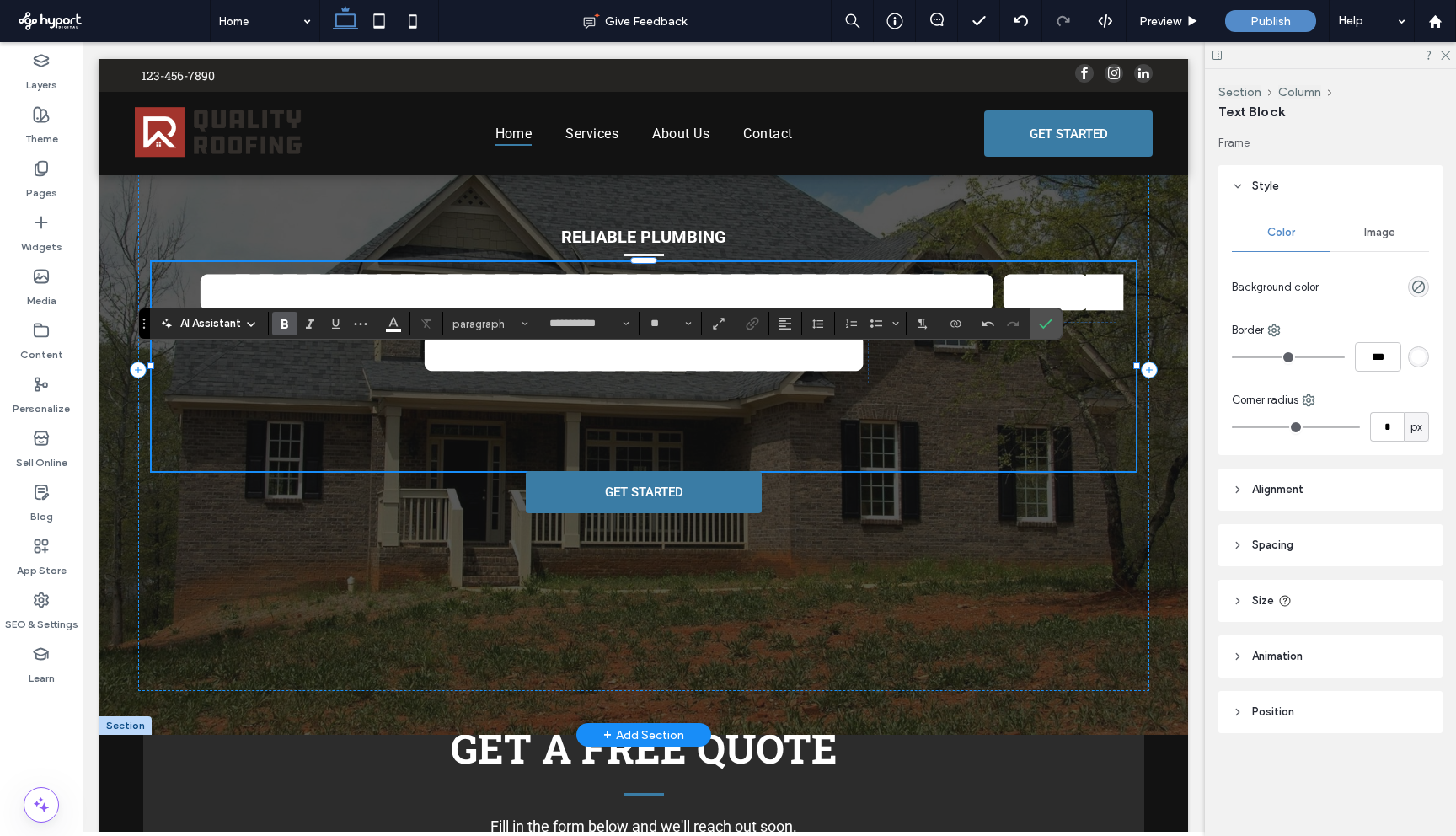
scroll to position [10, 0]
drag, startPoint x: 754, startPoint y: 358, endPoint x: 917, endPoint y: 397, distance: 167.6
click at [917, 383] on span "**********" at bounding box center [769, 321] width 697 height 120
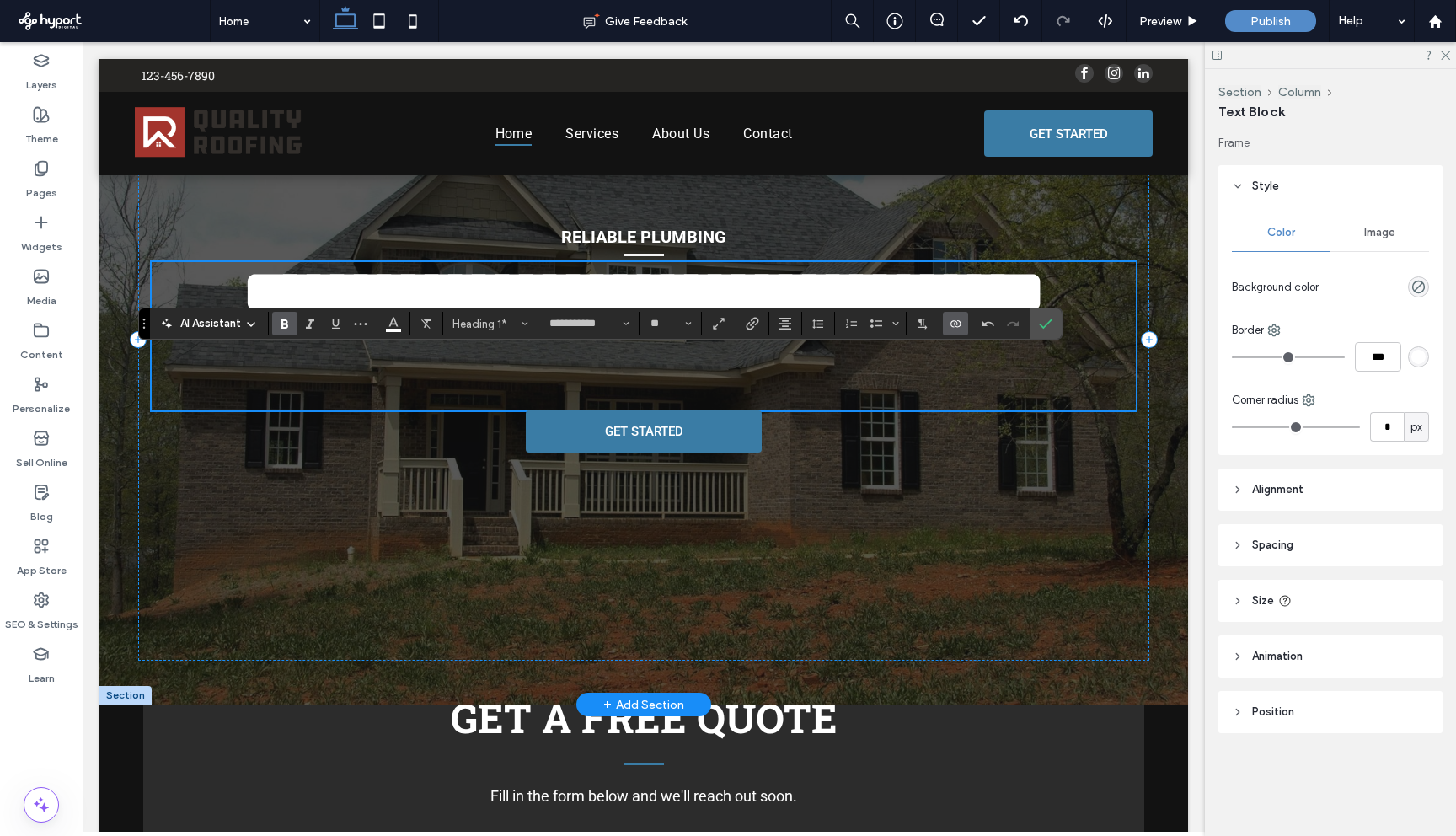
scroll to position [9, 0]
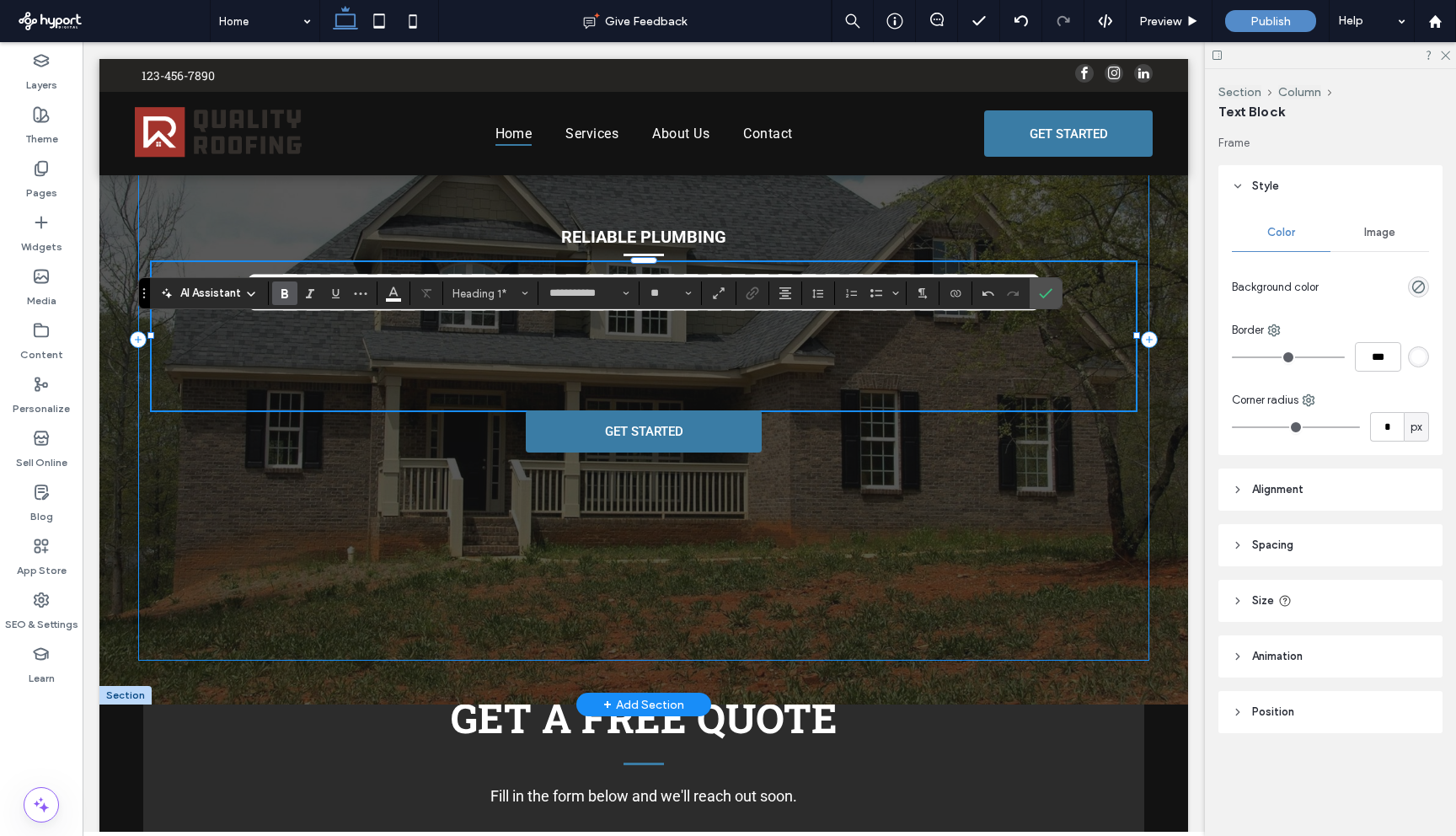
click at [1023, 515] on div "**********" at bounding box center [644, 339] width 1012 height 644
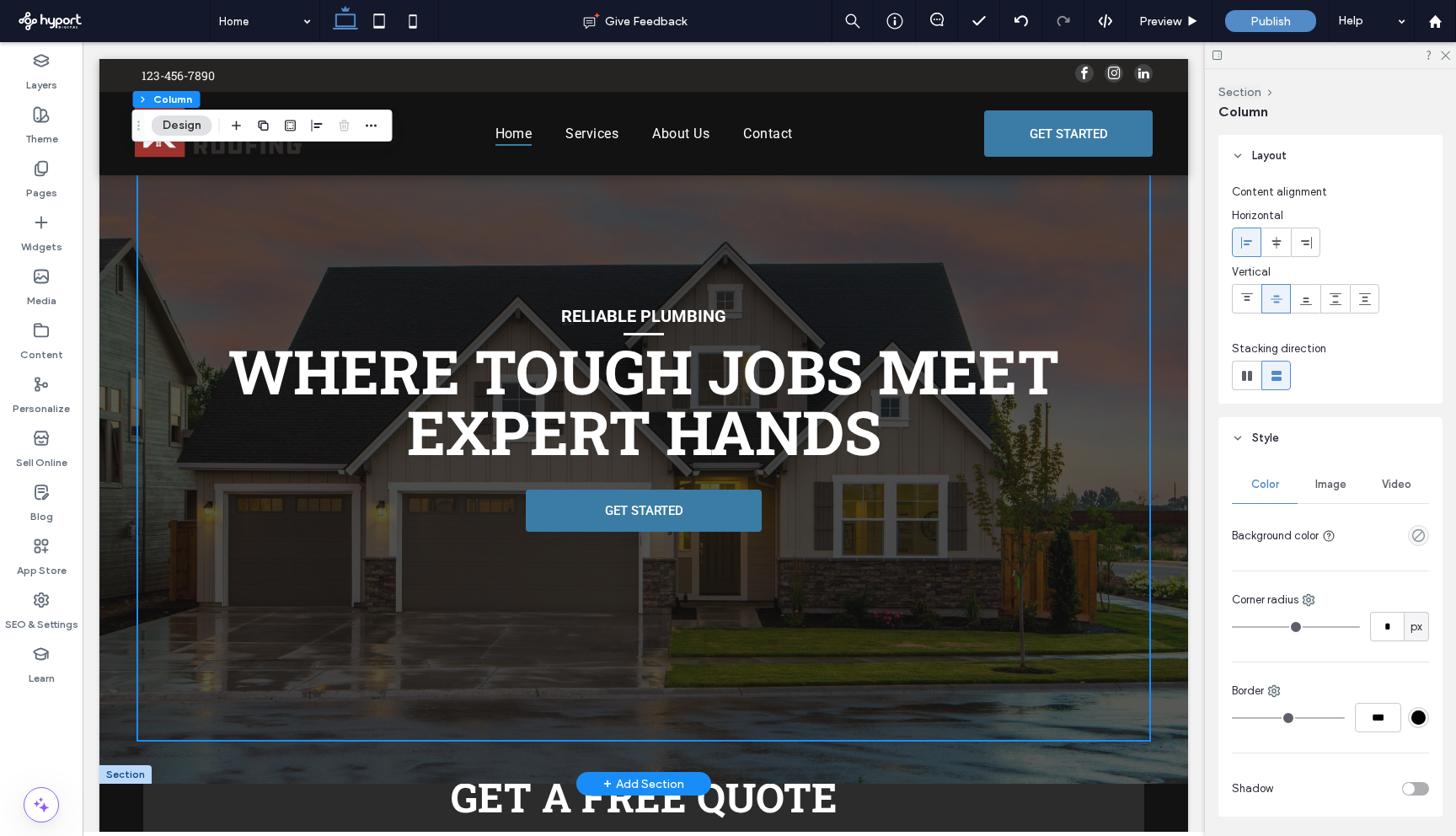
scroll to position [0, 0]
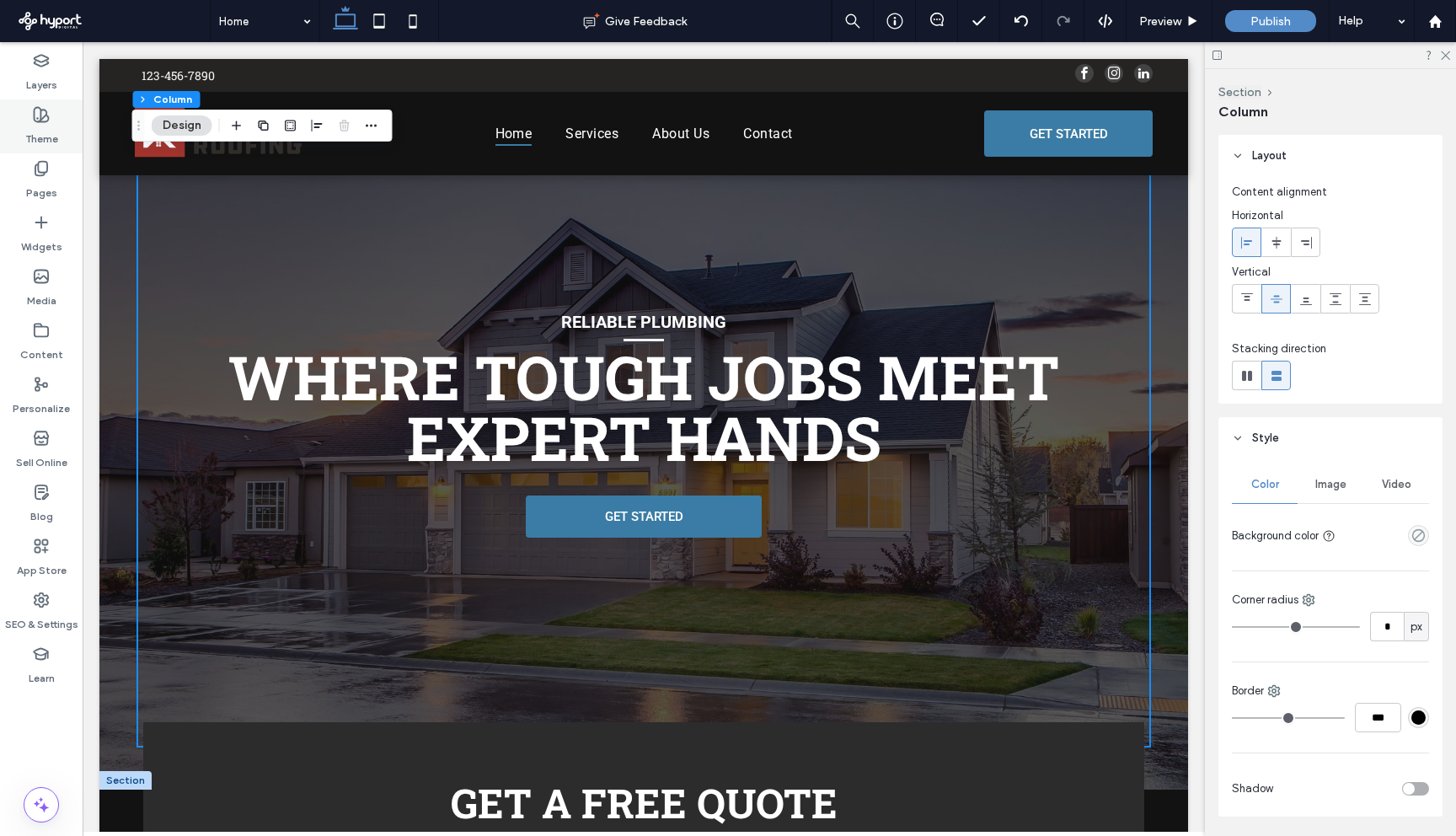
click at [46, 145] on label "Theme" at bounding box center [42, 135] width 33 height 23
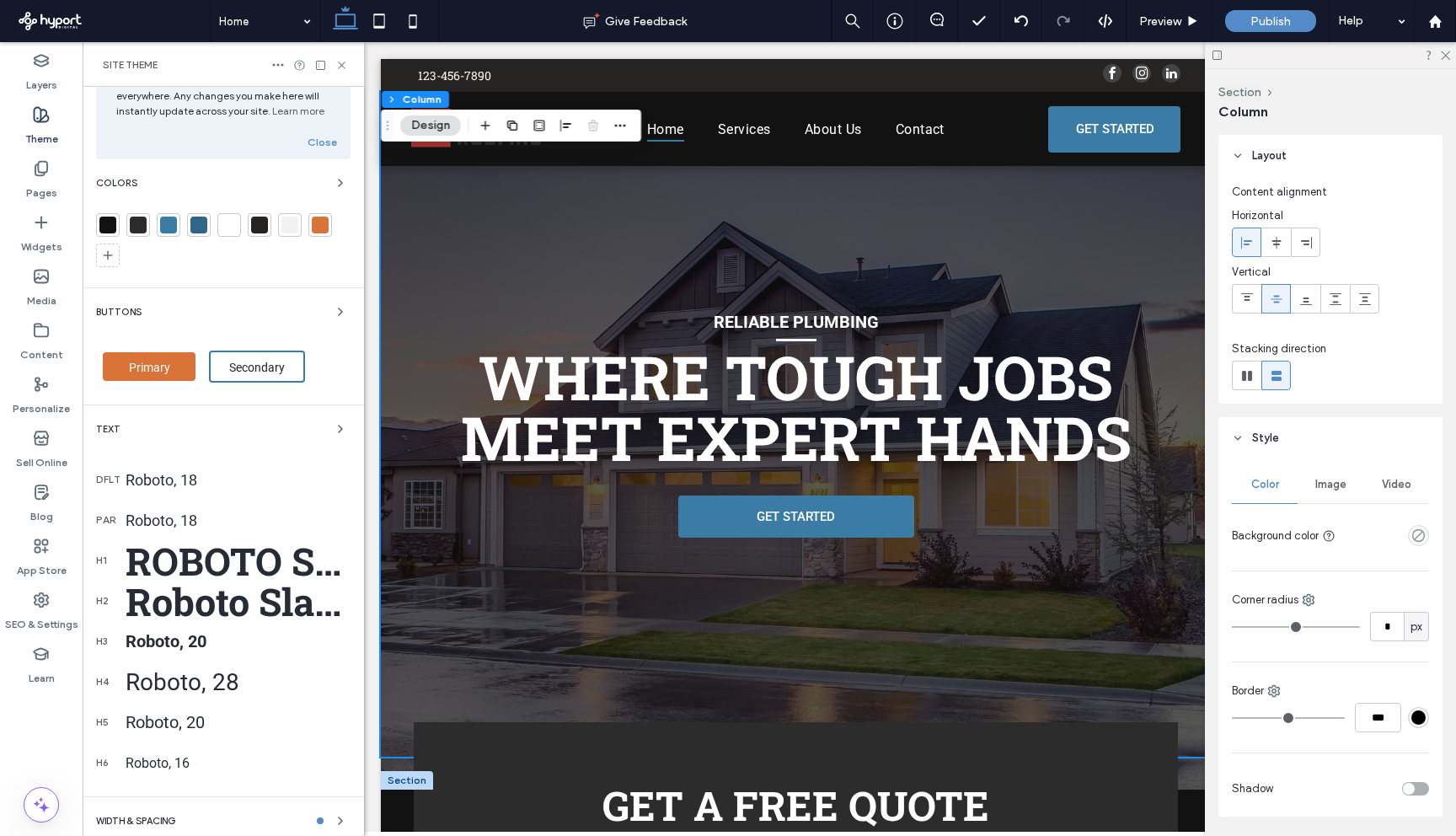
scroll to position [75, 0]
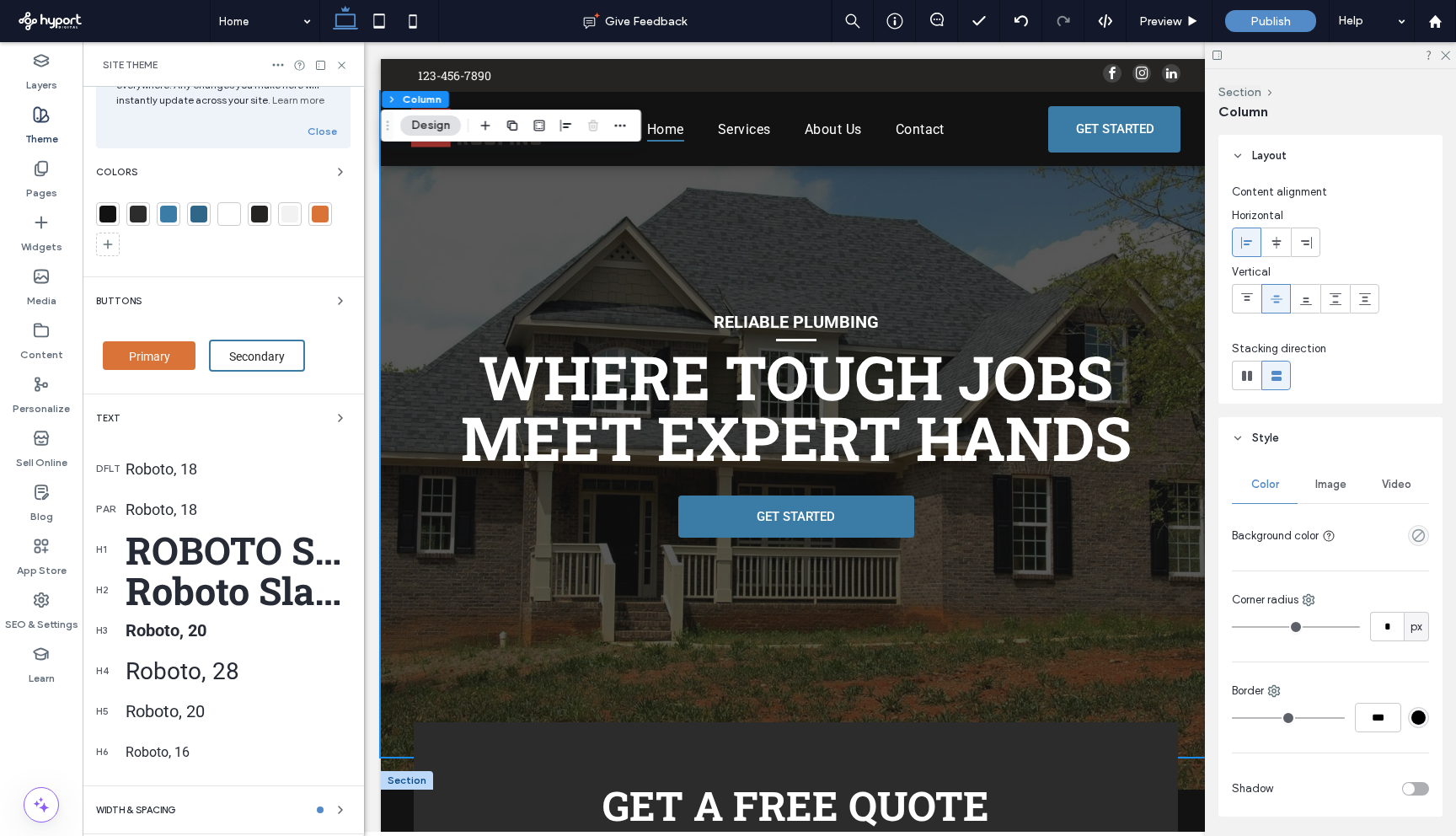
click at [195, 540] on div "Roboto Slab, 72" at bounding box center [238, 549] width 225 height 50
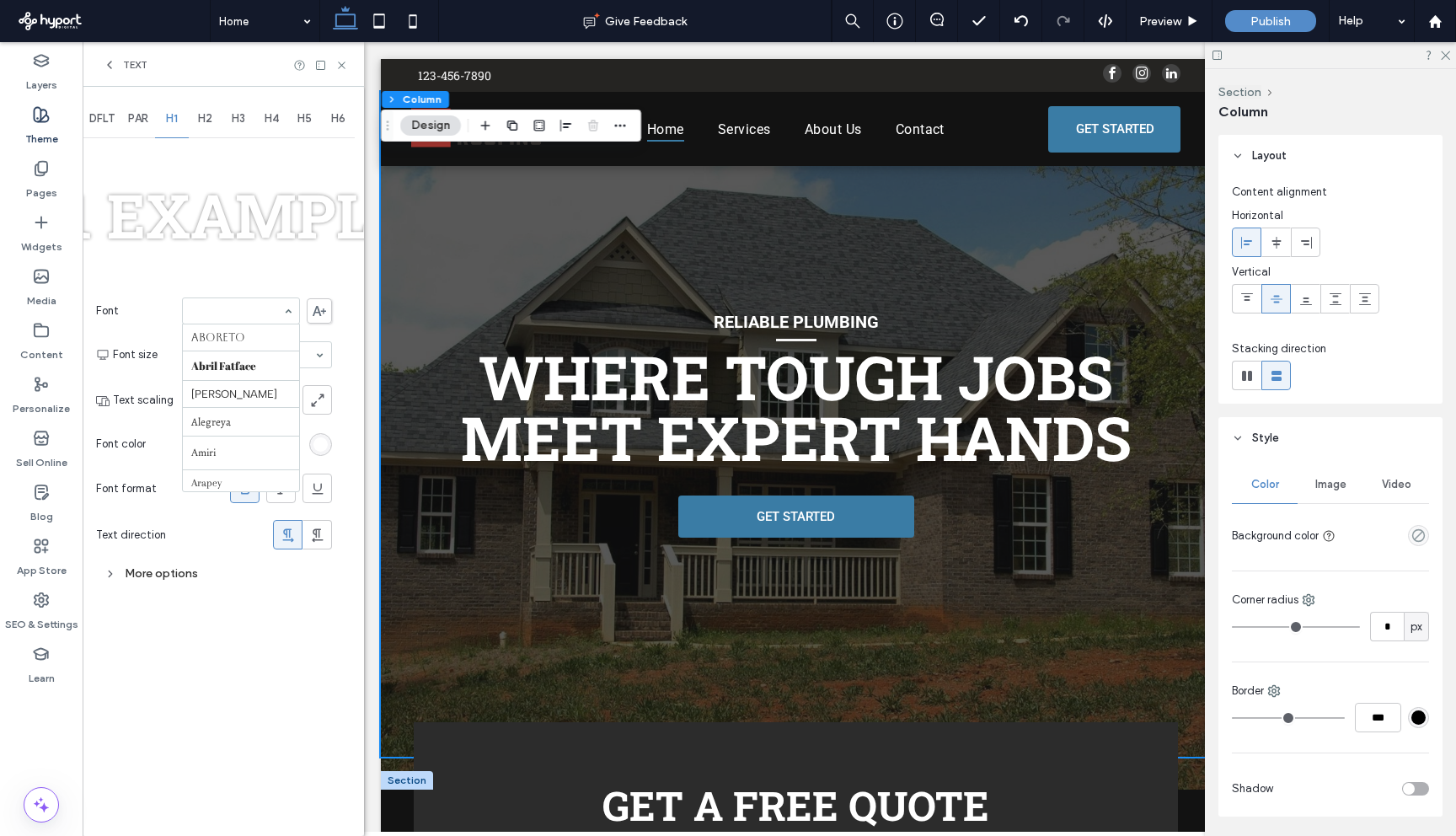
scroll to position [1636, 0]
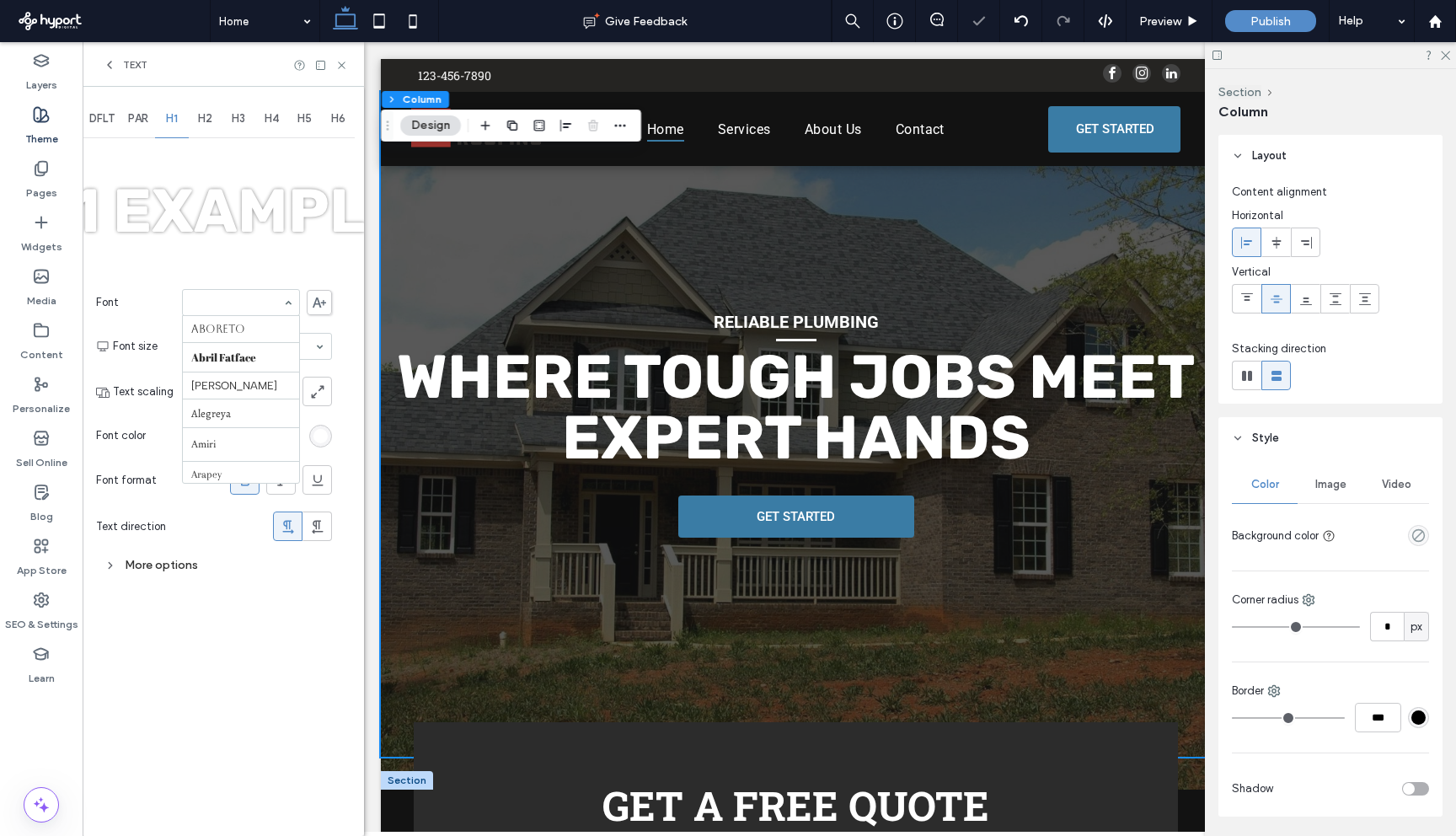
click at [229, 309] on input at bounding box center [237, 302] width 91 height 12
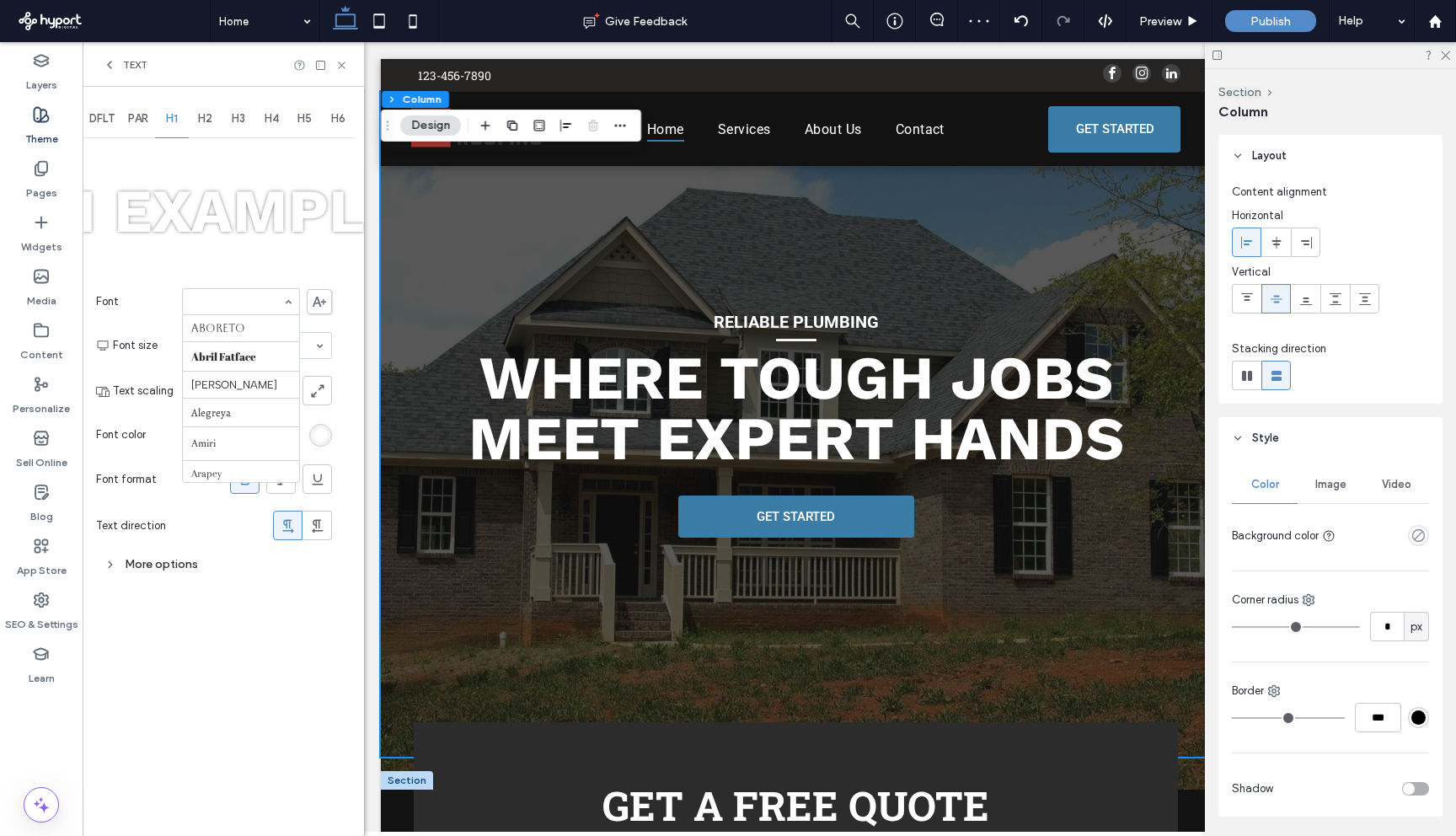
click at [254, 306] on input at bounding box center [237, 302] width 91 height 12
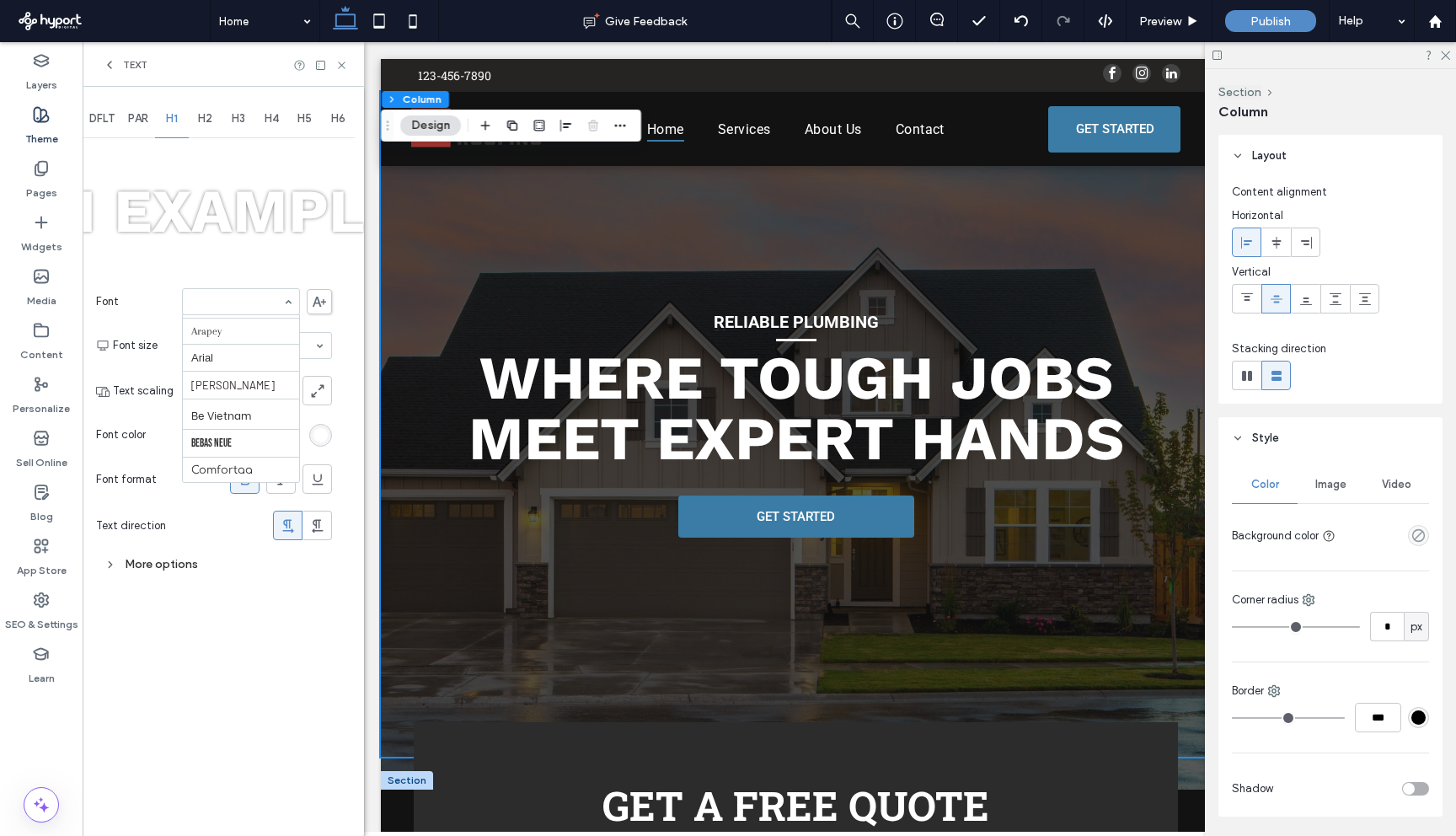
scroll to position [146, 0]
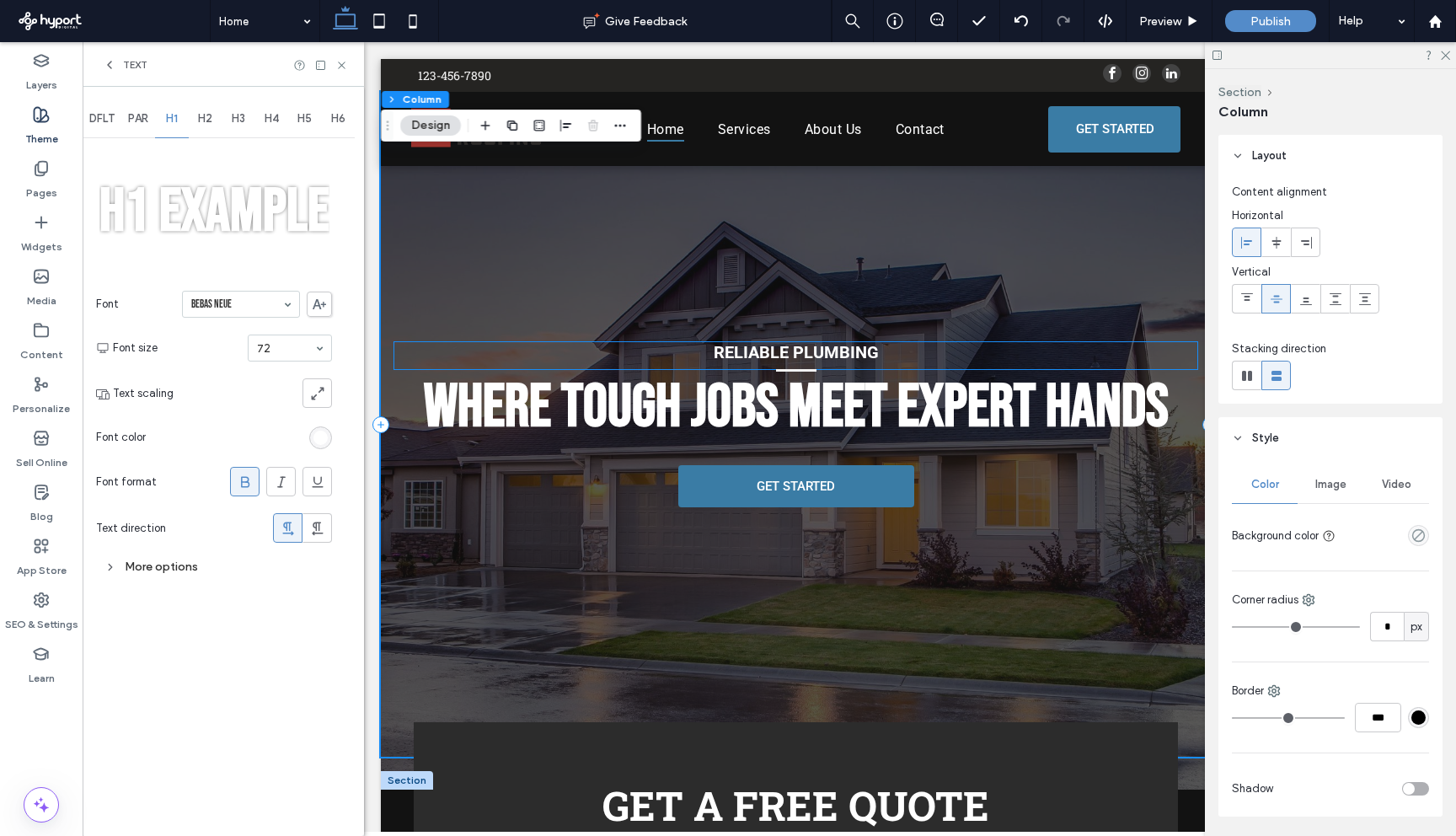
click at [780, 346] on span "Reliable Plumbing" at bounding box center [796, 352] width 165 height 20
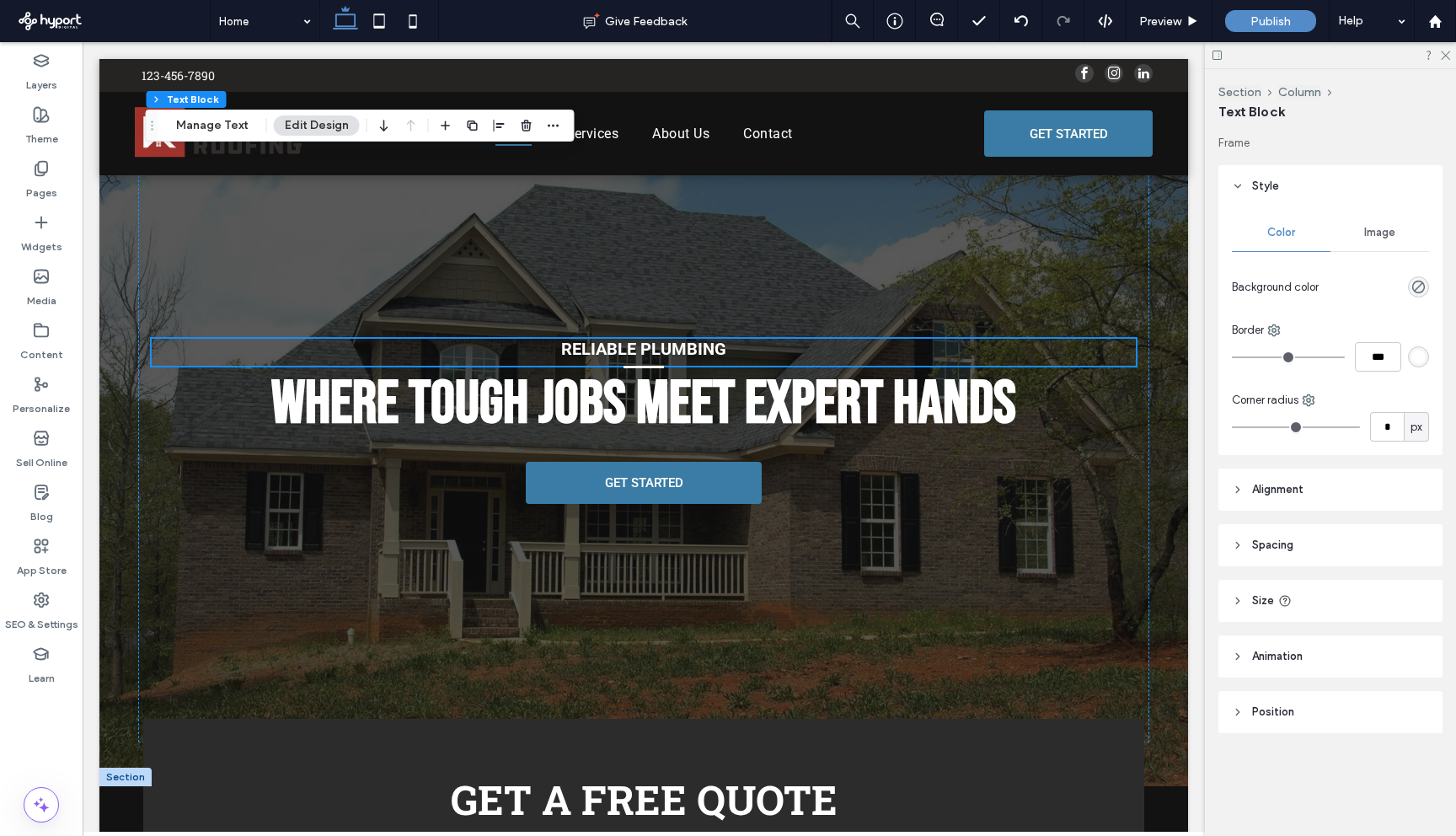
scroll to position [0, 0]
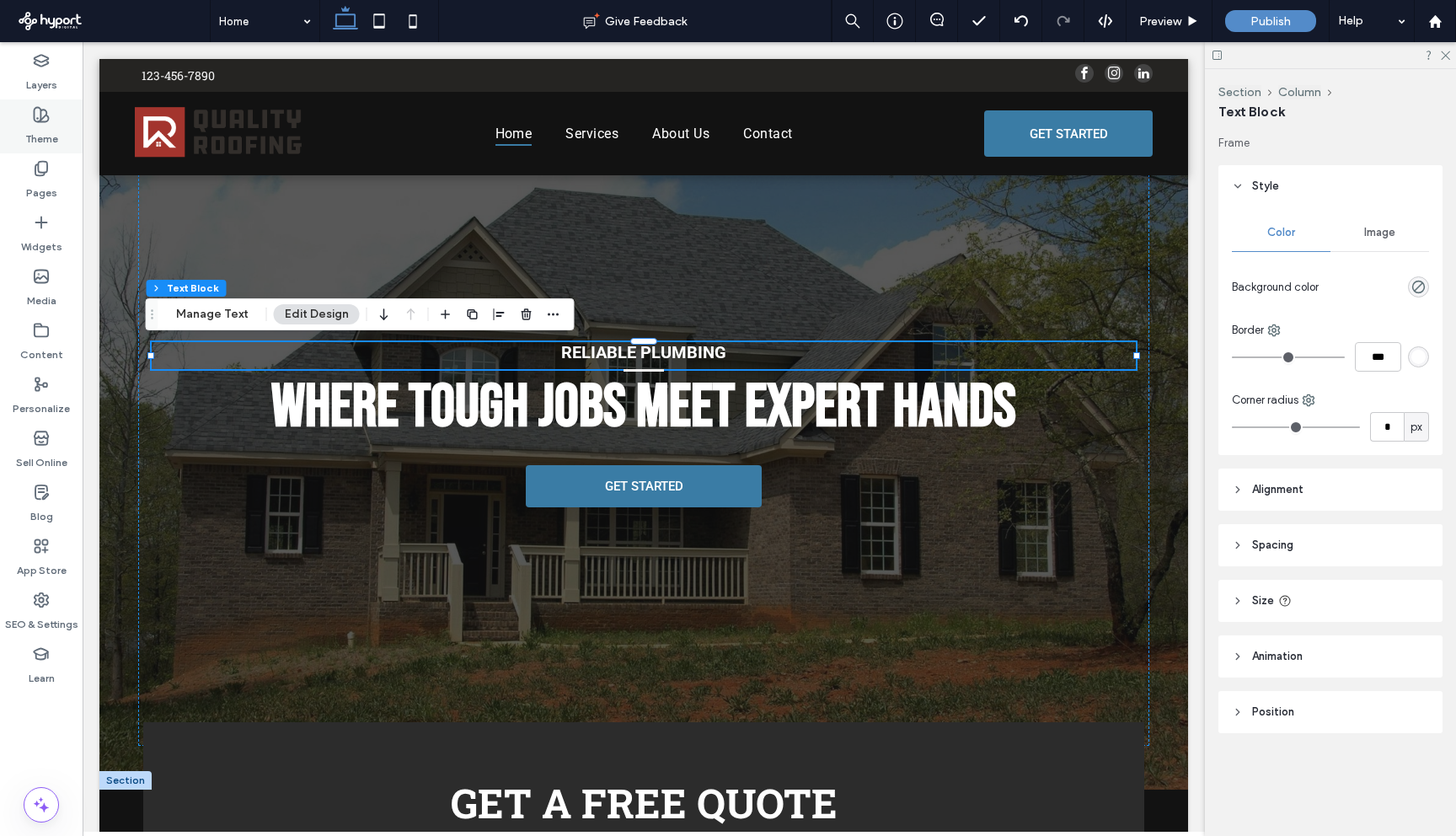
click at [56, 133] on label "Theme" at bounding box center [42, 135] width 33 height 23
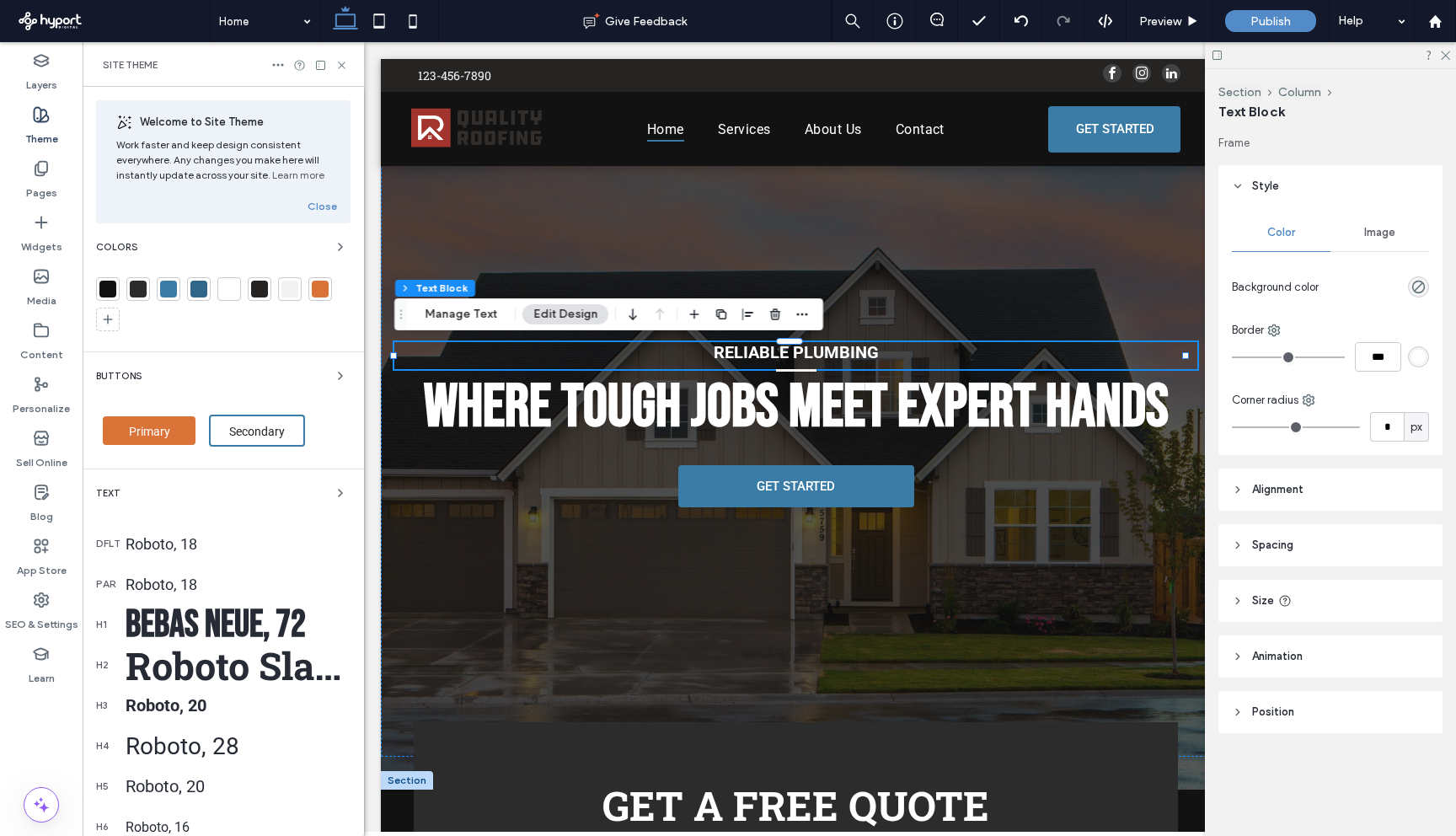
click at [243, 664] on div "Roboto Slab, 48" at bounding box center [238, 664] width 225 height 50
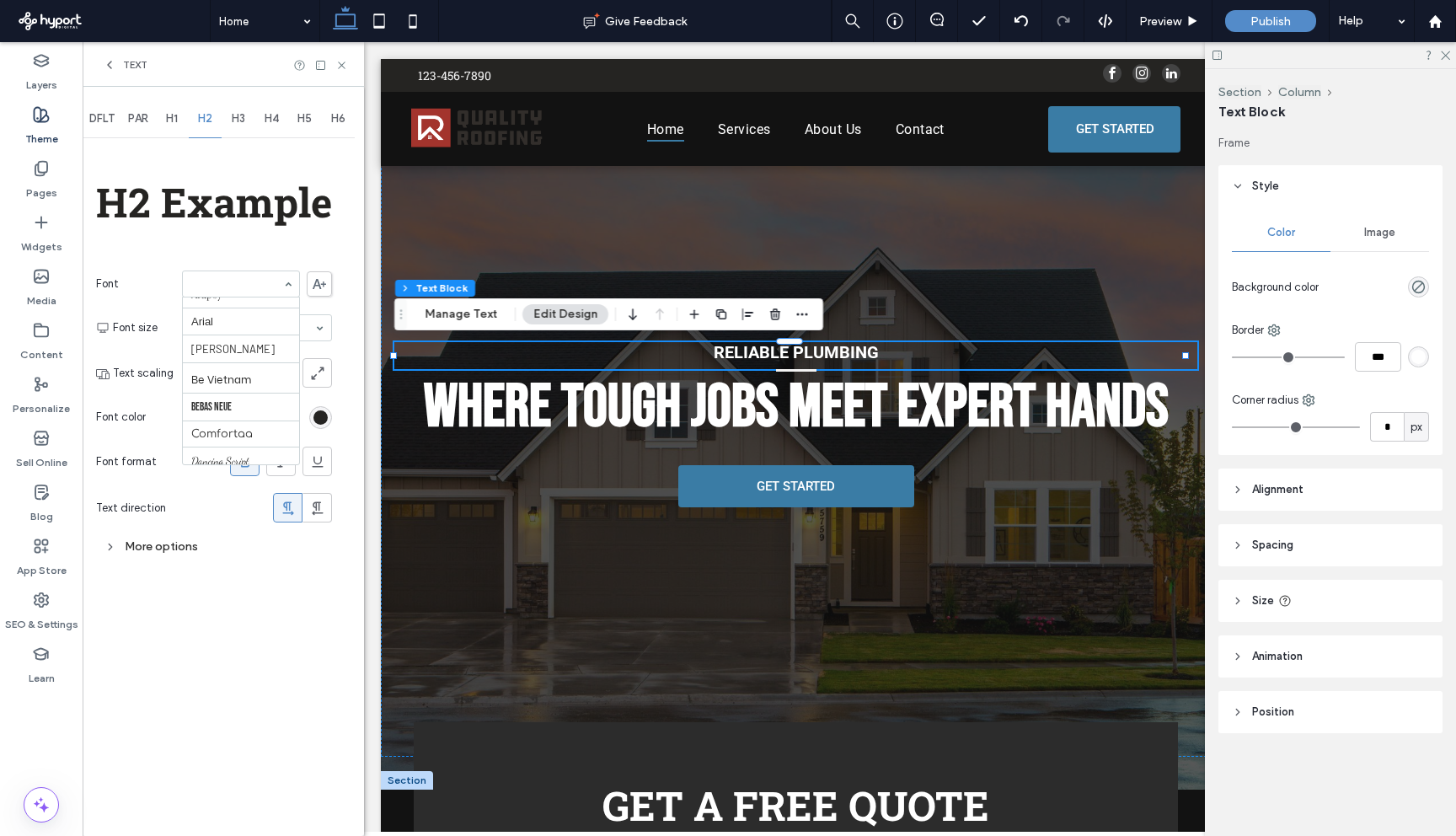
scroll to position [157, 0]
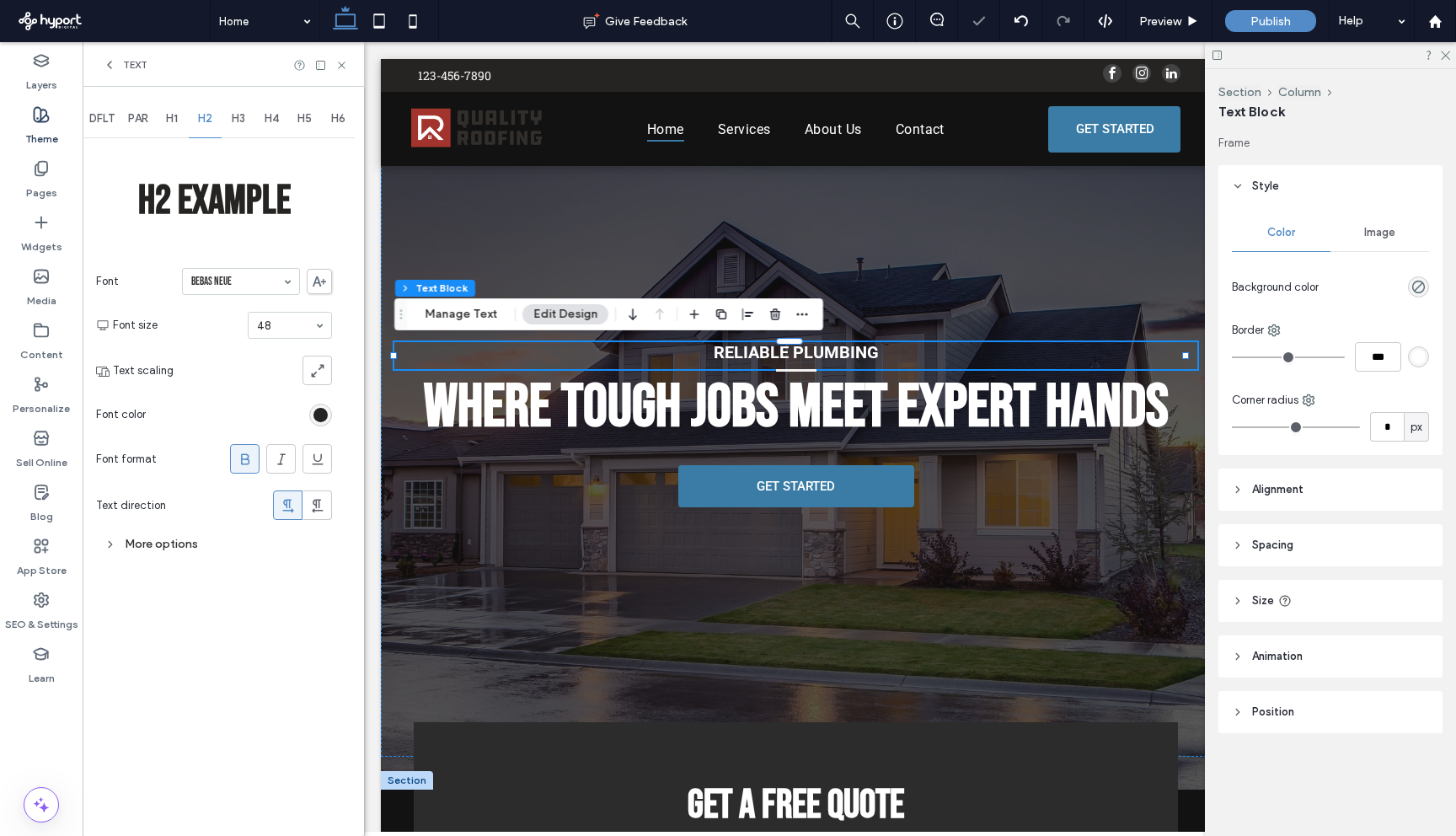
click at [117, 62] on div "Text" at bounding box center [125, 64] width 44 height 14
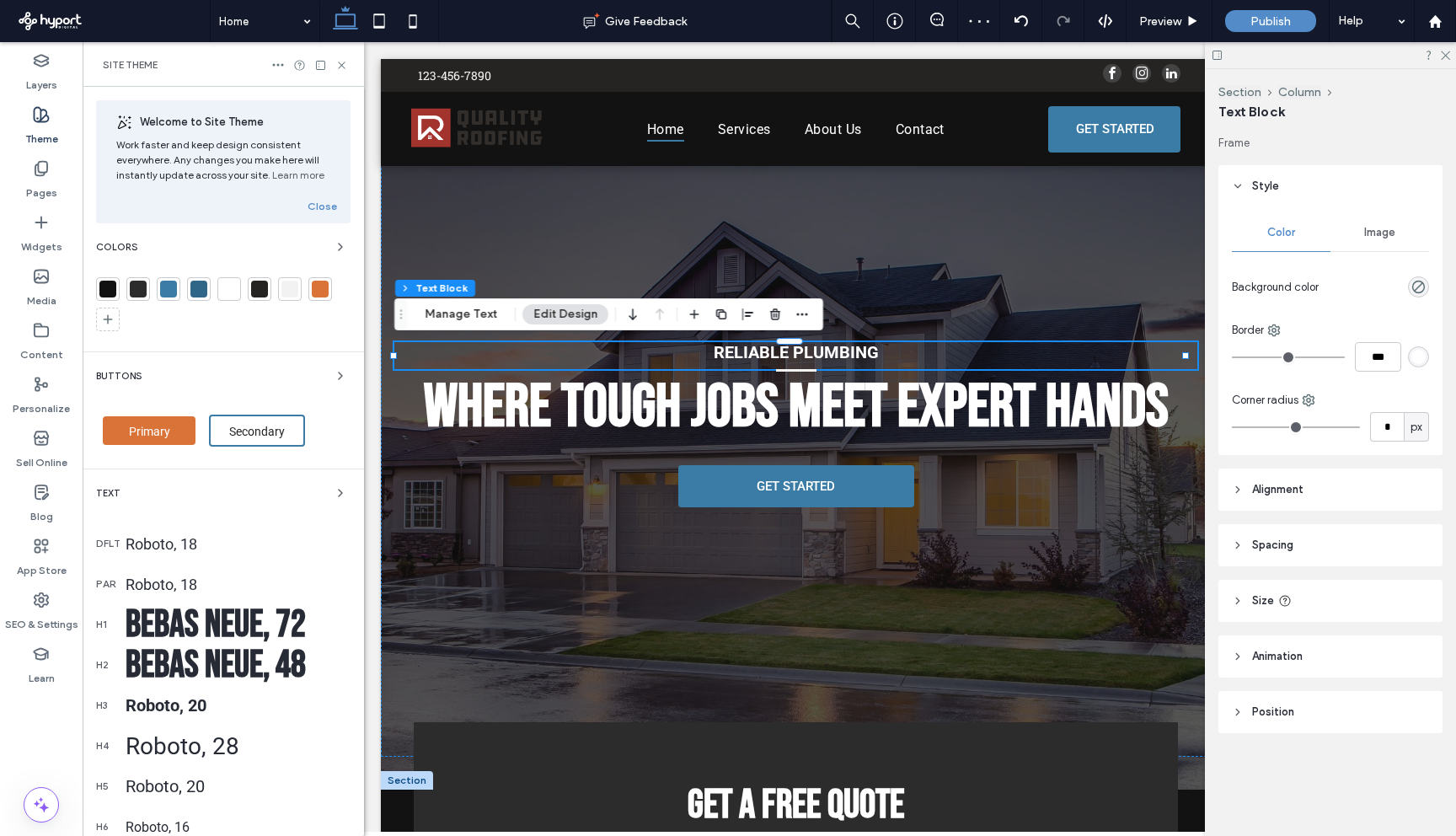
click at [168, 710] on div "Roboto, 20" at bounding box center [238, 705] width 225 height 20
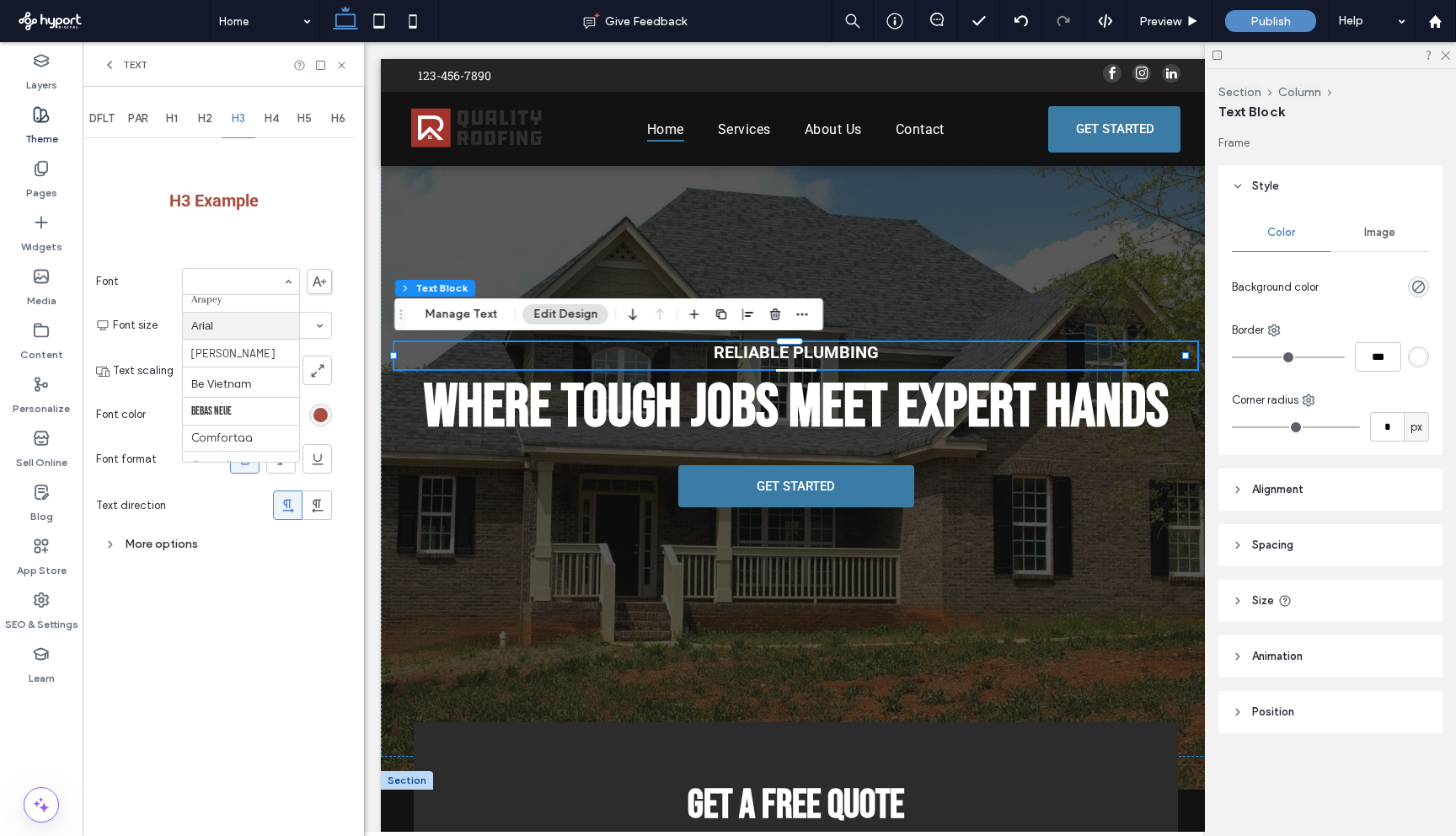
scroll to position [225, 0]
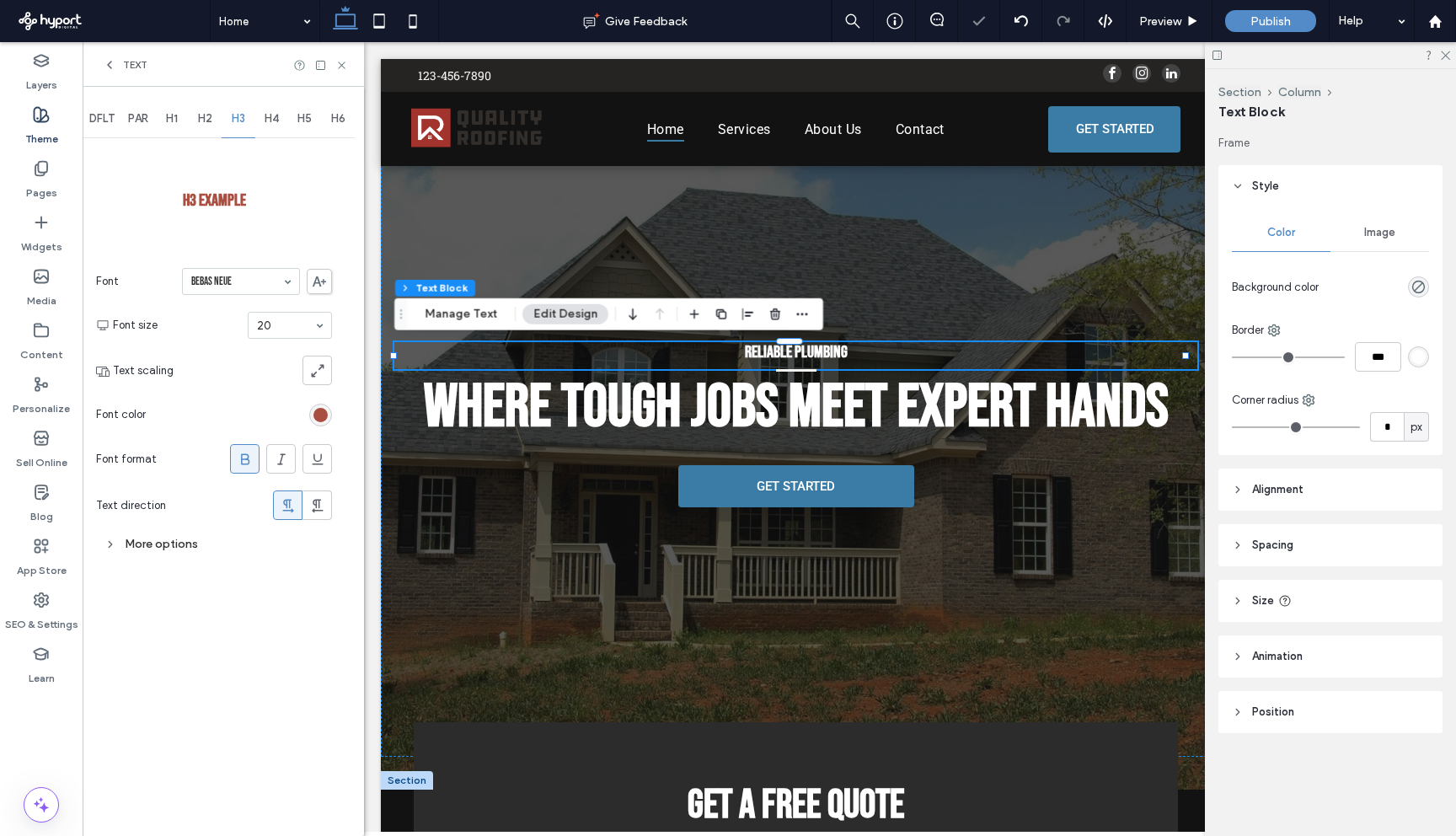
click at [228, 626] on div "DFLT PAR H1 H2 H3 H4 H5 H6 H3 Example Font Bebas Neue Font size 20 Text scaling…" at bounding box center [223, 461] width 282 height 749
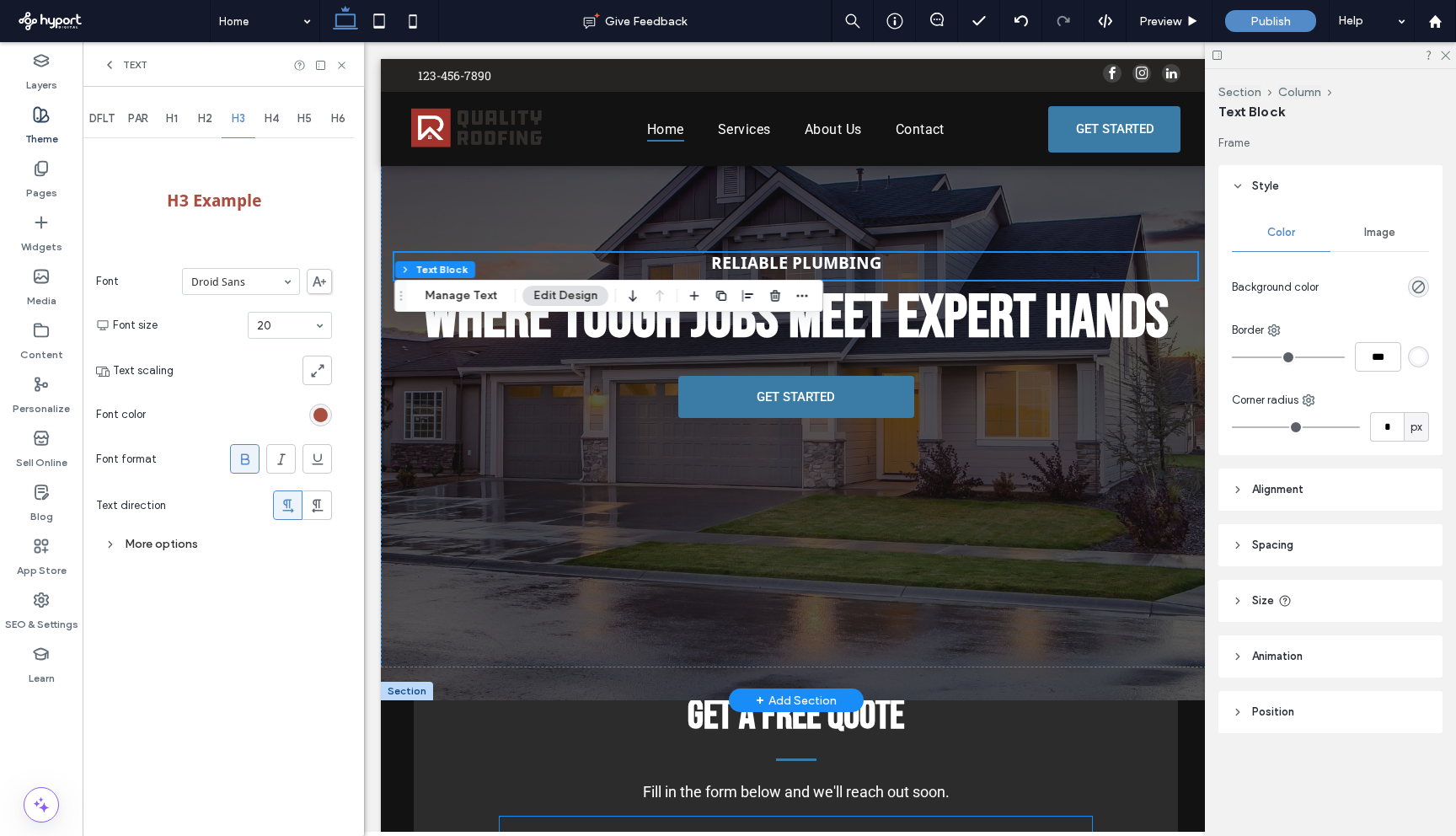
scroll to position [0, 0]
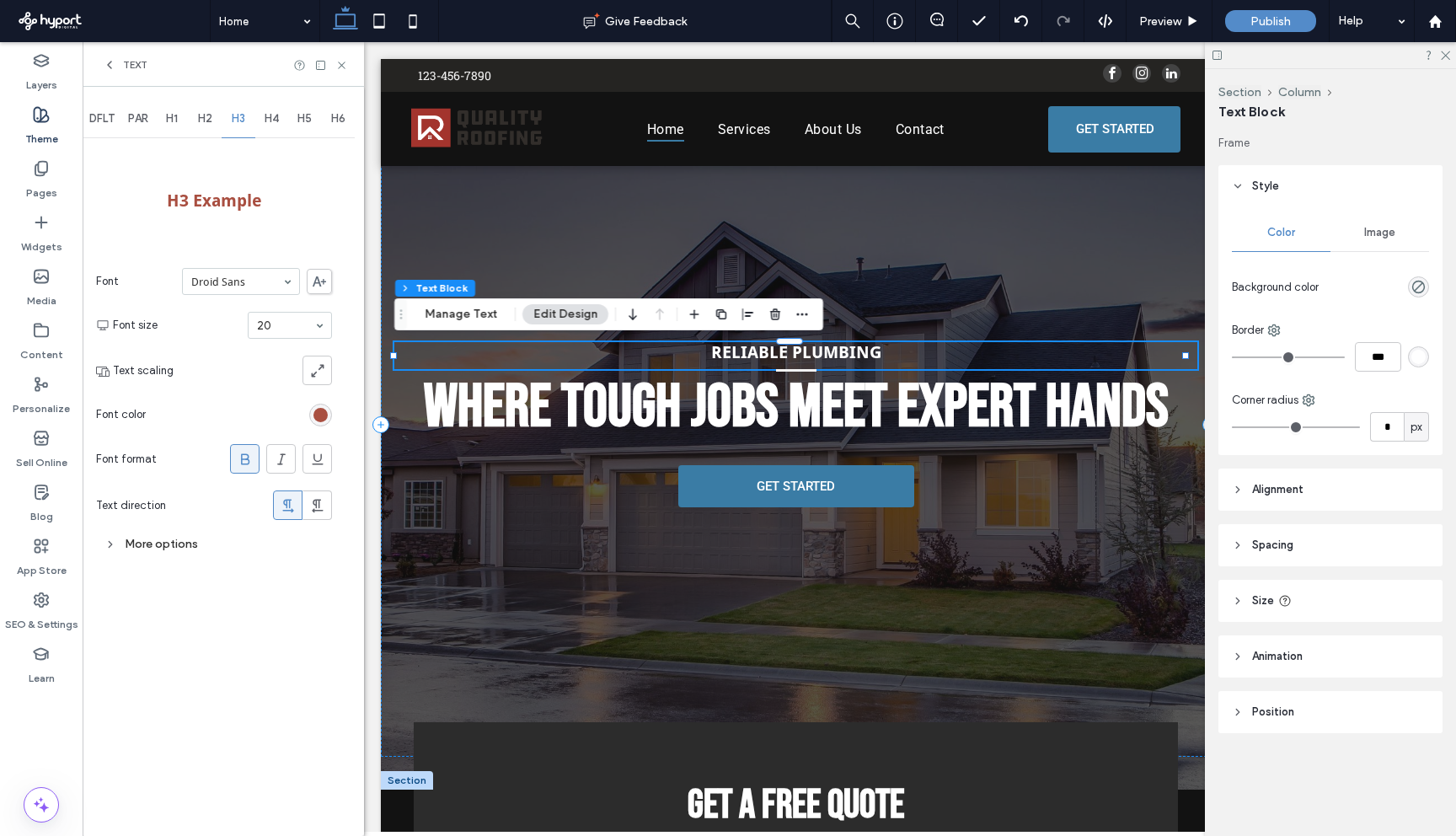
click at [275, 281] on input at bounding box center [237, 281] width 91 height 12
click at [209, 627] on div "DFLT PAR H1 H2 H3 H4 H5 H6 H3 Example Font Aboreto Abril Fatface Albert Sans Al…" at bounding box center [223, 461] width 282 height 749
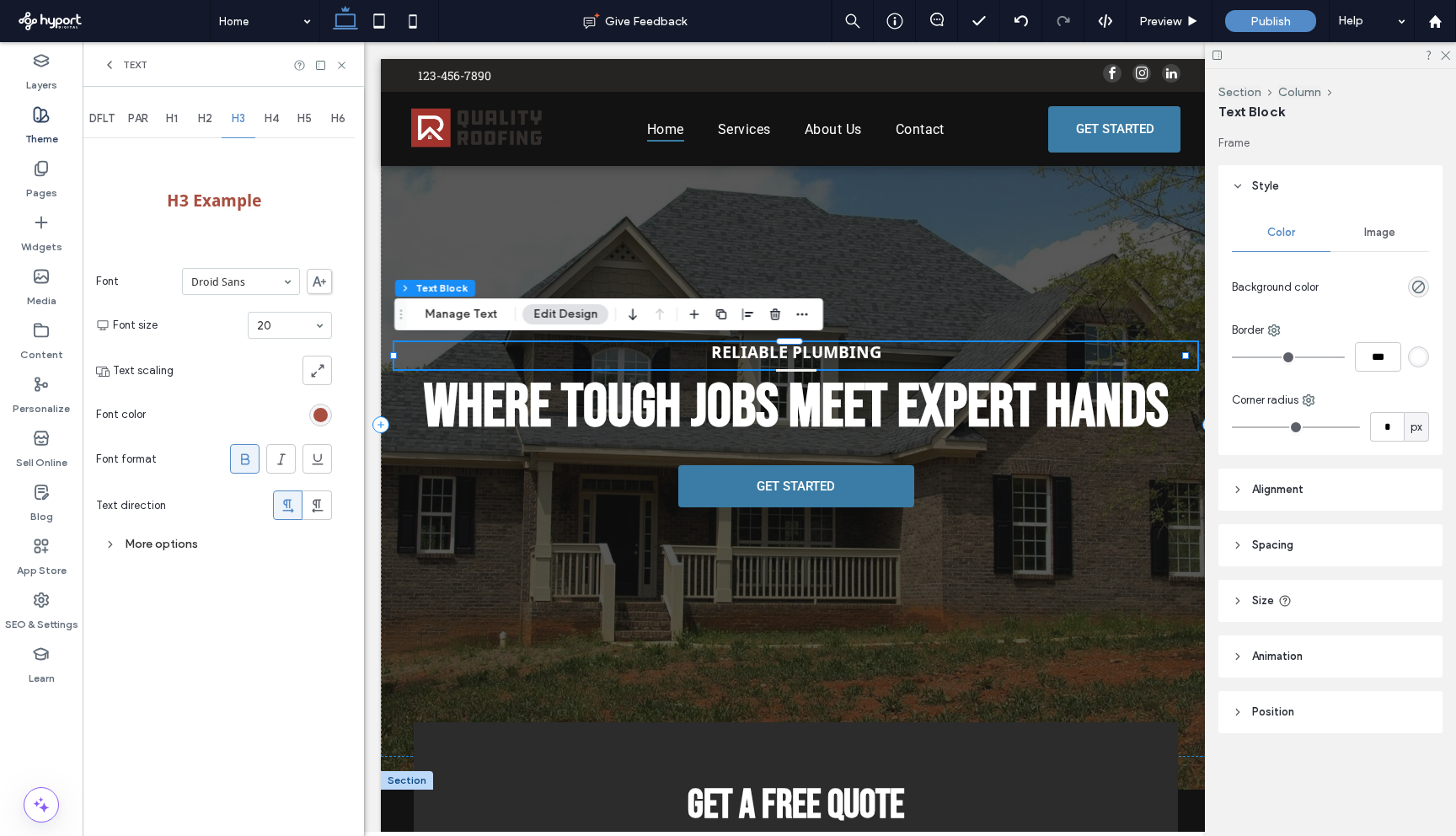
click at [126, 68] on span "Text" at bounding box center [135, 64] width 24 height 14
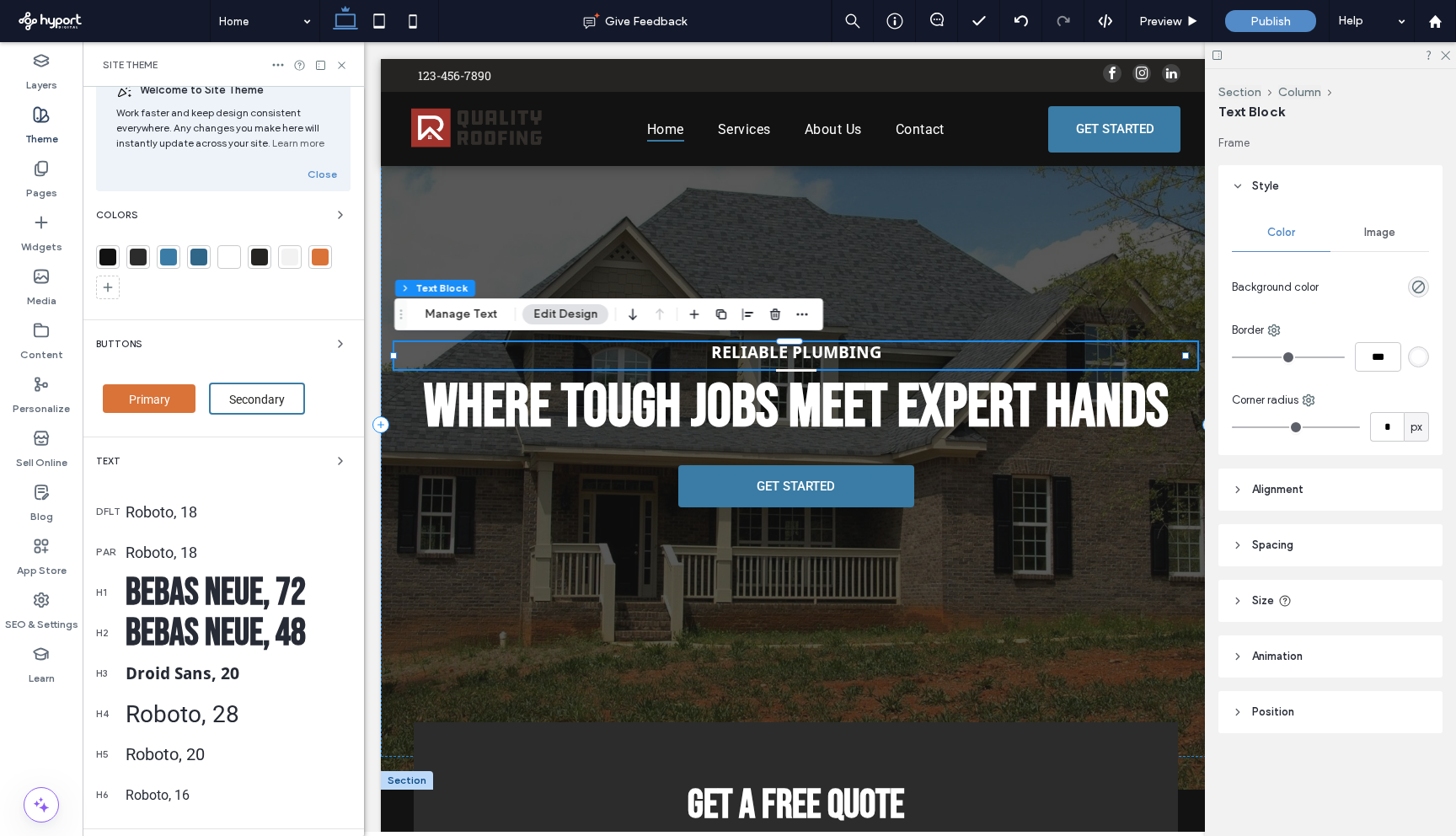
scroll to position [42, 0]
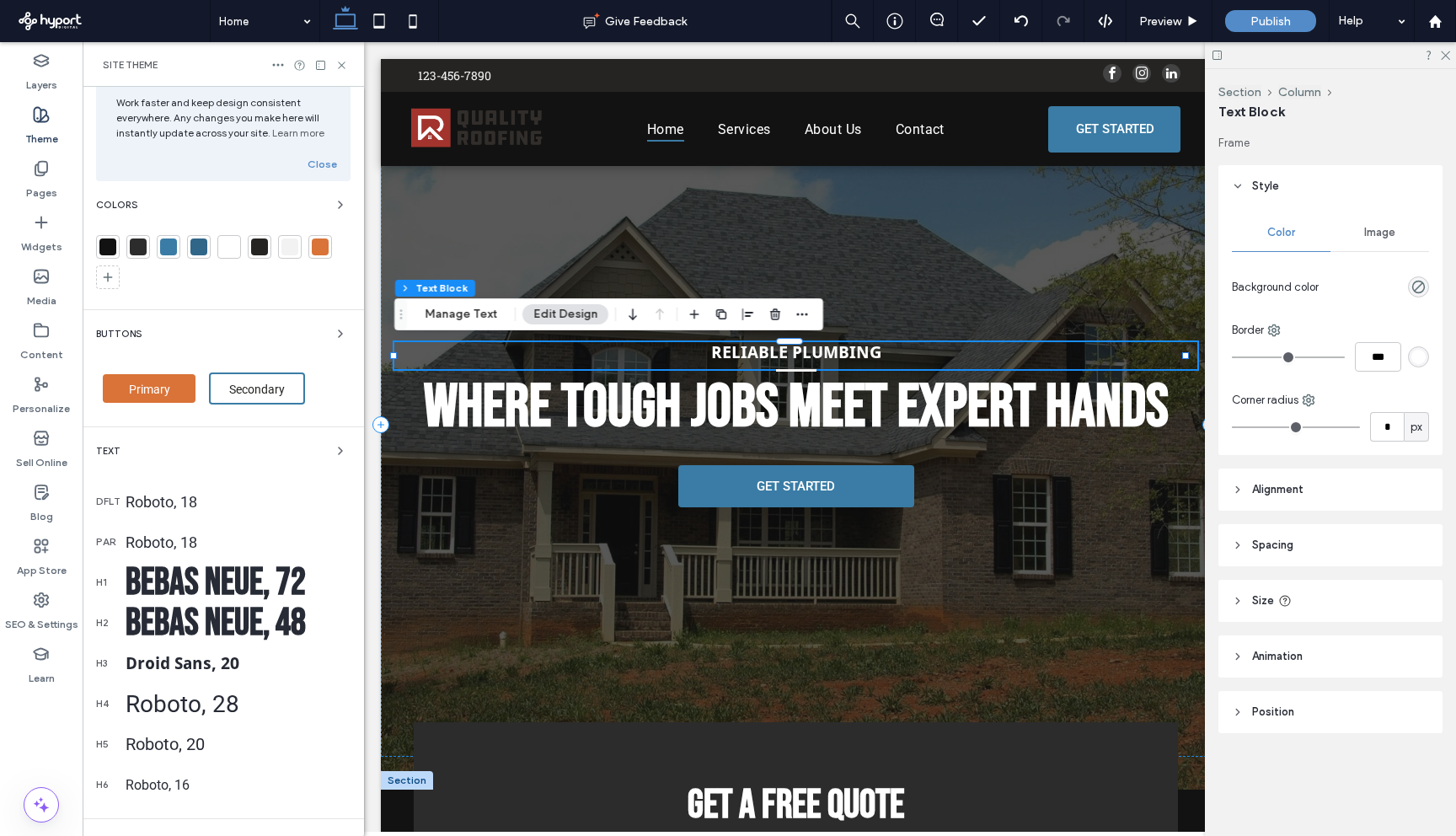
click at [212, 661] on div "Droid Sans, 20" at bounding box center [238, 663] width 225 height 20
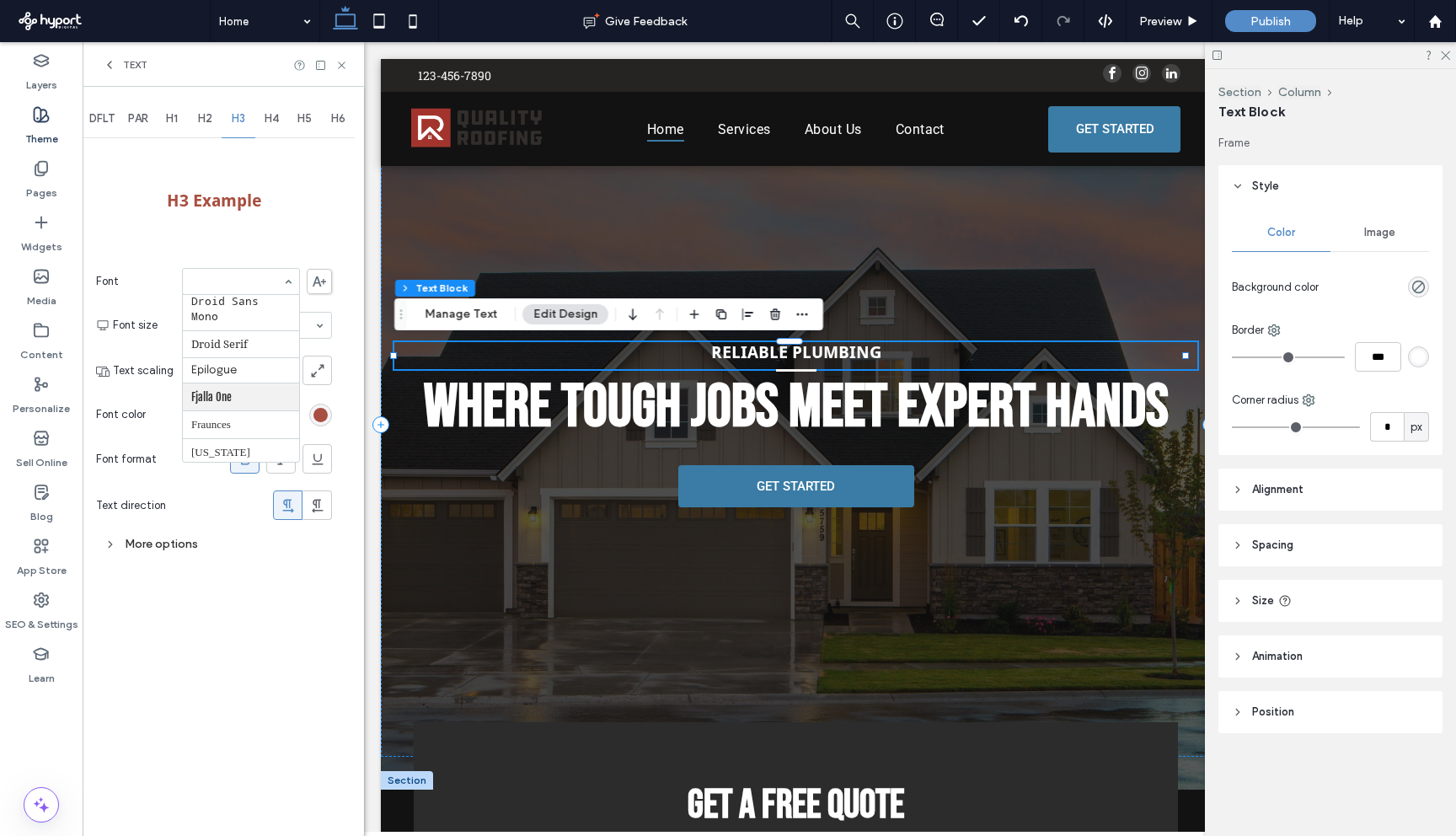
scroll to position [174, 0]
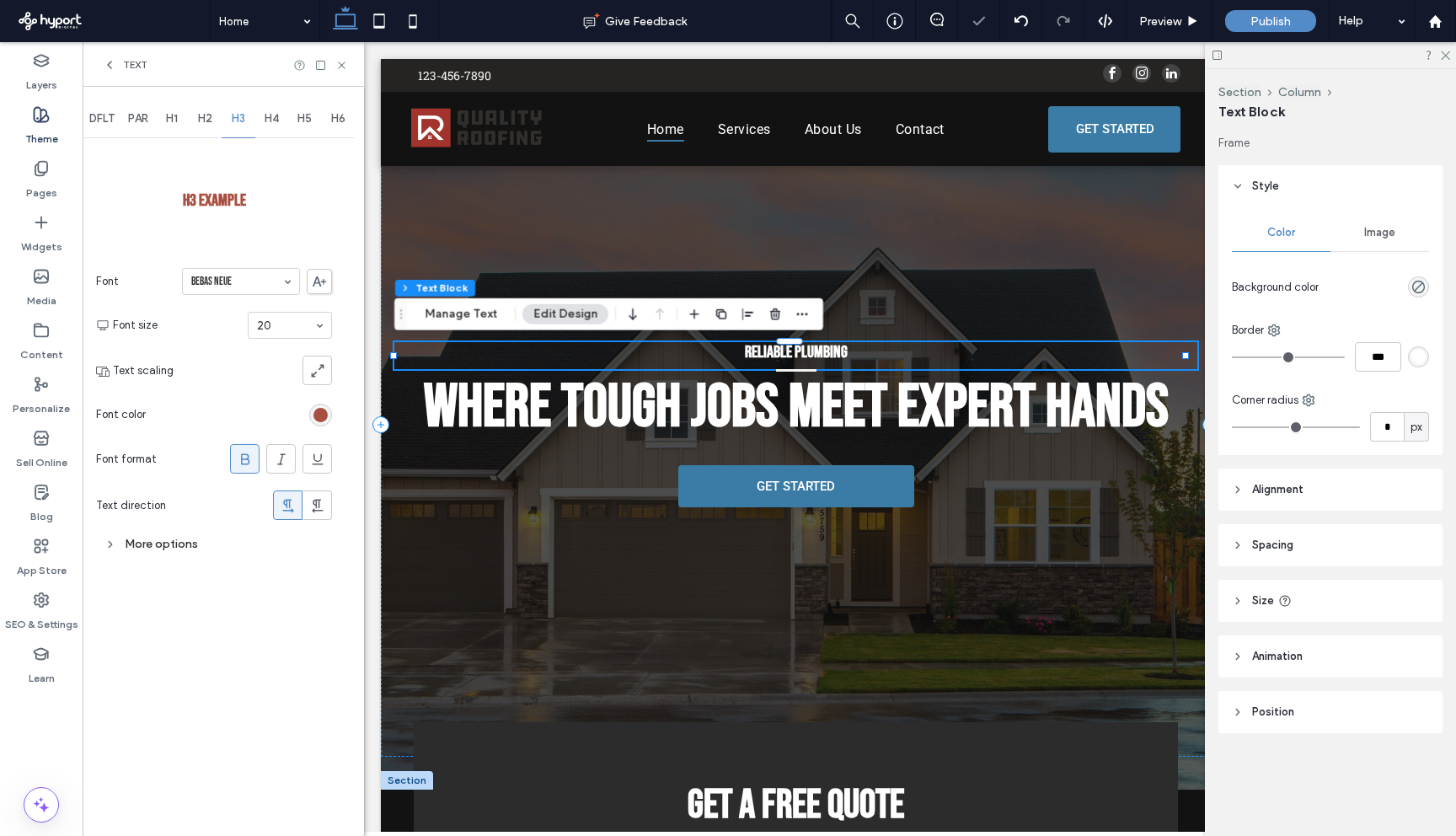
click at [109, 63] on use at bounding box center [109, 64] width 4 height 6
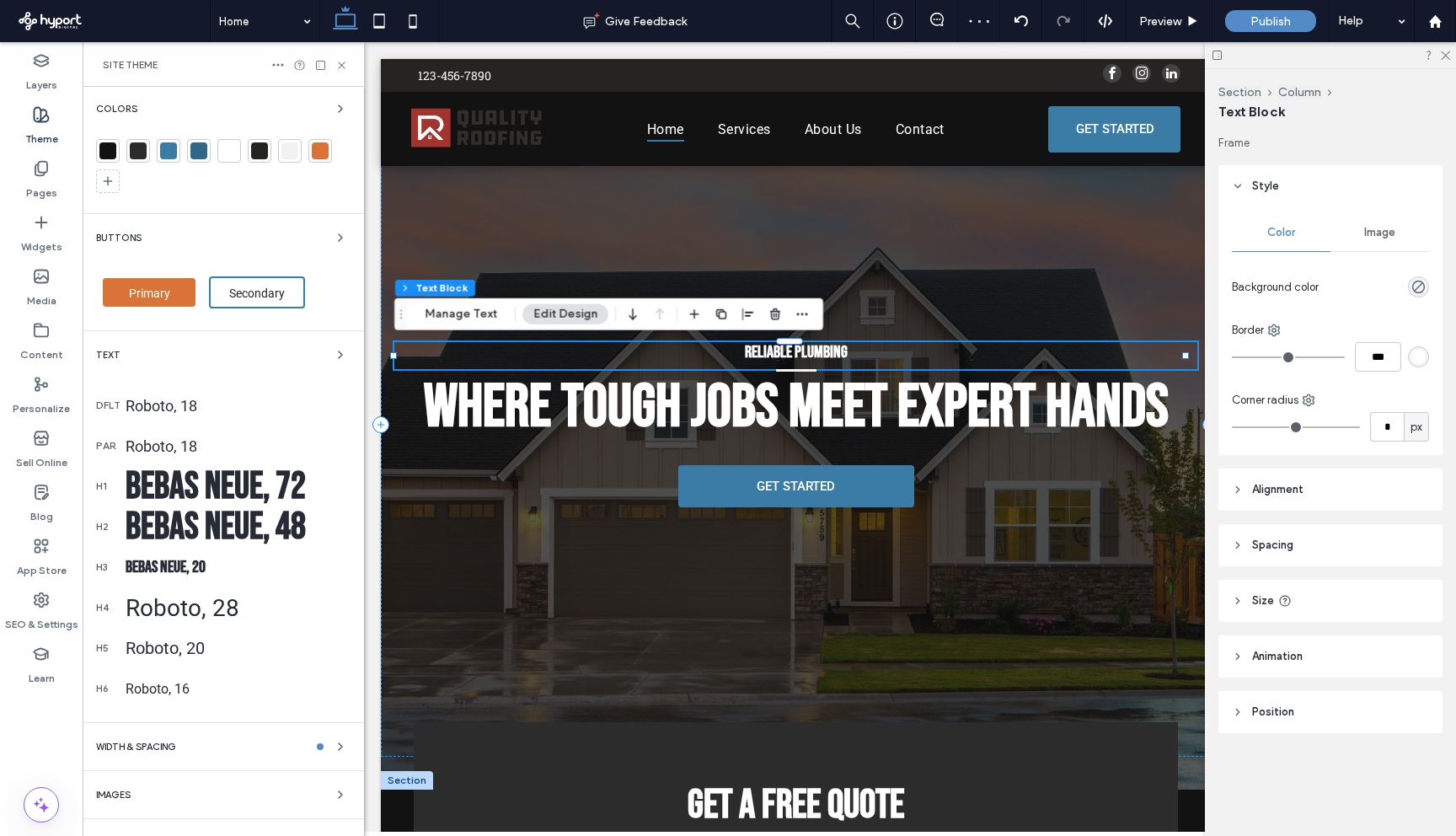
scroll to position [170, 0]
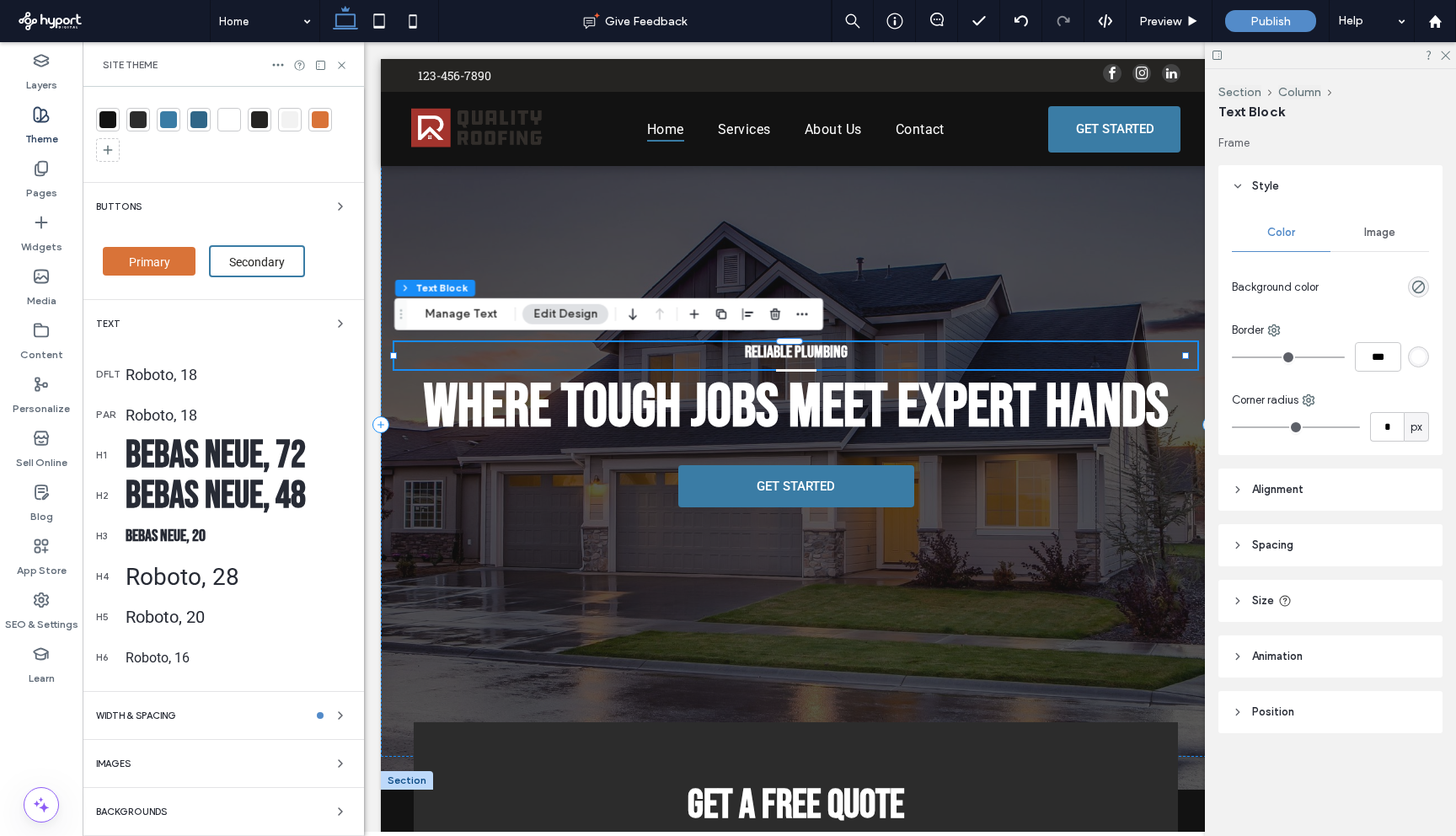
click at [184, 375] on div "Roboto, 18" at bounding box center [238, 375] width 225 height 18
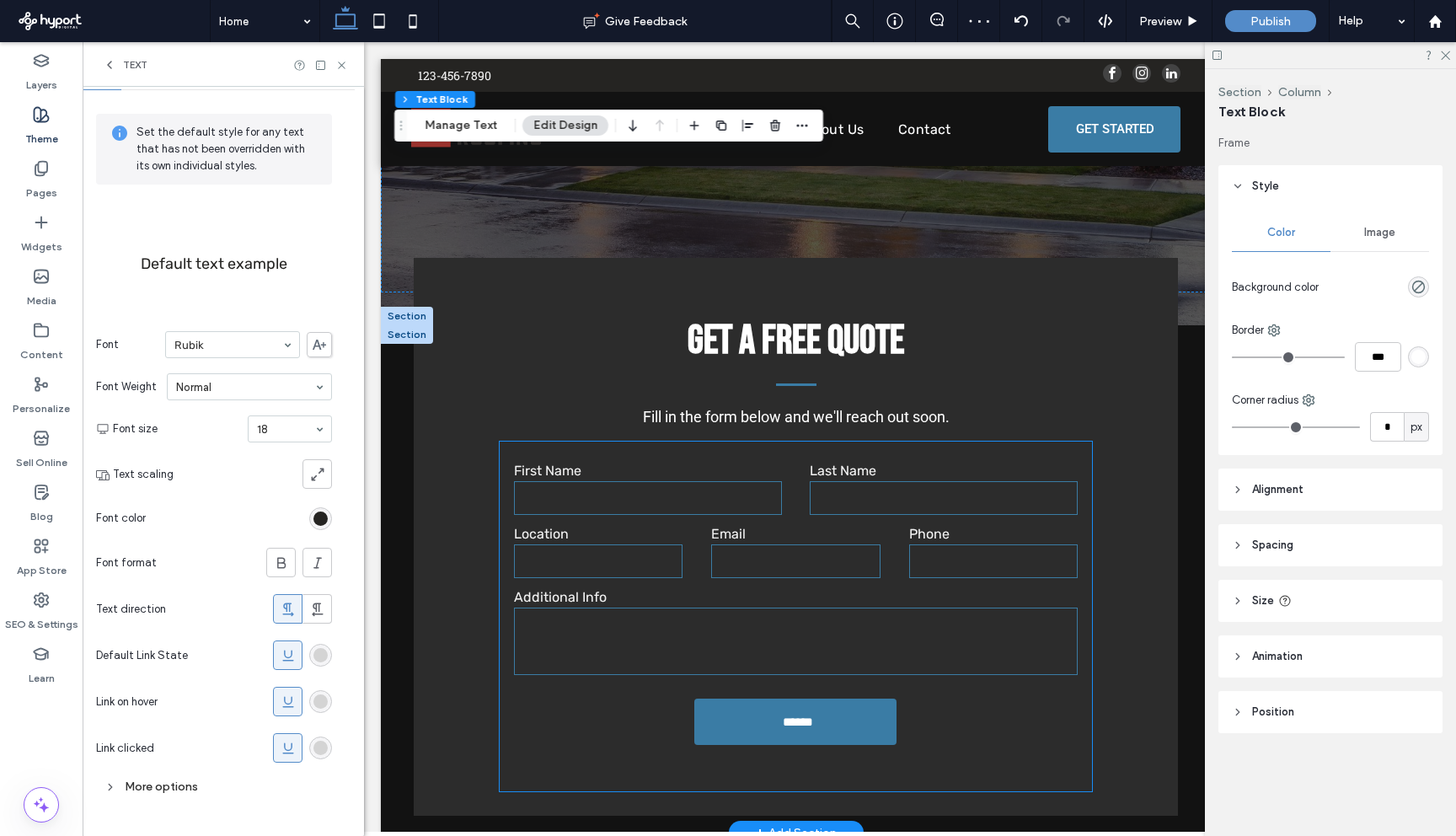
scroll to position [1215, 0]
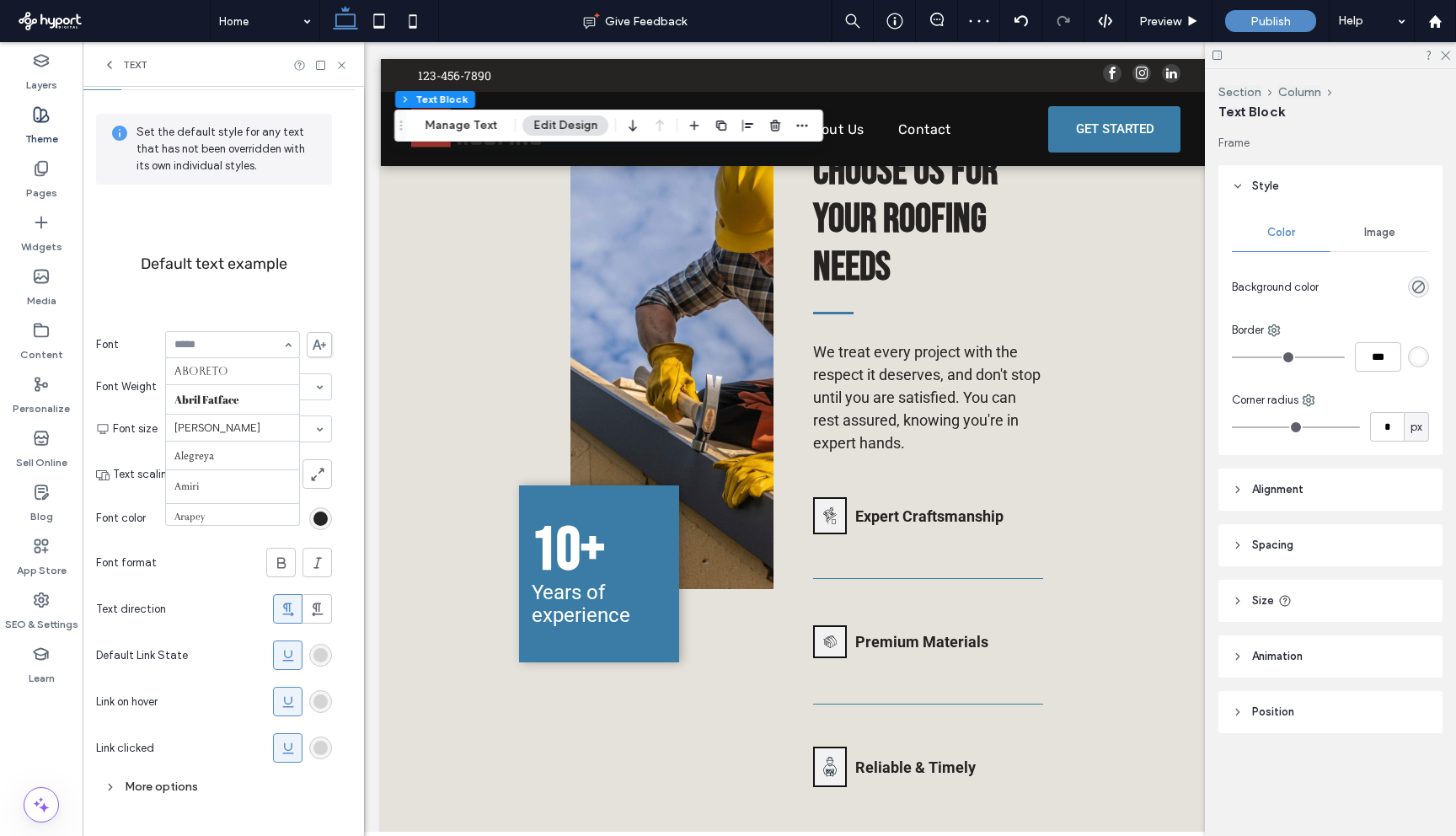
click at [238, 355] on div at bounding box center [232, 345] width 133 height 25
click at [219, 343] on input at bounding box center [228, 344] width 107 height 12
drag, startPoint x: 221, startPoint y: 388, endPoint x: 221, endPoint y: 379, distance: 9.0
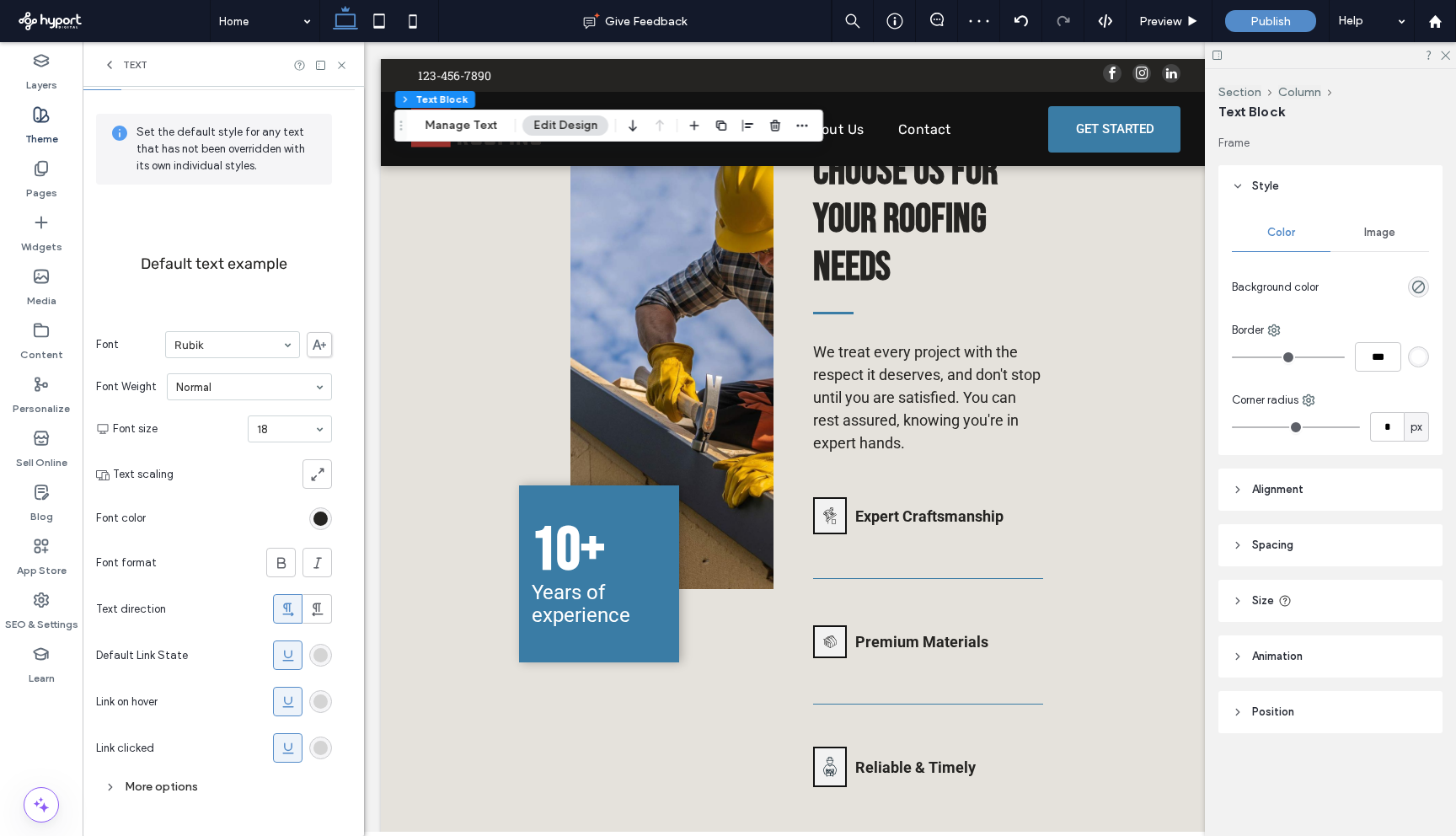
click at [102, 56] on div "Text" at bounding box center [223, 64] width 282 height 44
drag, startPoint x: 107, startPoint y: 60, endPoint x: 114, endPoint y: 76, distance: 17.5
click at [107, 60] on icon at bounding box center [109, 64] width 14 height 14
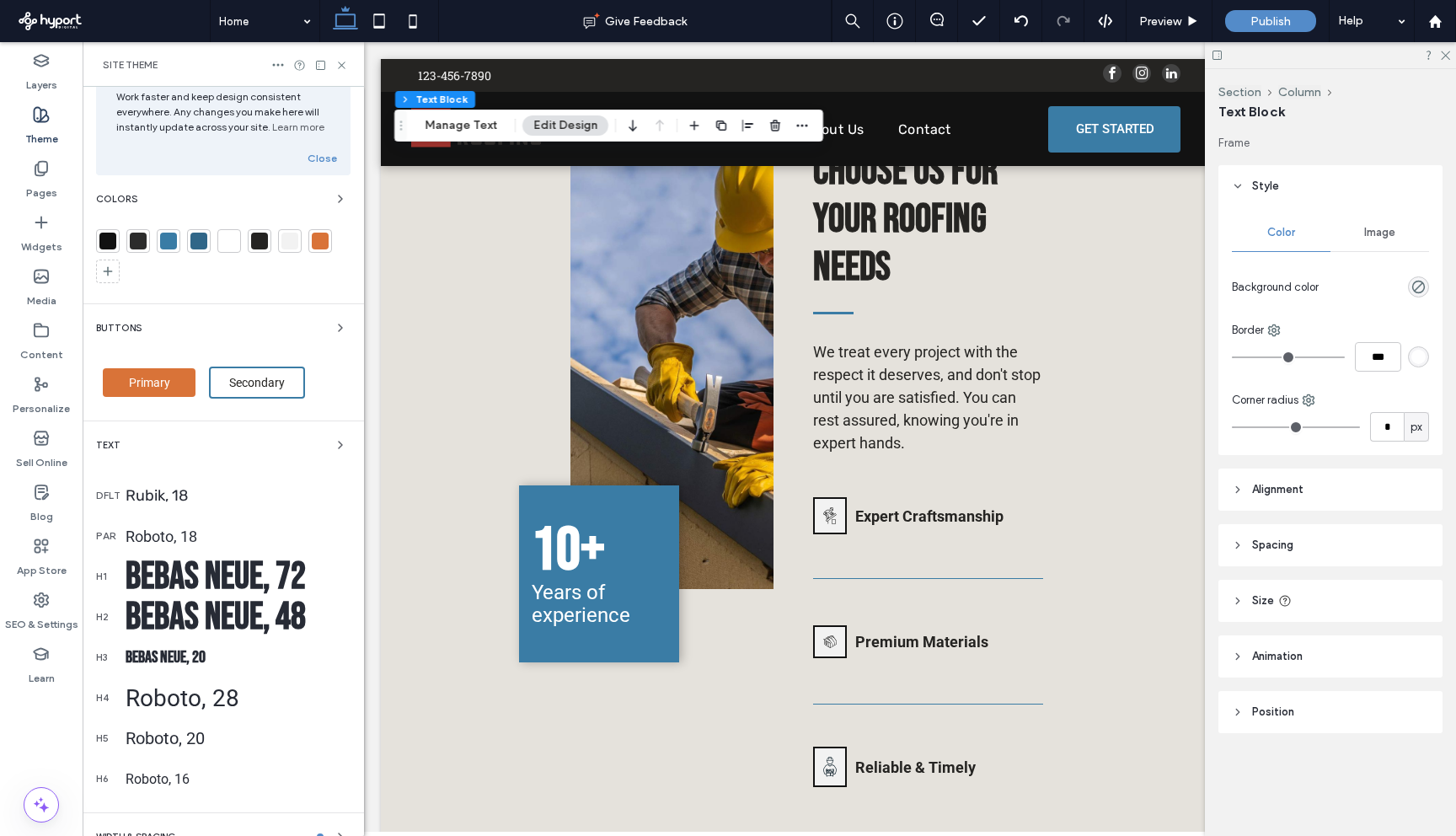
click at [203, 531] on div "Roboto, 18" at bounding box center [238, 536] width 225 height 18
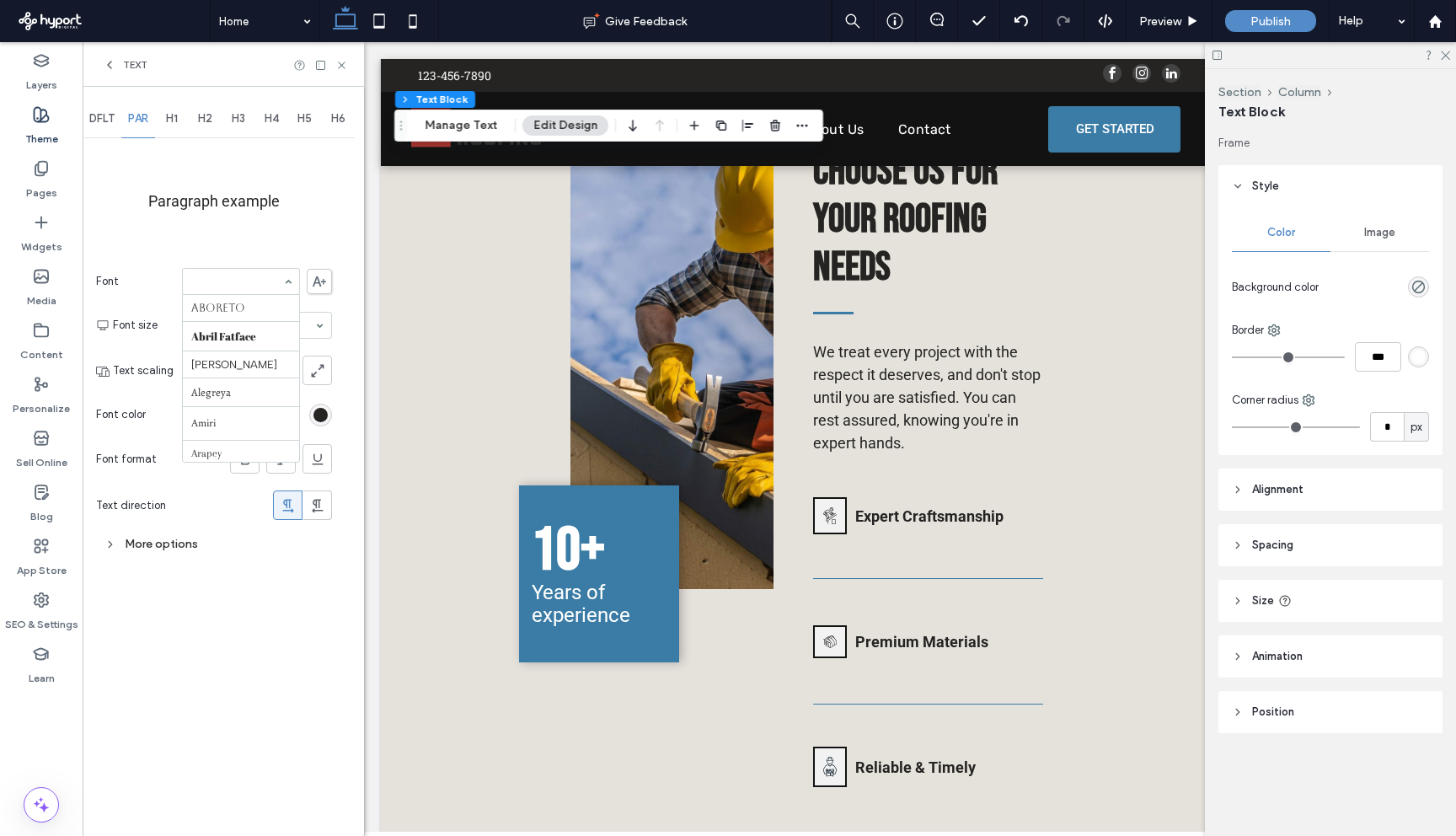
scroll to position [1581, 0]
click at [233, 284] on input at bounding box center [237, 281] width 91 height 12
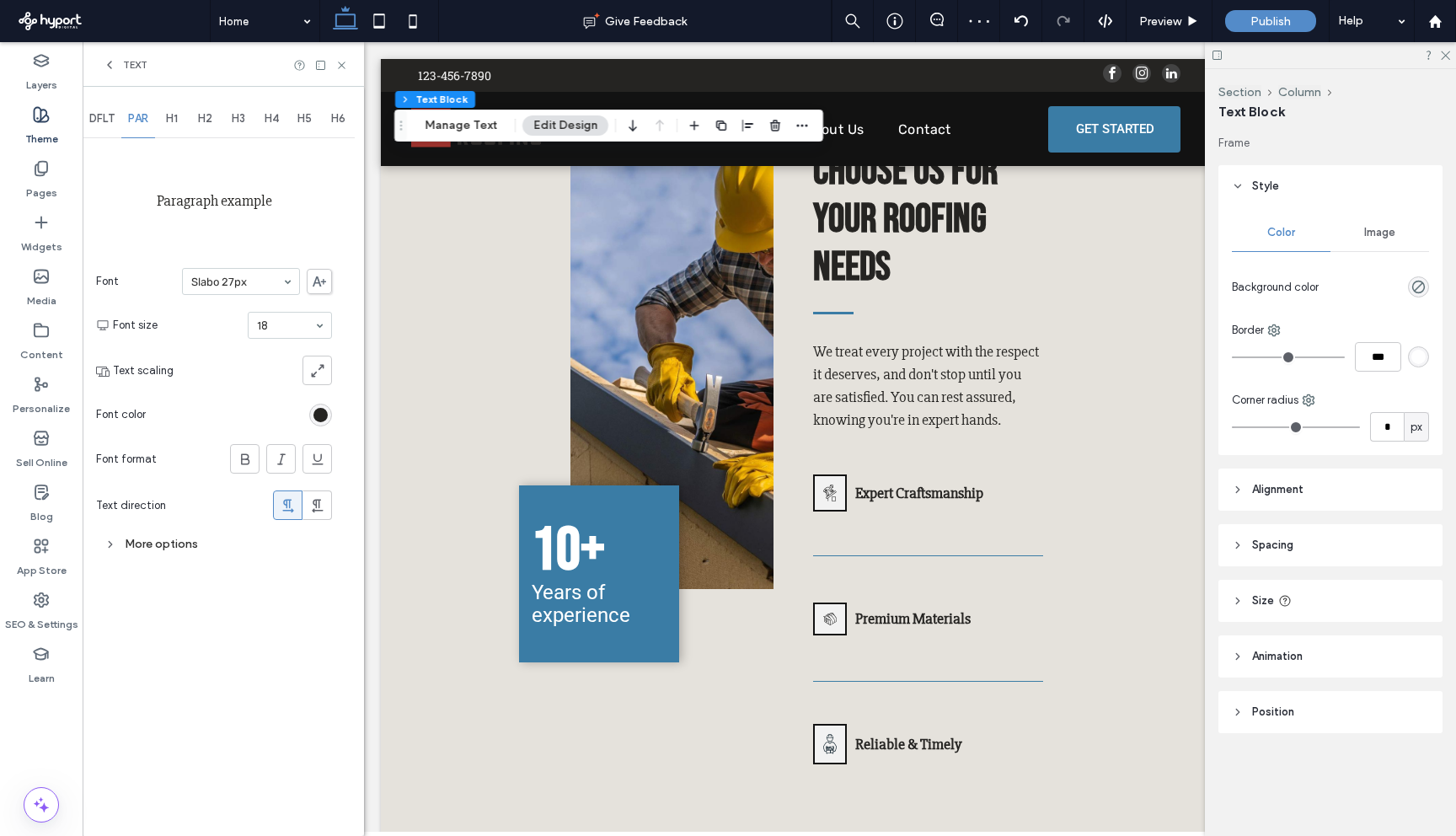
click at [232, 283] on input at bounding box center [237, 281] width 91 height 12
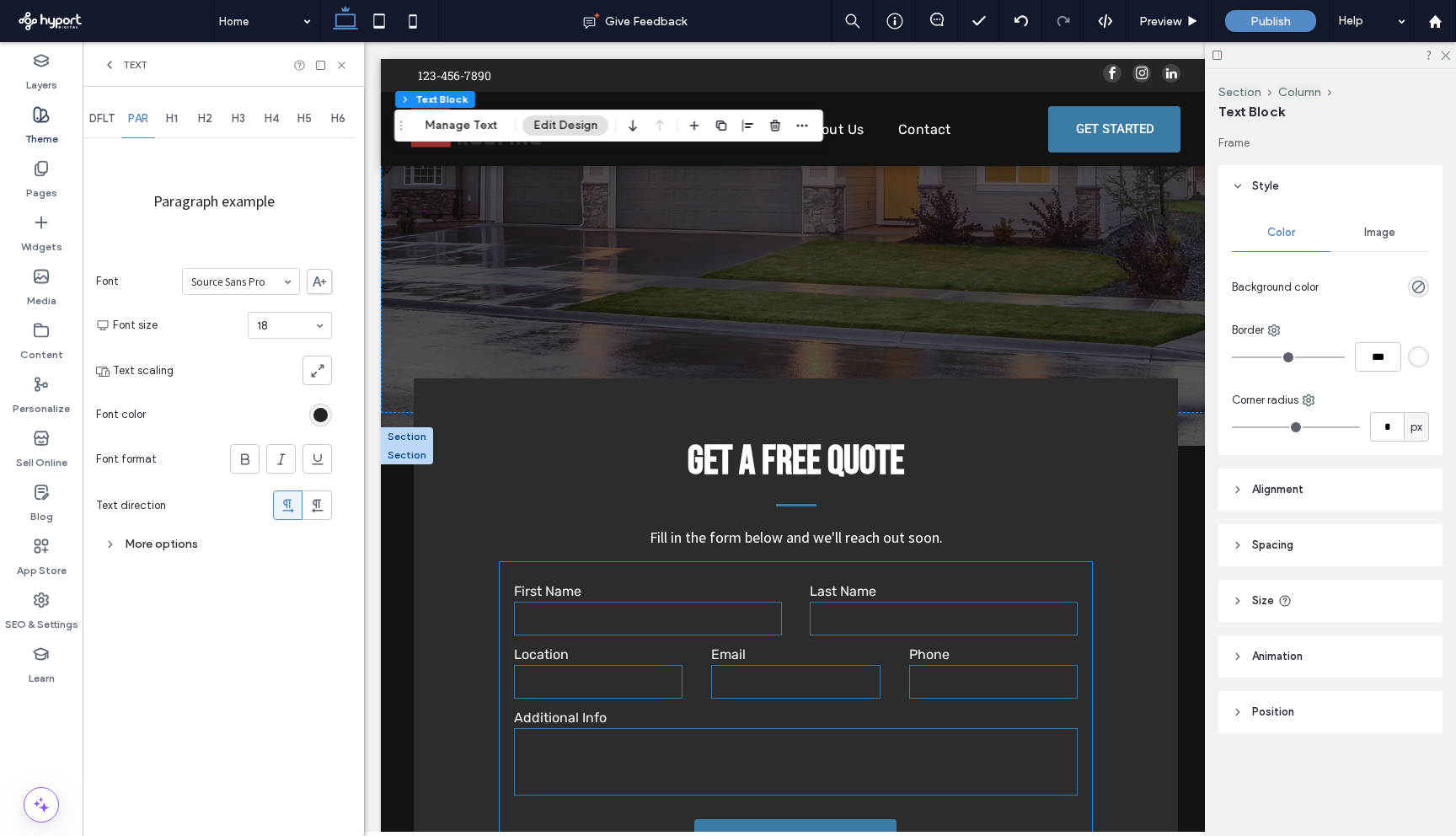
scroll to position [343, 0]
click at [107, 70] on icon at bounding box center [109, 64] width 14 height 14
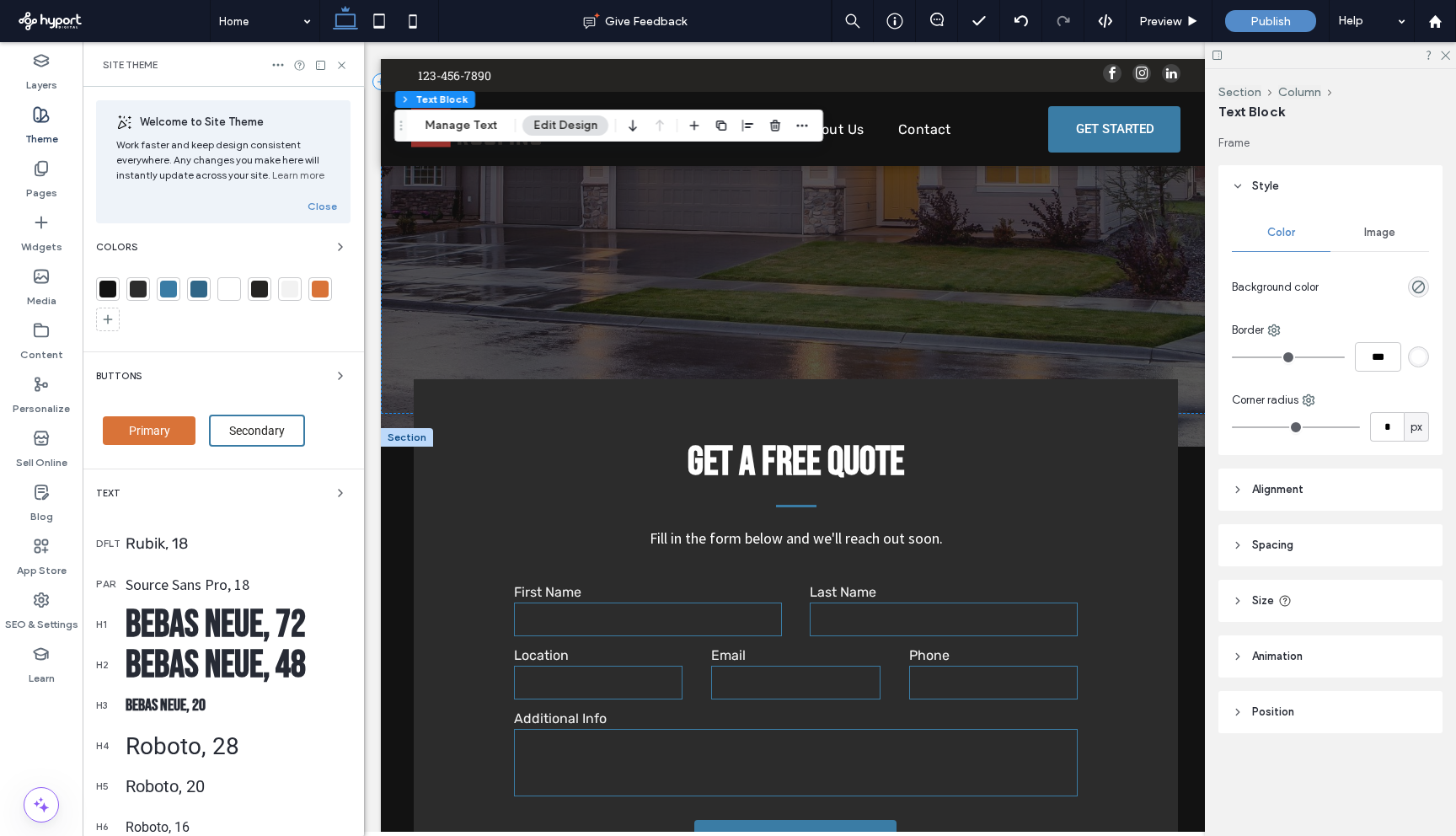
click at [167, 537] on div "Rubik, 18" at bounding box center [238, 543] width 225 height 19
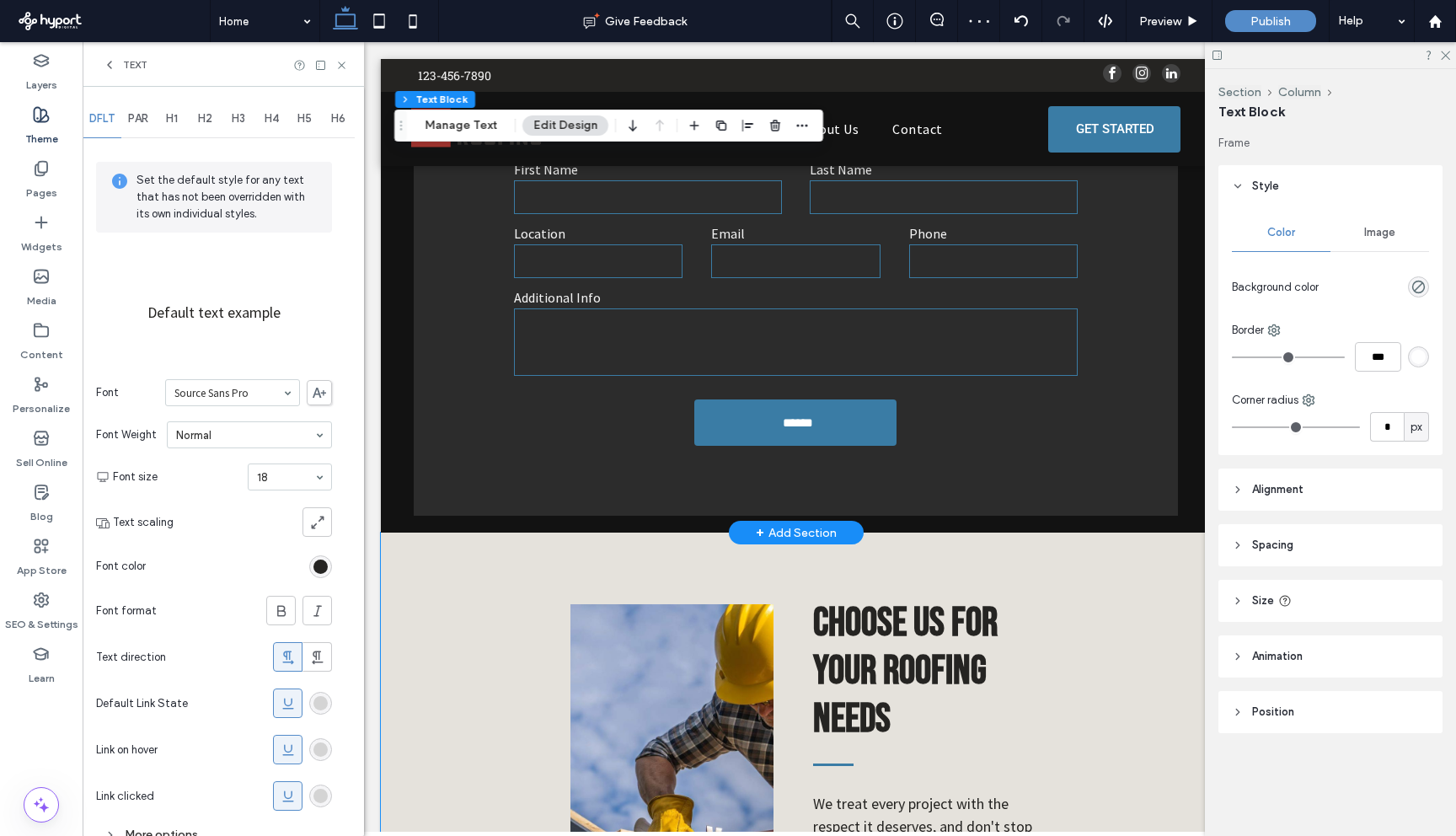
scroll to position [765, 0]
click at [137, 71] on div "Text" at bounding box center [223, 64] width 282 height 44
click at [138, 64] on span "Text" at bounding box center [135, 64] width 24 height 14
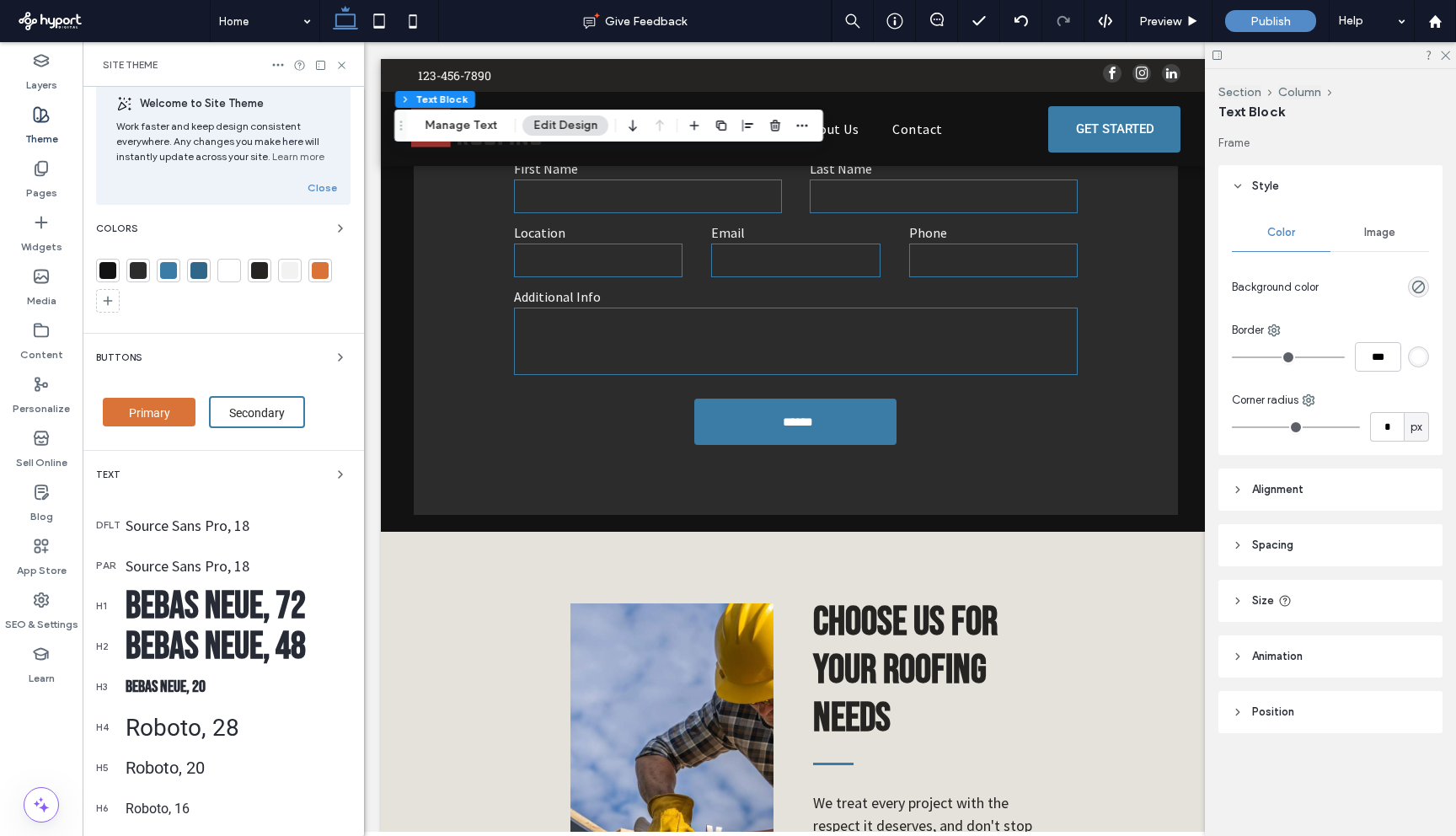
scroll to position [19, 0]
click at [213, 726] on div "Roboto, 28" at bounding box center [238, 726] width 225 height 28
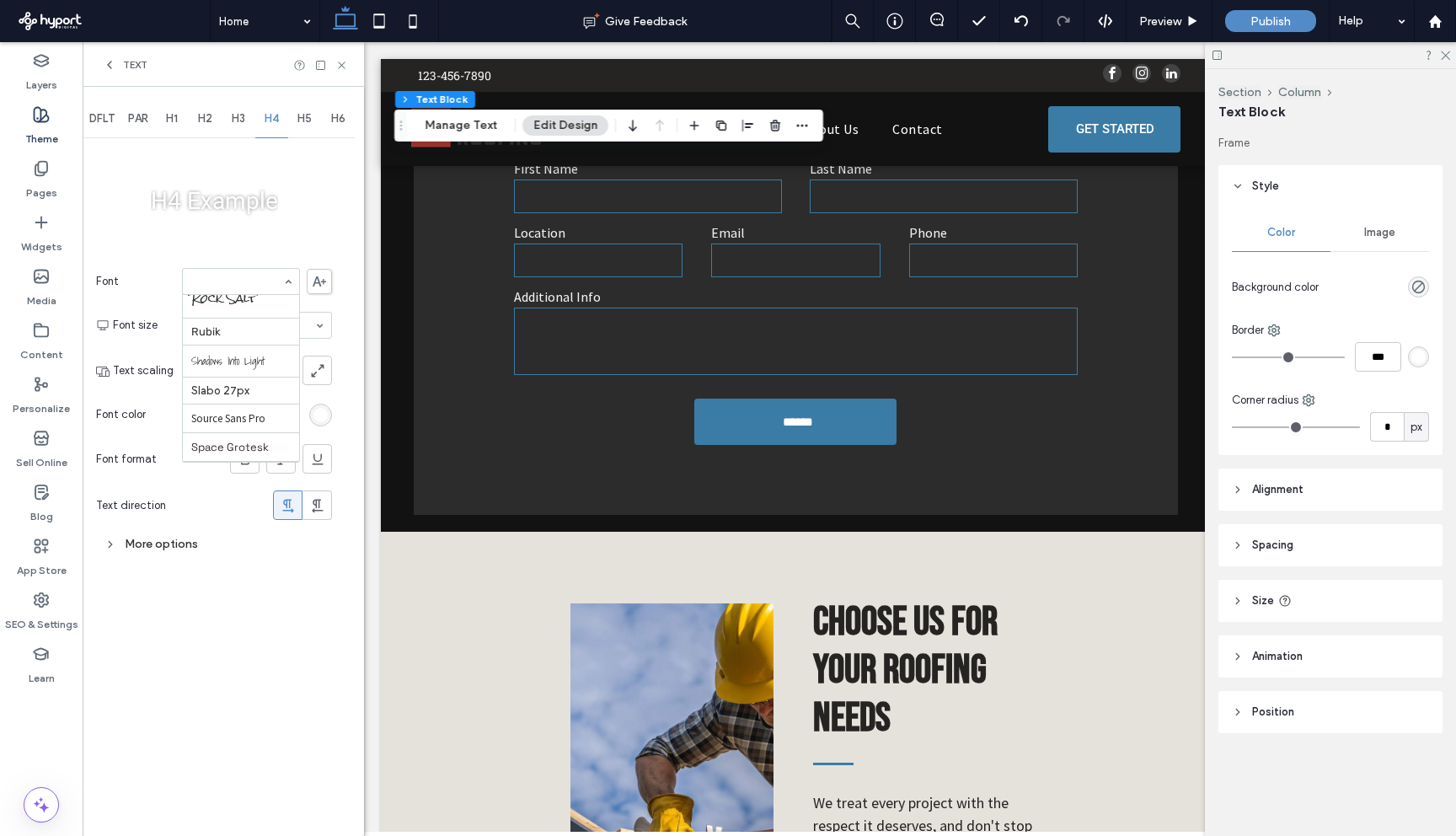
scroll to position [1682, 0]
click at [116, 67] on icon at bounding box center [109, 64] width 14 height 14
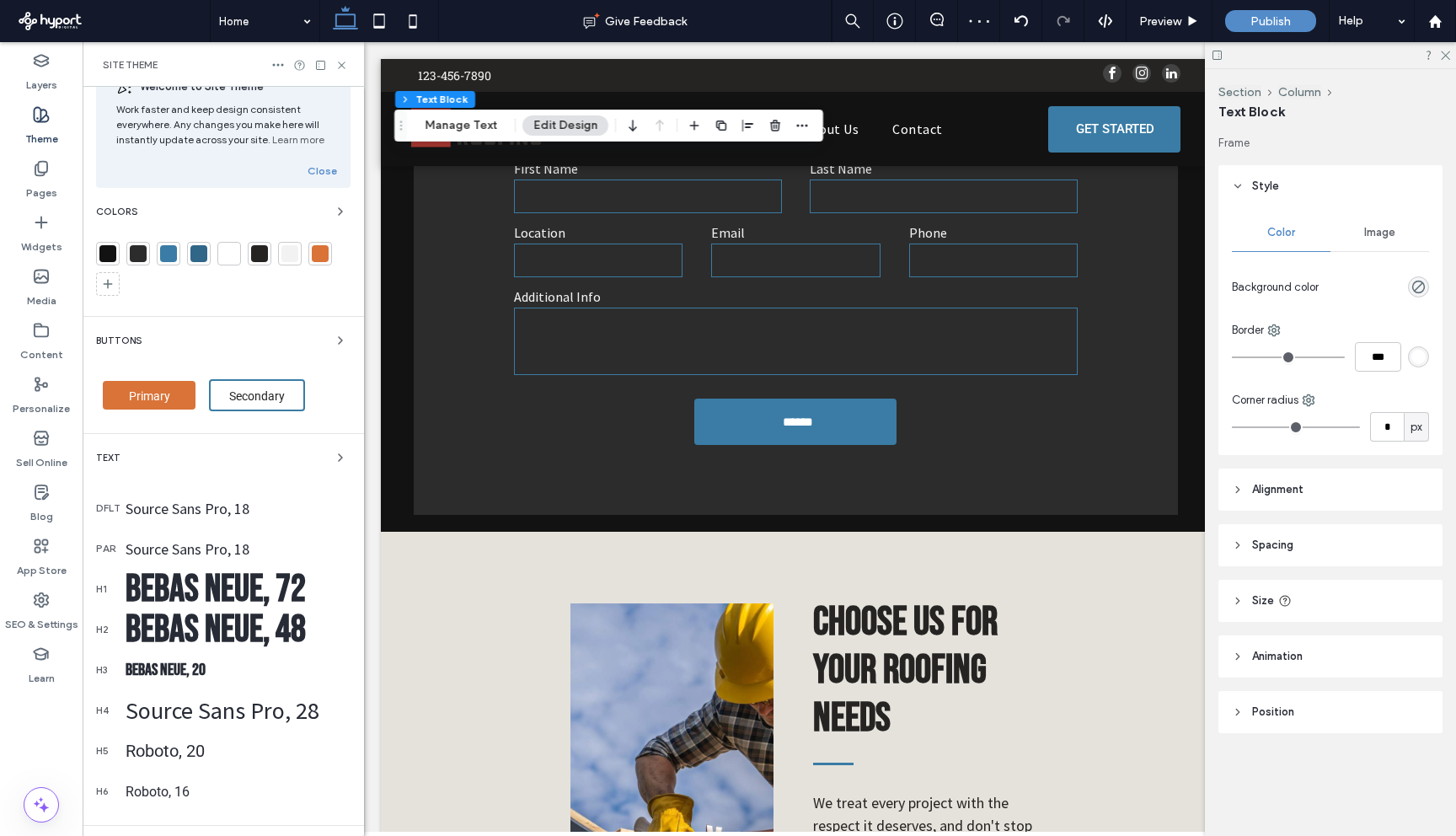
scroll to position [37, 0]
click at [190, 667] on div "Bebas Neue, 20" at bounding box center [238, 668] width 225 height 20
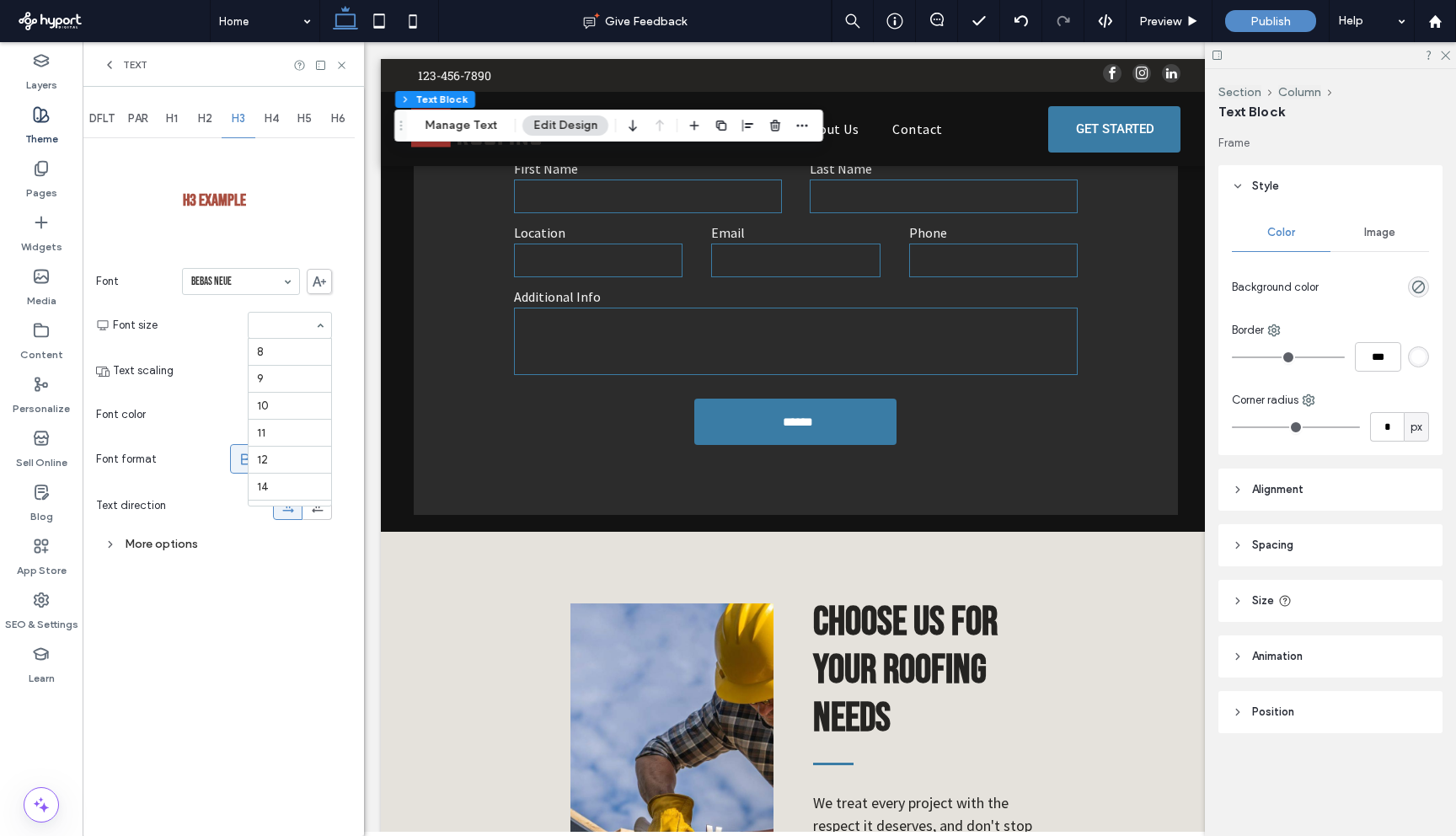
scroll to position [222, 0]
click at [117, 69] on div "Text" at bounding box center [125, 64] width 44 height 14
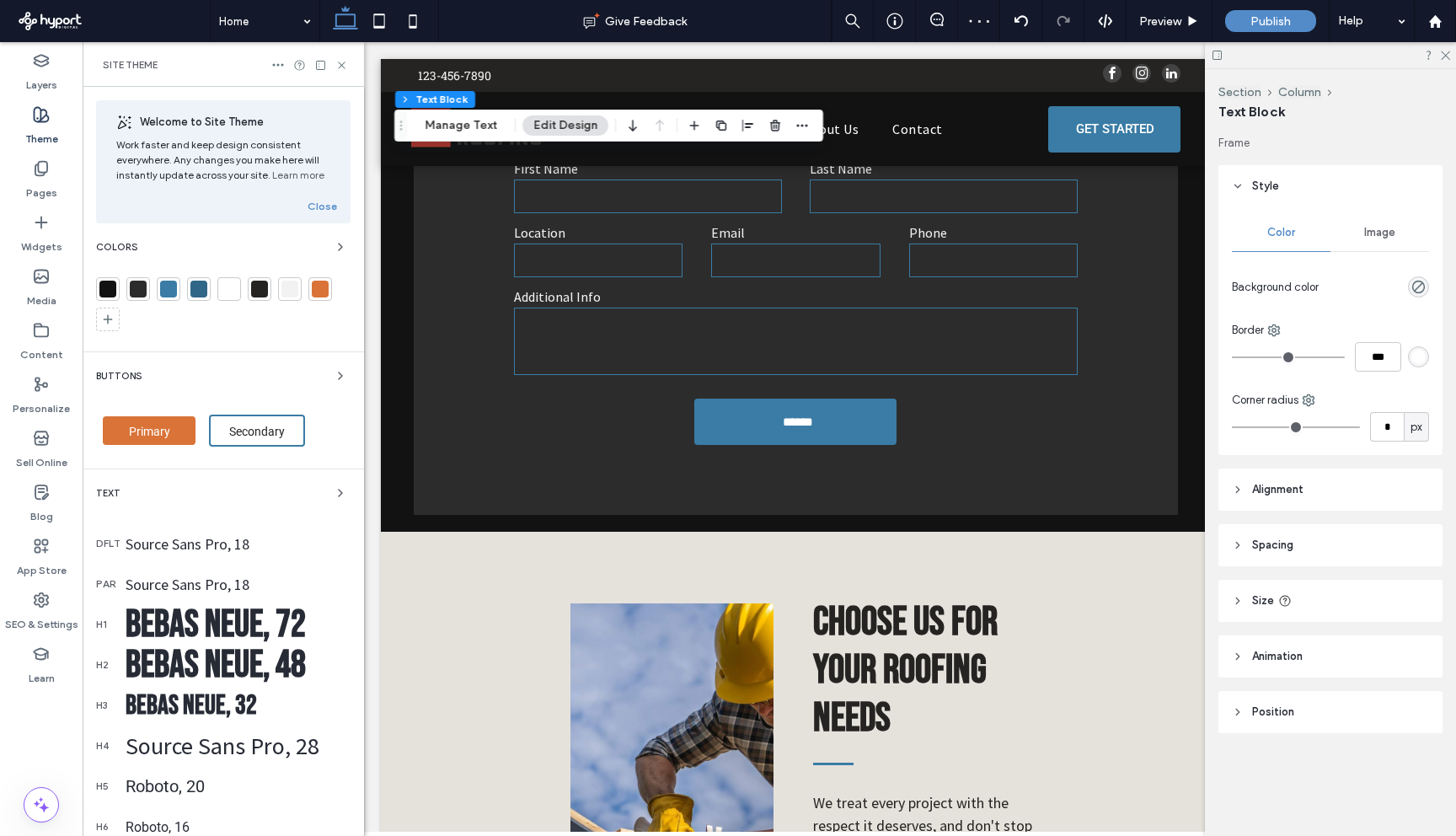
click at [190, 699] on div "Bebas Neue, 32" at bounding box center [238, 705] width 225 height 33
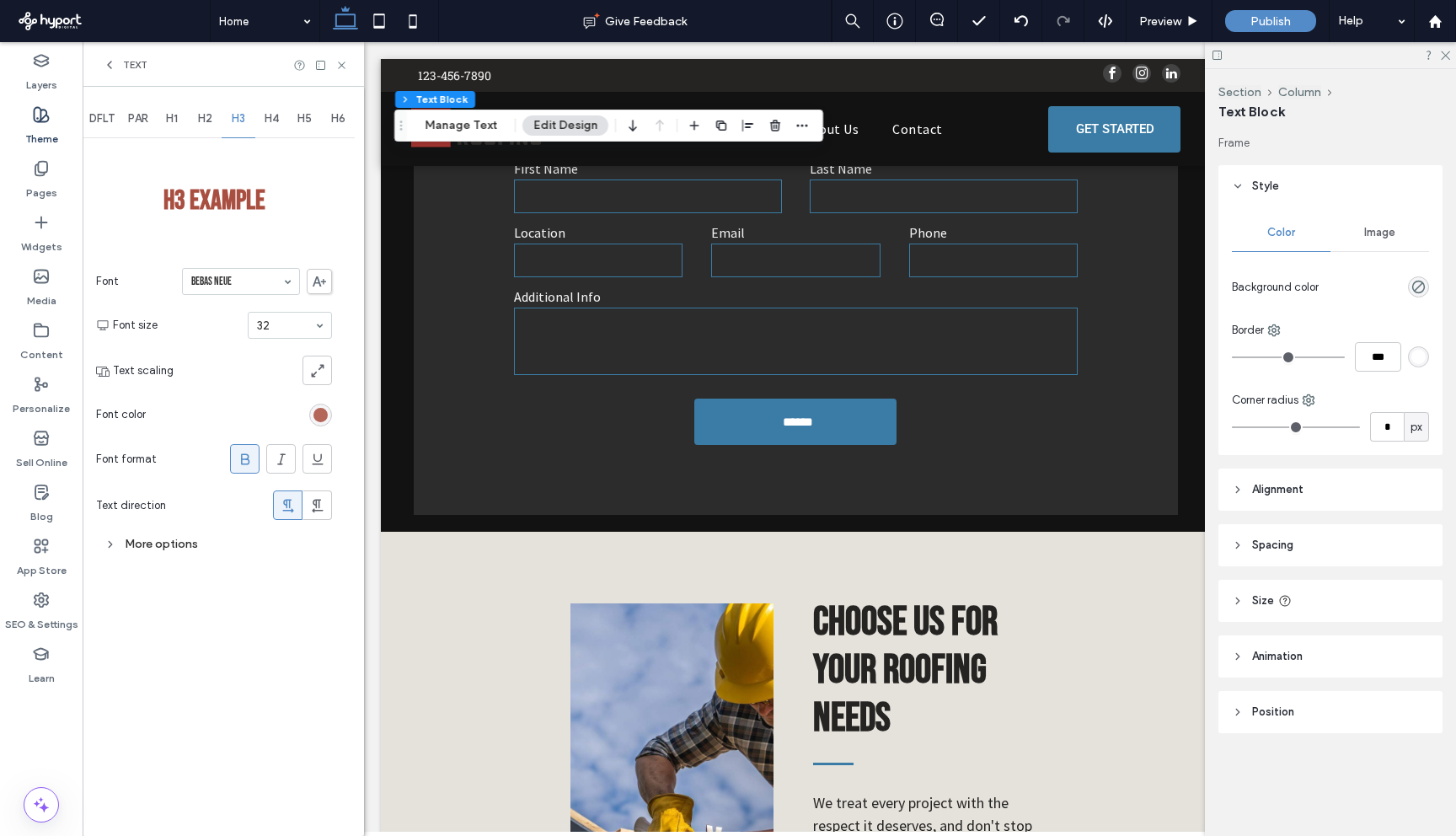
click at [325, 417] on div "rgb(169, 79, 65)" at bounding box center [321, 415] width 14 height 14
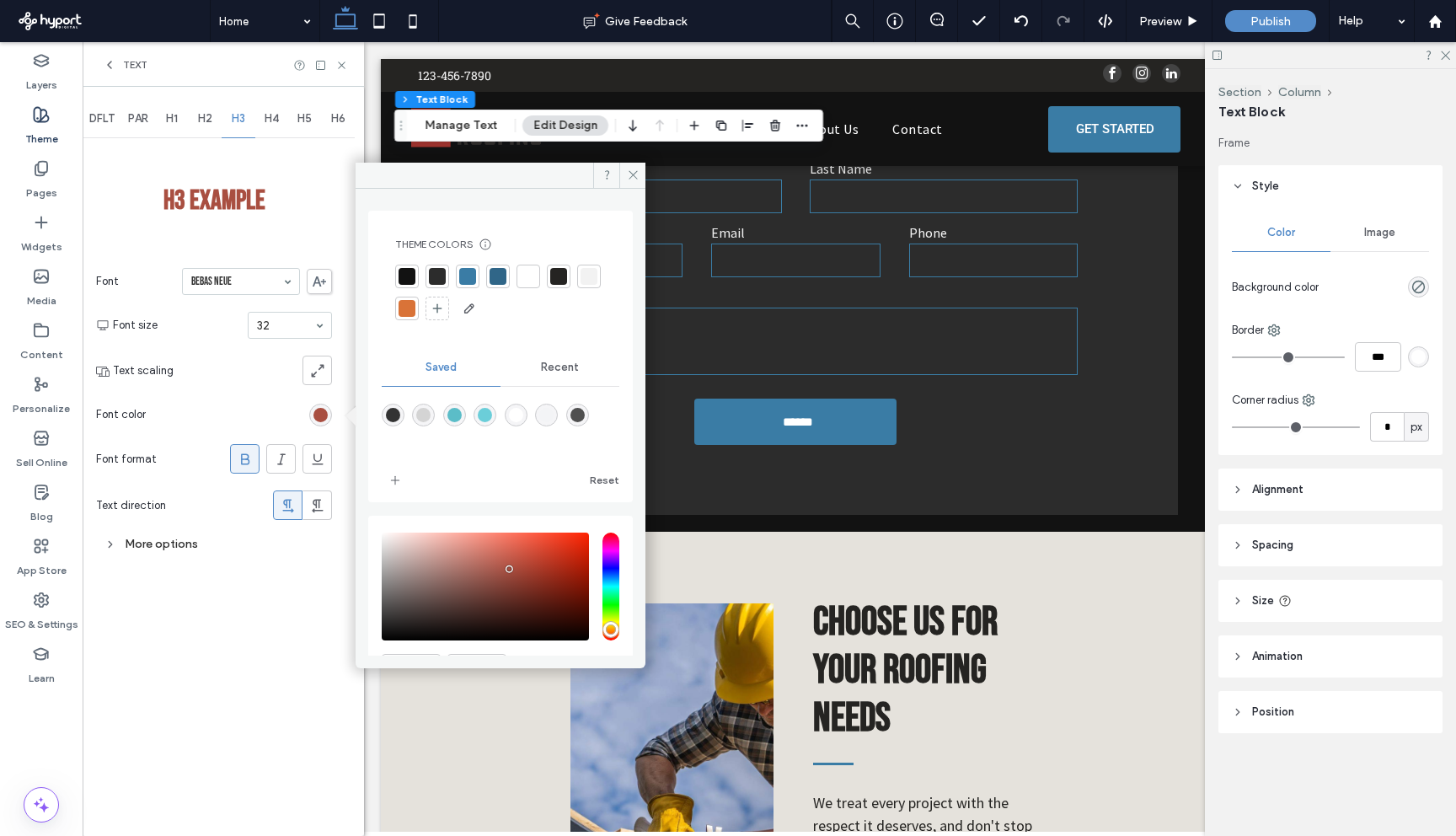
drag, startPoint x: 470, startPoint y: 276, endPoint x: 236, endPoint y: 156, distance: 263.0
click at [469, 275] on div at bounding box center [468, 276] width 17 height 17
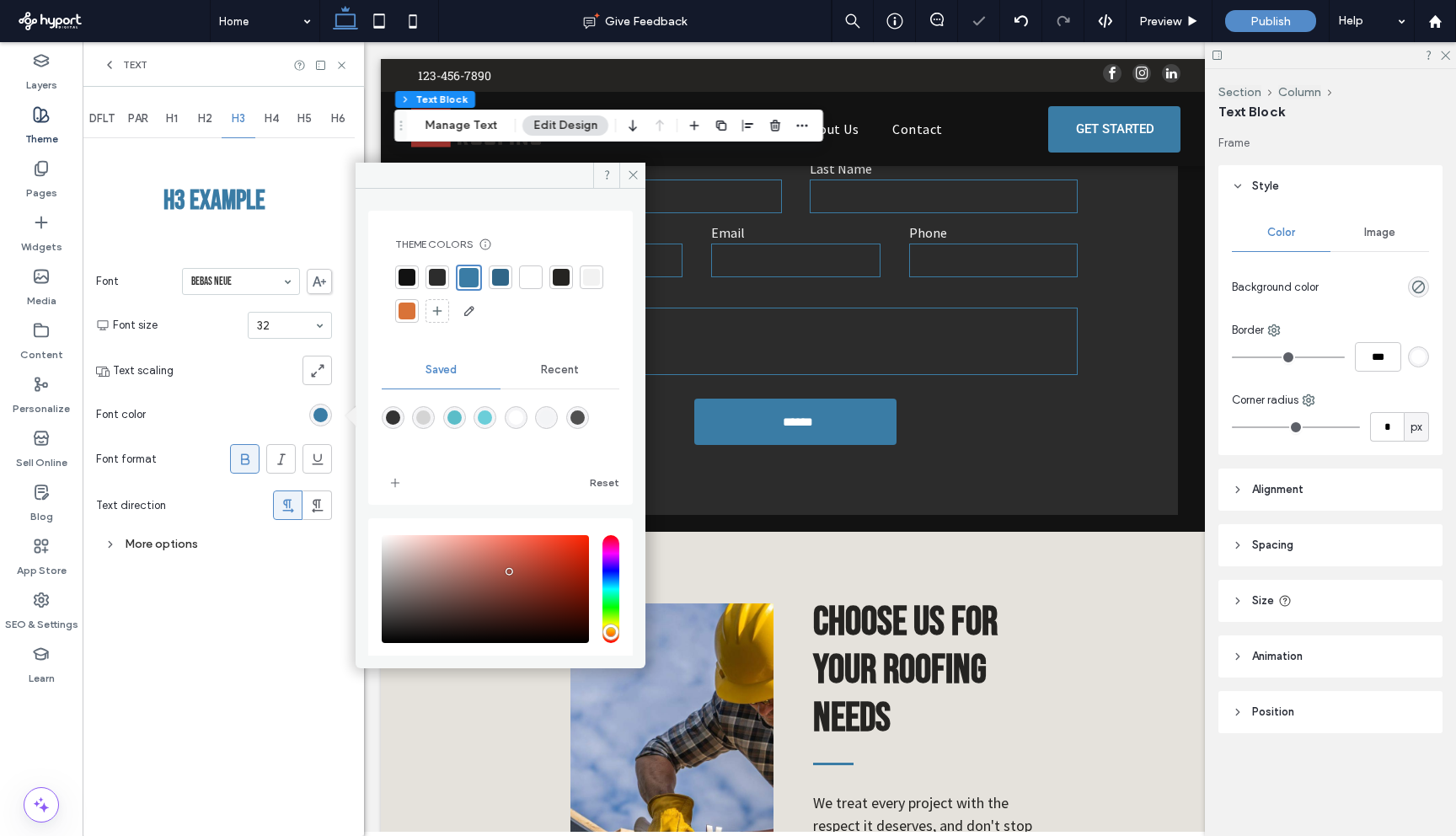
click at [103, 70] on icon at bounding box center [109, 64] width 14 height 14
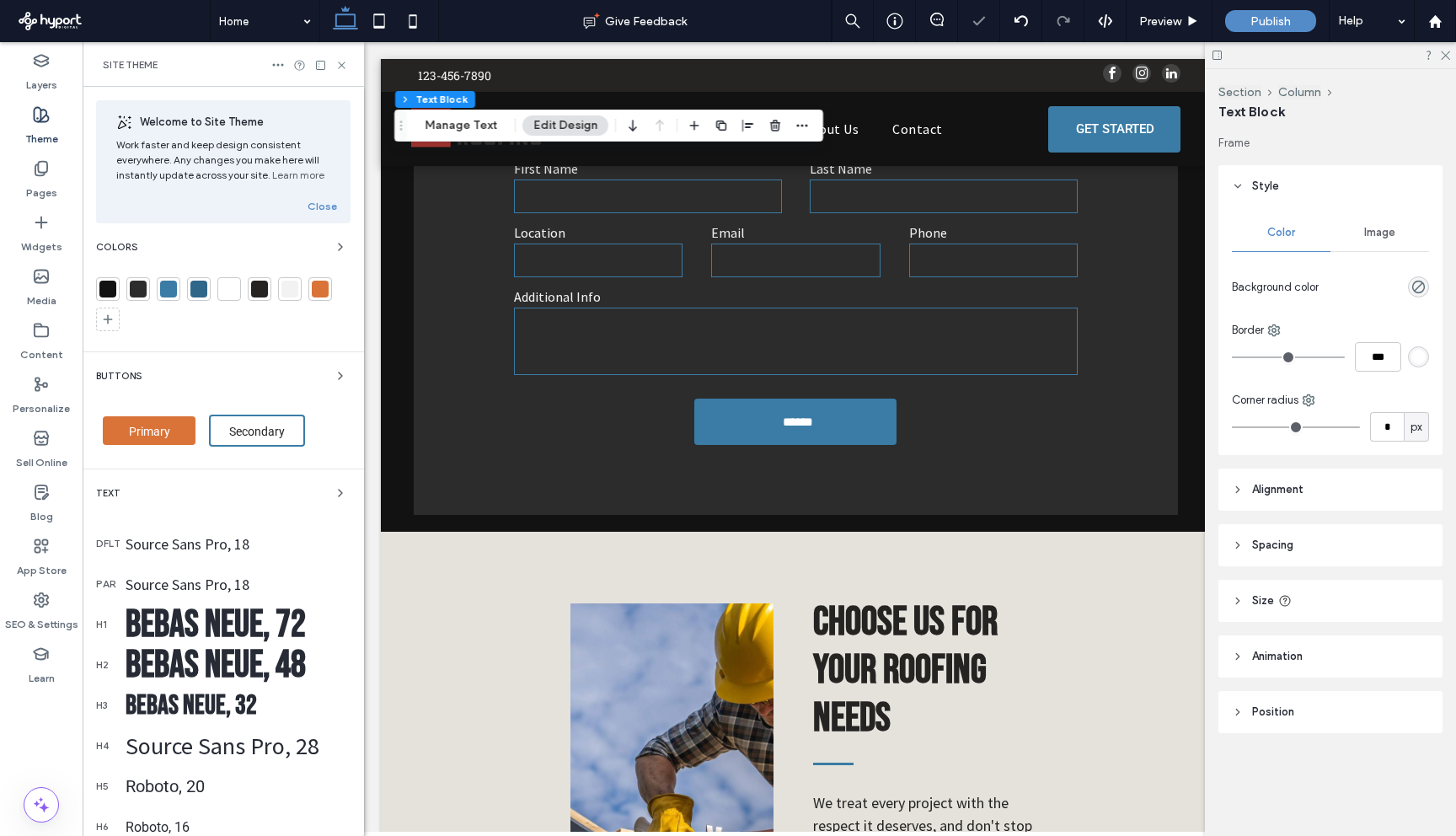
click at [107, 69] on span "Site Theme" at bounding box center [130, 64] width 55 height 14
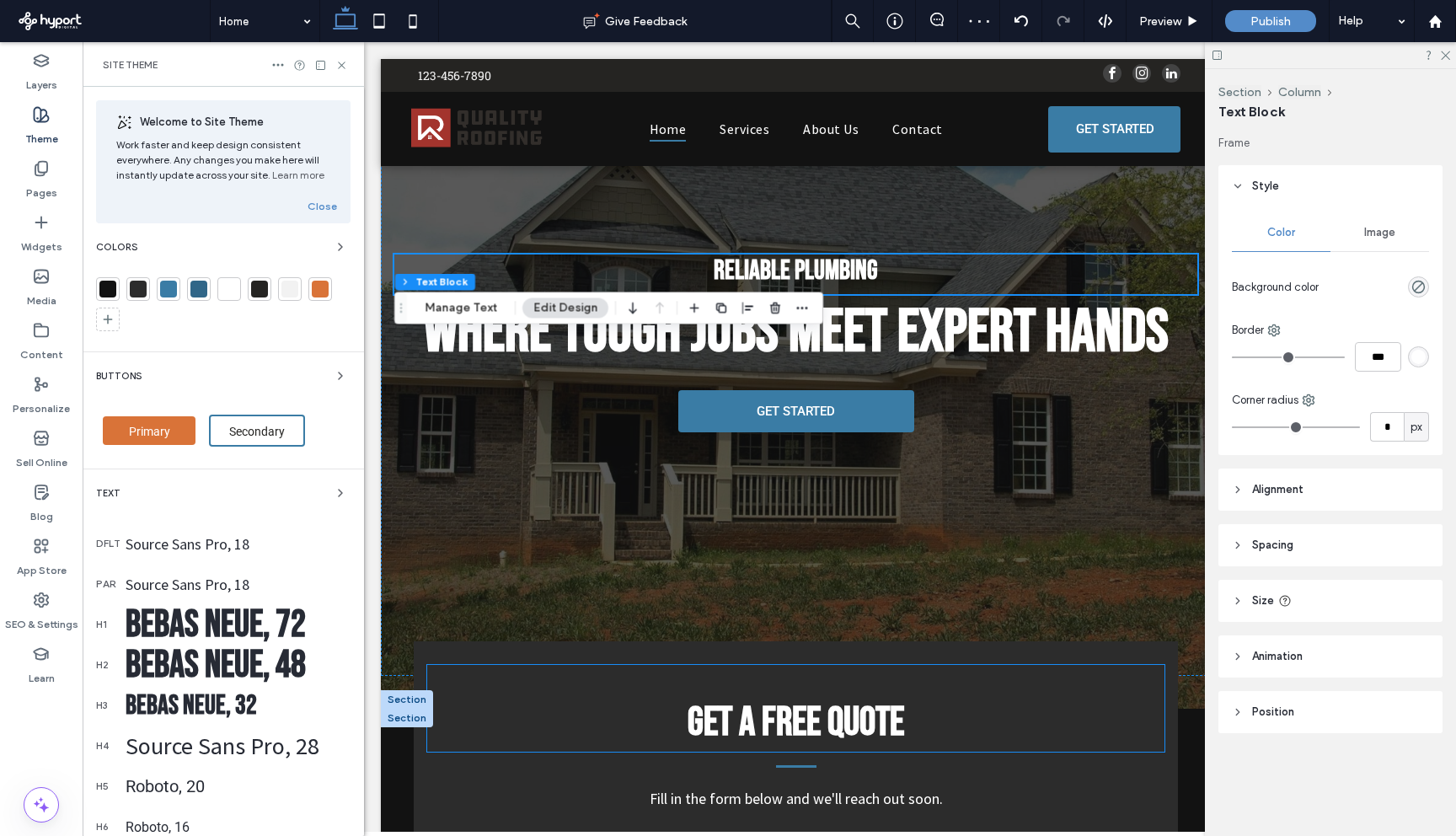
scroll to position [0, 0]
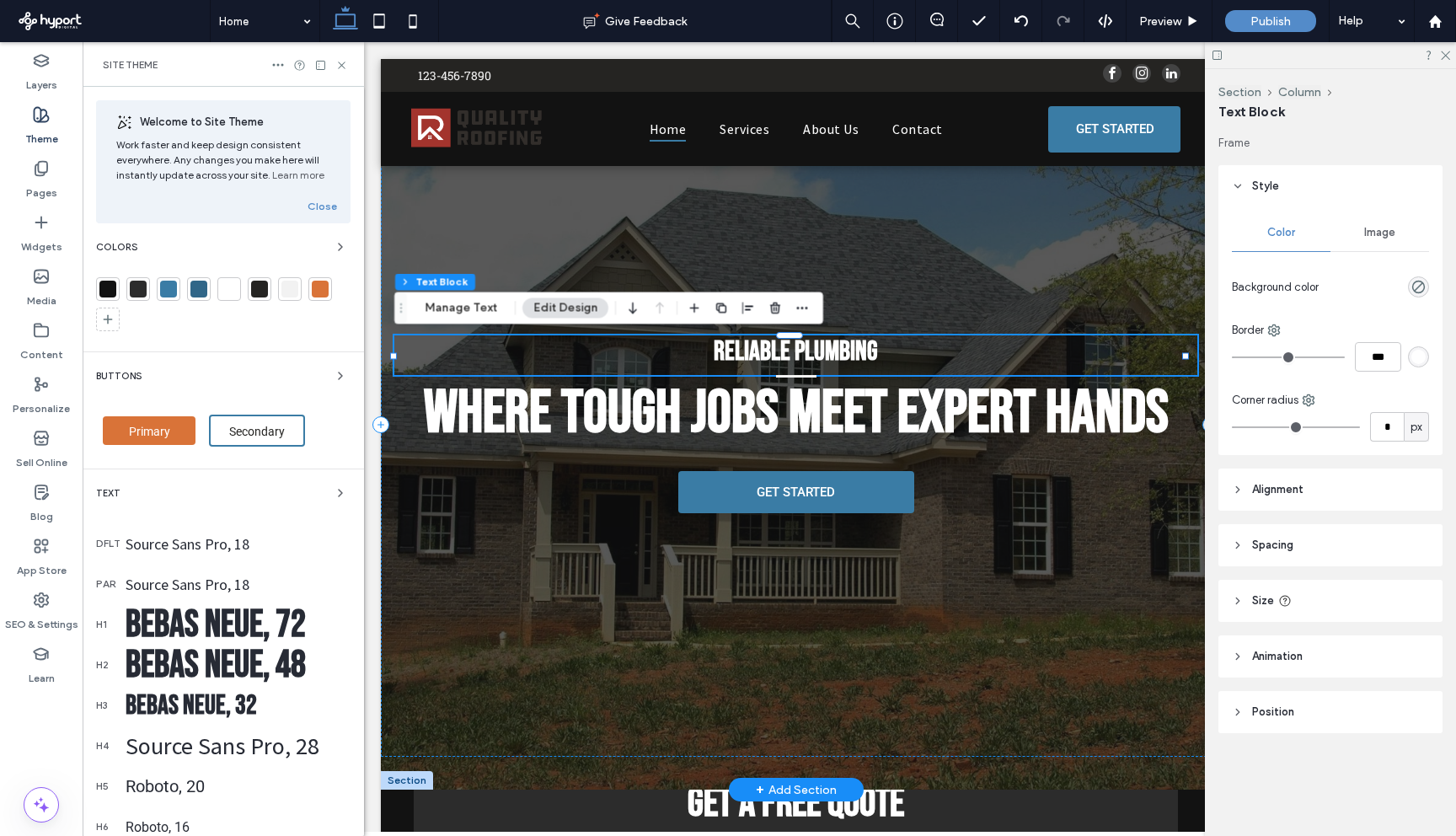
click at [816, 356] on span "Reliable Plumbing" at bounding box center [796, 351] width 164 height 33
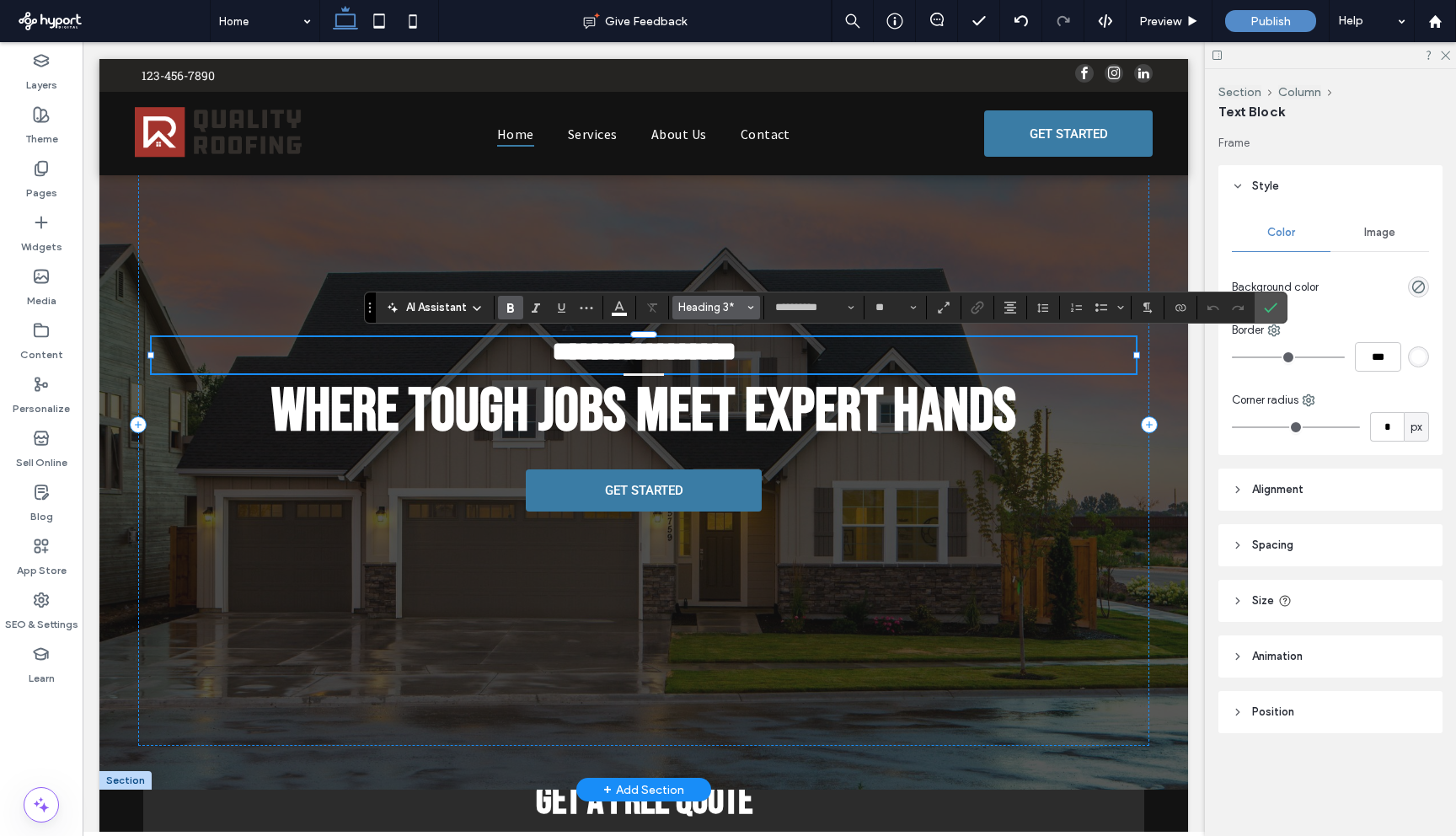
click at [738, 306] on span "Heading 3*" at bounding box center [711, 307] width 66 height 13
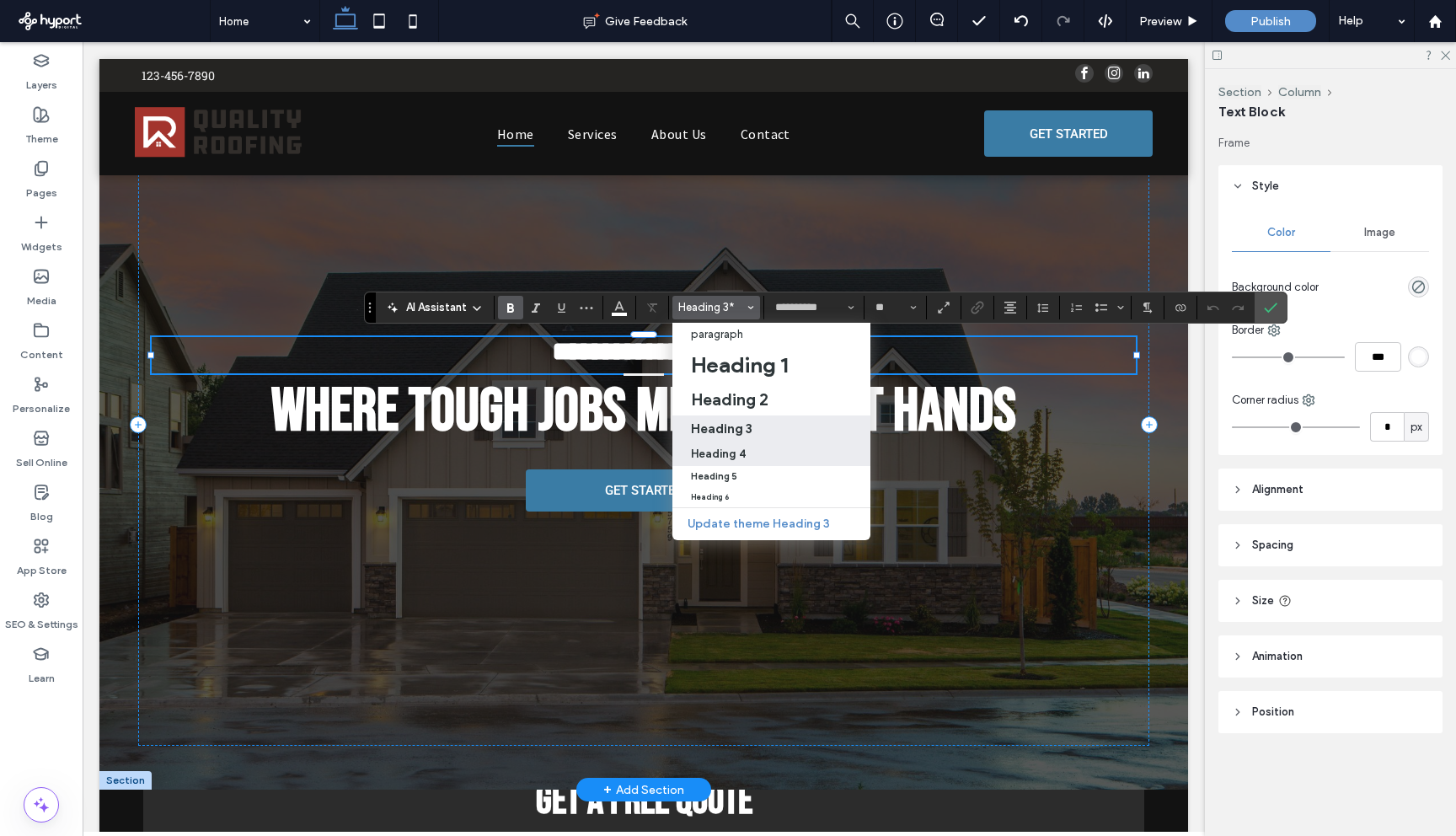
drag, startPoint x: 755, startPoint y: 450, endPoint x: 665, endPoint y: 413, distance: 97.3
click at [755, 450] on div "Heading 4" at bounding box center [771, 453] width 161 height 13
type input "**********"
type input "**"
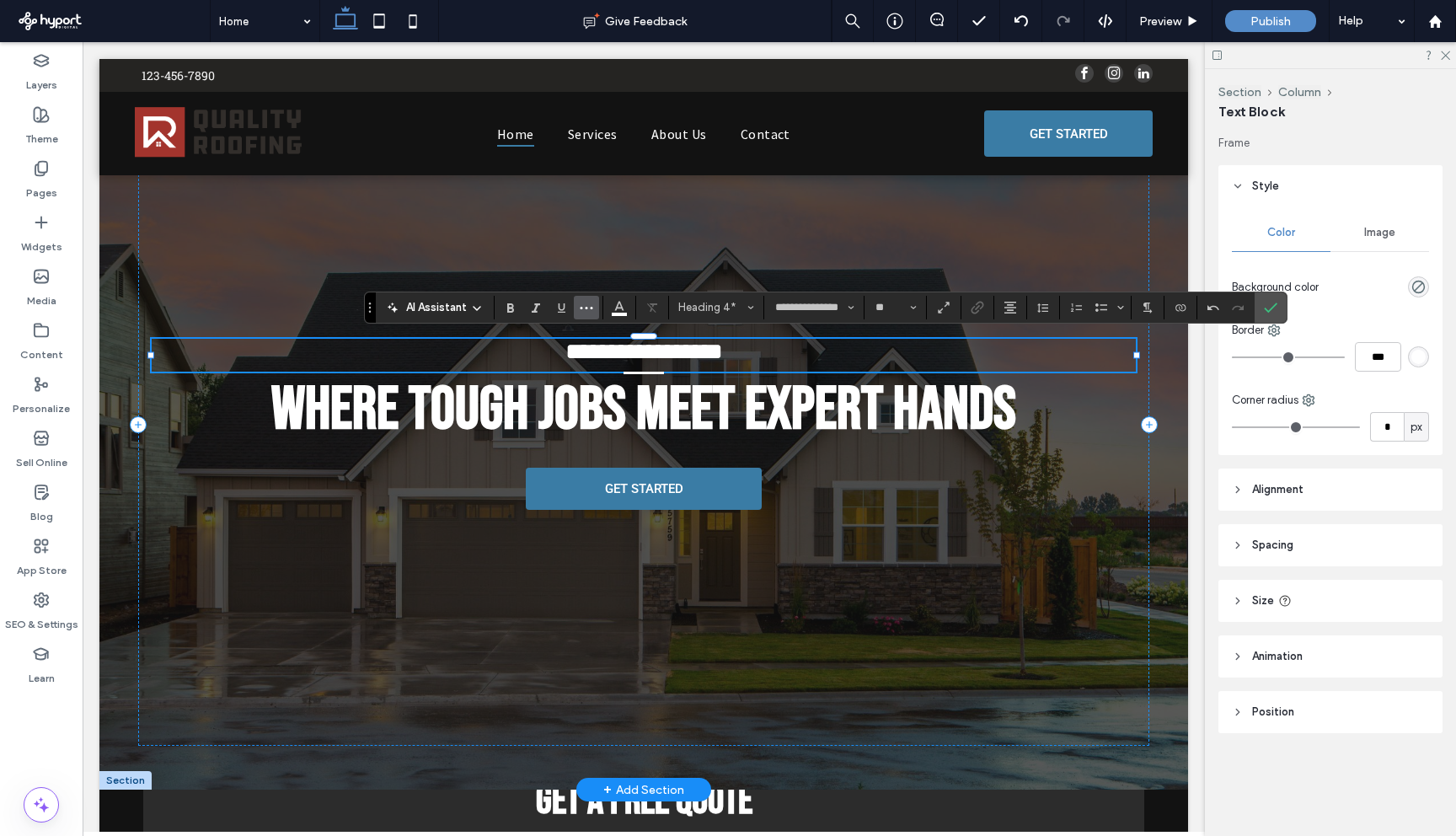
click at [596, 305] on button "More" at bounding box center [586, 308] width 25 height 23
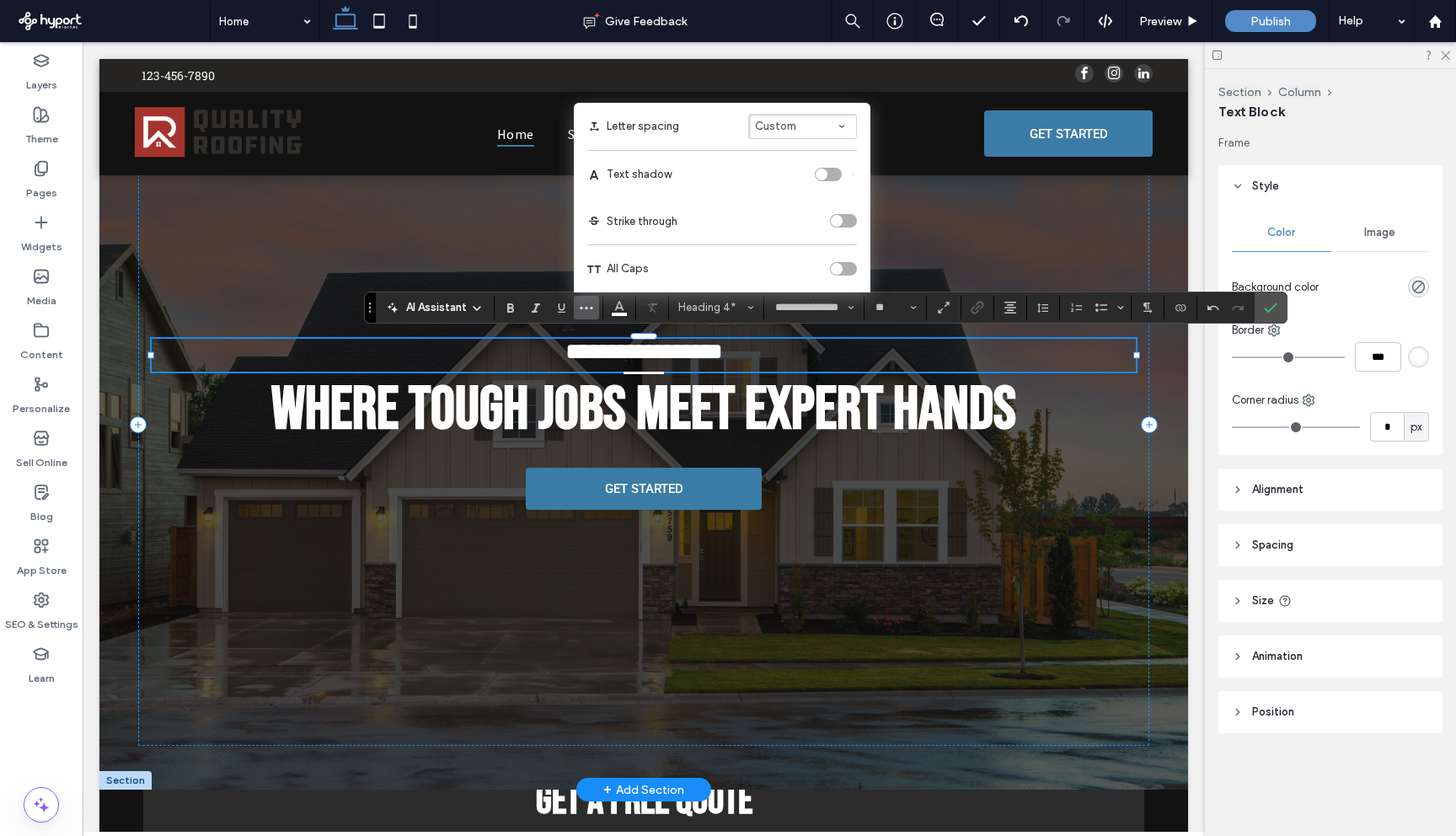
click at [836, 264] on div "toggle" at bounding box center [836, 268] width 12 height 12
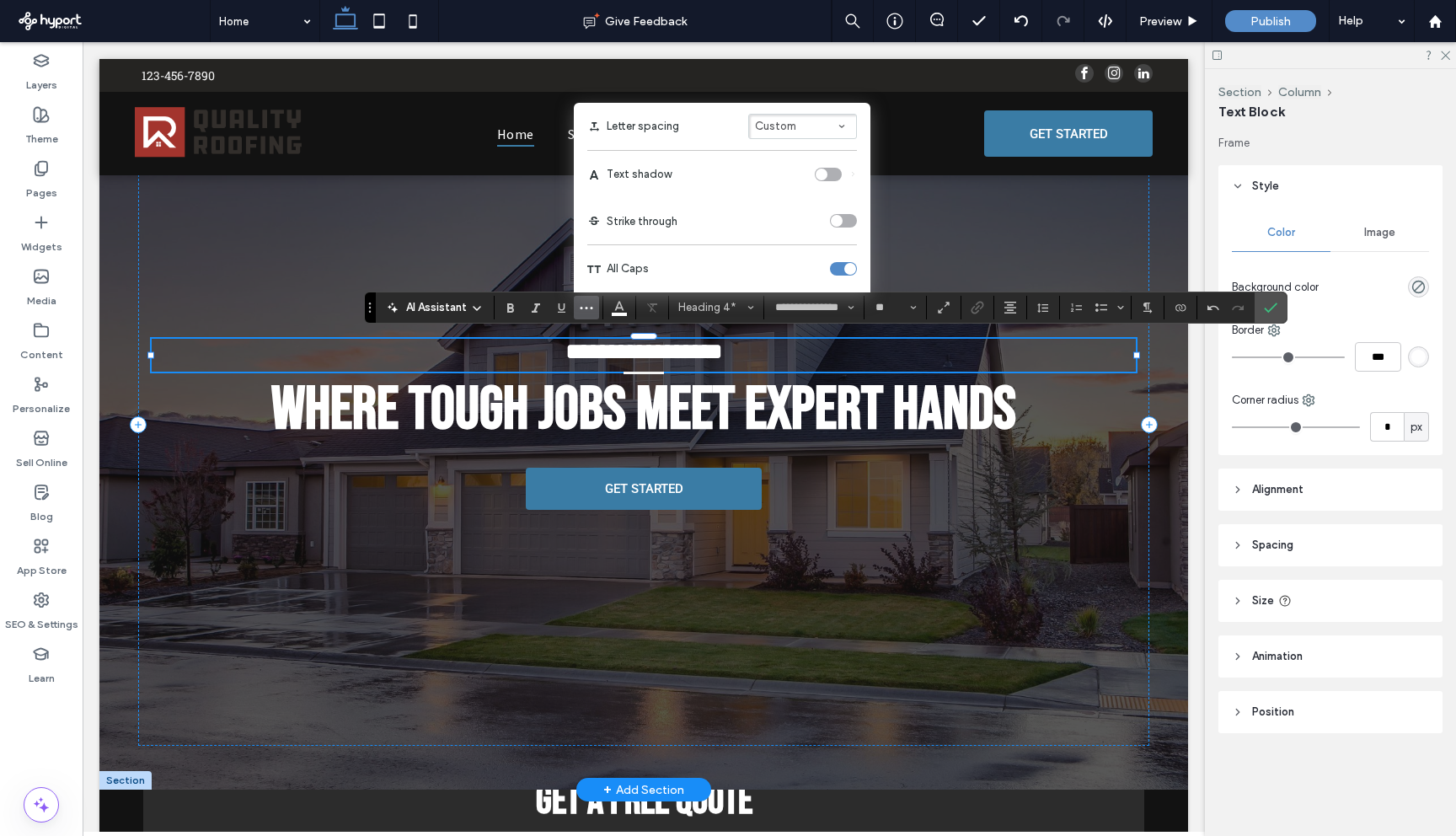
click at [646, 342] on span "**********" at bounding box center [644, 351] width 157 height 23
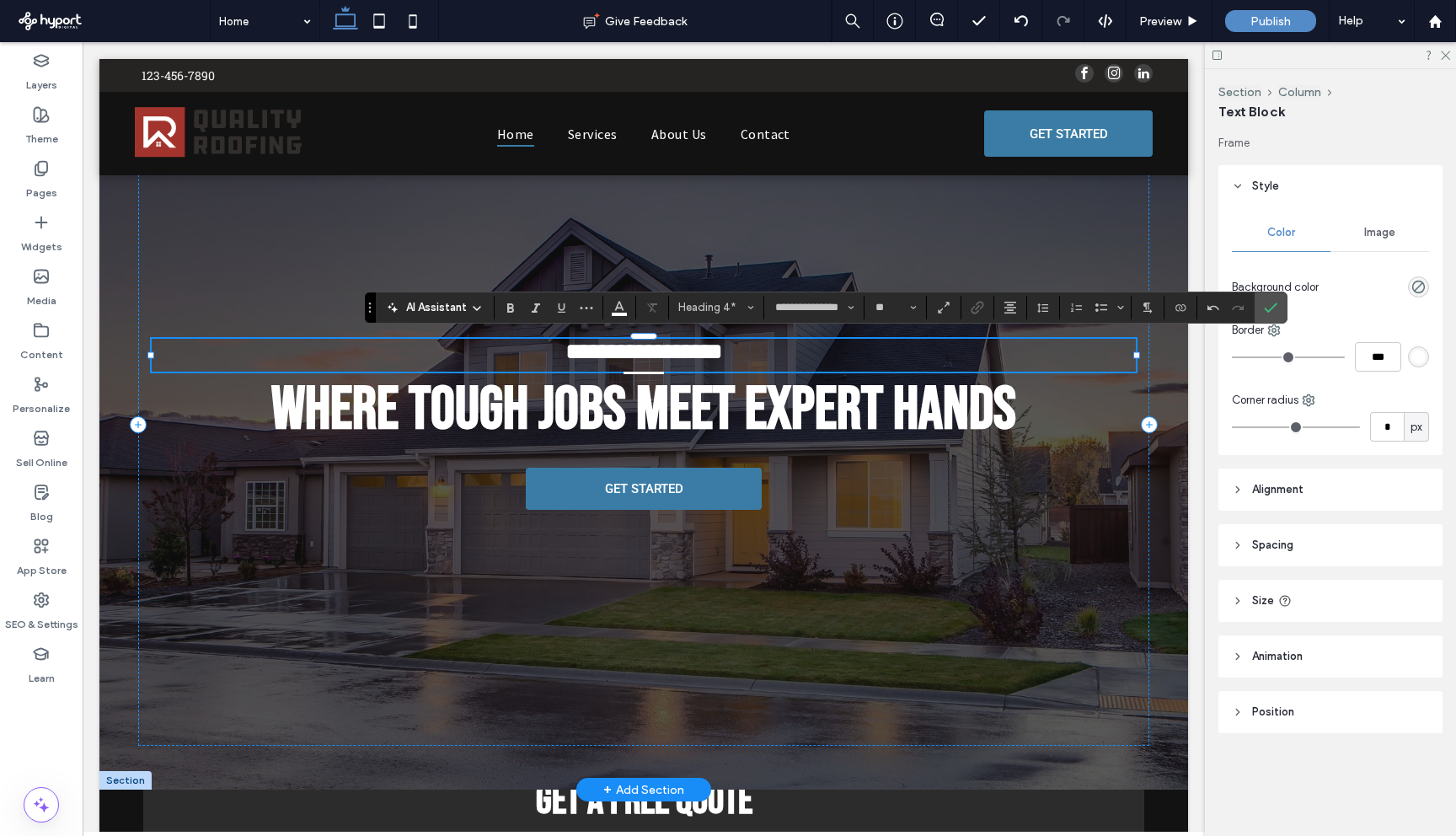
click at [646, 348] on span "**********" at bounding box center [644, 351] width 157 height 23
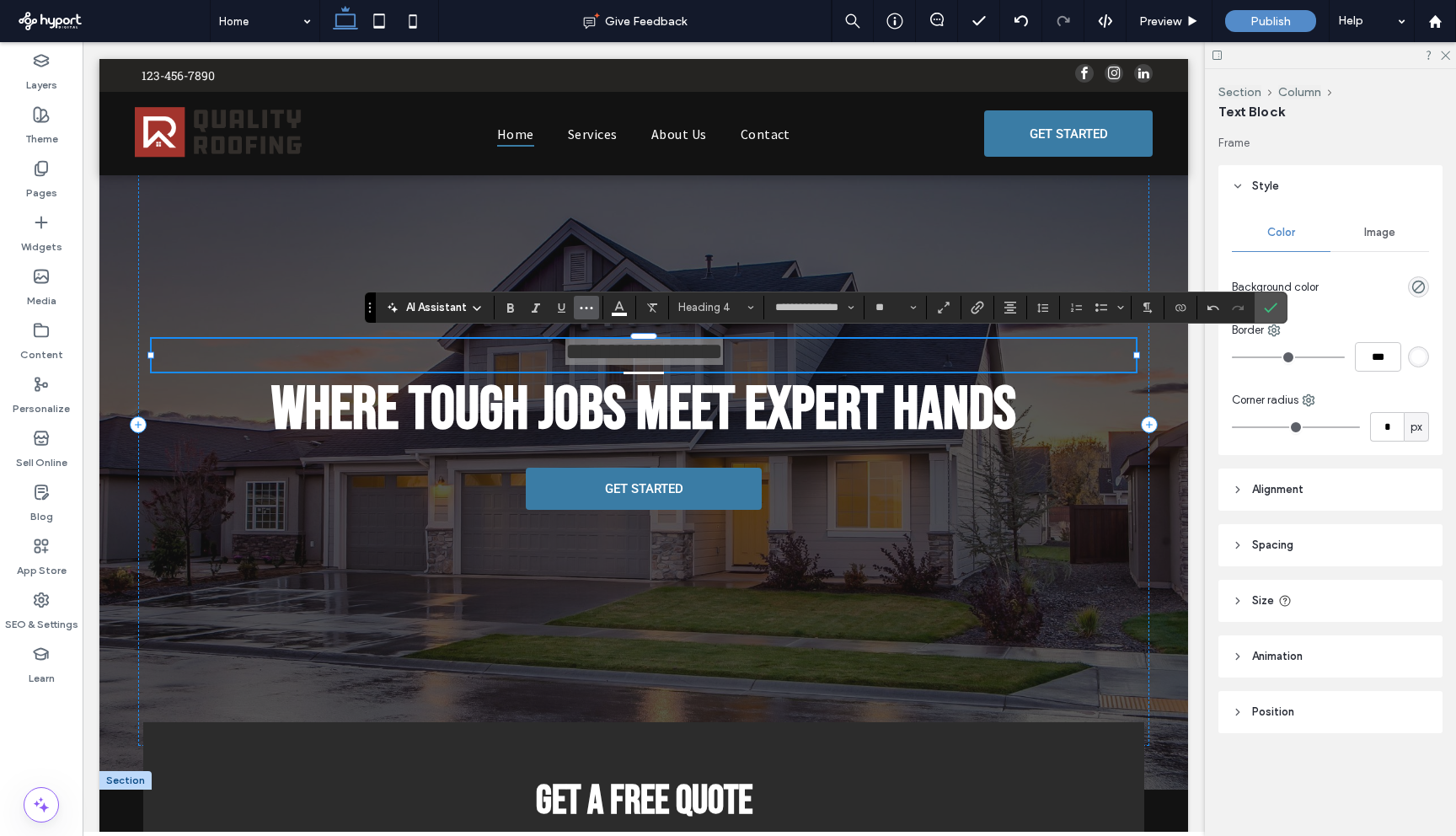
click at [597, 302] on button "More" at bounding box center [586, 308] width 25 height 23
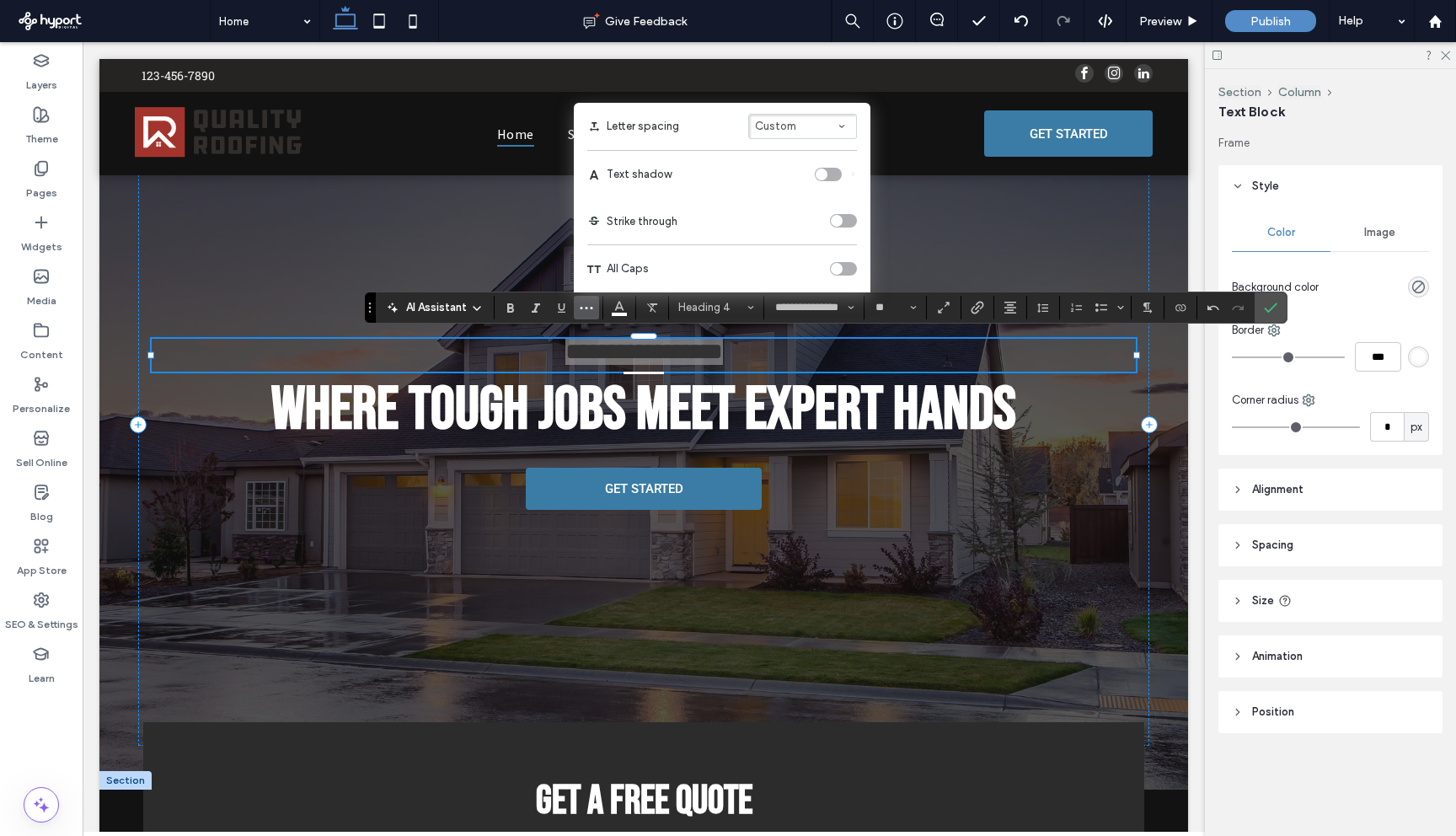
click at [837, 264] on div "toggle" at bounding box center [836, 268] width 12 height 12
click at [510, 311] on use "Bold" at bounding box center [510, 308] width 6 height 9
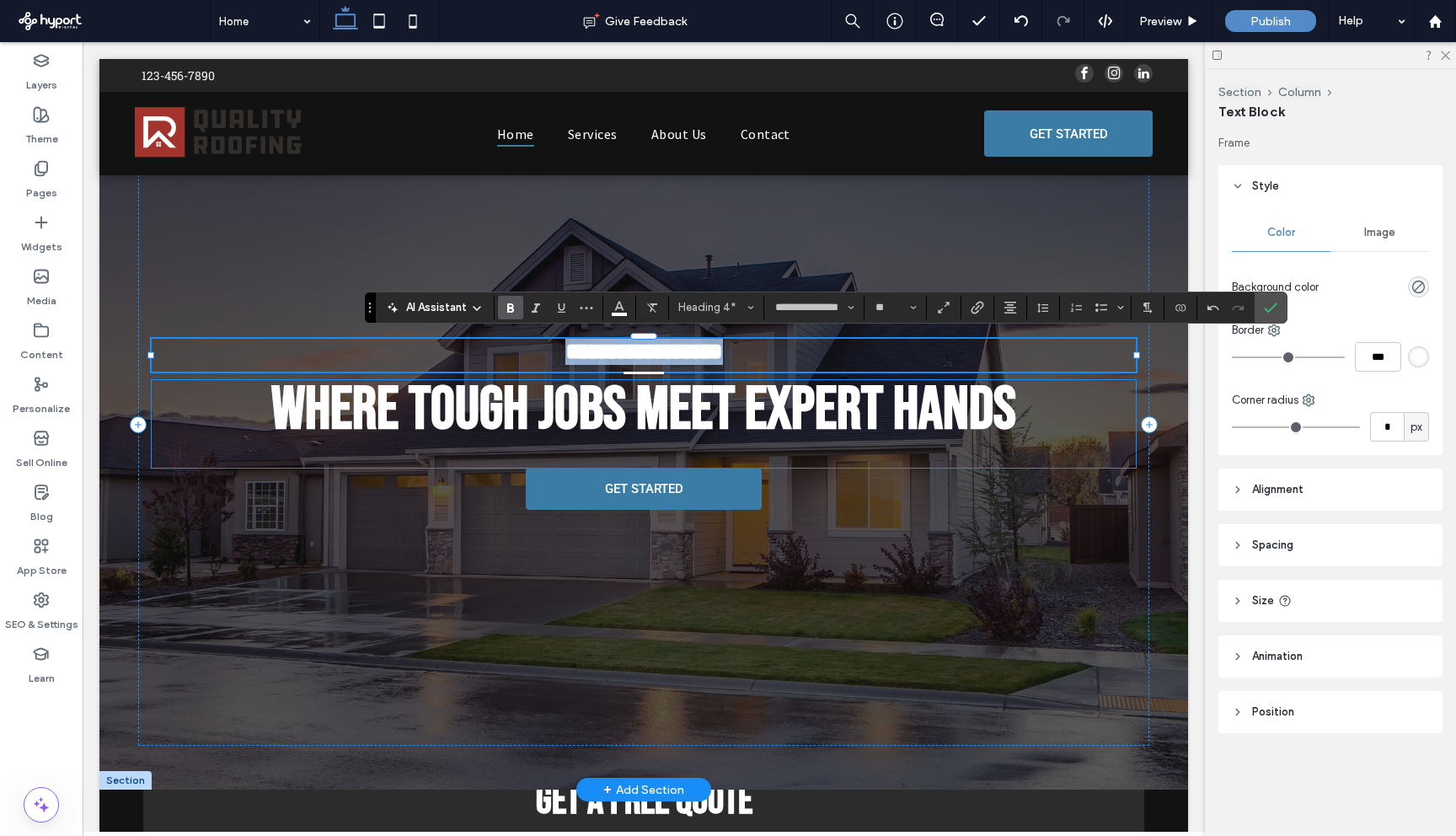
click at [732, 413] on span "Where Tough Jobs Meet Expert Hands" at bounding box center [643, 409] width 745 height 73
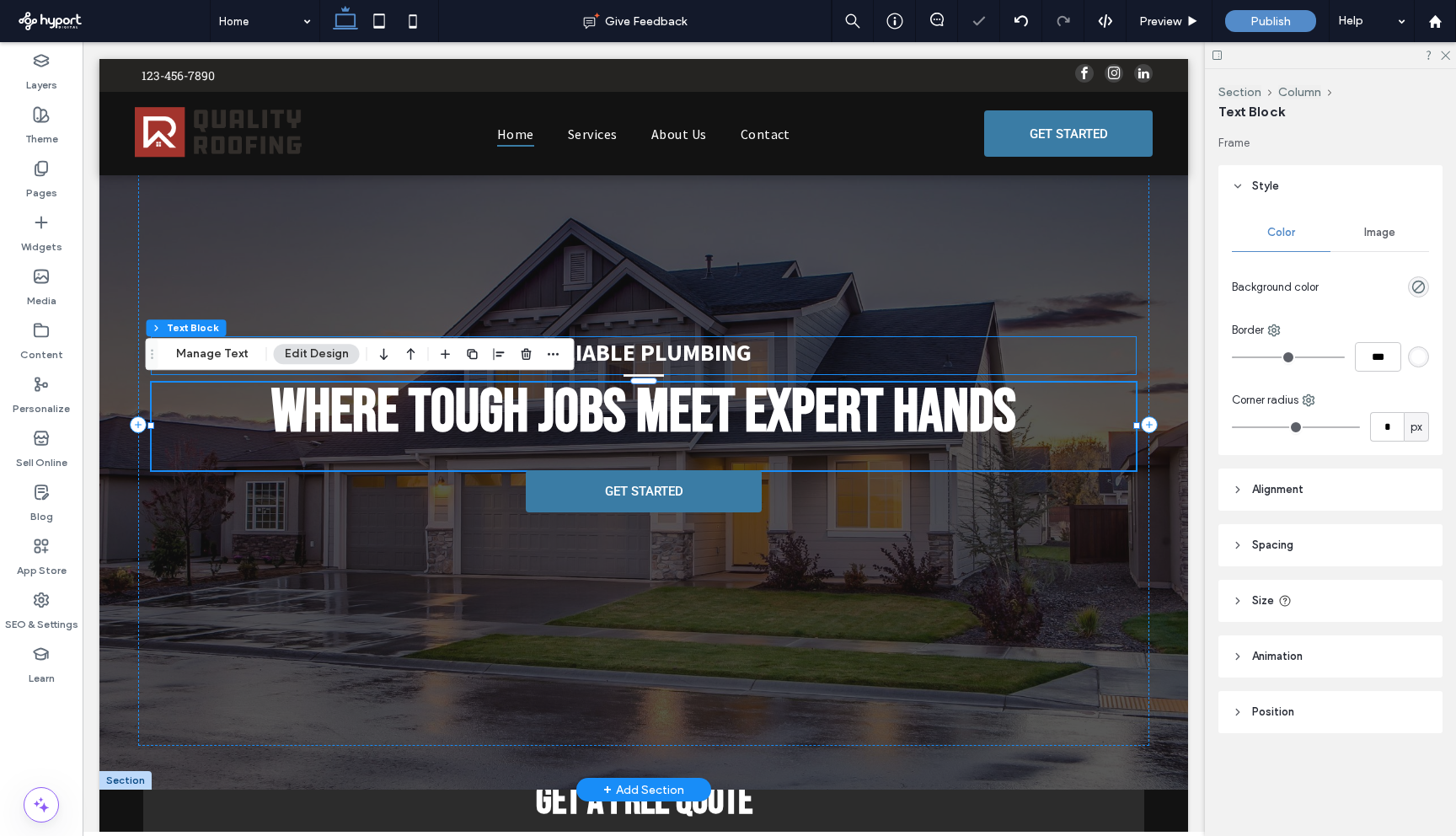
click at [687, 368] on div "Reliable Plumbing" at bounding box center [644, 355] width 985 height 37
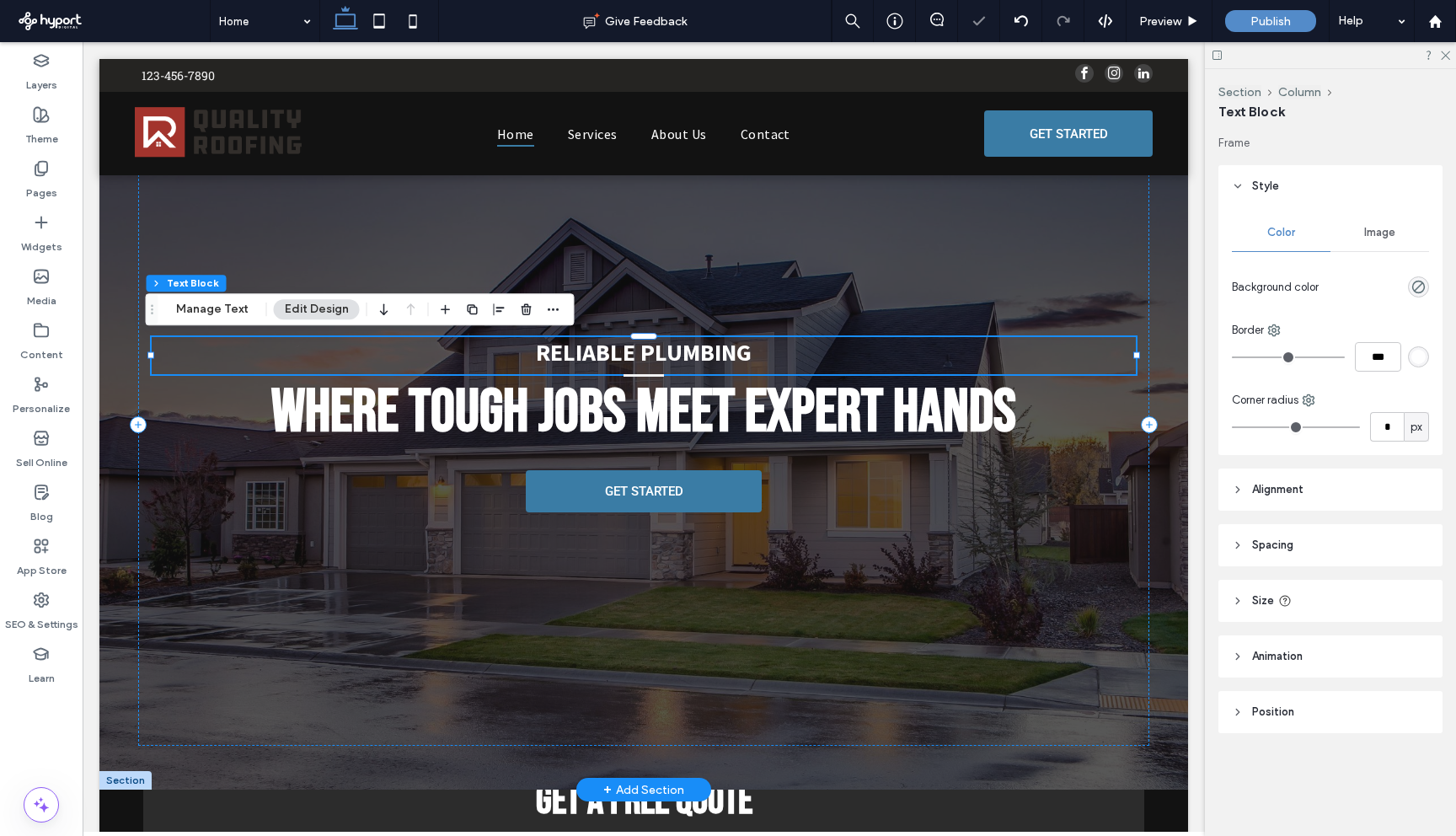
click at [714, 357] on strong "Reliable Plumbing" at bounding box center [643, 352] width 216 height 31
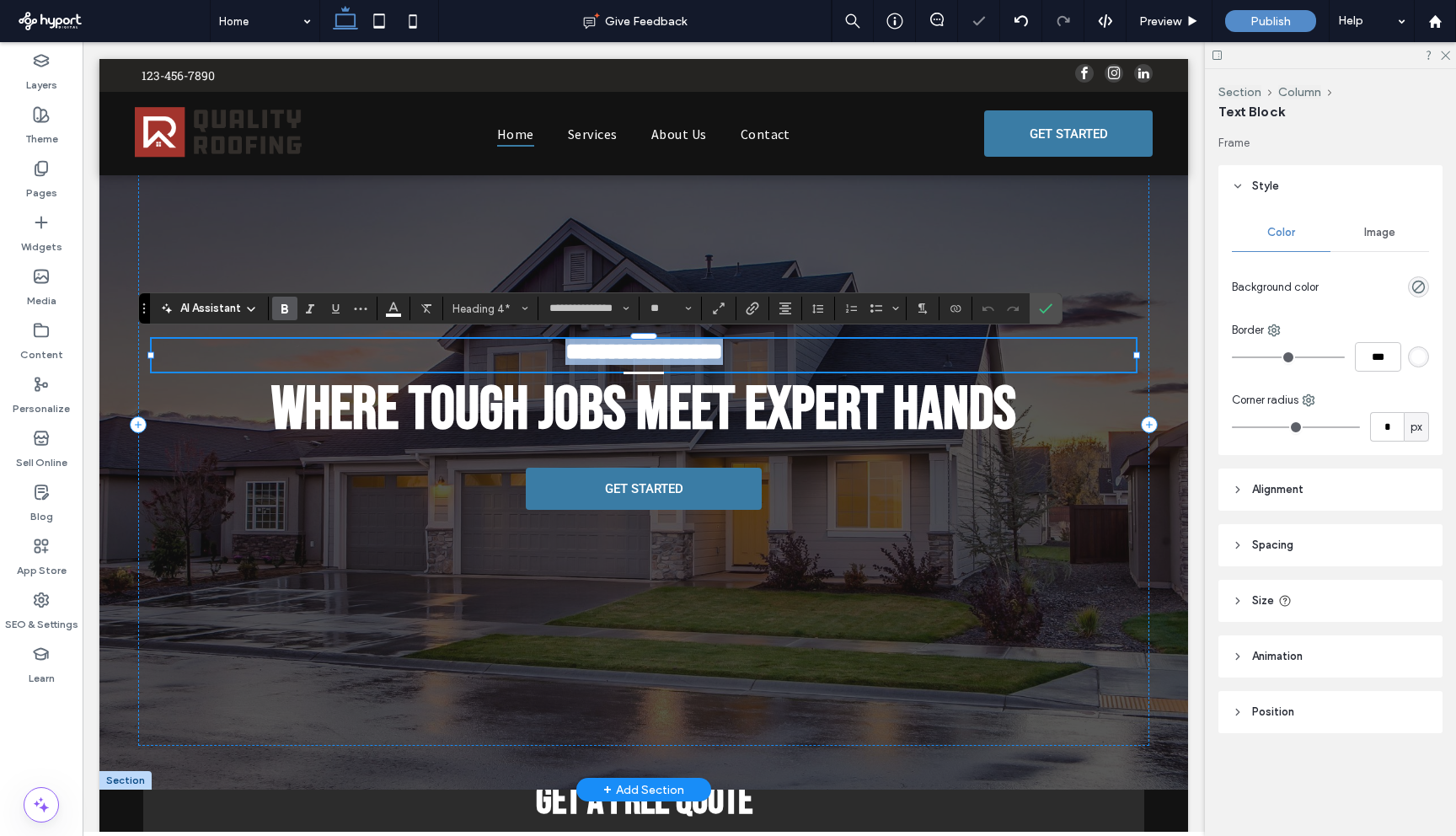
click at [714, 357] on strong "**********" at bounding box center [644, 351] width 157 height 23
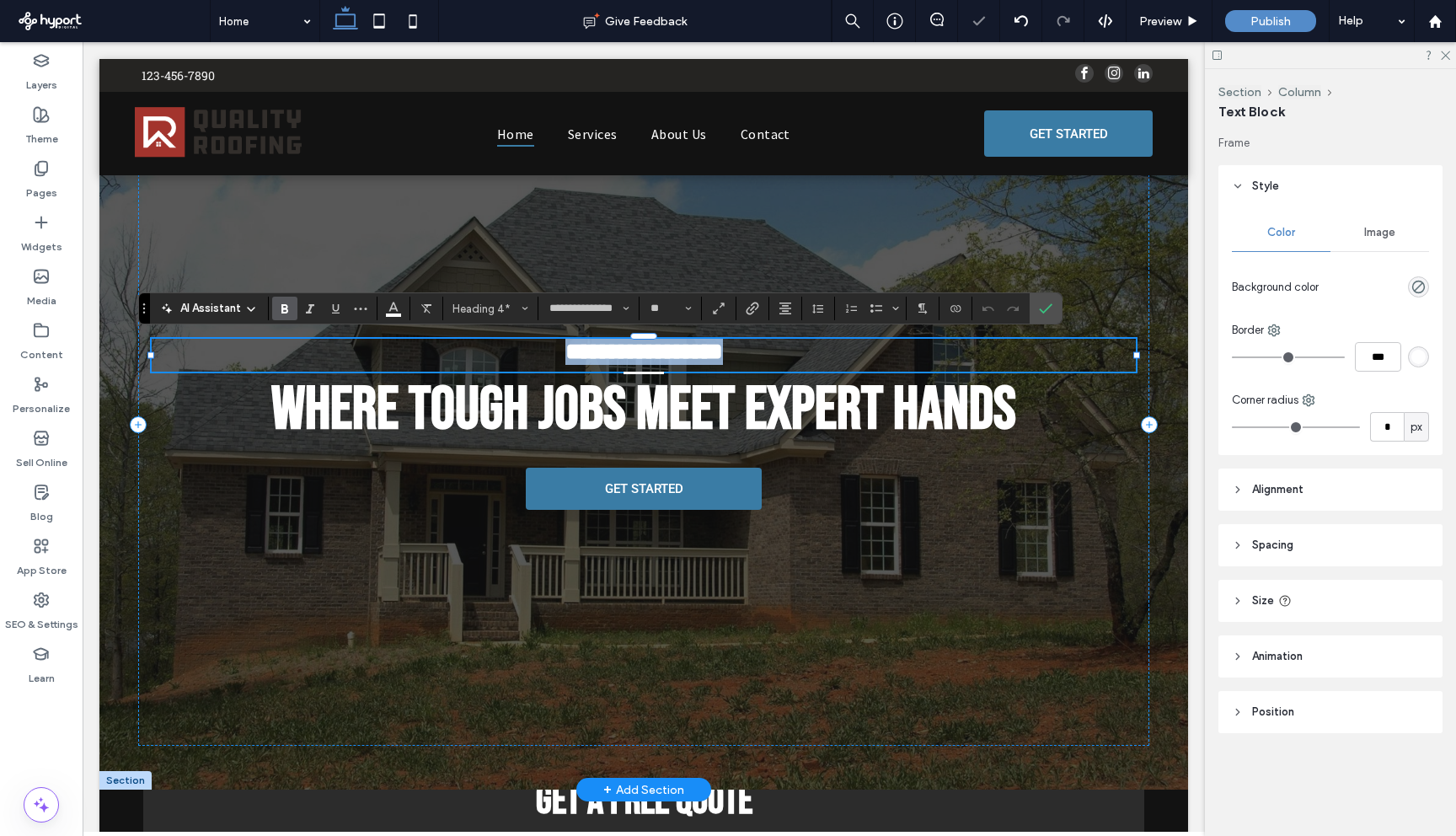
click at [714, 357] on strong "**********" at bounding box center [644, 351] width 157 height 23
click at [691, 309] on button "**" at bounding box center [670, 308] width 55 height 23
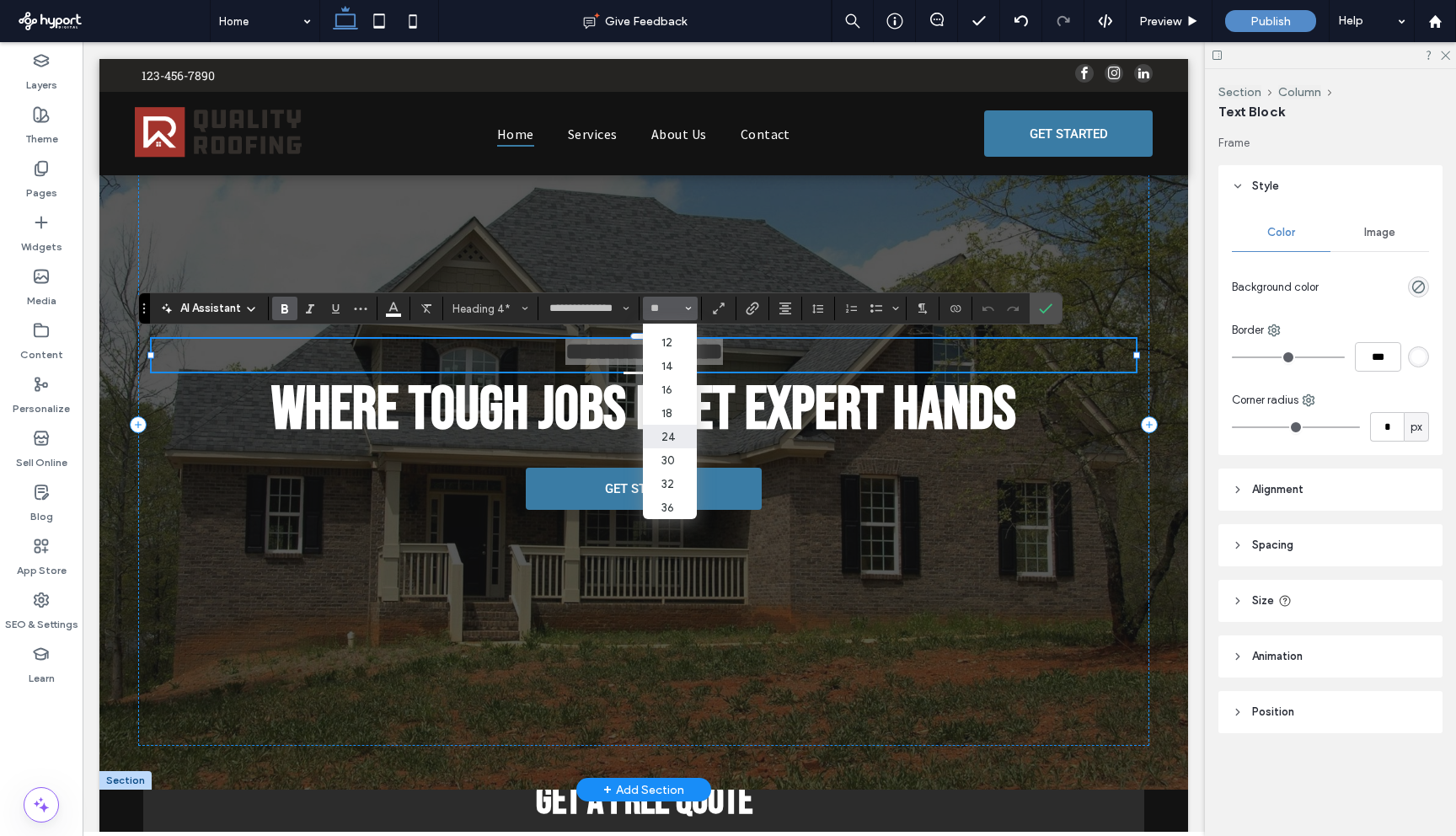
scroll to position [90, 0]
click at [676, 434] on label "24" at bounding box center [670, 433] width 54 height 23
type input "**"
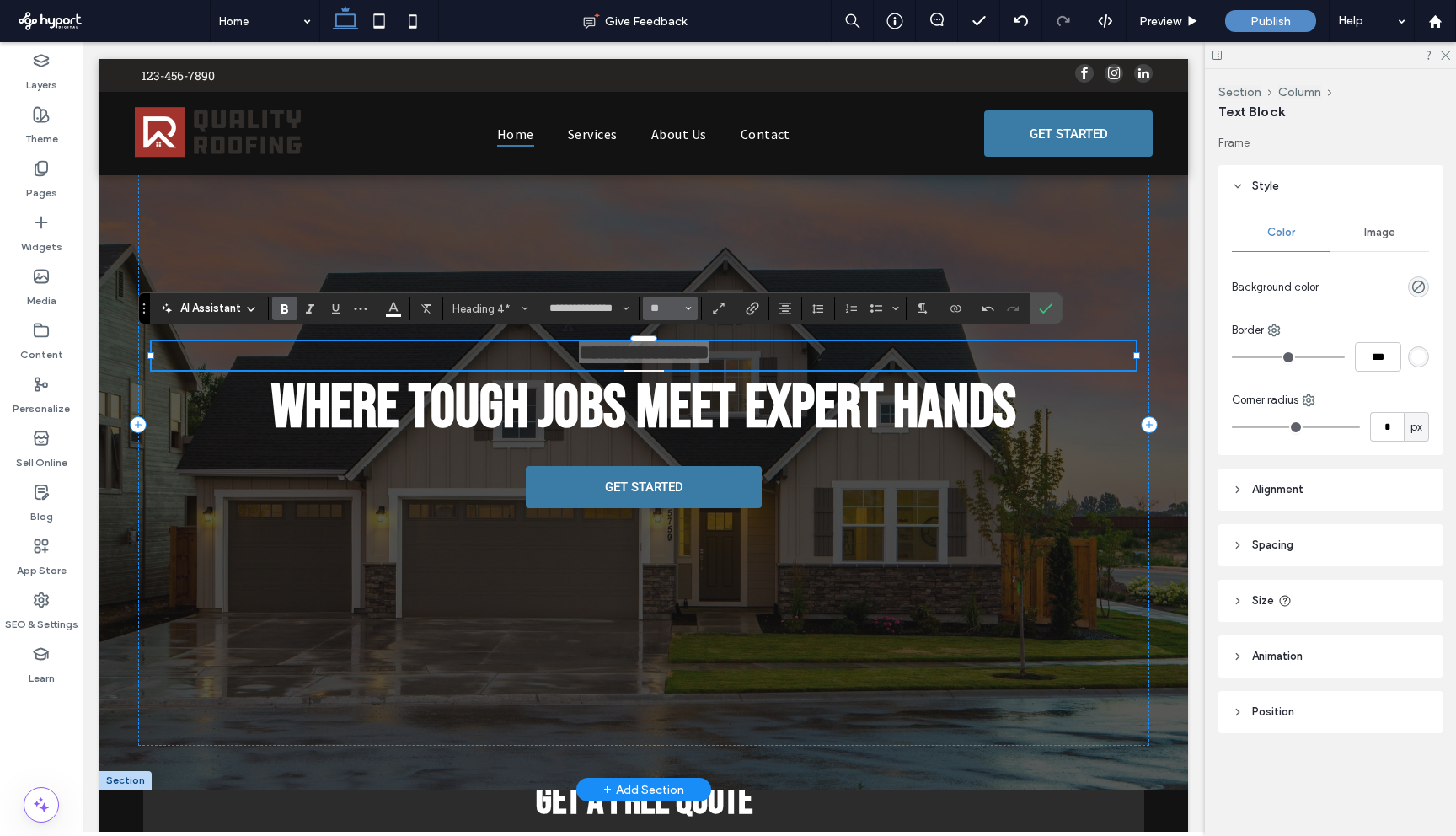
click at [686, 309] on icon "Size" at bounding box center [688, 308] width 6 height 6
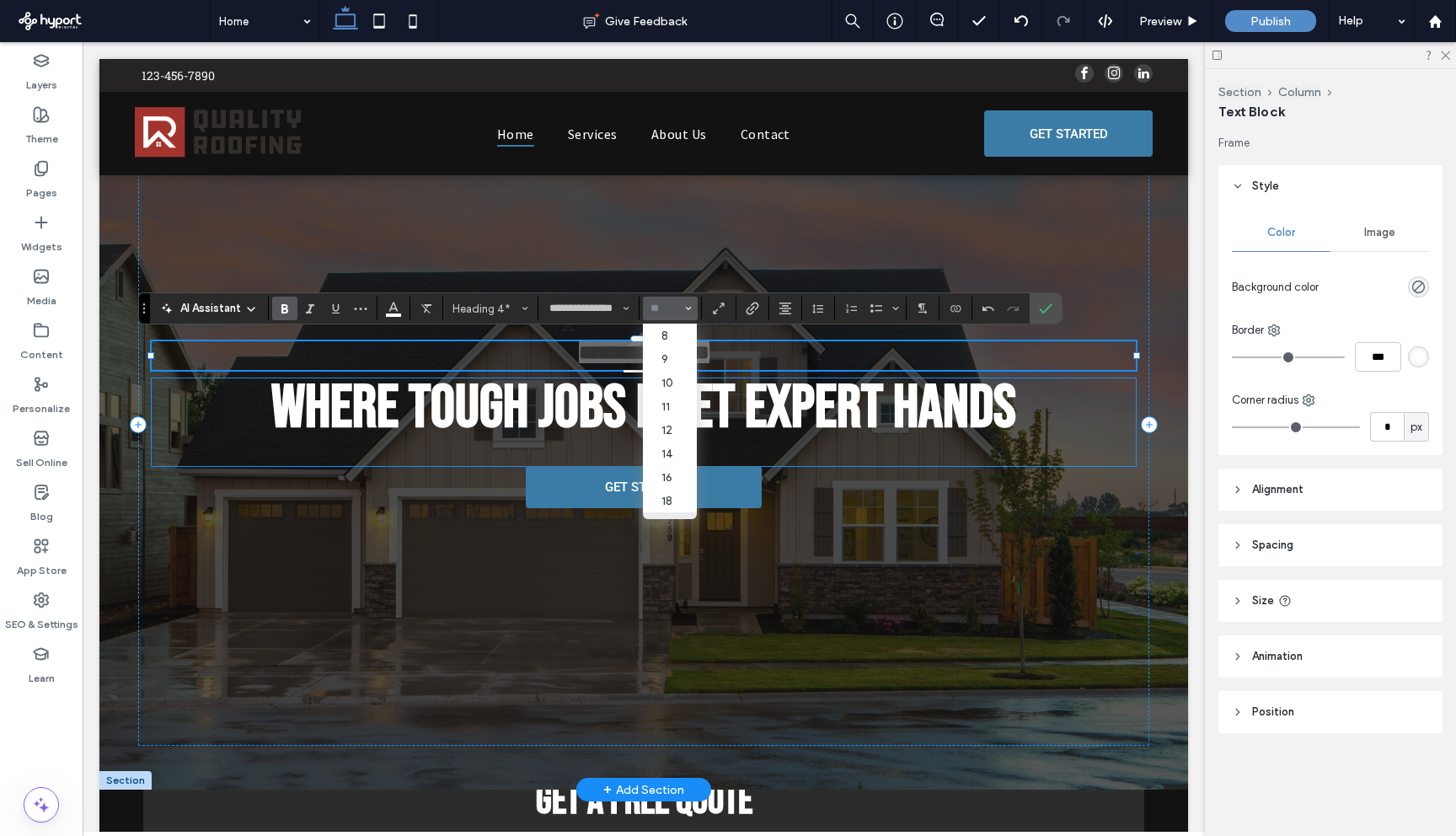
click at [764, 407] on span "Where Tough Jobs Meet Expert Hands" at bounding box center [643, 408] width 745 height 73
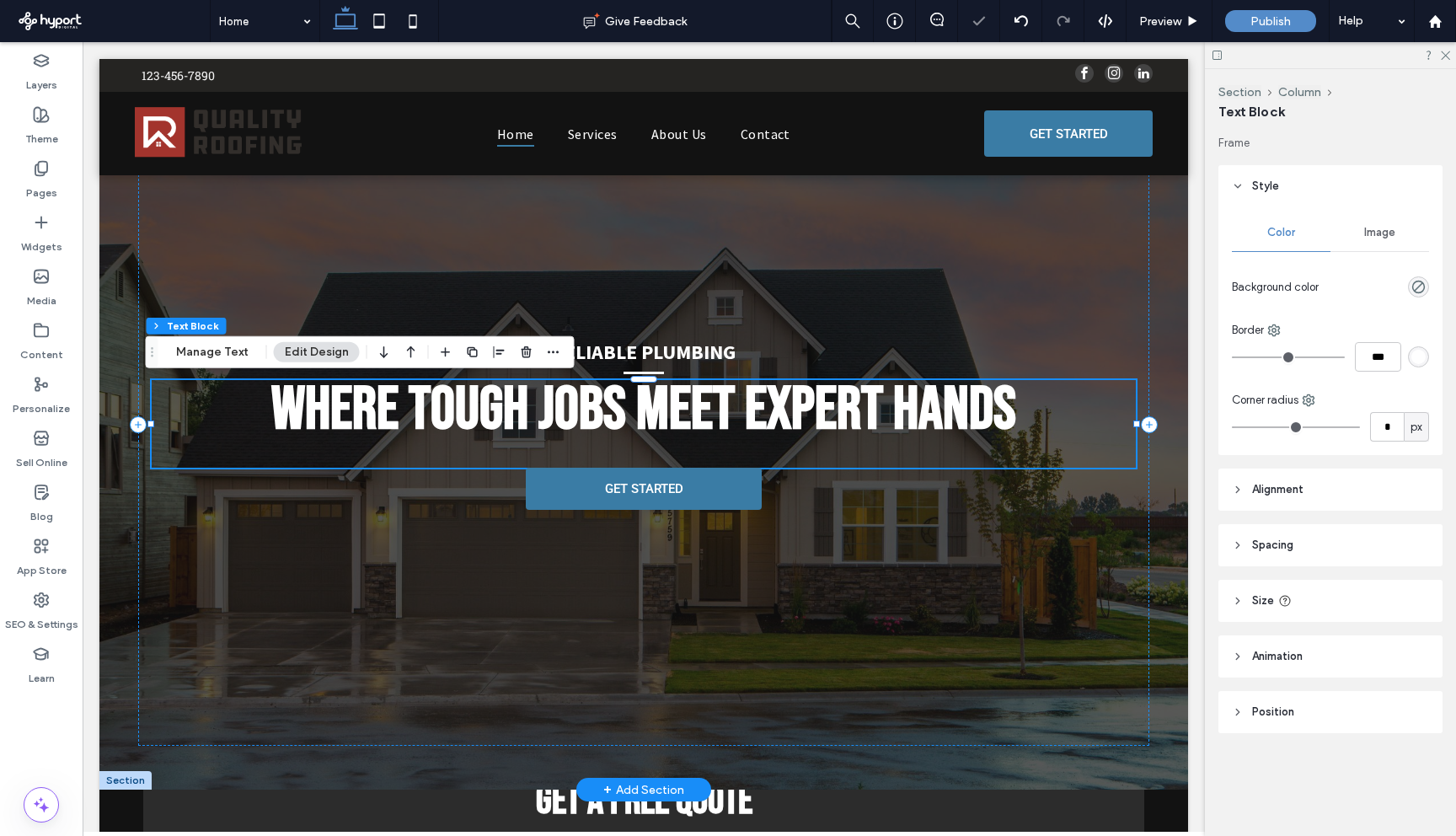
click at [899, 472] on div "Reliable Plumbing Where Tough Jobs Meet Expert Hands GET STARTED" at bounding box center [644, 424] width 1012 height 644
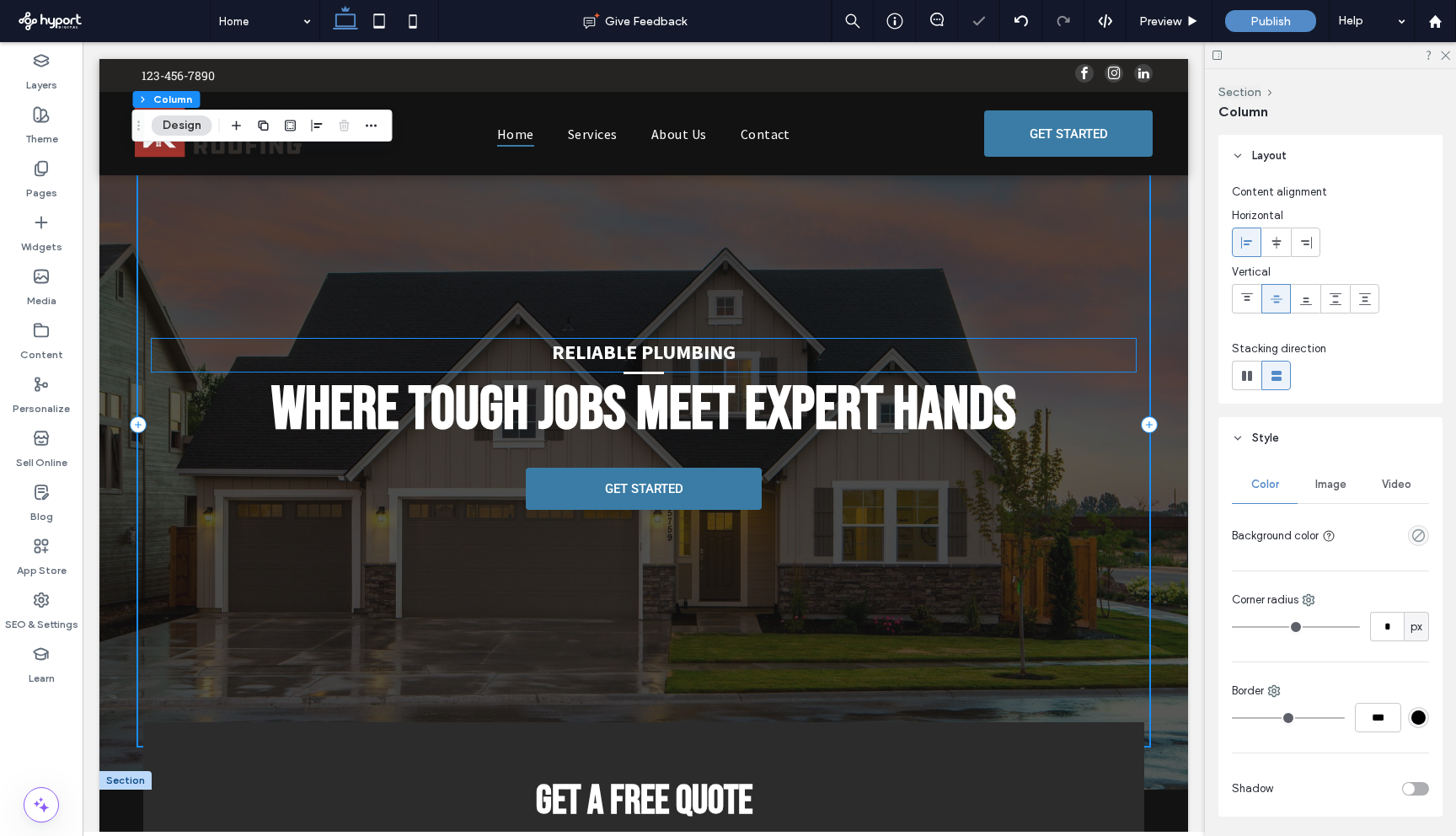
click at [708, 356] on strong "Reliable Plumbing" at bounding box center [643, 351] width 183 height 26
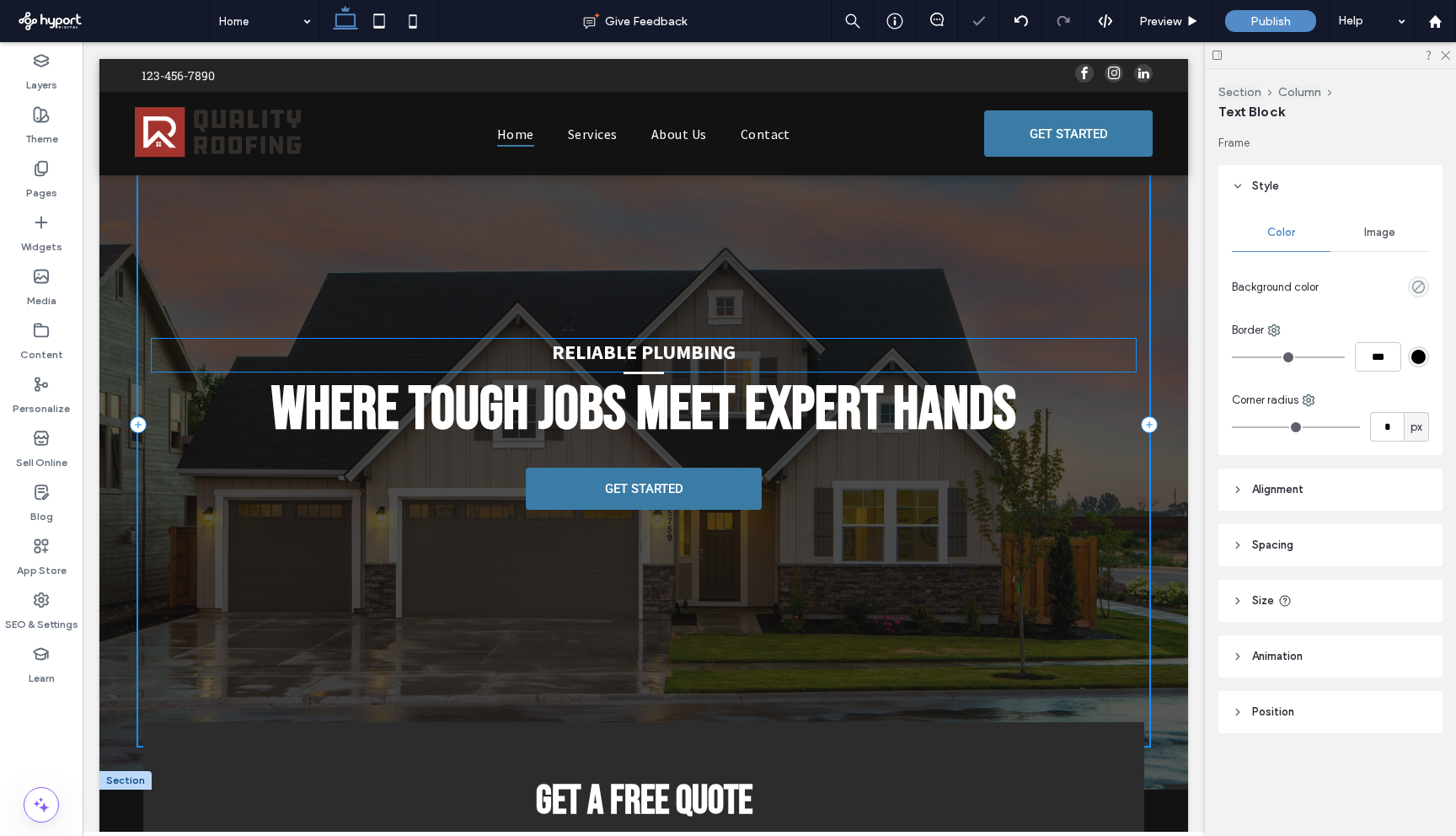
click at [708, 356] on strong "Reliable Plumbing" at bounding box center [643, 351] width 183 height 26
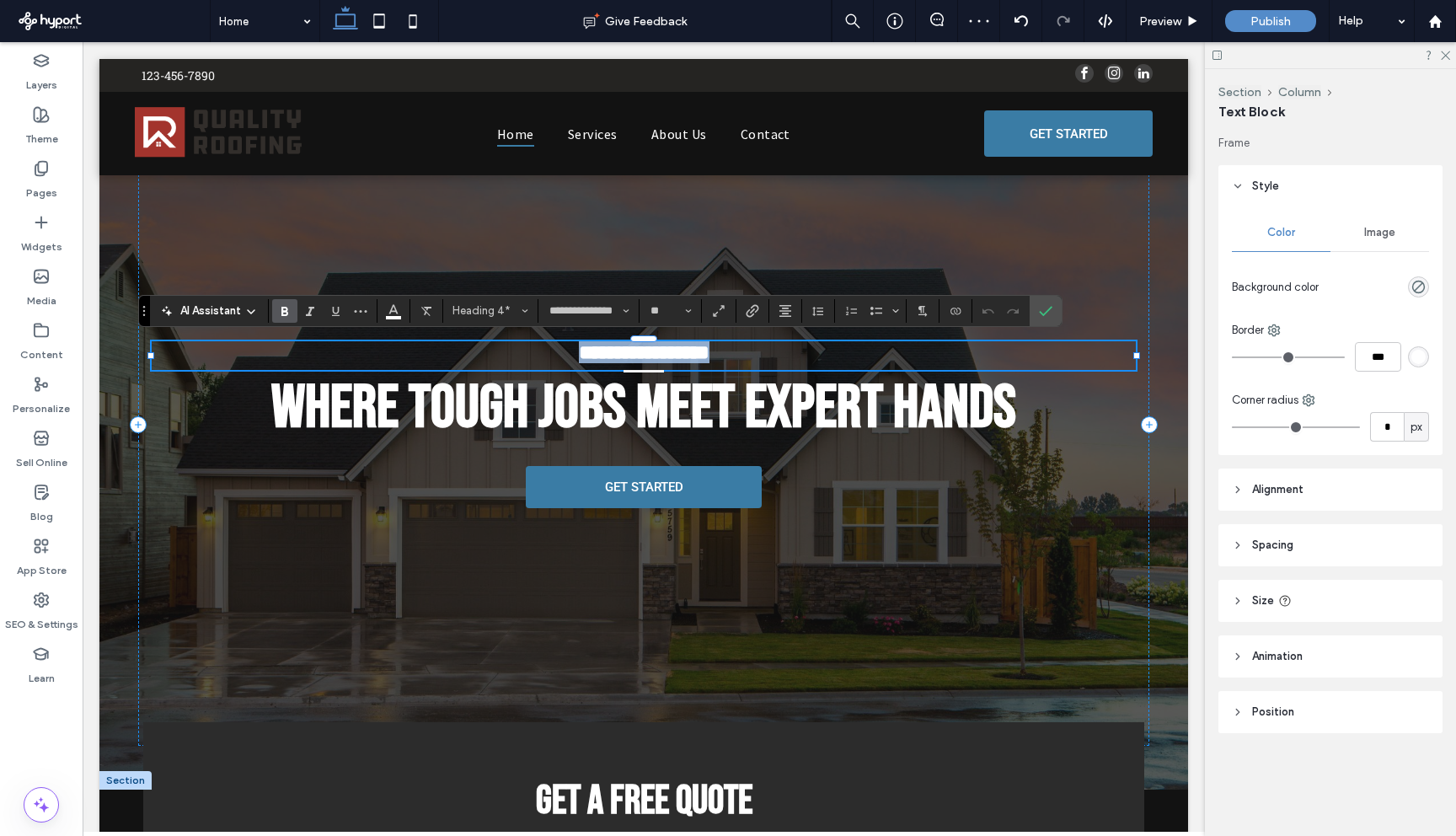
click at [708, 356] on strong "**********" at bounding box center [644, 352] width 131 height 20
click at [629, 308] on icon "Font & Font weight" at bounding box center [626, 311] width 6 height 6
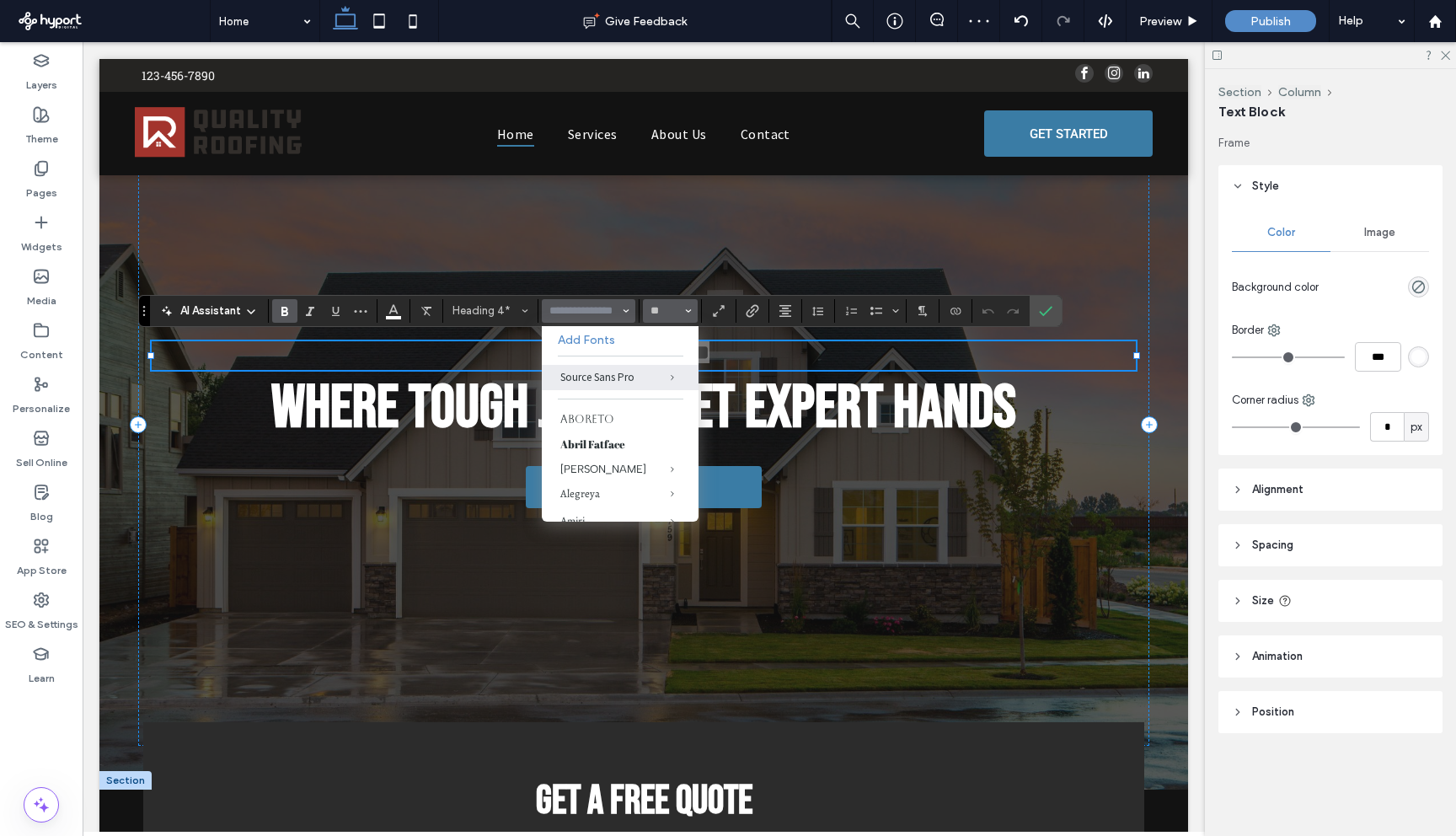
scroll to position [0, 0]
click at [288, 318] on span "Bold" at bounding box center [285, 311] width 14 height 22
type input "**********"
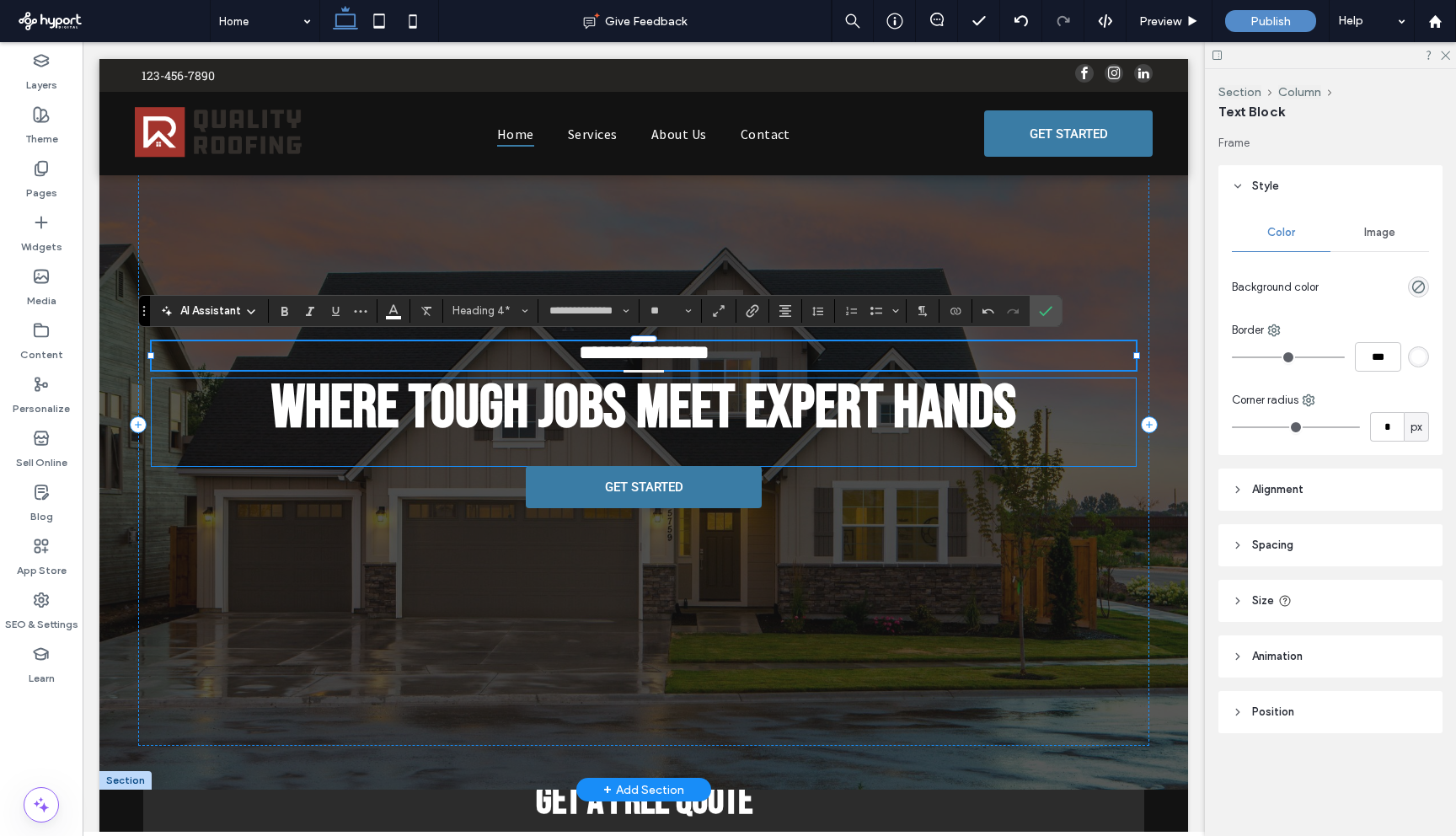
click at [803, 466] on div "Where Tough Jobs Meet Expert Hands" at bounding box center [644, 422] width 985 height 88
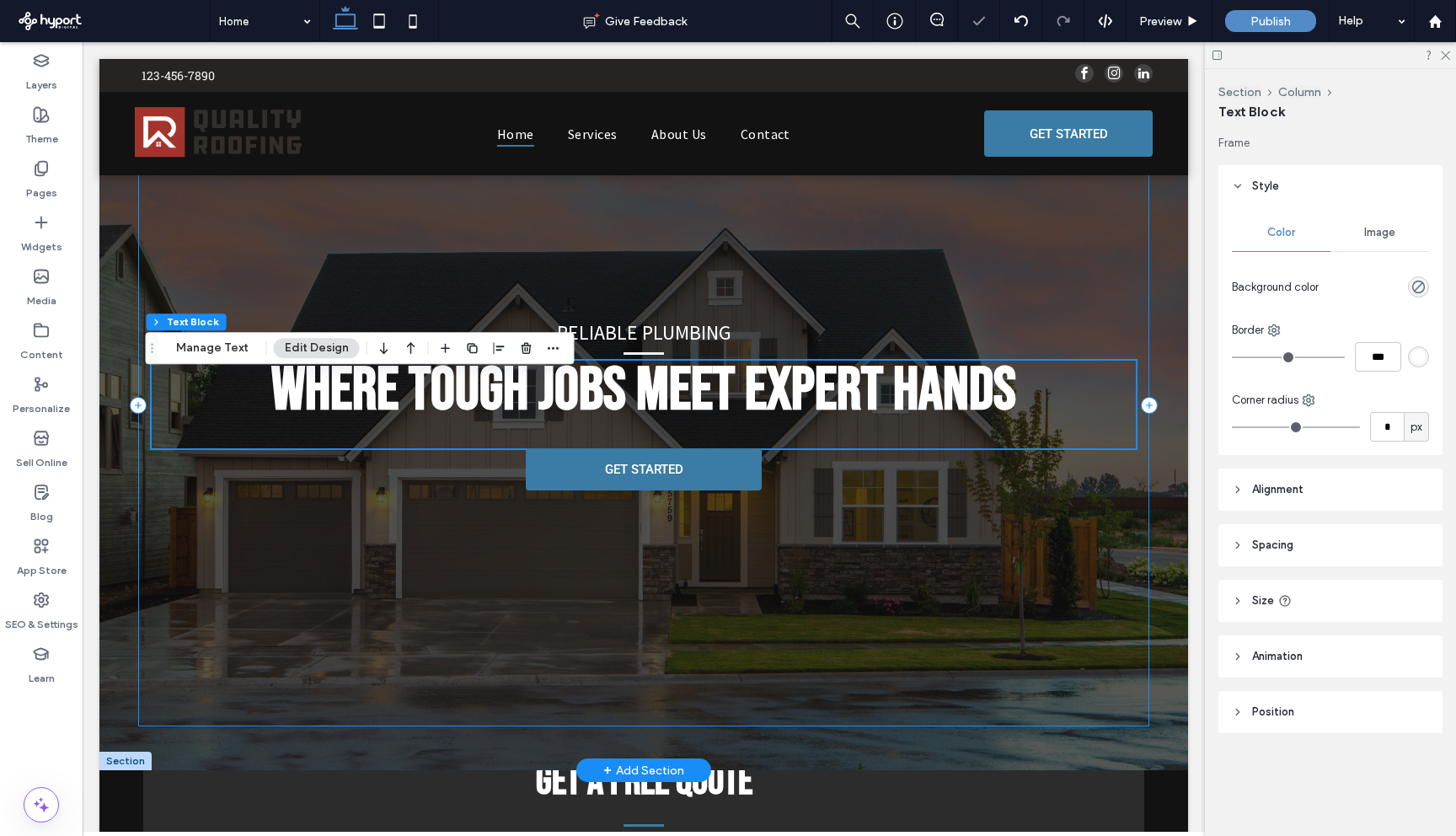
click at [861, 599] on div "Reliable Plumbing Where Tough Jobs Meet Expert Hands GET STARTED" at bounding box center [644, 404] width 1012 height 644
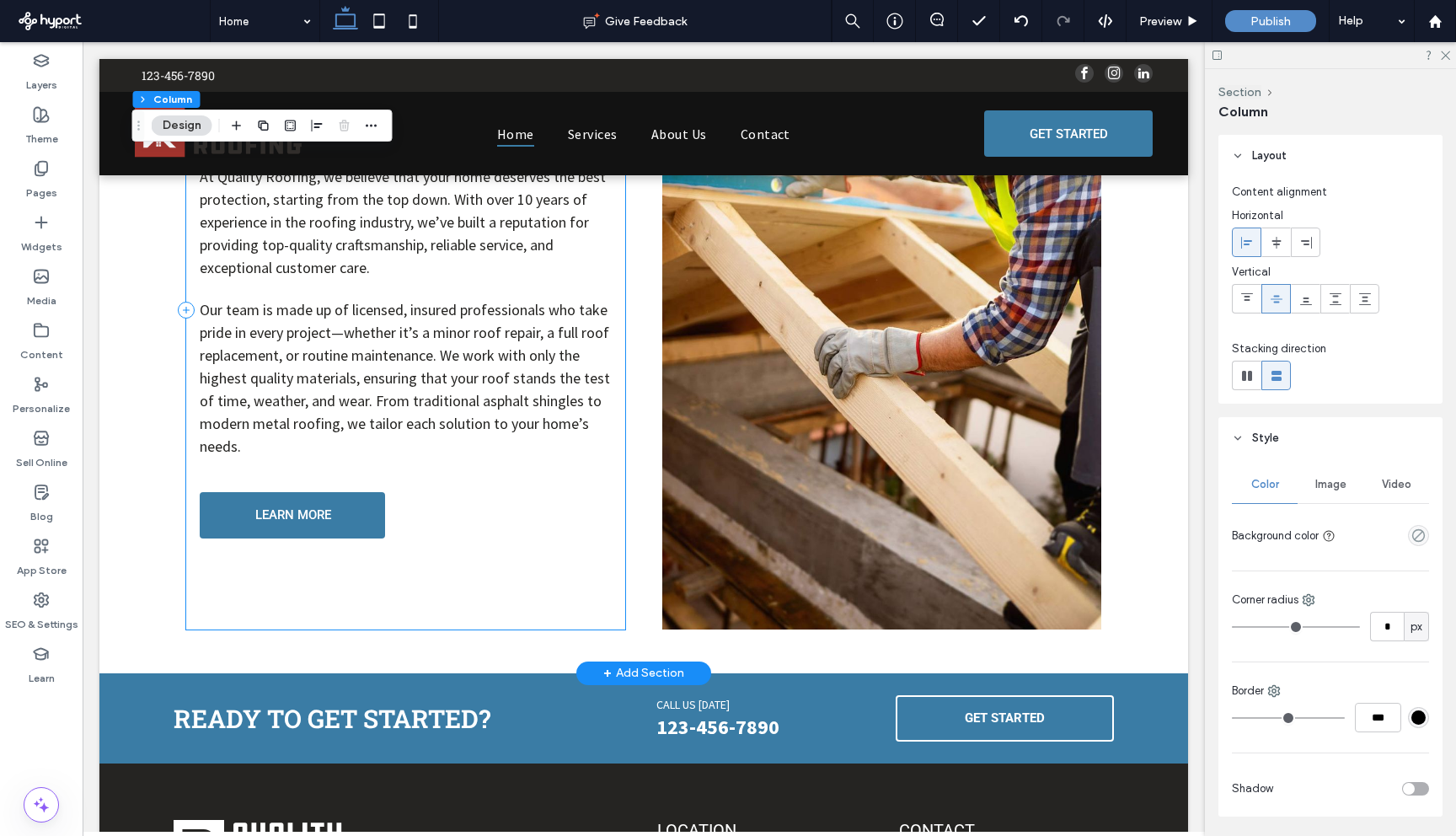
scroll to position [2977, 0]
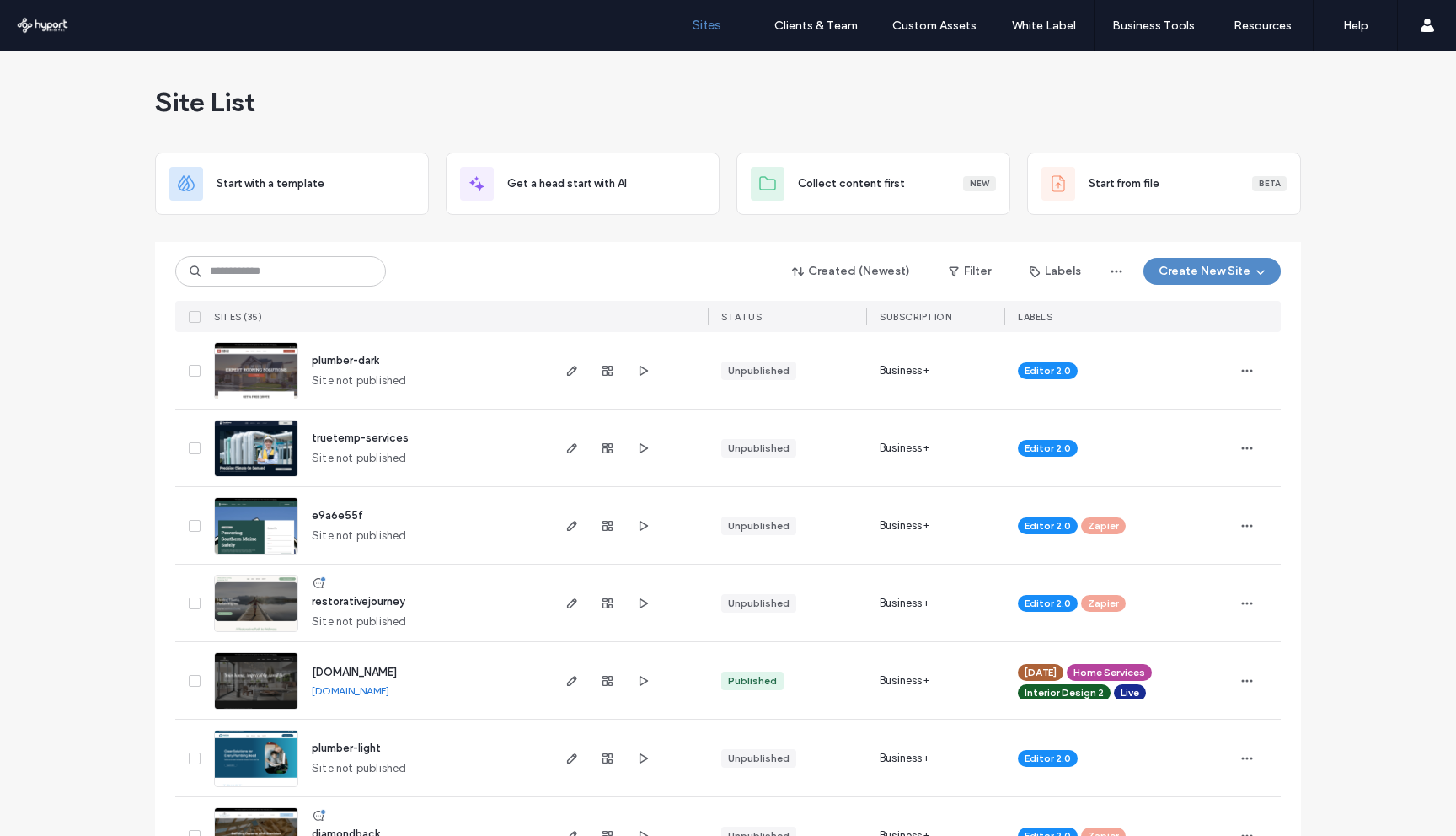
click at [358, 750] on span "plumber-light" at bounding box center [346, 748] width 70 height 13
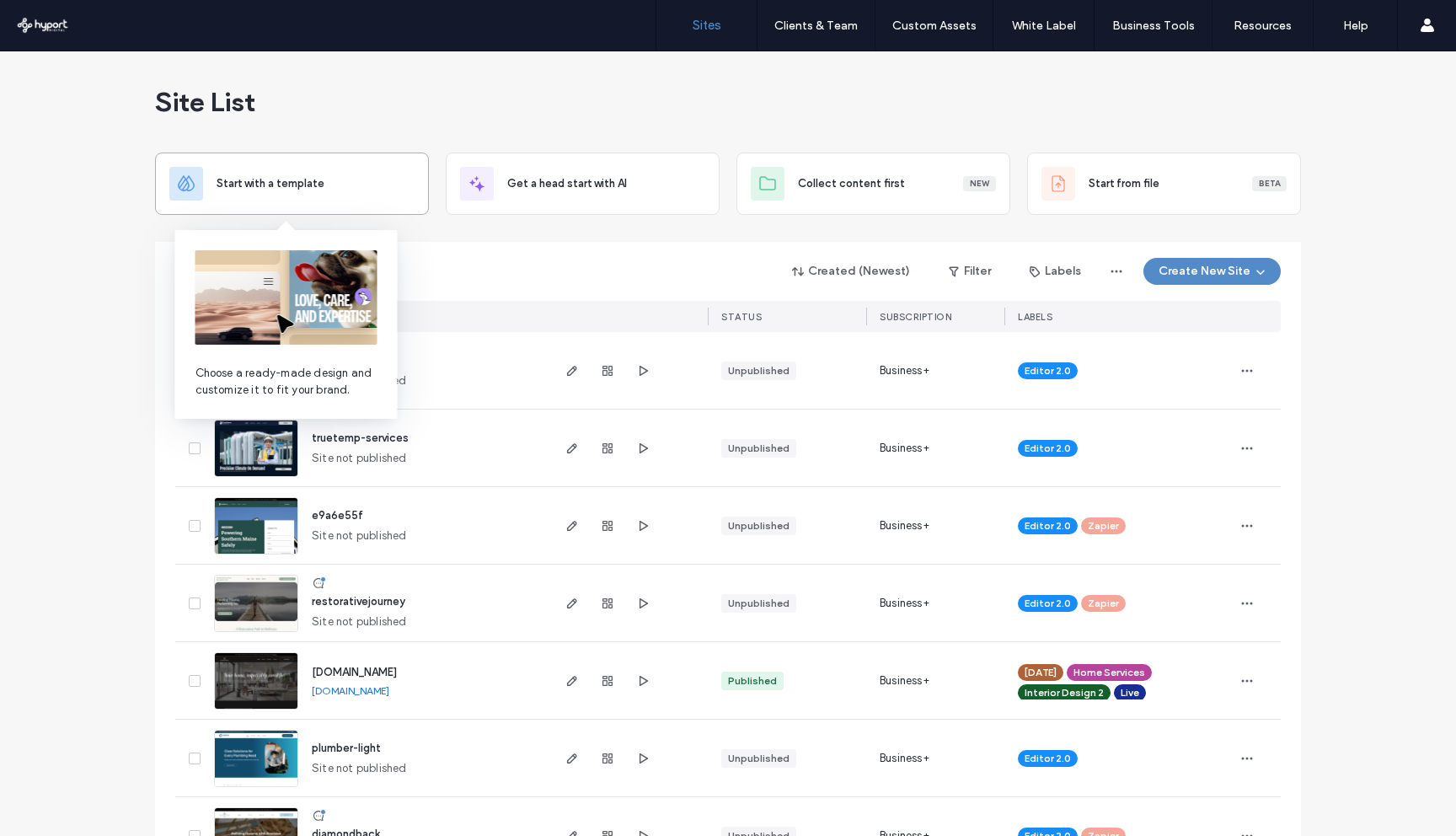
click at [328, 207] on div "Start with a template" at bounding box center [292, 183] width 274 height 62
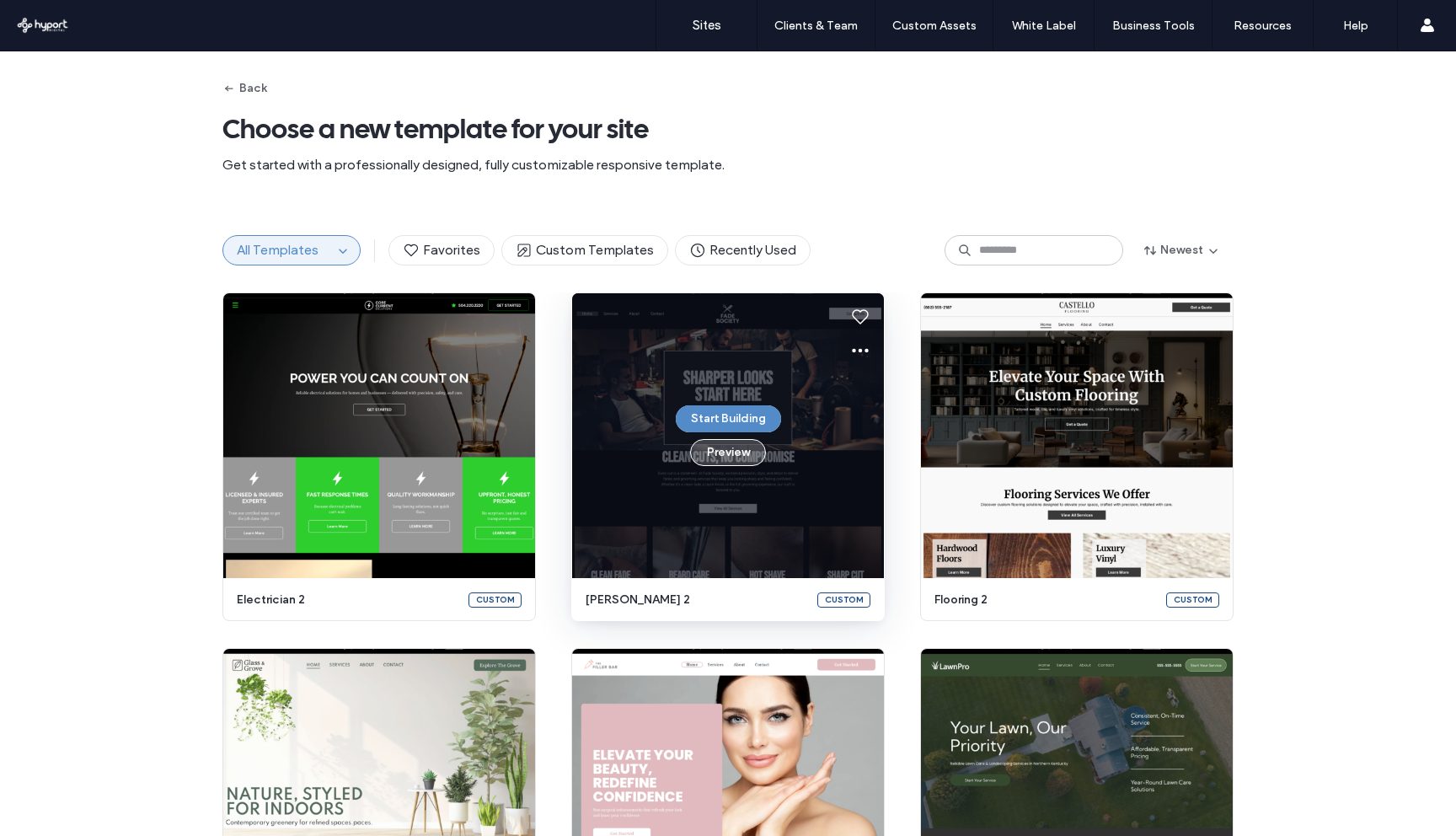
click at [752, 455] on button "Preview" at bounding box center [728, 452] width 76 height 27
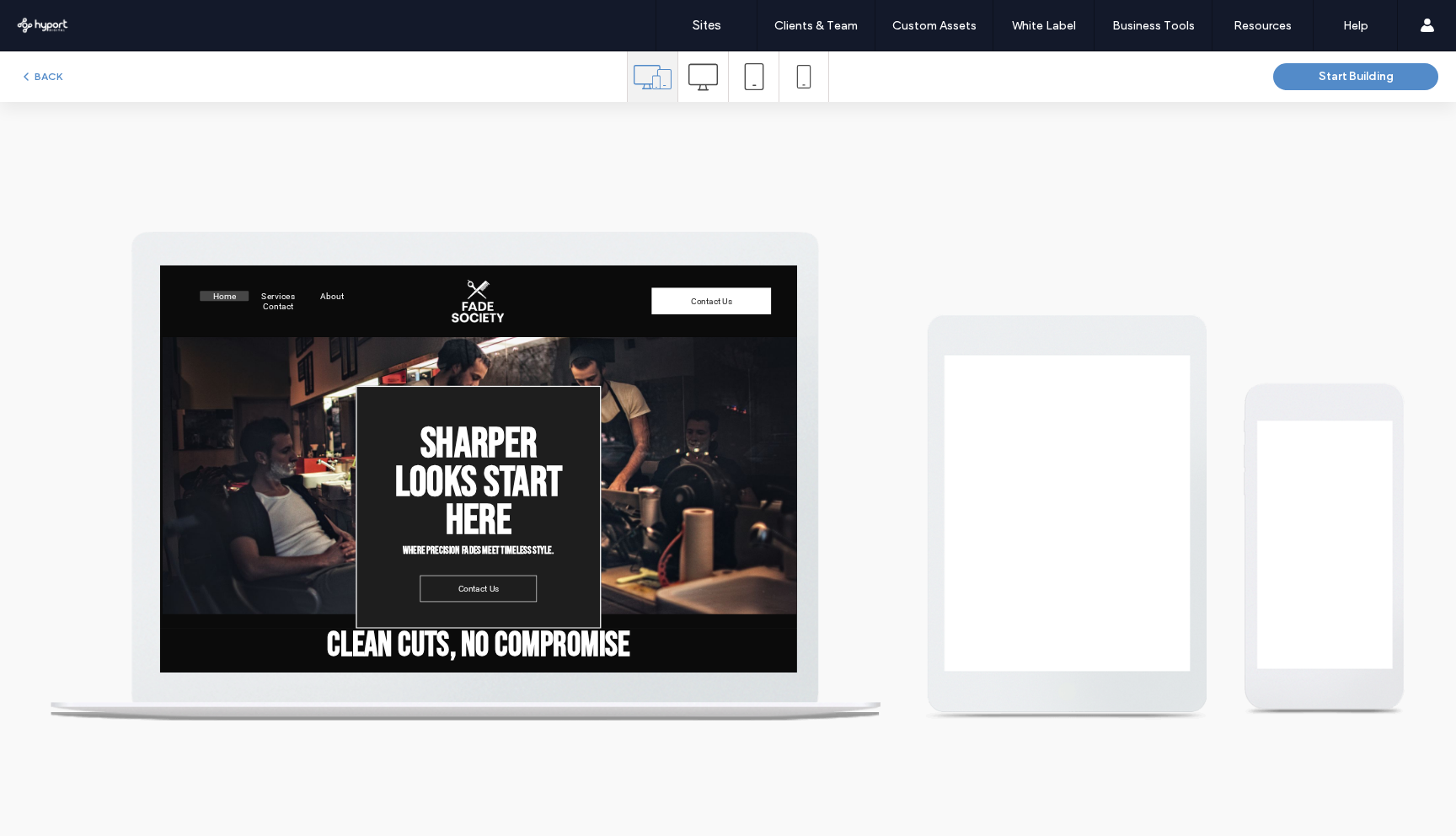
click at [712, 81] on icon at bounding box center [703, 77] width 30 height 30
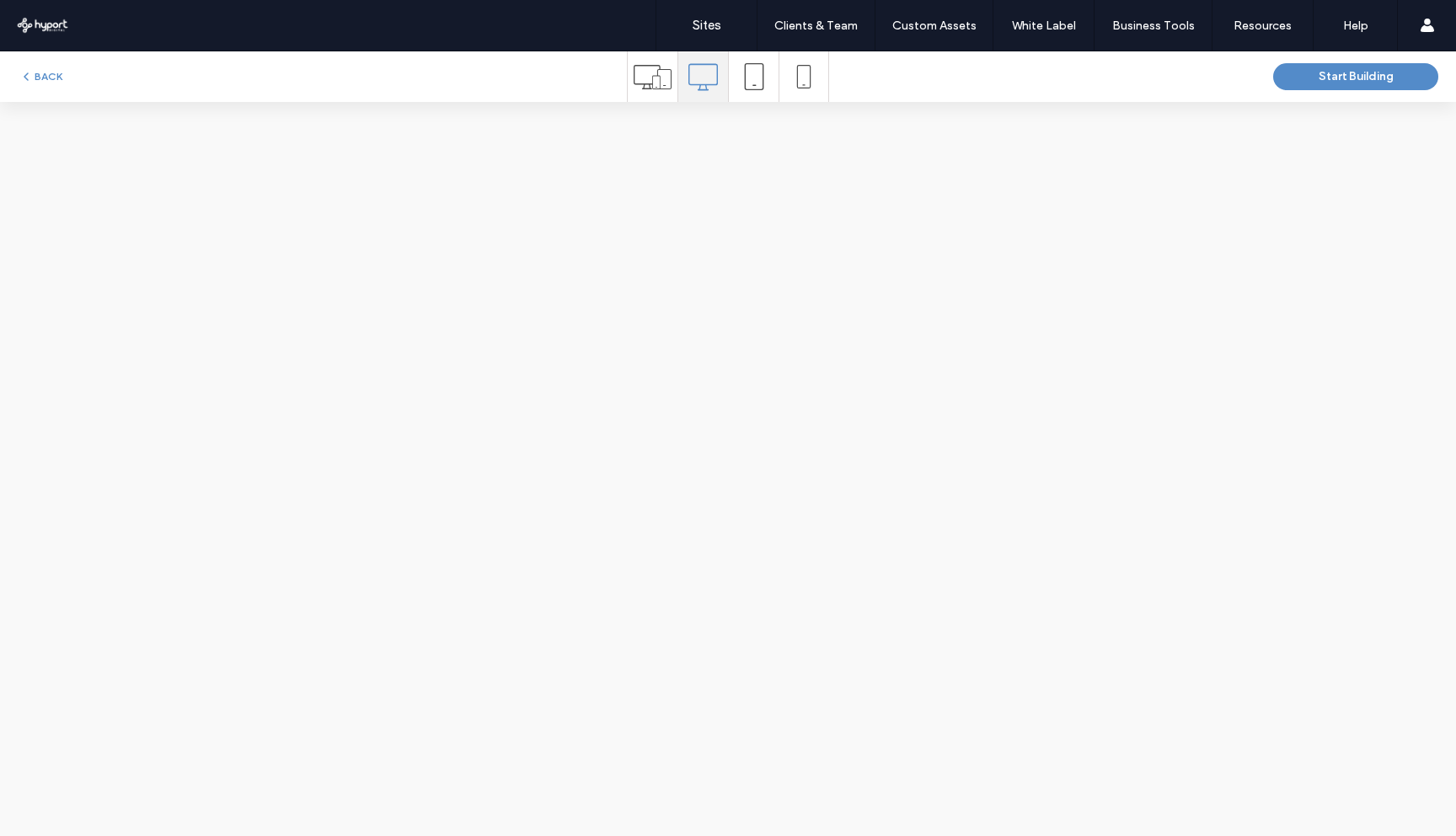
click at [655, 76] on icon at bounding box center [653, 77] width 38 height 38
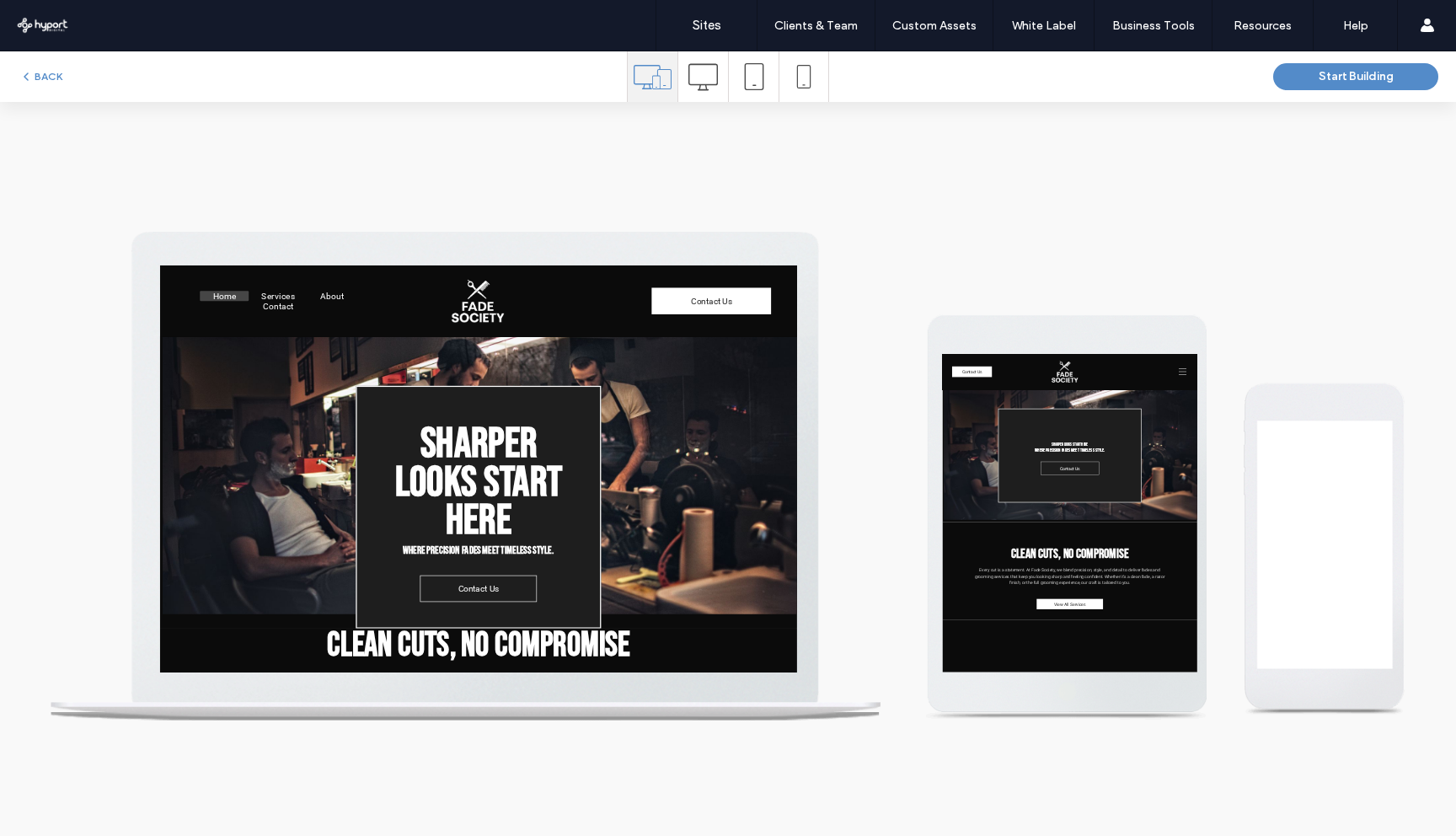
click at [698, 78] on icon at bounding box center [703, 77] width 30 height 30
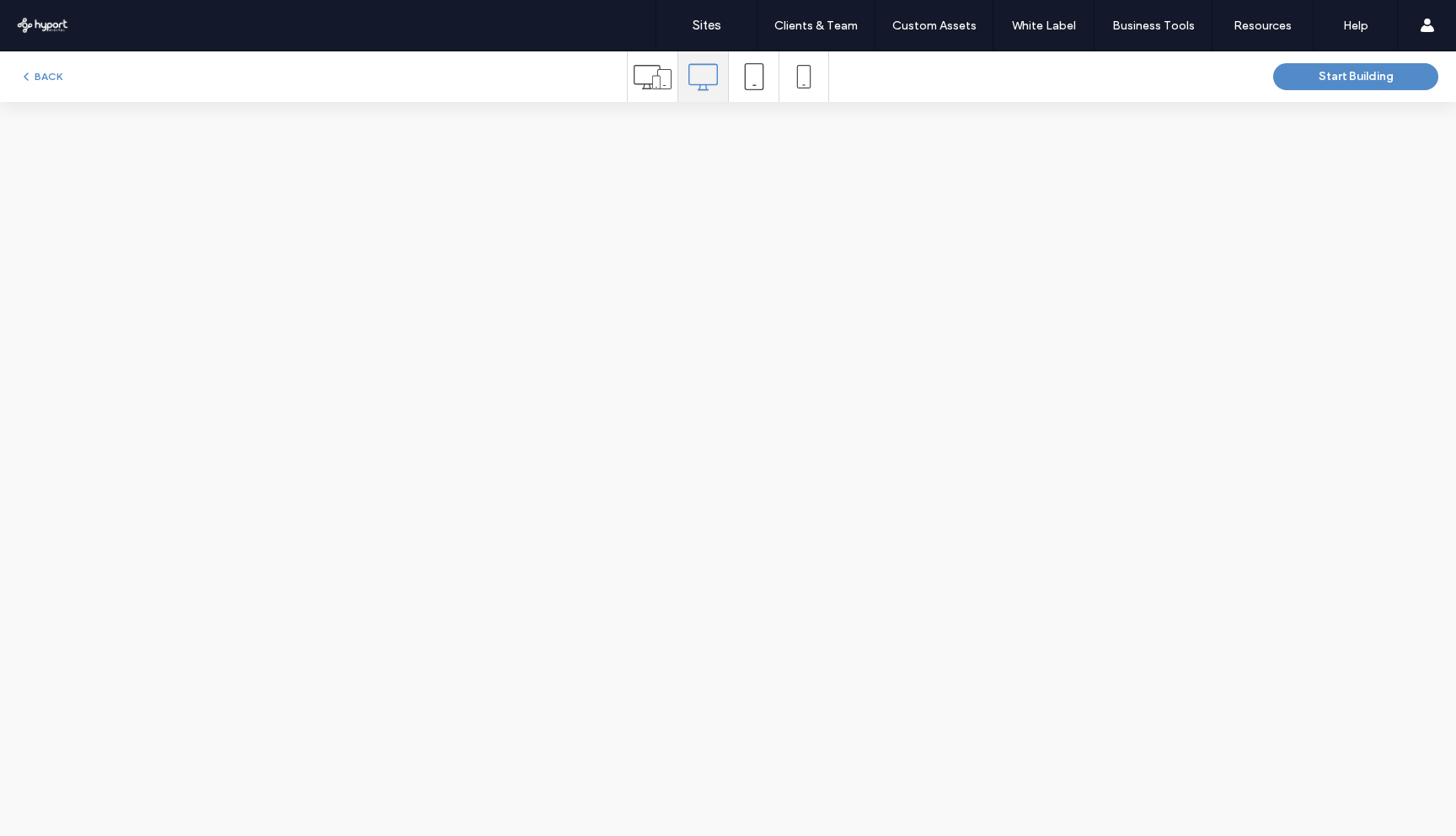
click at [659, 79] on icon at bounding box center [653, 77] width 38 height 38
